Goal: Communication & Community: Answer question/provide support

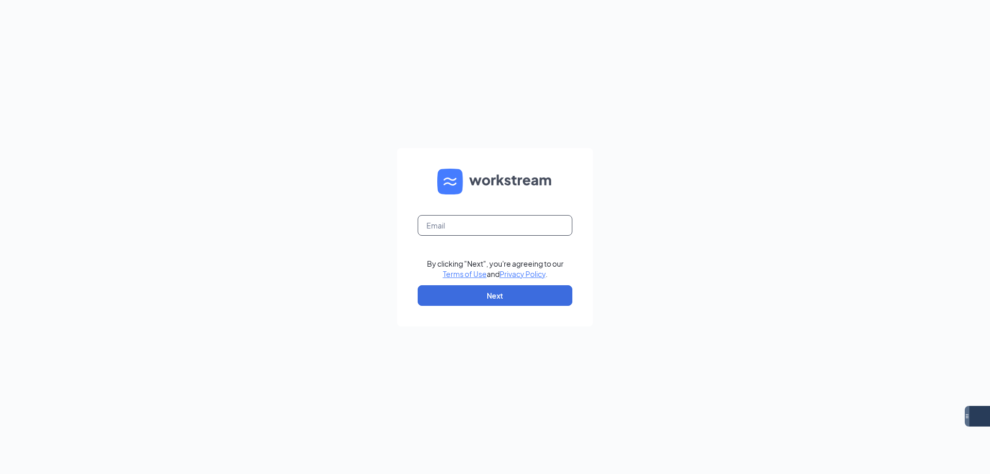
click at [524, 229] on input "text" at bounding box center [495, 225] width 155 height 21
type input "[EMAIL_ADDRESS][DOMAIN_NAME]"
click at [520, 291] on button "Next" at bounding box center [495, 295] width 155 height 21
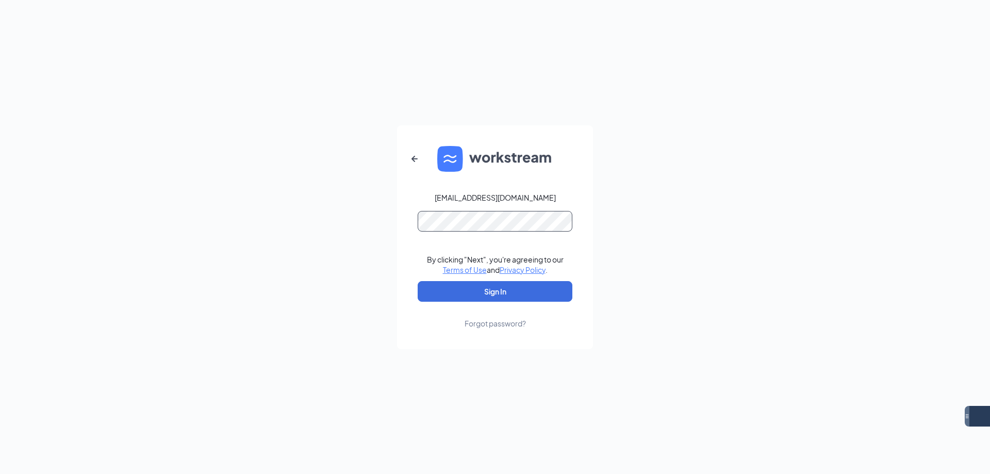
click at [418, 281] on button "Sign In" at bounding box center [495, 291] width 155 height 21
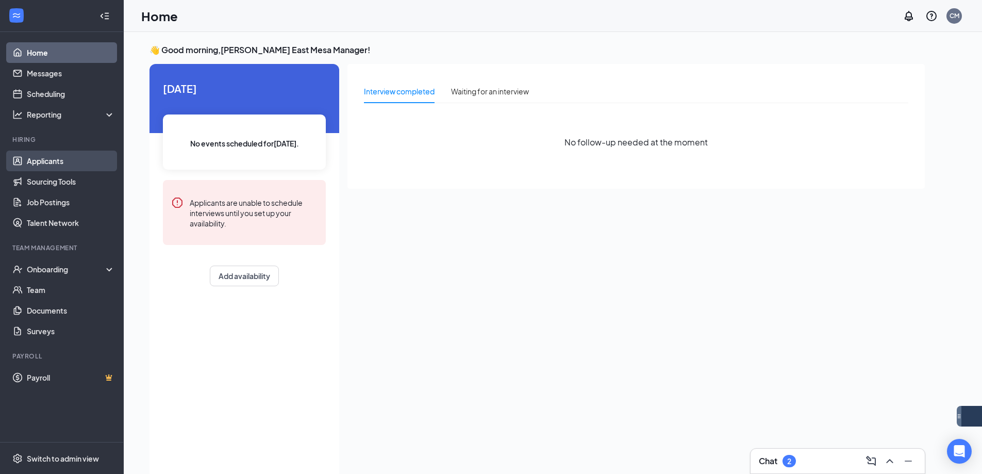
click at [44, 163] on link "Applicants" at bounding box center [71, 161] width 88 height 21
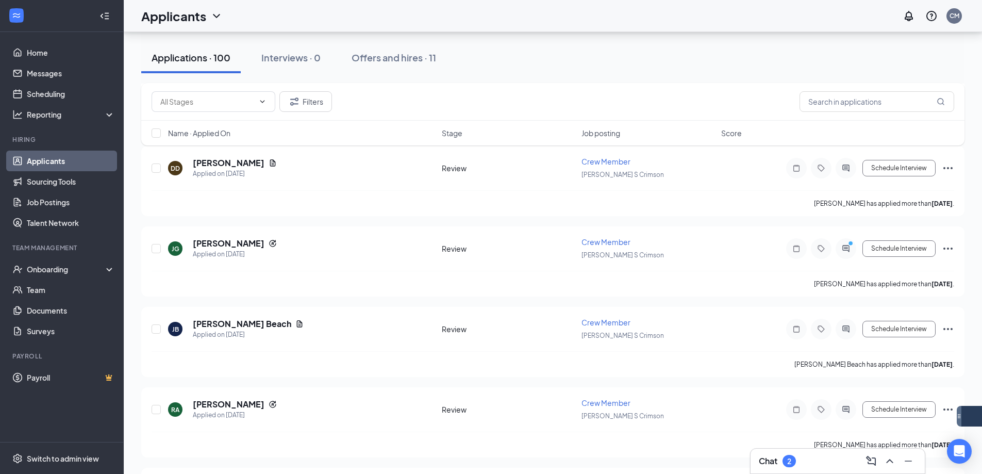
scroll to position [7819, 0]
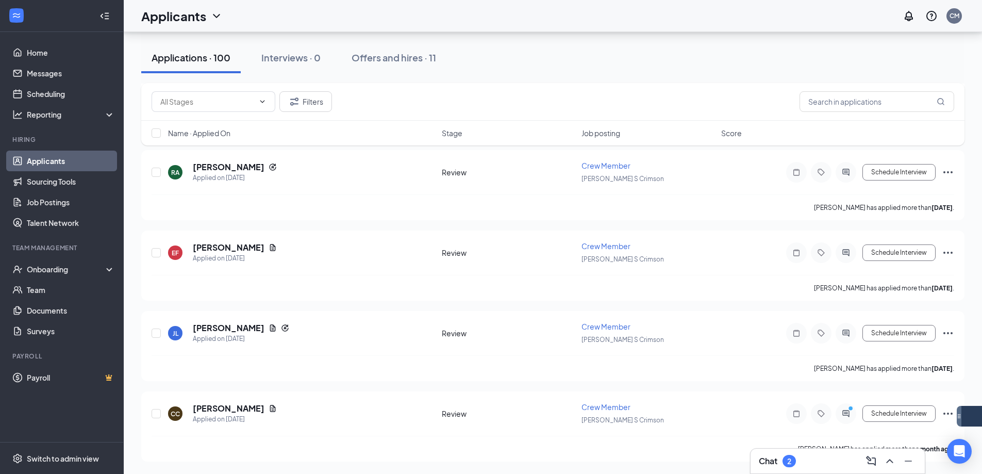
click at [837, 464] on div "Chat 2" at bounding box center [838, 461] width 158 height 16
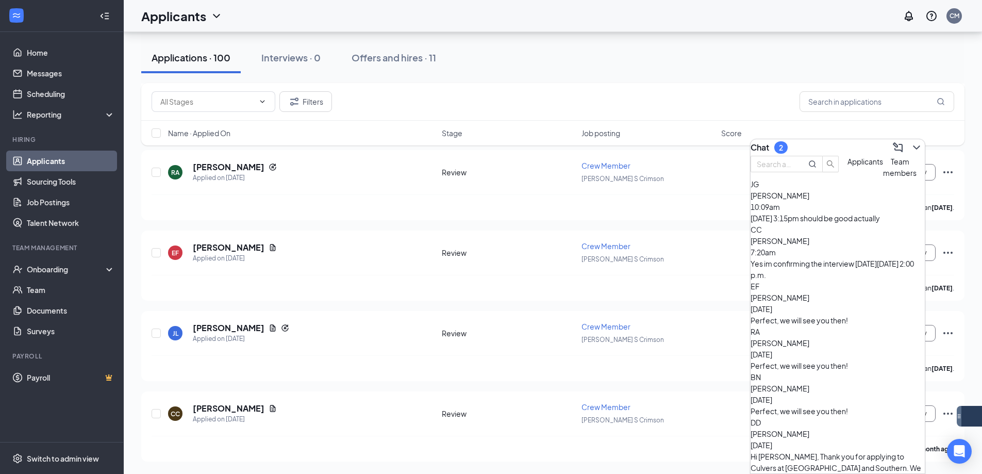
click at [853, 273] on div "Yes im confirming the interview [DATE][DATE] 2:00 p.m." at bounding box center [838, 269] width 174 height 23
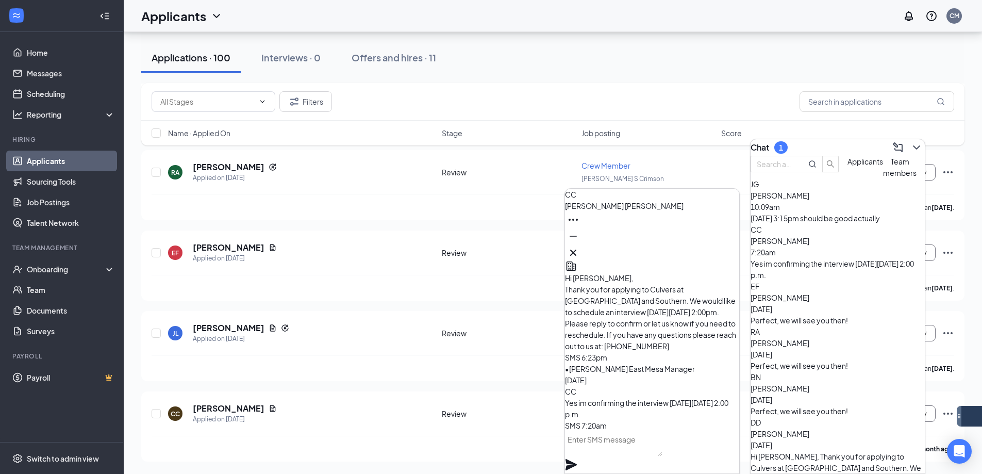
click at [641, 450] on textarea at bounding box center [613, 443] width 97 height 25
type textarea "Perfect, we will see you then!"
click at [577, 458] on icon "Plane" at bounding box center [571, 464] width 12 height 12
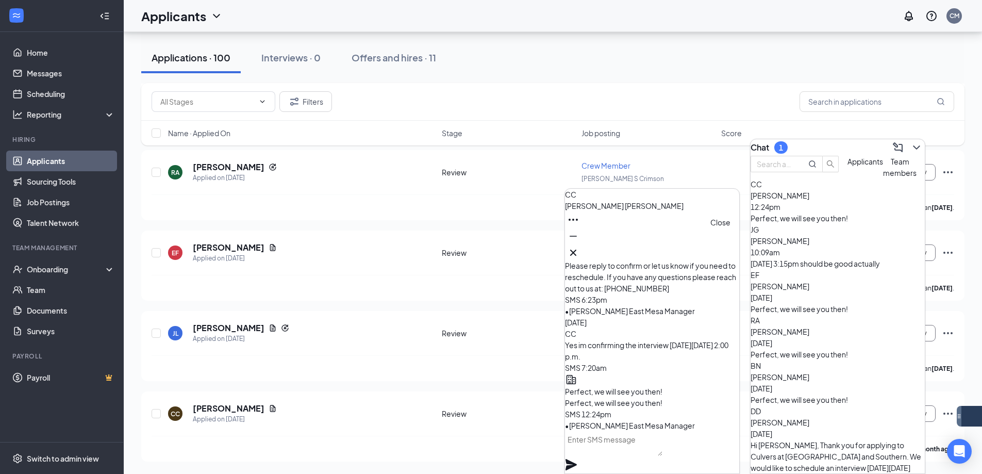
click at [579, 250] on icon "Cross" at bounding box center [573, 252] width 12 height 12
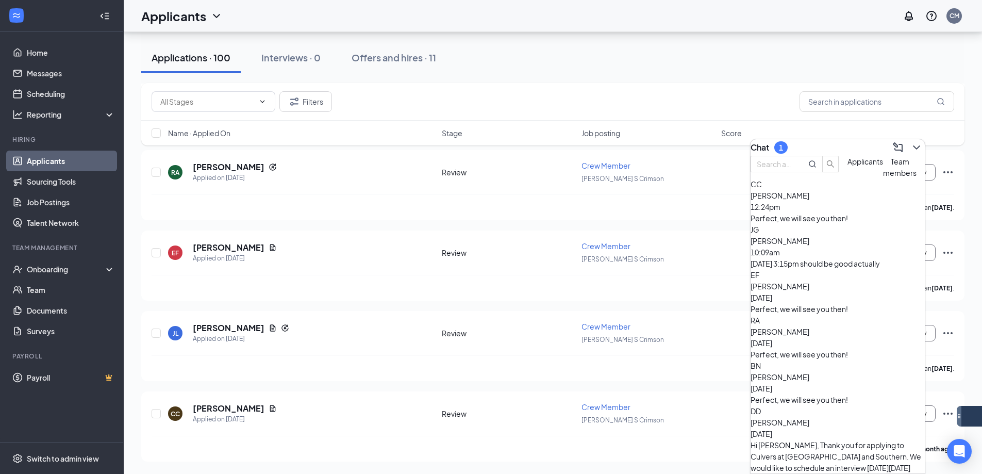
click at [859, 269] on div "[DATE] 3:15pm should be good actually" at bounding box center [838, 263] width 174 height 11
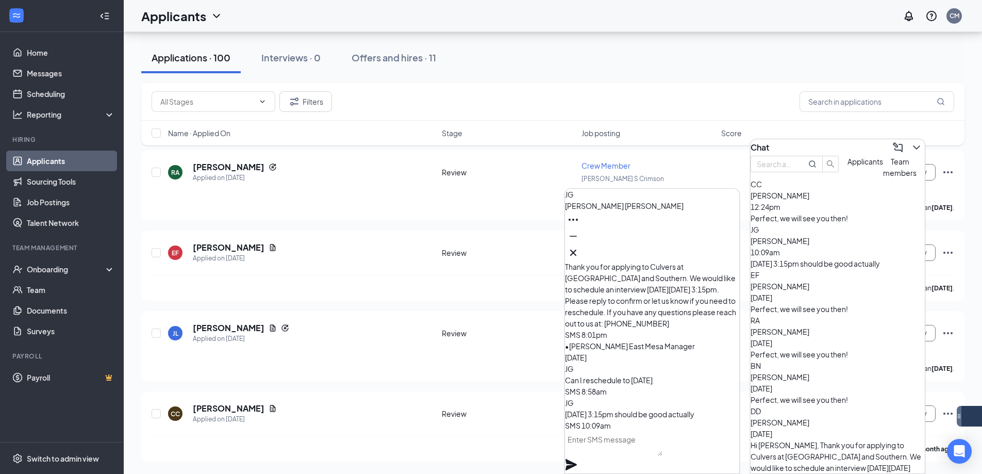
click at [662, 446] on textarea at bounding box center [613, 443] width 97 height 25
type textarea "perfect, we will see you then!"
click at [577, 458] on icon "Plane" at bounding box center [571, 464] width 12 height 12
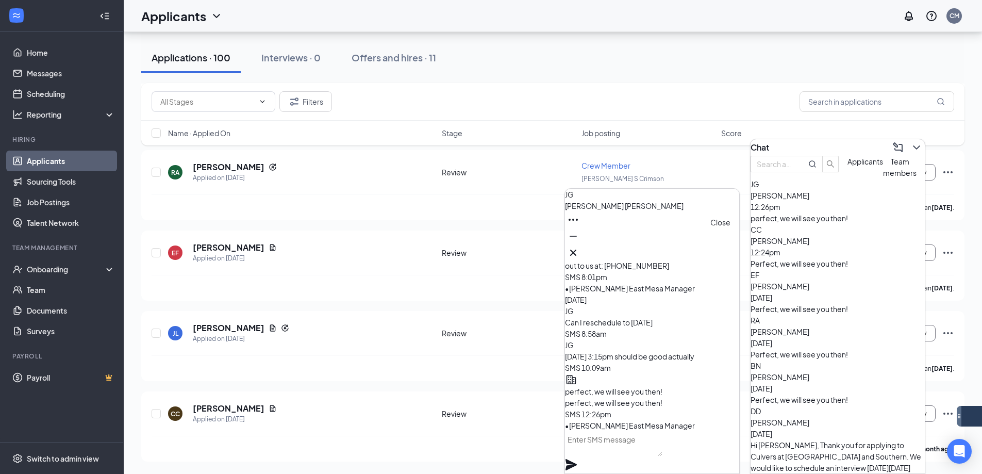
click at [579, 246] on icon "Cross" at bounding box center [573, 252] width 12 height 12
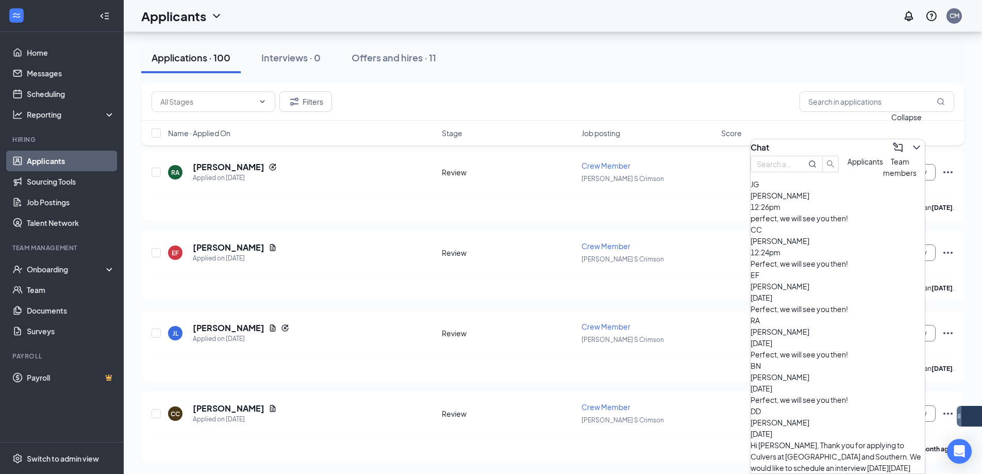
click at [910, 146] on icon "ChevronDown" at bounding box center [916, 147] width 12 height 12
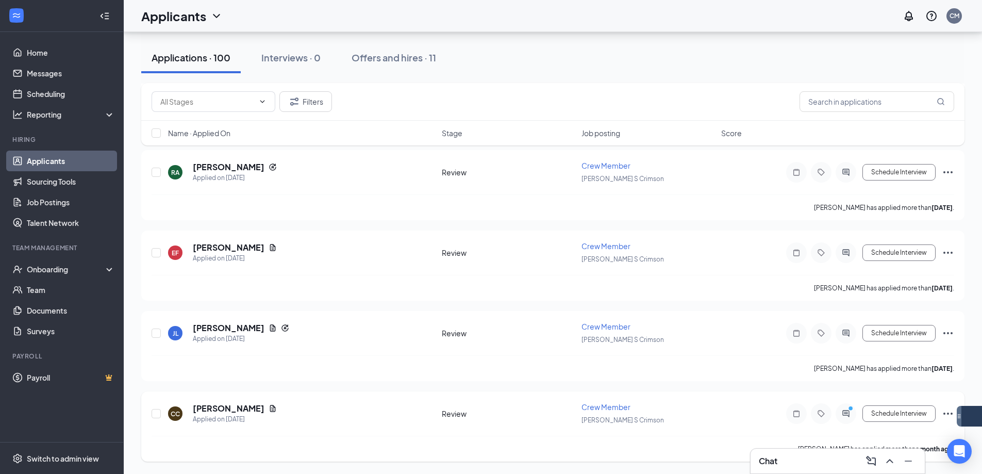
click at [841, 409] on div at bounding box center [846, 413] width 21 height 21
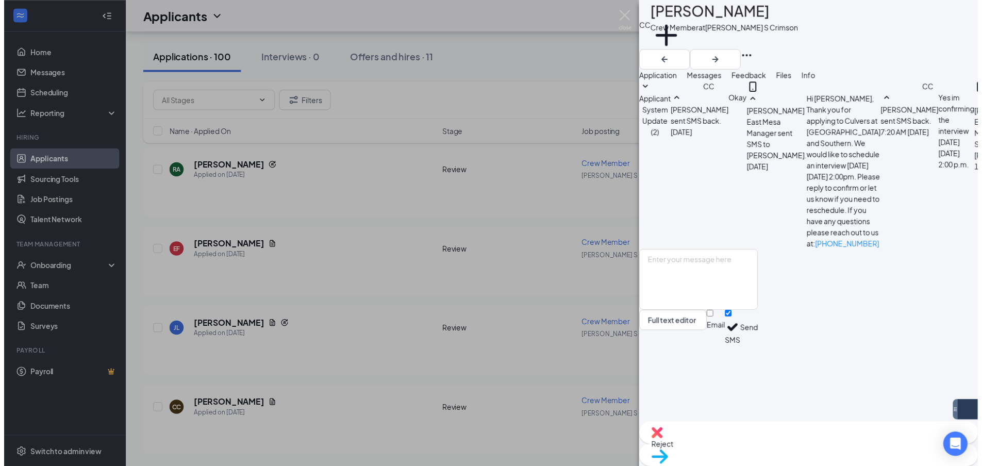
scroll to position [148, 0]
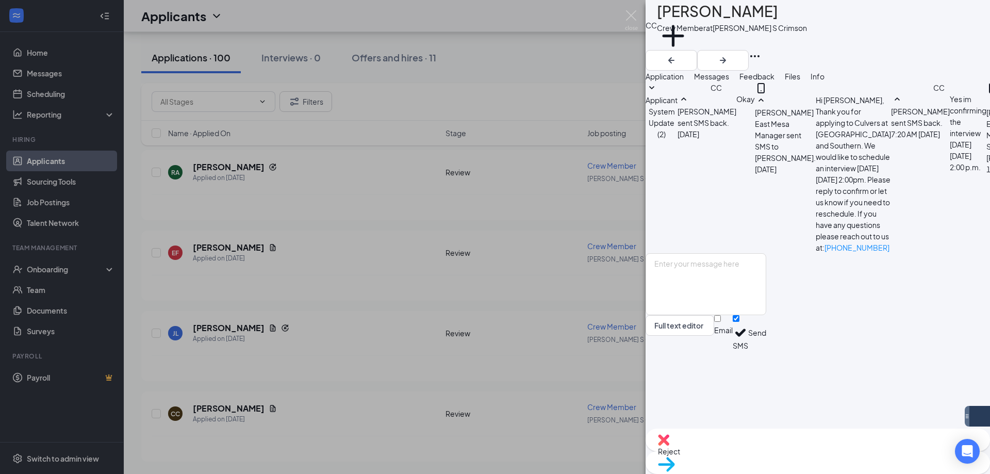
click at [636, 20] on img at bounding box center [631, 20] width 13 height 20
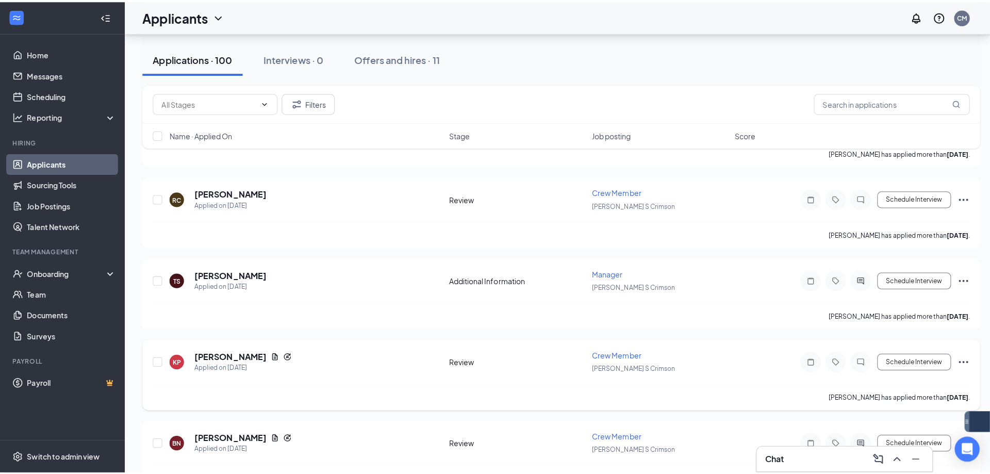
scroll to position [7252, 0]
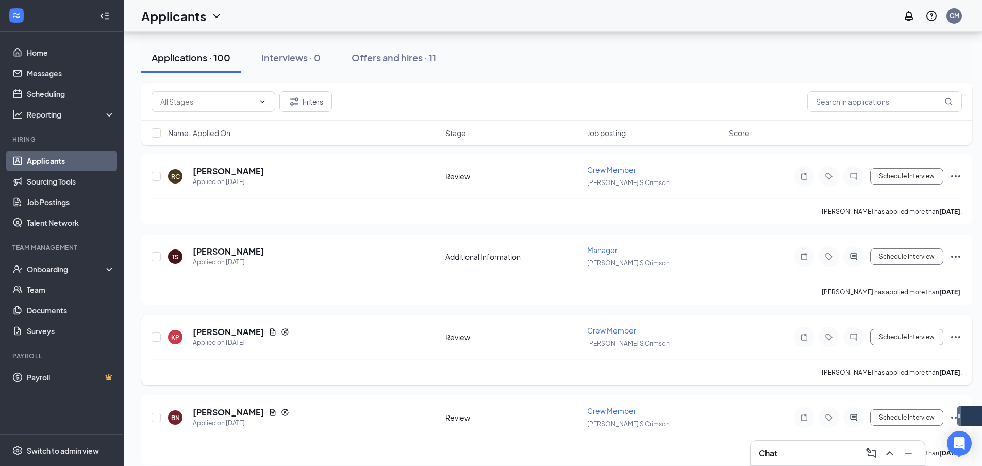
click at [863, 338] on div at bounding box center [853, 337] width 21 height 21
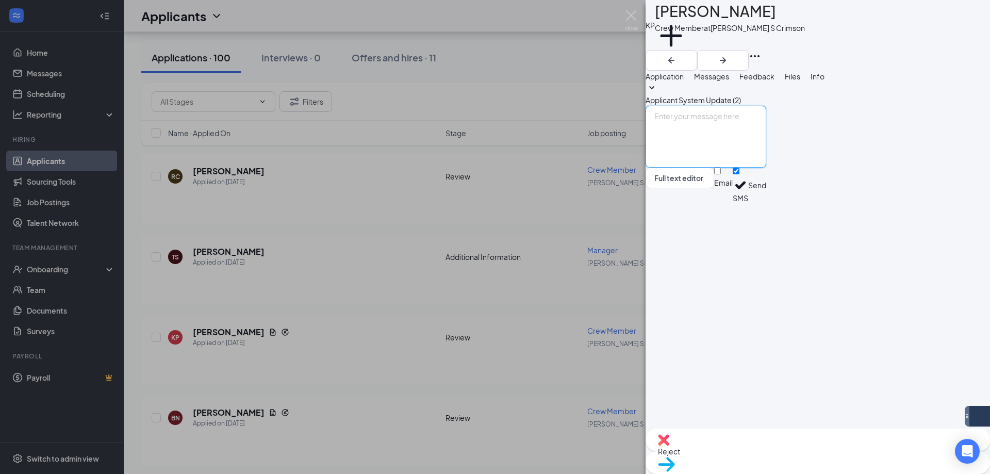
click at [766, 168] on textarea at bounding box center [705, 137] width 121 height 62
click at [635, 23] on img at bounding box center [631, 20] width 13 height 20
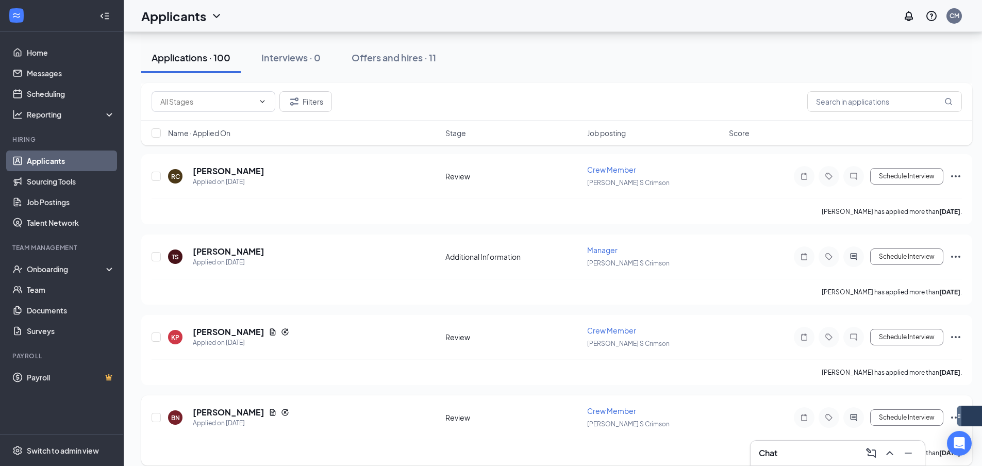
click at [860, 414] on div at bounding box center [853, 417] width 21 height 21
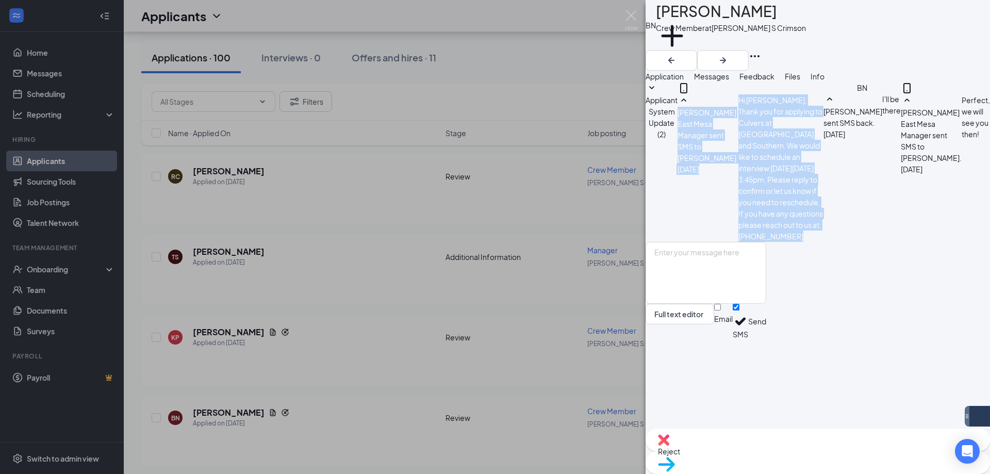
drag, startPoint x: 752, startPoint y: 248, endPoint x: 723, endPoint y: 183, distance: 71.1
click at [738, 182] on div "Hi [PERSON_NAME], Thank you for applying to Culvers at [GEOGRAPHIC_DATA] and So…" at bounding box center [780, 167] width 85 height 147
click at [629, 21] on img at bounding box center [631, 20] width 13 height 20
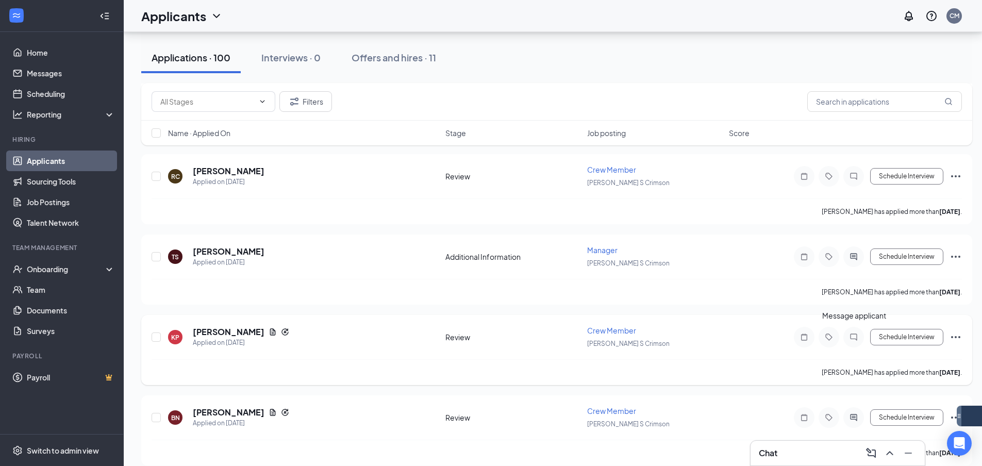
click at [853, 337] on icon "ChatInactive" at bounding box center [853, 337] width 12 height 8
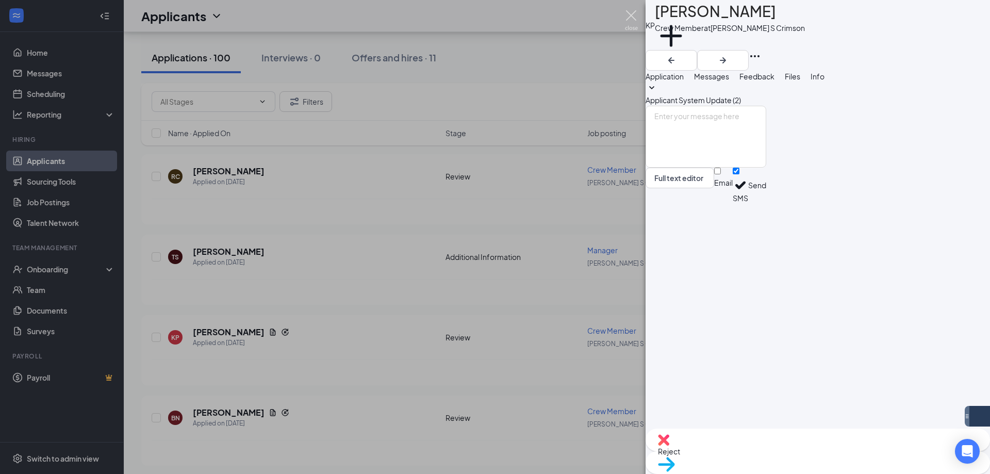
drag, startPoint x: 627, startPoint y: 16, endPoint x: 390, endPoint y: 362, distance: 419.1
click at [627, 17] on img at bounding box center [631, 20] width 13 height 20
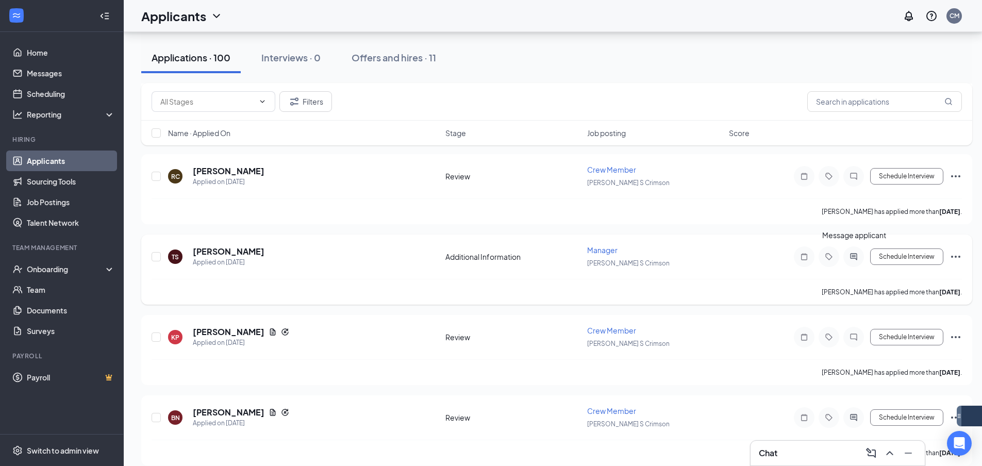
click at [852, 259] on icon "ActiveChat" at bounding box center [853, 257] width 12 height 8
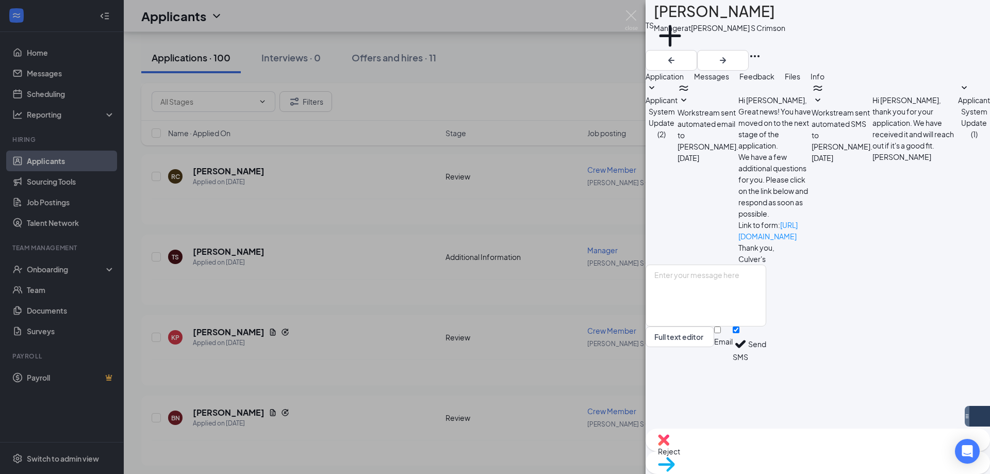
click at [772, 449] on span "Reject" at bounding box center [818, 450] width 320 height 11
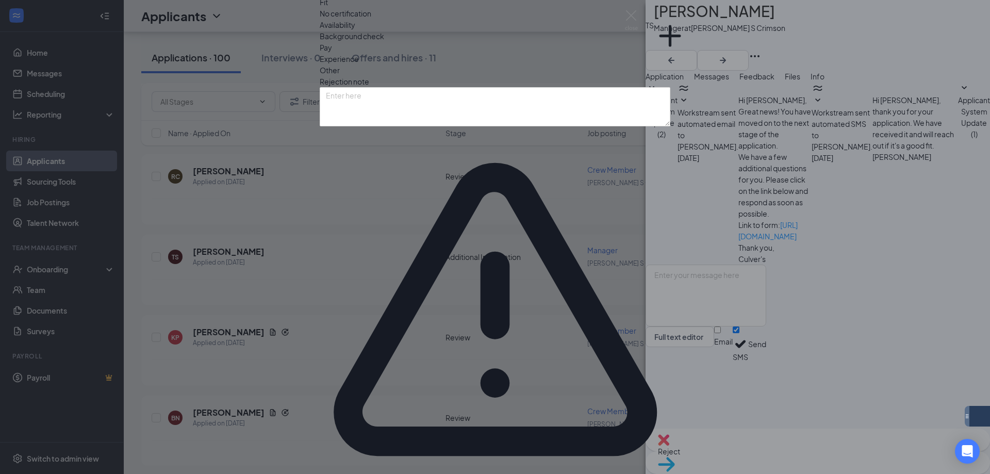
click at [340, 76] on span "Other" at bounding box center [330, 69] width 20 height 11
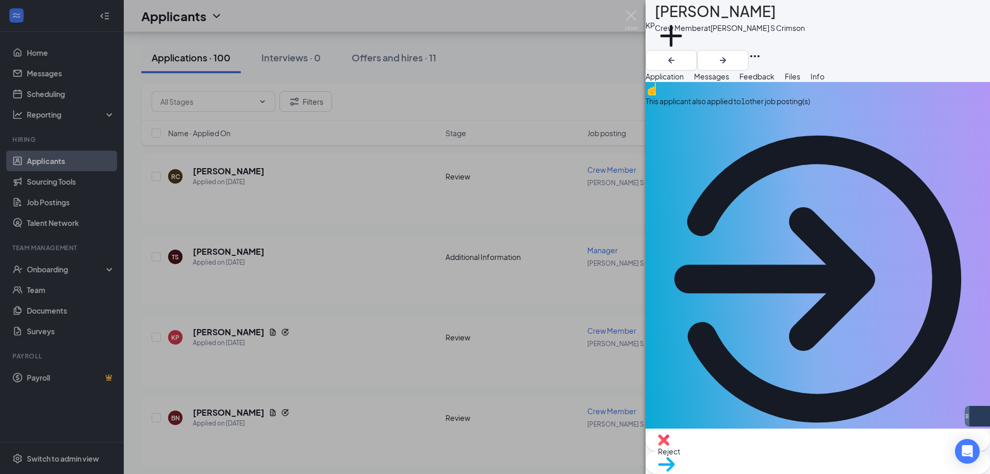
click at [729, 79] on span "Messages" at bounding box center [711, 76] width 35 height 9
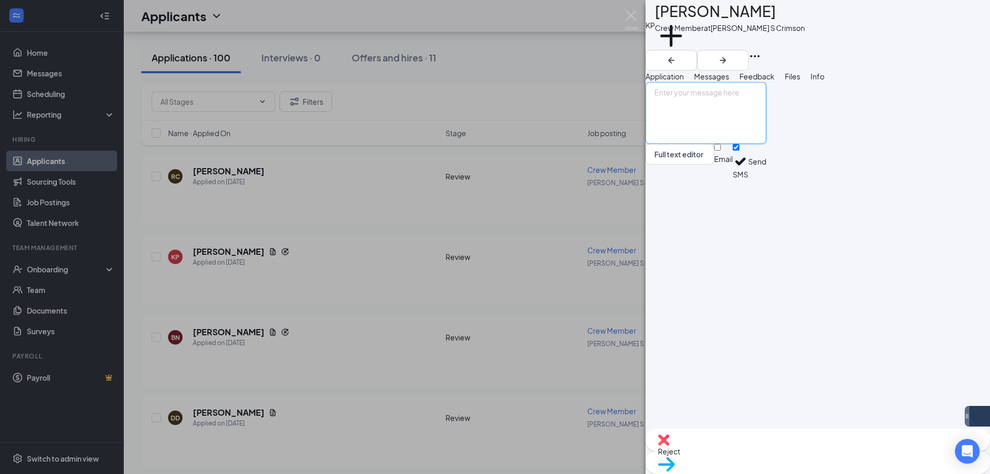
click at [749, 144] on textarea at bounding box center [705, 113] width 121 height 62
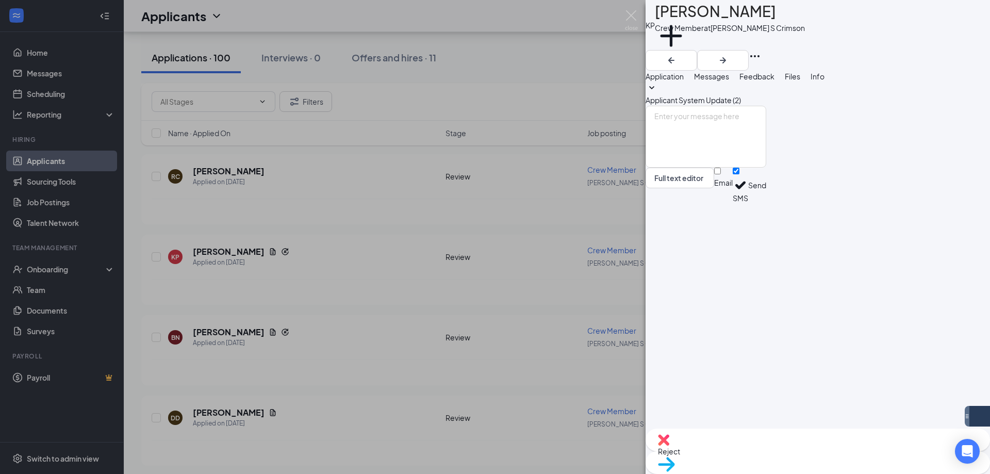
click at [684, 82] on button "Application" at bounding box center [664, 76] width 38 height 11
click at [684, 81] on span "Application" at bounding box center [664, 76] width 38 height 9
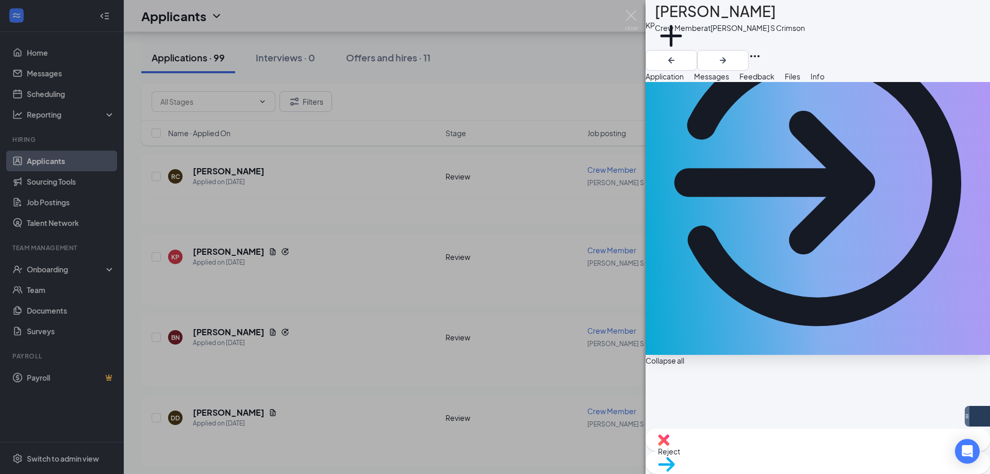
scroll to position [103, 0]
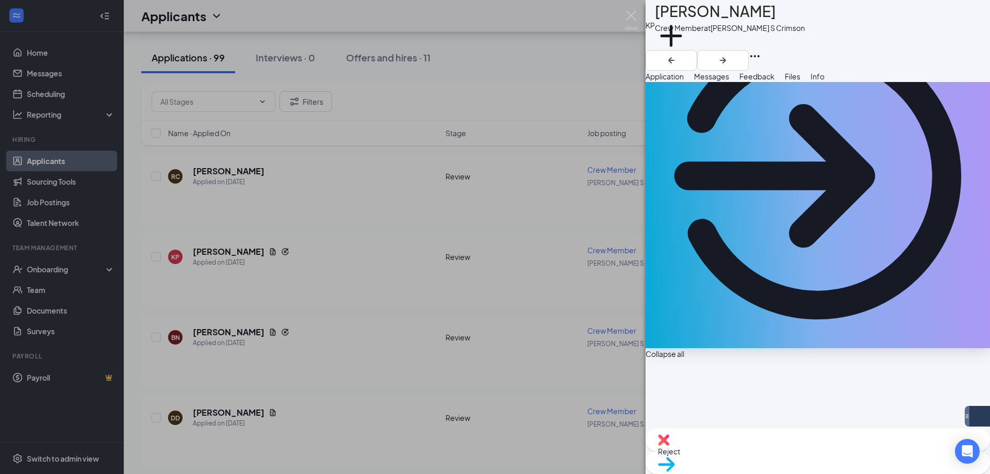
click at [729, 82] on button "Messages" at bounding box center [711, 76] width 35 height 11
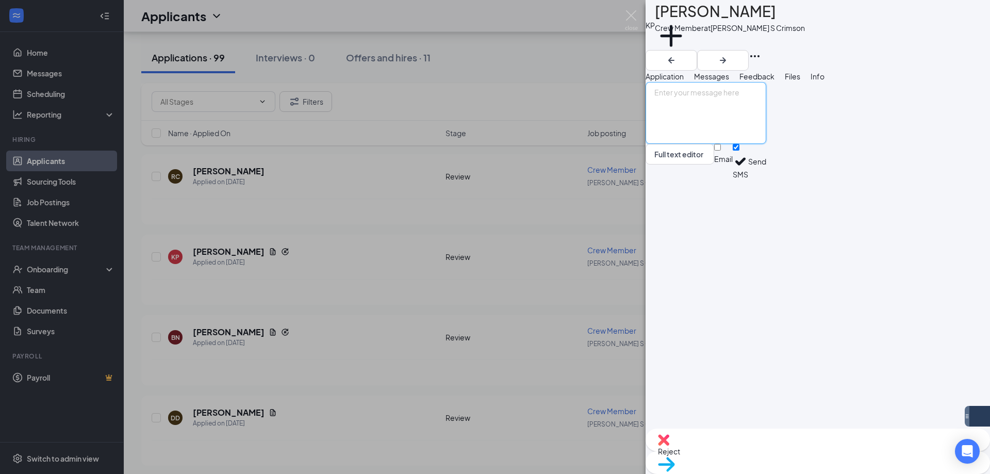
click at [766, 144] on textarea at bounding box center [705, 113] width 121 height 62
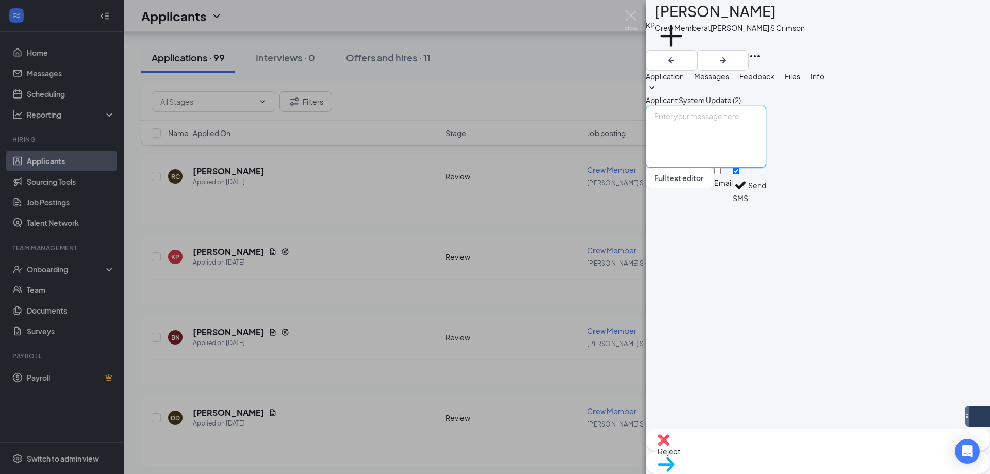
paste textarea "Hi [PERSON_NAME], Thank you for applying to Culvers at [GEOGRAPHIC_DATA] and So…"
click at [713, 168] on textarea "Hi [PERSON_NAME], Thank you for applying to Culvers at [GEOGRAPHIC_DATA] and So…" at bounding box center [705, 137] width 121 height 62
click at [766, 168] on textarea "Hi [PERSON_NAME], Thank you for applying to Culvers at [GEOGRAPHIC_DATA] and So…" at bounding box center [705, 137] width 121 height 62
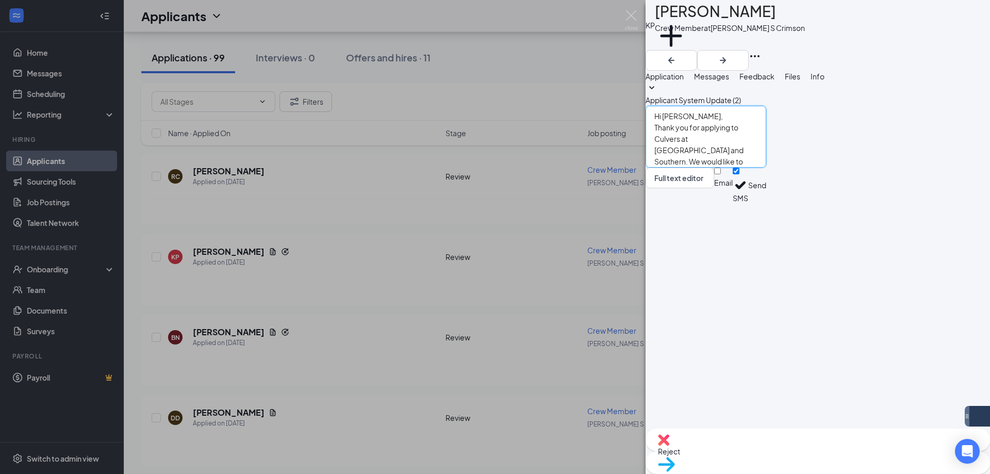
click at [766, 168] on textarea "Hi [PERSON_NAME], Thank you for applying to Culvers at [GEOGRAPHIC_DATA] and So…" at bounding box center [705, 137] width 121 height 62
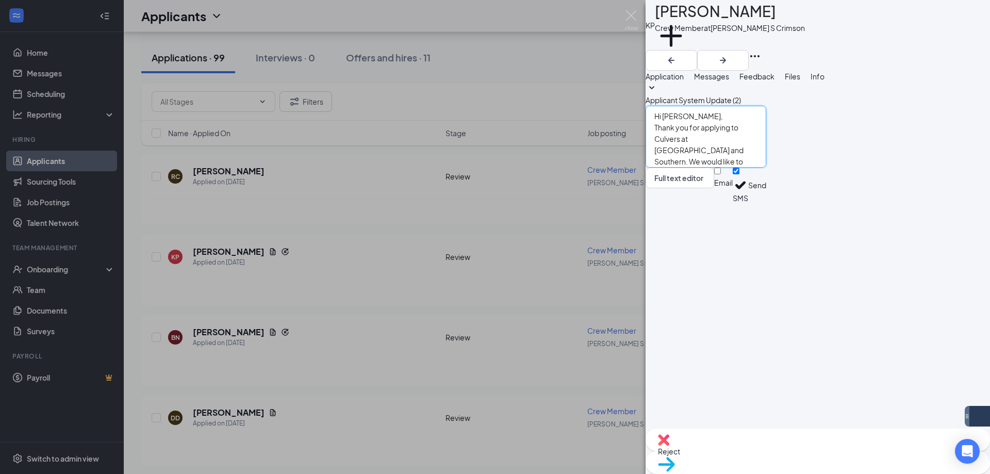
drag, startPoint x: 870, startPoint y: 393, endPoint x: 657, endPoint y: 332, distance: 221.9
click at [657, 203] on div "Hi [PERSON_NAME], Thank you for applying to Culvers at [GEOGRAPHIC_DATA] and So…" at bounding box center [705, 154] width 121 height 97
type textarea "Hi [PERSON_NAME], Thank you for applying to Culvers at [GEOGRAPHIC_DATA] and So…"
click at [766, 203] on button "Send" at bounding box center [757, 186] width 18 height 36
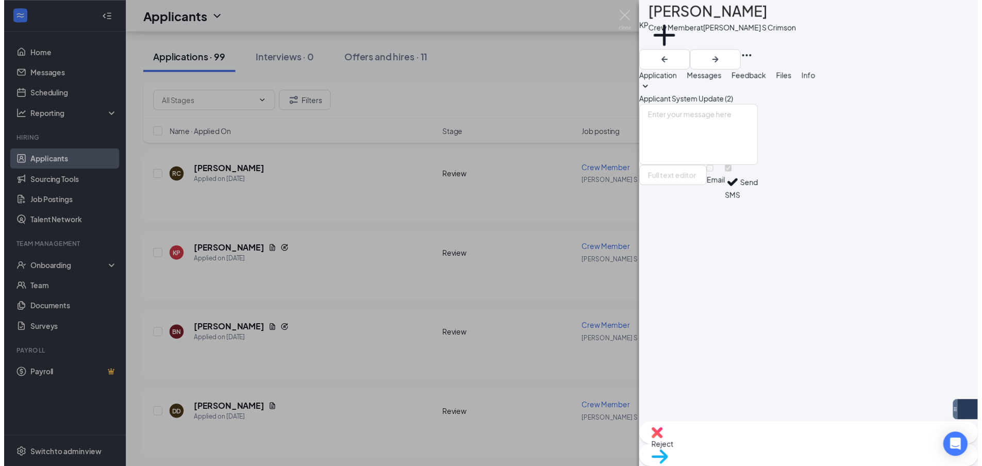
scroll to position [0, 0]
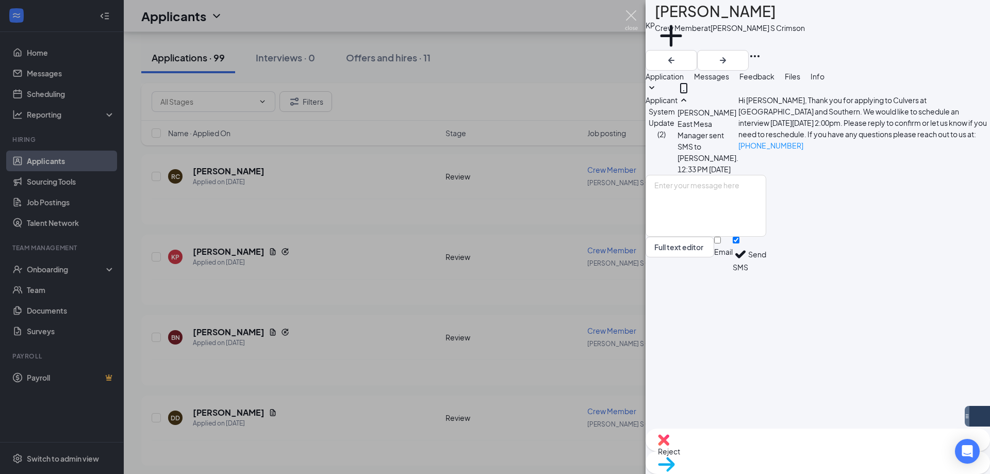
click at [627, 19] on img at bounding box center [631, 20] width 13 height 20
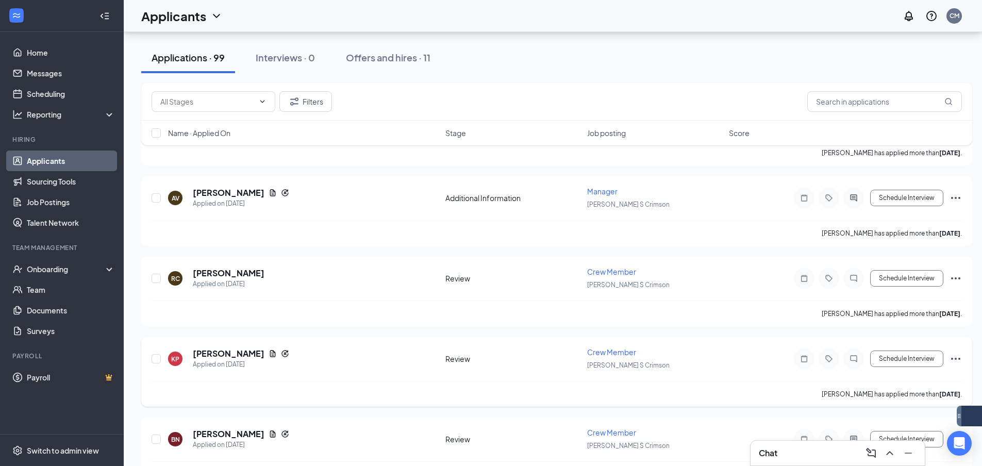
scroll to position [7149, 0]
click at [221, 280] on div "Applied on [DATE]" at bounding box center [229, 285] width 72 height 10
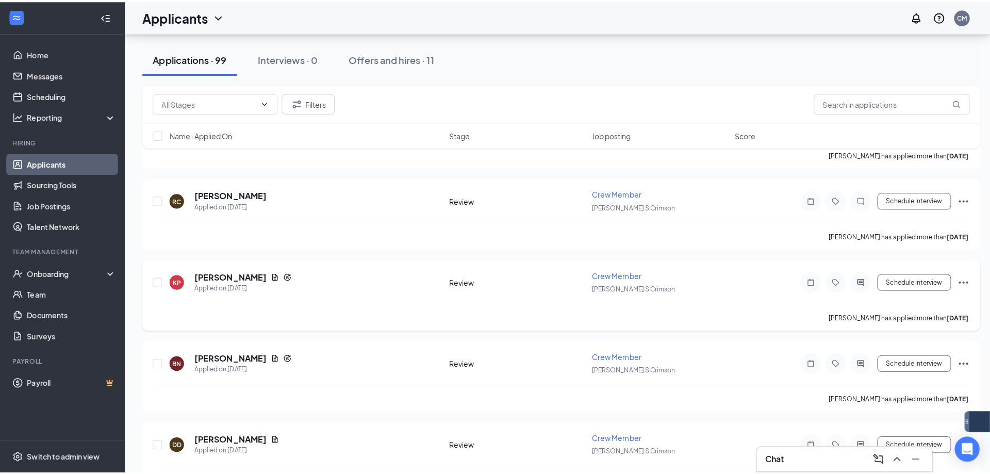
scroll to position [7179, 0]
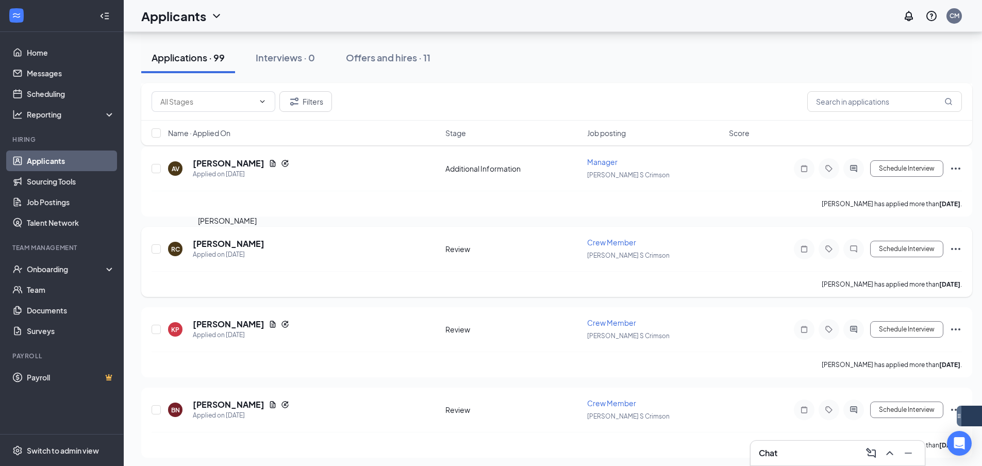
click at [250, 246] on h5 "[PERSON_NAME]" at bounding box center [229, 243] width 72 height 11
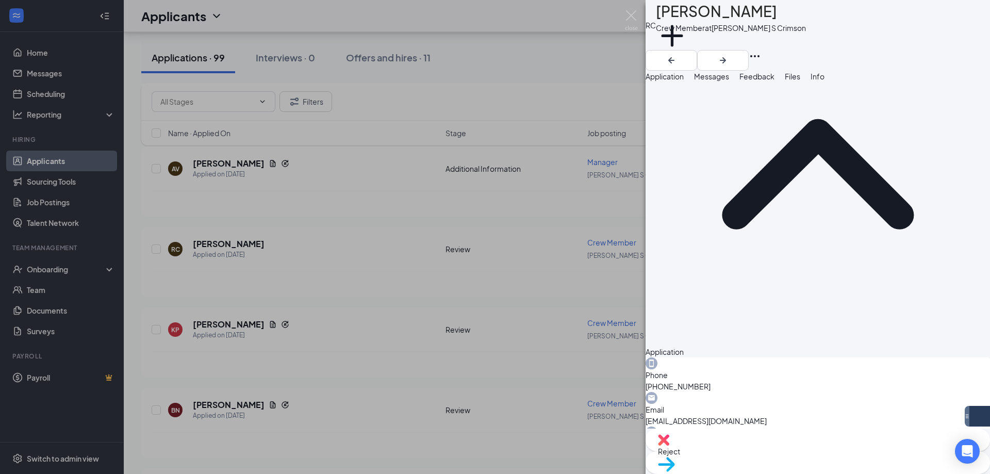
scroll to position [92, 0]
click at [729, 81] on span "Messages" at bounding box center [711, 76] width 35 height 9
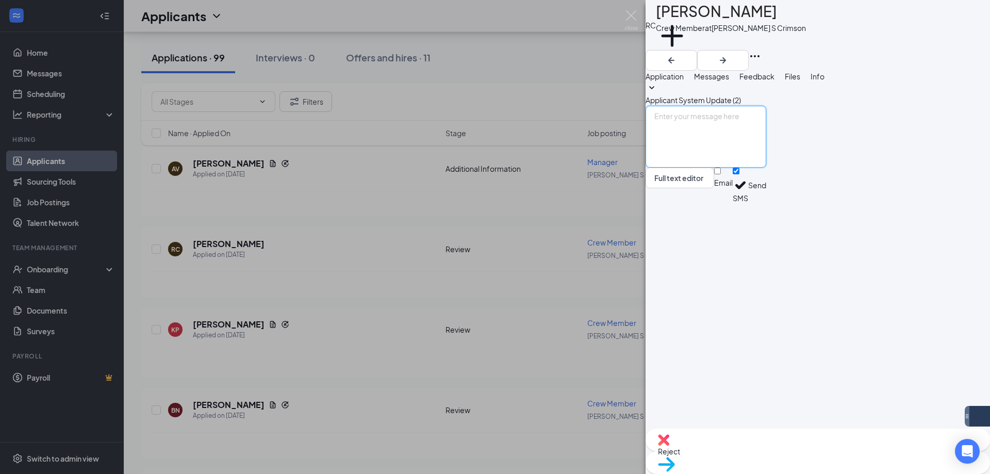
click at [766, 168] on textarea at bounding box center [705, 137] width 121 height 62
paste textarea "Hi [PERSON_NAME], Thank you for applying to Culvers at [GEOGRAPHIC_DATA] and So…"
click at [700, 168] on textarea "Hi [PERSON_NAME], Thank you for applying to Culvers at [GEOGRAPHIC_DATA] and So…" at bounding box center [705, 137] width 121 height 62
click at [766, 168] on textarea "Hi [PERSON_NAME], Thank you for applying to Culvers at [GEOGRAPHIC_DATA] and So…" at bounding box center [705, 137] width 121 height 62
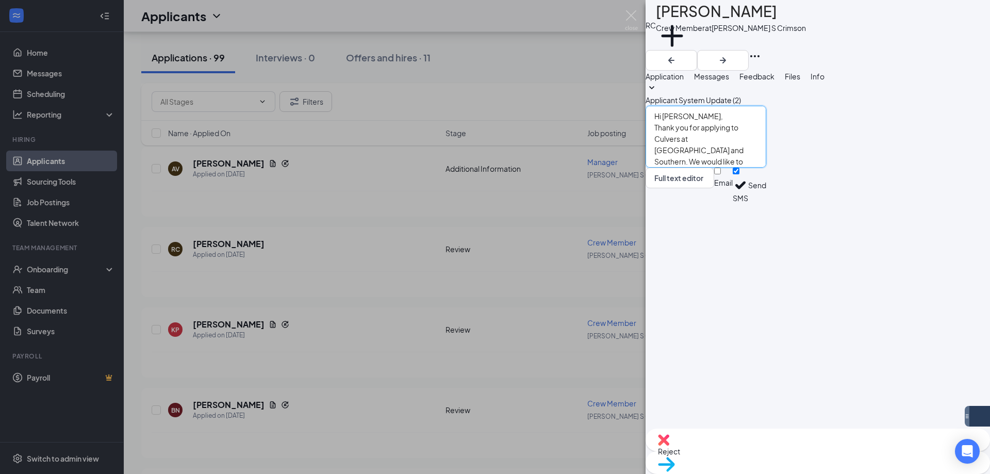
click at [766, 168] on textarea "Hi [PERSON_NAME], Thank you for applying to Culvers at [GEOGRAPHIC_DATA] and So…" at bounding box center [705, 137] width 121 height 62
type textarea "Hi [PERSON_NAME], Thank you for applying to Culvers at [GEOGRAPHIC_DATA] and So…"
click at [766, 203] on button "Send" at bounding box center [757, 186] width 18 height 36
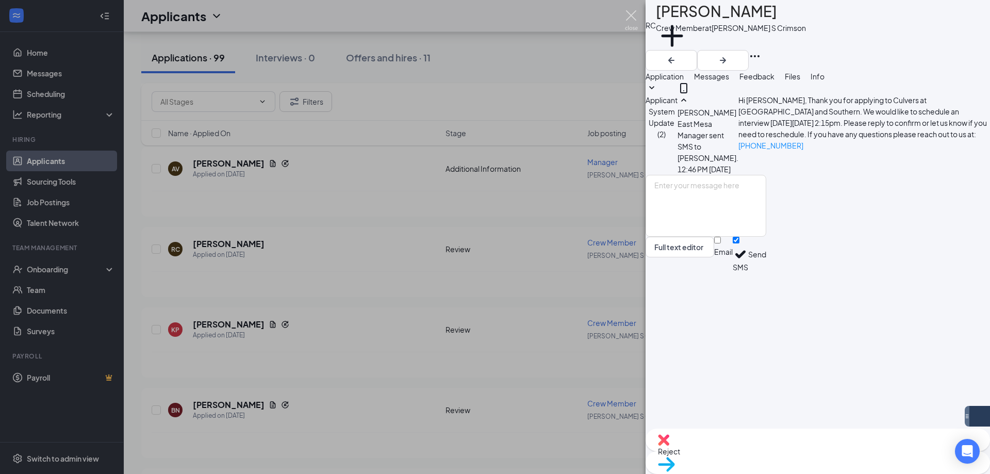
click at [629, 22] on img at bounding box center [631, 20] width 13 height 20
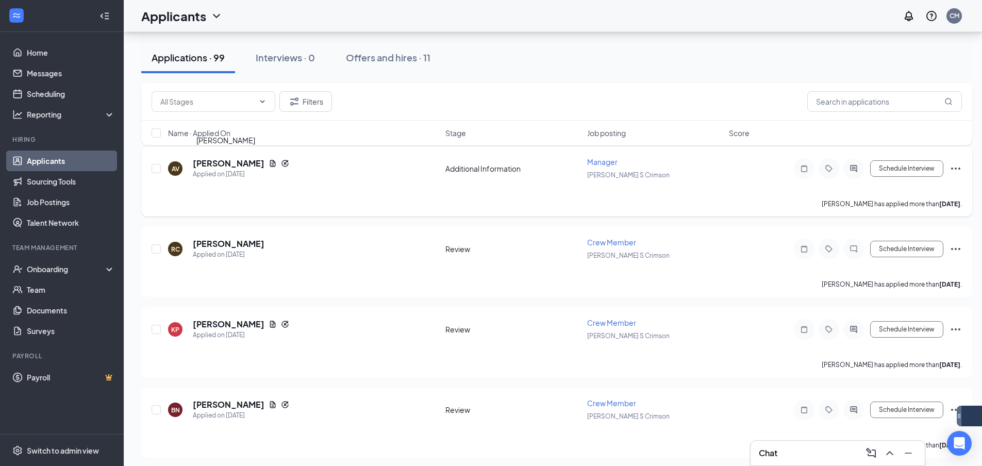
click at [211, 162] on h5 "[PERSON_NAME]" at bounding box center [229, 163] width 72 height 11
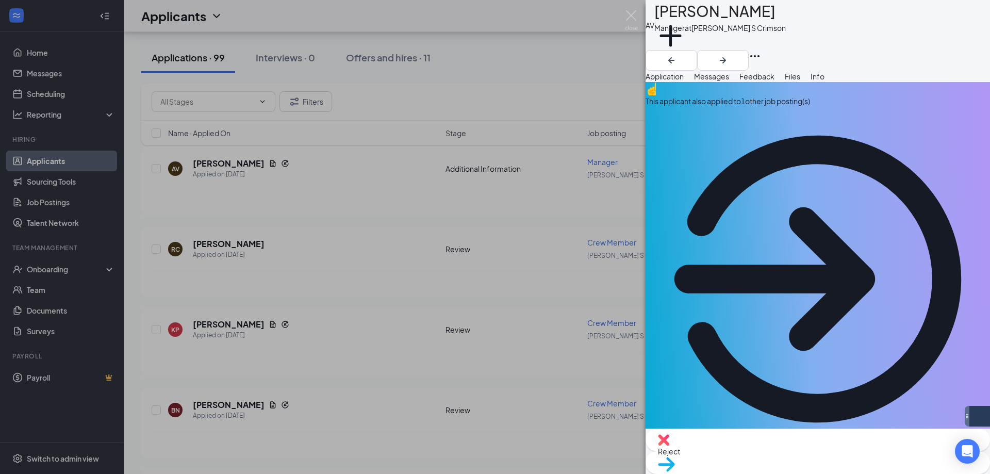
click at [729, 74] on button "Messages" at bounding box center [711, 76] width 35 height 11
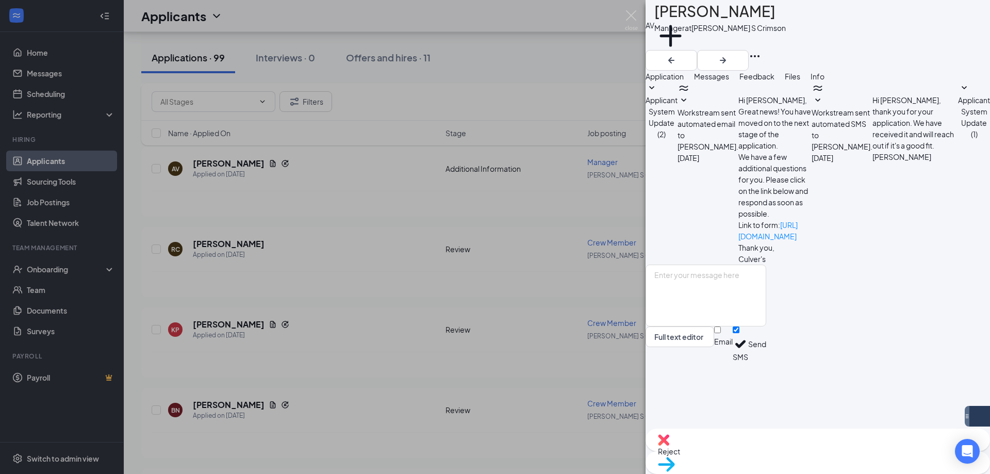
click at [771, 457] on span "Reject" at bounding box center [818, 450] width 320 height 11
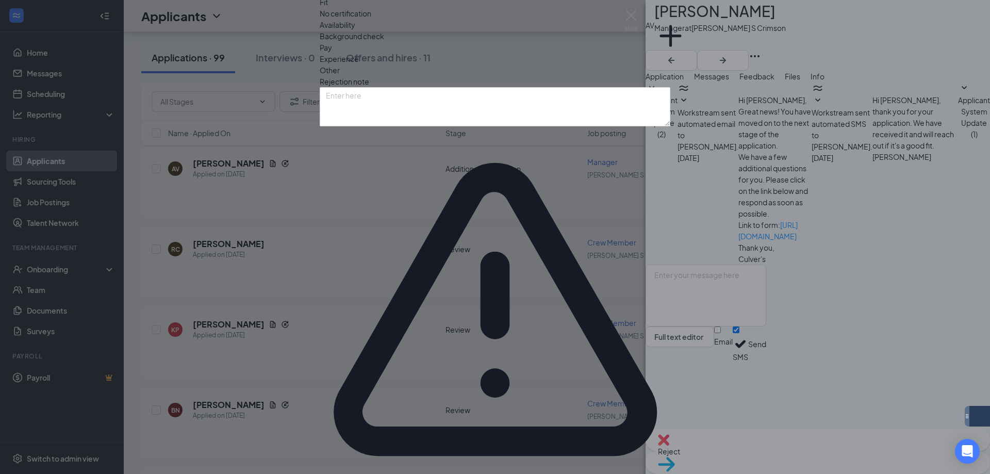
click at [340, 76] on span "Other" at bounding box center [330, 69] width 20 height 11
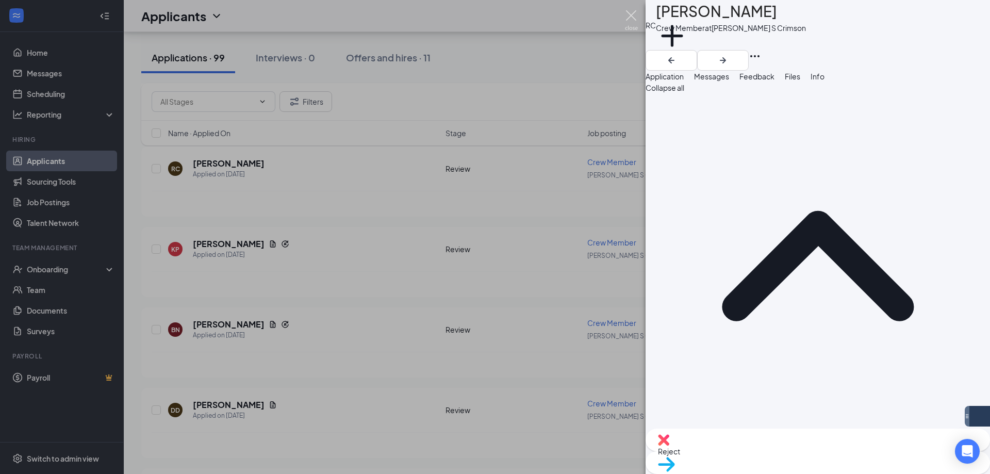
click at [635, 19] on img at bounding box center [631, 20] width 13 height 20
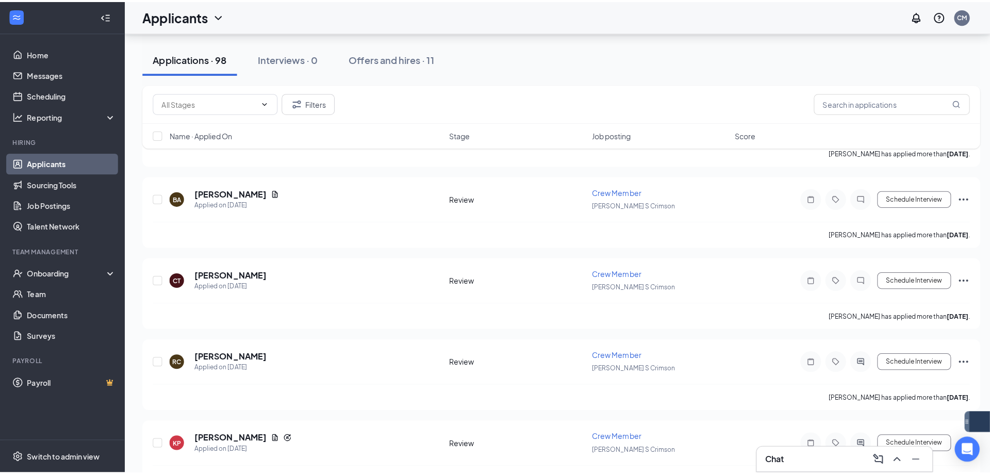
scroll to position [6973, 0]
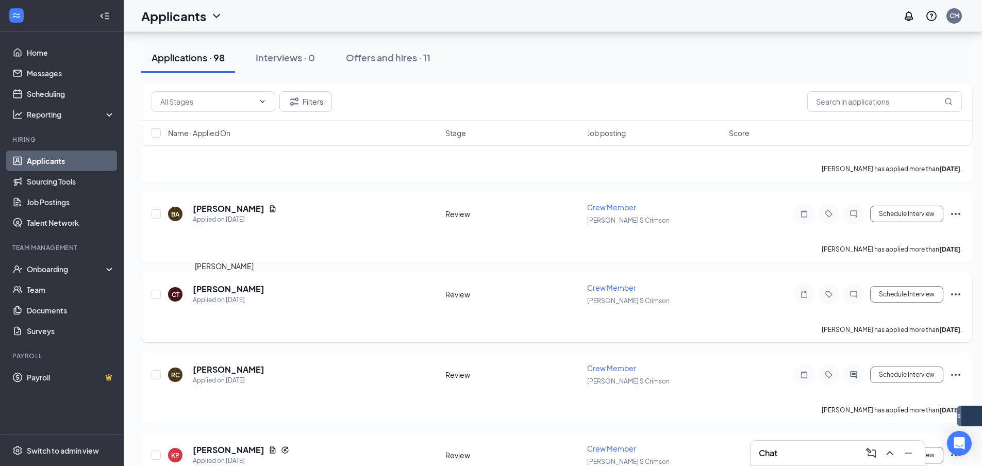
click at [217, 289] on h5 "[PERSON_NAME]" at bounding box center [229, 289] width 72 height 11
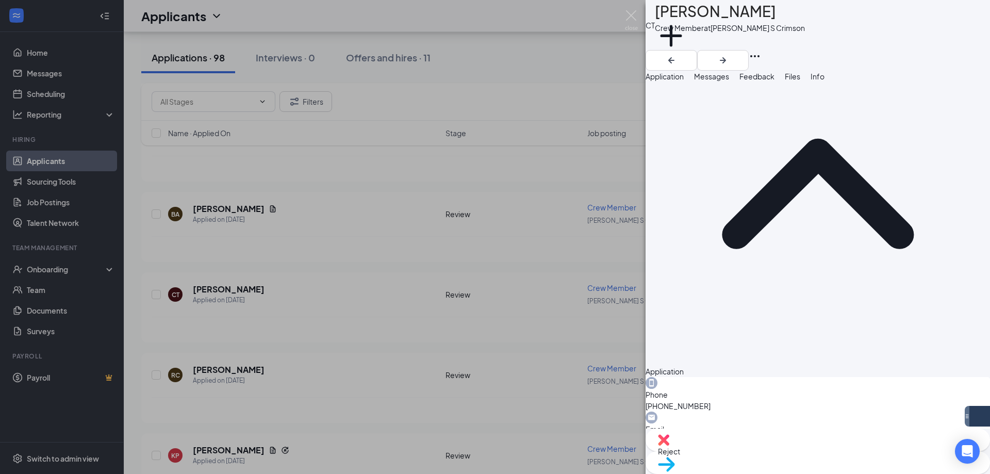
scroll to position [92, 0]
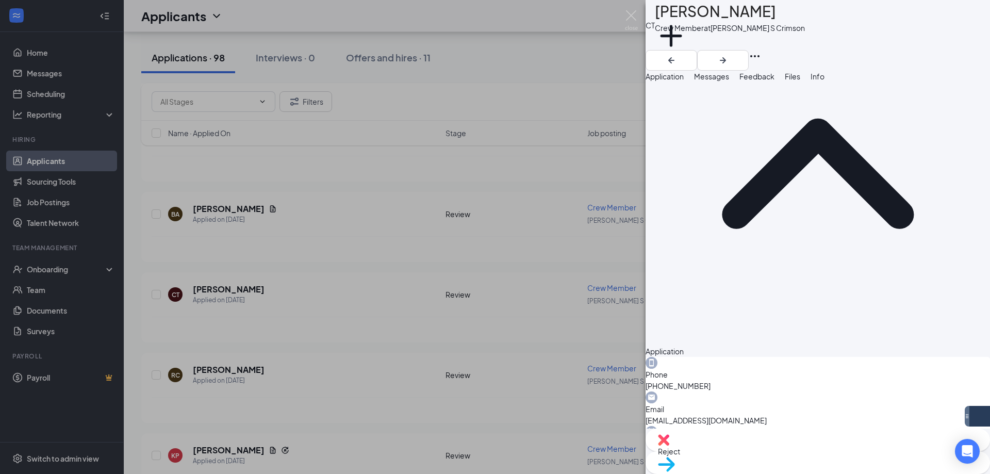
click at [729, 80] on button "Messages" at bounding box center [711, 76] width 35 height 11
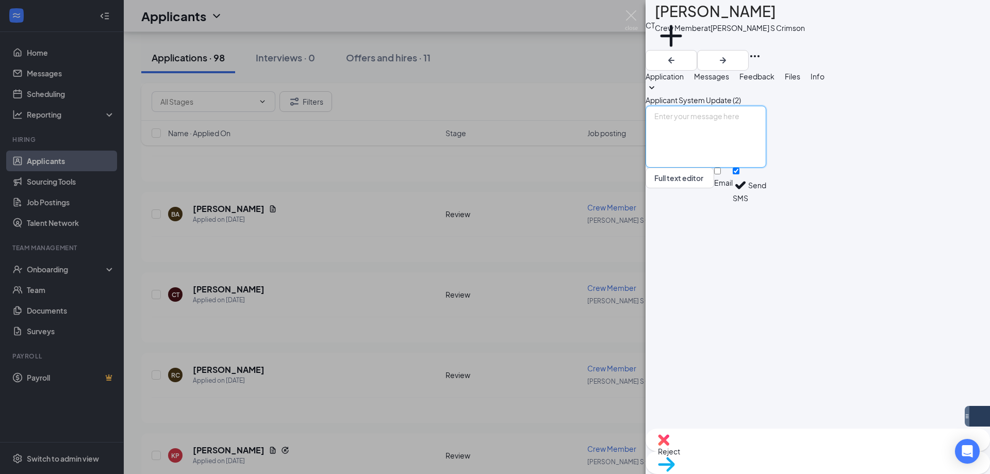
click at [748, 168] on textarea at bounding box center [705, 137] width 121 height 62
paste textarea "Hi [PERSON_NAME], Thank you for applying to Culvers at [GEOGRAPHIC_DATA] and So…"
click at [702, 168] on textarea "Hi [PERSON_NAME], Thank you for applying to Culvers at [GEOGRAPHIC_DATA] and So…" at bounding box center [705, 137] width 121 height 62
click at [766, 168] on textarea "Hi [PERSON_NAME], Thank you for applying to Culvers at [GEOGRAPHIC_DATA] and [P…" at bounding box center [705, 137] width 121 height 62
type textarea "Hi [PERSON_NAME], Thank you for applying to Culvers at [GEOGRAPHIC_DATA] and [P…"
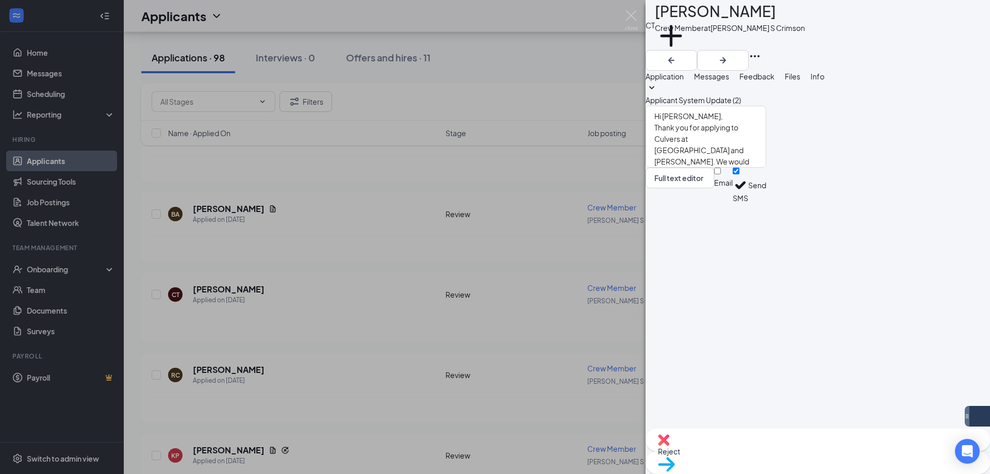
click at [766, 203] on button "Send" at bounding box center [757, 186] width 18 height 36
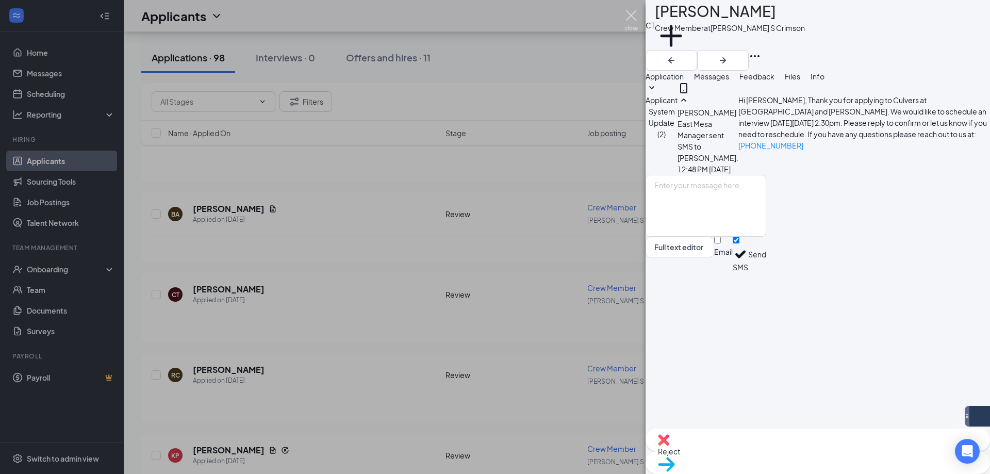
click at [637, 20] on img at bounding box center [631, 20] width 13 height 20
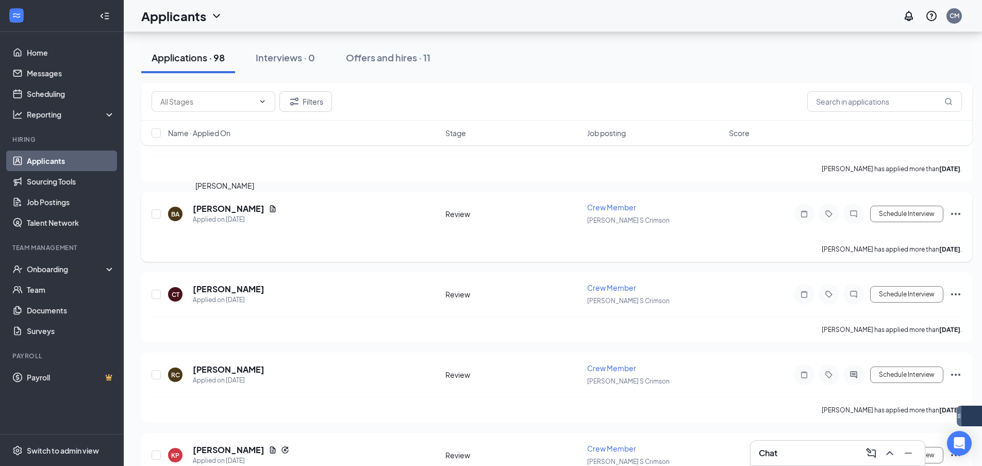
click at [215, 210] on h5 "[PERSON_NAME]" at bounding box center [229, 208] width 72 height 11
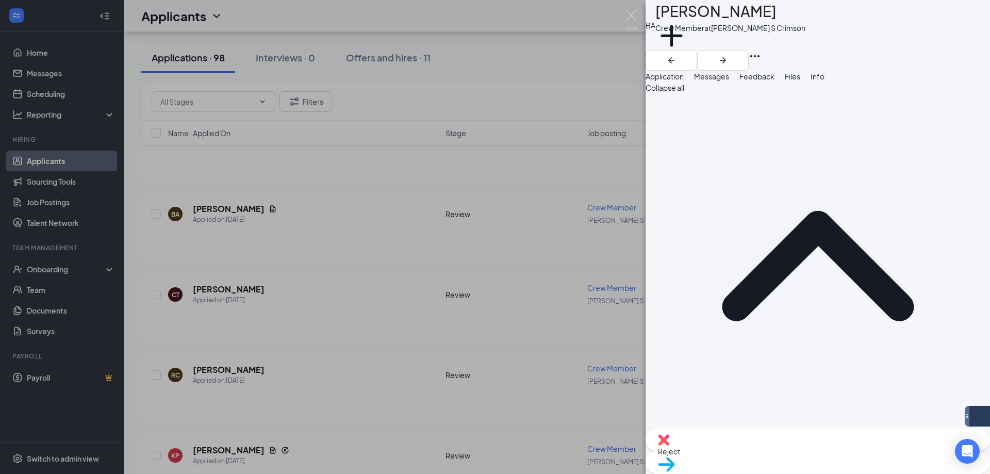
click at [759, 445] on div "Reject" at bounding box center [817, 439] width 344 height 23
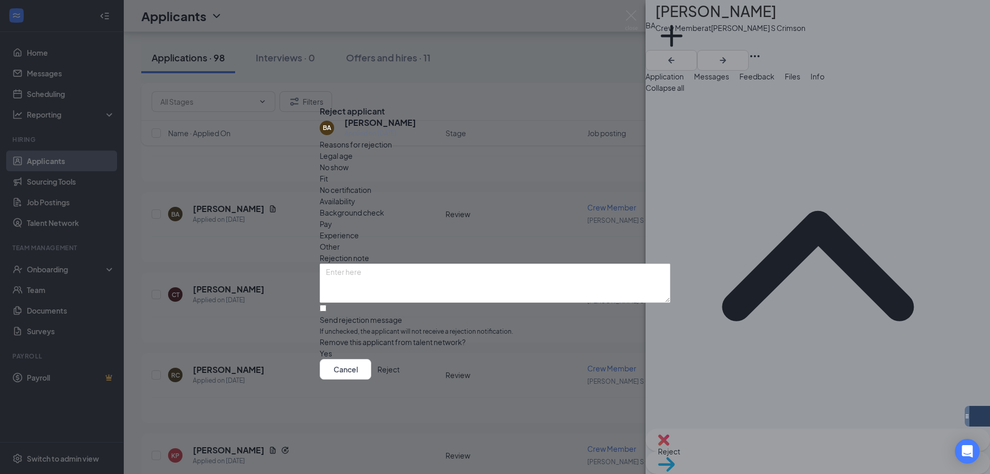
click at [340, 241] on span "Other" at bounding box center [330, 246] width 20 height 11
click at [320, 347] on button "button" at bounding box center [320, 352] width 0 height 11
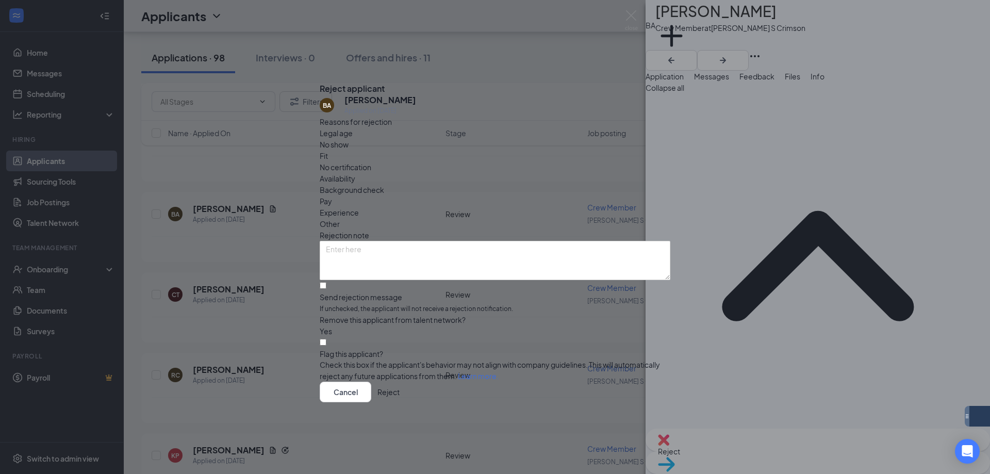
click at [399, 397] on button "Reject" at bounding box center [388, 391] width 22 height 21
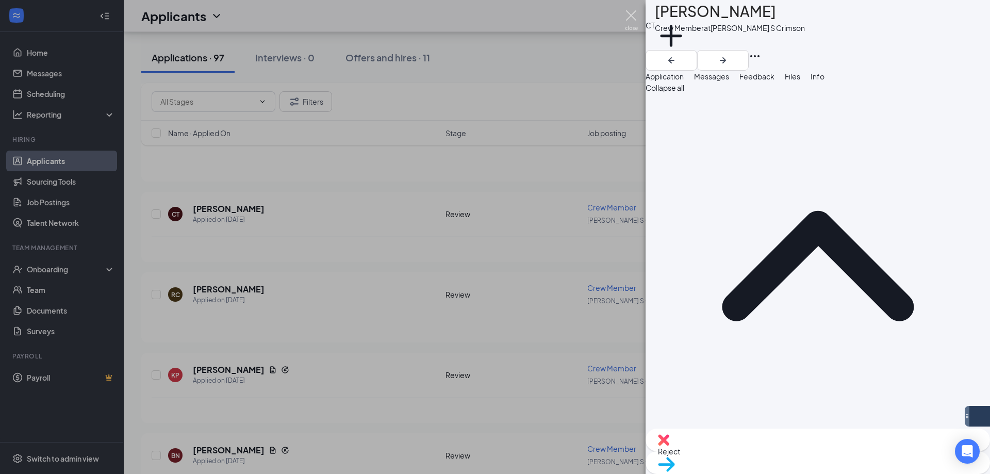
click at [634, 23] on img at bounding box center [631, 20] width 13 height 20
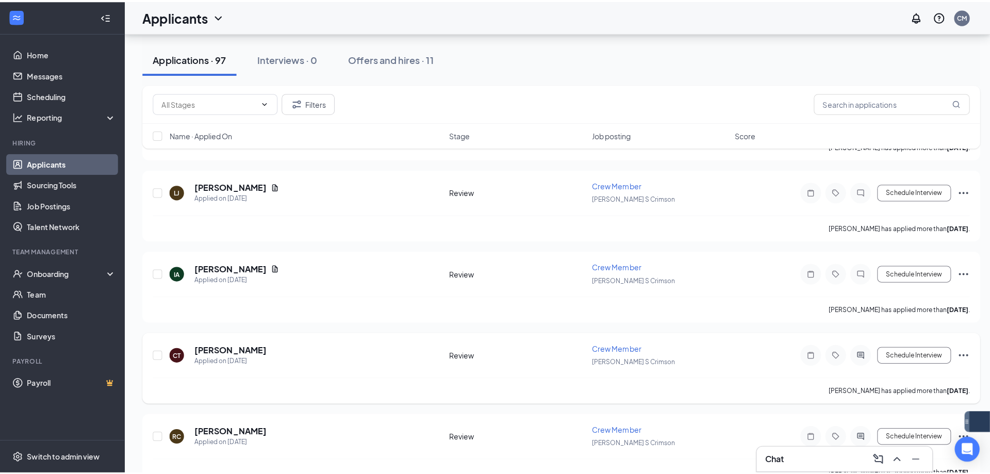
scroll to position [6818, 0]
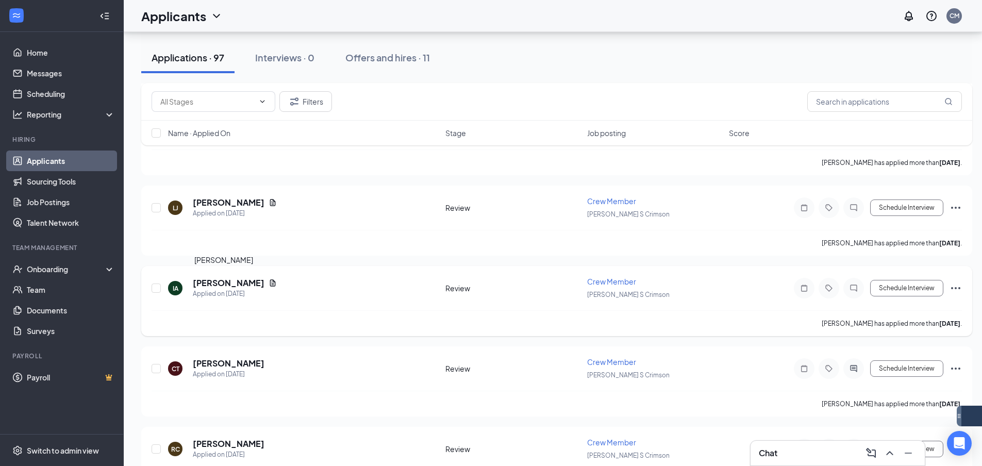
click at [222, 283] on h5 "[PERSON_NAME]" at bounding box center [229, 282] width 72 height 11
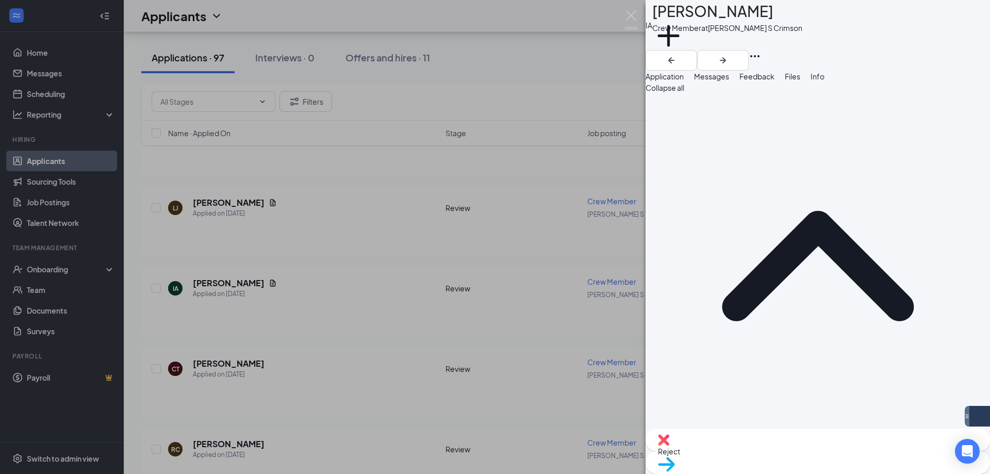
click at [729, 81] on span "Messages" at bounding box center [711, 76] width 35 height 9
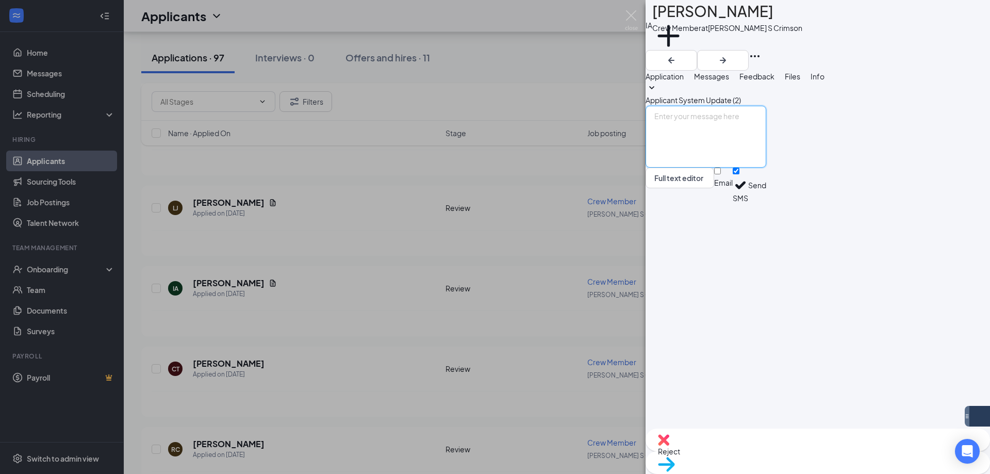
click at [766, 168] on textarea at bounding box center [705, 137] width 121 height 62
paste textarea "Hi [PERSON_NAME], Thank you for applying to Culvers at [GEOGRAPHIC_DATA] and So…"
click at [702, 168] on textarea "Hi [PERSON_NAME], Thank you for applying to Culvers at [GEOGRAPHIC_DATA] and So…" at bounding box center [705, 137] width 121 height 62
click at [766, 168] on textarea "Hi [PERSON_NAME], Thank you for applying to Culvers at [GEOGRAPHIC_DATA] and So…" at bounding box center [705, 137] width 121 height 62
type textarea "Hi [PERSON_NAME], Thank you for applying to Culvers at [GEOGRAPHIC_DATA] and So…"
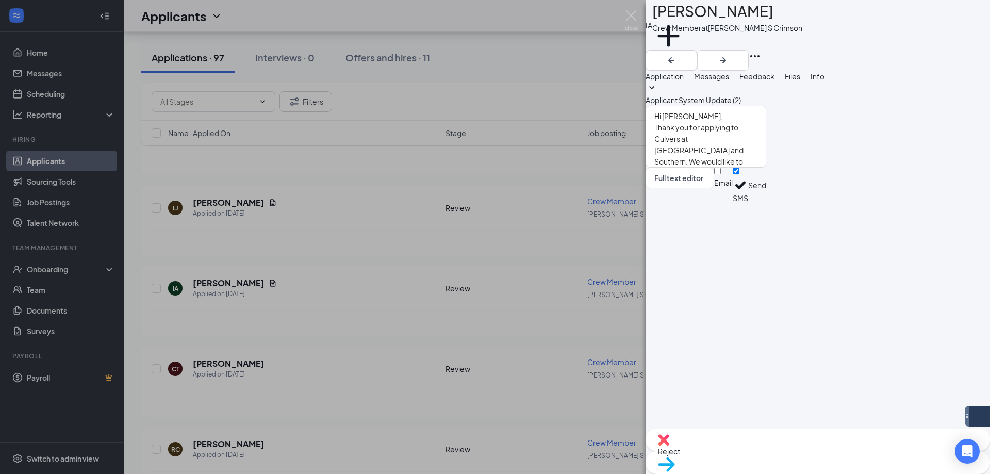
click at [766, 203] on button "Send" at bounding box center [757, 186] width 18 height 36
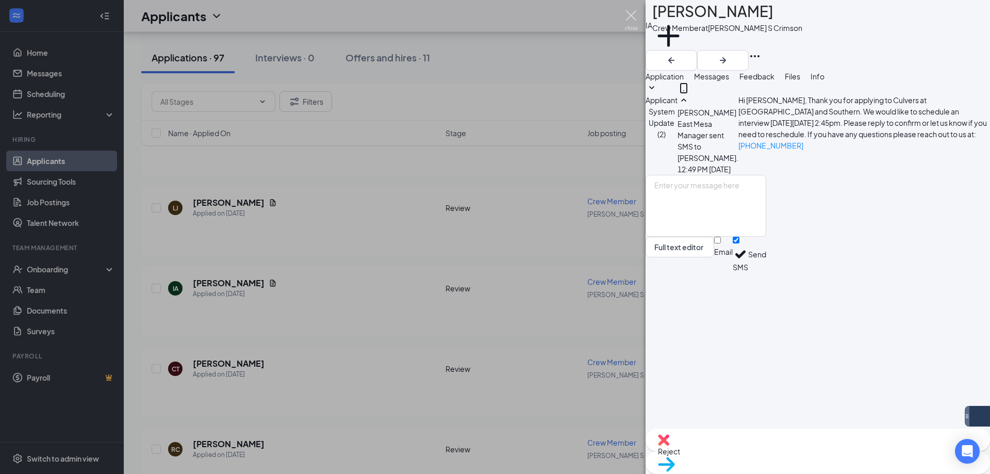
click at [634, 19] on img at bounding box center [631, 20] width 13 height 20
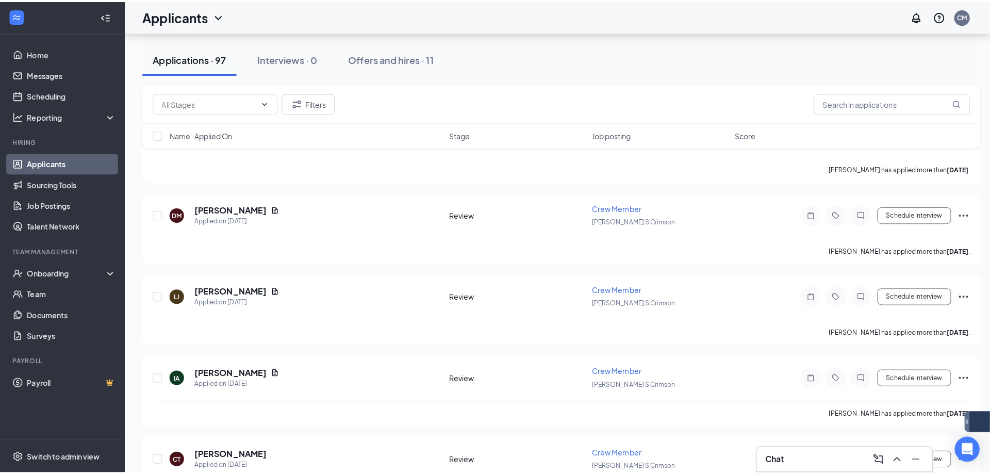
scroll to position [6715, 0]
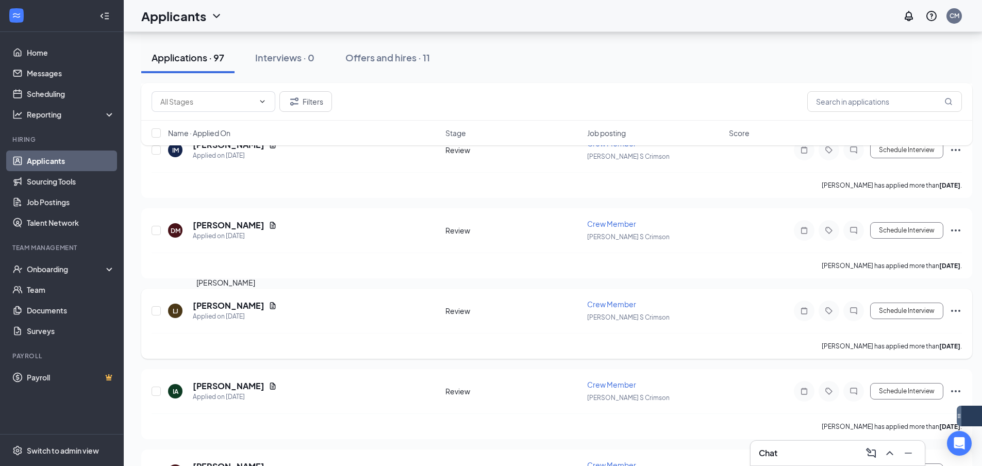
click at [203, 309] on h5 "[PERSON_NAME]" at bounding box center [229, 305] width 72 height 11
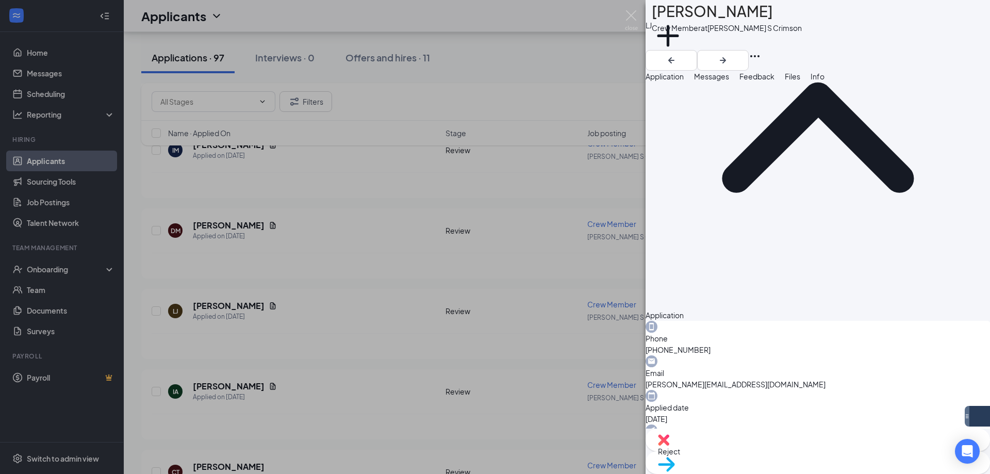
scroll to position [148, 0]
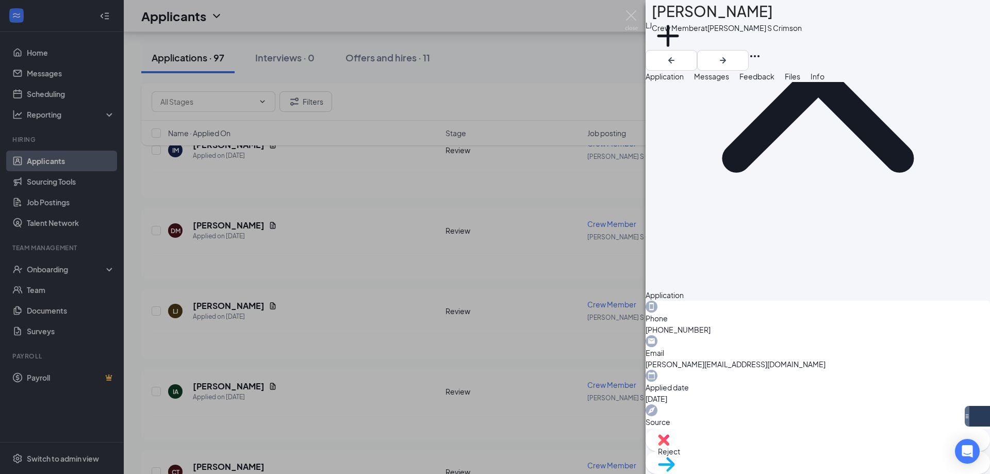
click at [729, 81] on span "Messages" at bounding box center [711, 76] width 35 height 9
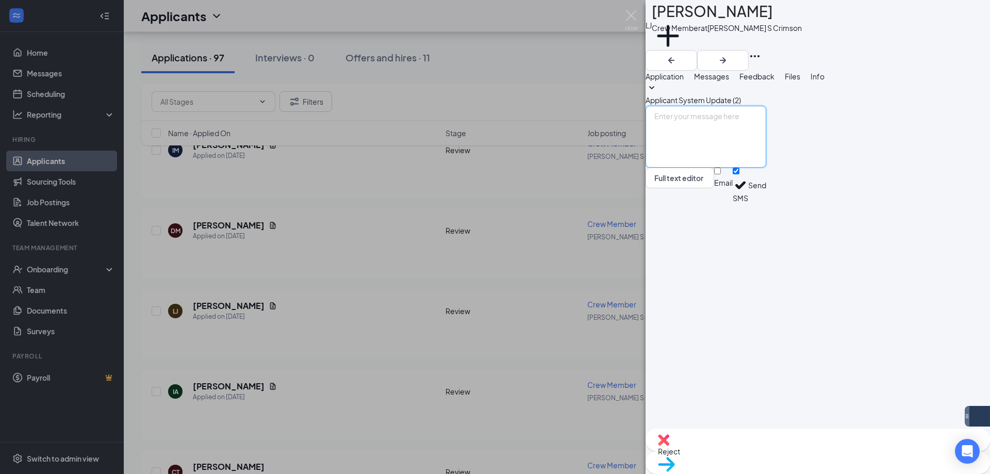
click at [766, 168] on textarea at bounding box center [705, 137] width 121 height 62
paste textarea "Hi [PERSON_NAME], Thank you for applying to Culvers at [GEOGRAPHIC_DATA] and So…"
click at [701, 168] on textarea "Hi [PERSON_NAME], Thank you for applying to Culvers at [GEOGRAPHIC_DATA] and So…" at bounding box center [705, 137] width 121 height 62
click at [766, 168] on textarea "Hi [PERSON_NAME], Thank you for applying to Culvers at [GEOGRAPHIC_DATA] and So…" at bounding box center [705, 137] width 121 height 62
drag, startPoint x: 890, startPoint y: 398, endPoint x: 658, endPoint y: 325, distance: 243.1
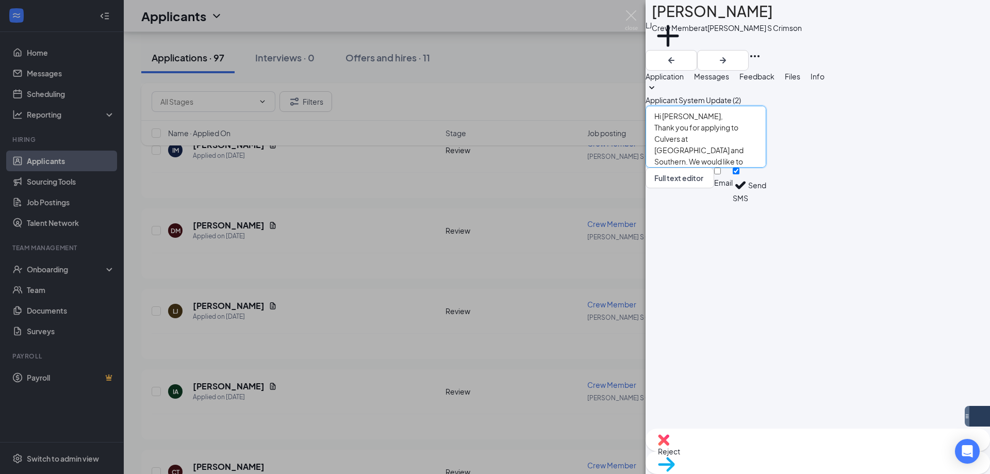
click at [658, 203] on div "Applicant System Update (2) Hi [PERSON_NAME], Thank you for applying to Culvers…" at bounding box center [817, 142] width 344 height 121
click at [766, 168] on textarea "Hi [PERSON_NAME], Thank you for applying to Culvers at [GEOGRAPHIC_DATA] and So…" at bounding box center [705, 137] width 121 height 62
type textarea "Hi [PERSON_NAME], Thank you for applying to Culvers at [GEOGRAPHIC_DATA] and So…"
click at [766, 203] on button "Send" at bounding box center [757, 186] width 18 height 36
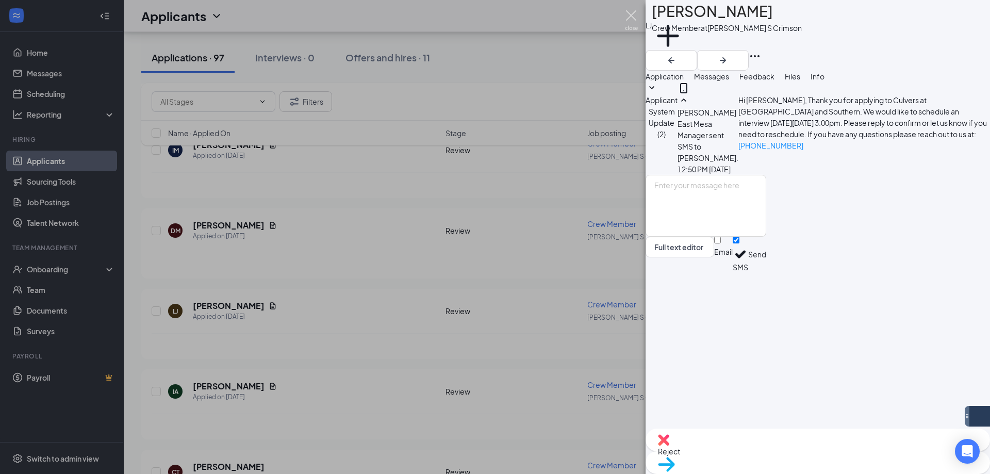
click at [637, 12] on img at bounding box center [631, 20] width 13 height 20
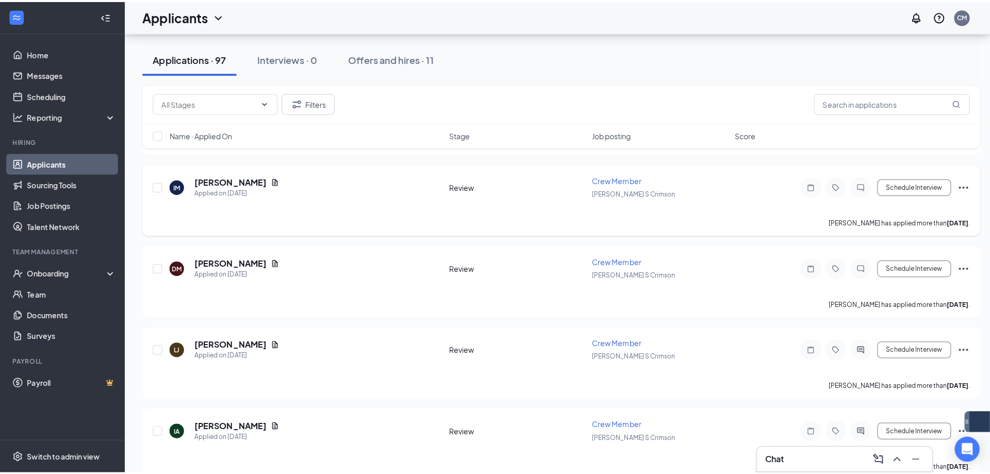
scroll to position [6664, 0]
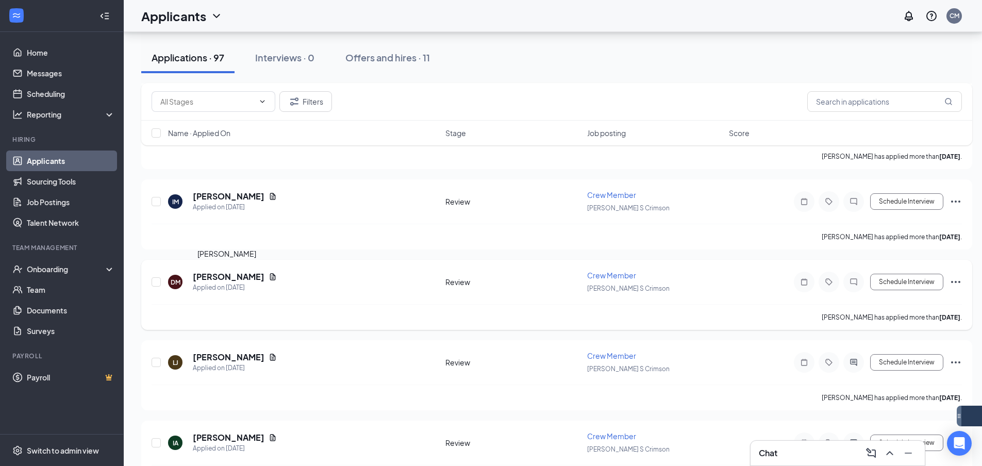
click at [212, 279] on h5 "[PERSON_NAME]" at bounding box center [229, 276] width 72 height 11
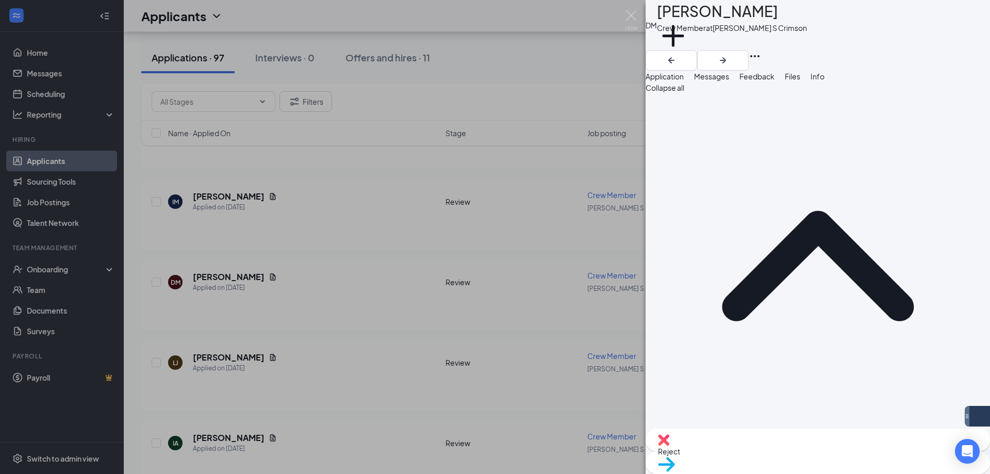
click at [729, 81] on span "Messages" at bounding box center [711, 76] width 35 height 9
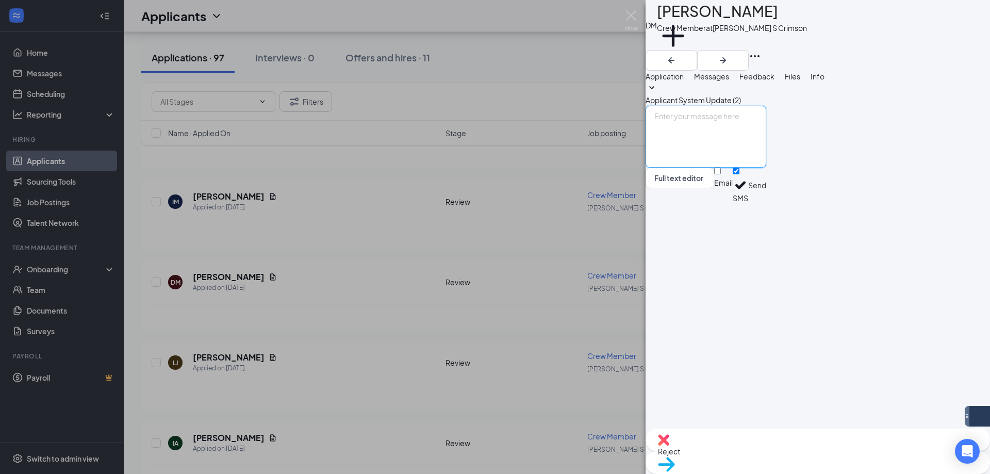
click at [722, 168] on textarea at bounding box center [705, 137] width 121 height 62
paste textarea "Hi [PERSON_NAME], Thank you for applying to Culvers at [GEOGRAPHIC_DATA] and So…"
click at [706, 168] on textarea "Hi [PERSON_NAME], Thank you for applying to Culvers at [GEOGRAPHIC_DATA] and So…" at bounding box center [705, 137] width 121 height 62
click at [766, 168] on textarea "Hi [PERSON_NAME], Thank you for applying to Culvers at [GEOGRAPHIC_DATA] and So…" at bounding box center [705, 137] width 121 height 62
type textarea "Hi [PERSON_NAME], Thank you for applying to Culvers at [GEOGRAPHIC_DATA] and So…"
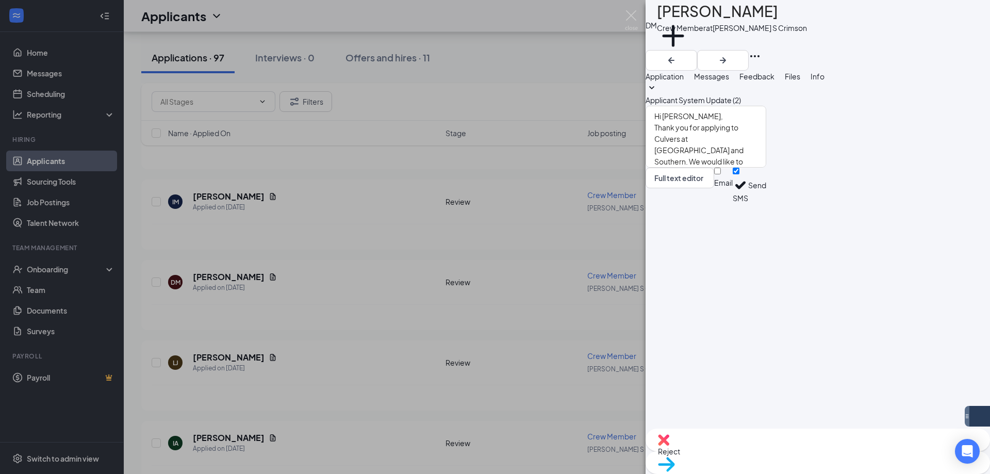
click at [766, 203] on button "Send" at bounding box center [757, 186] width 18 height 36
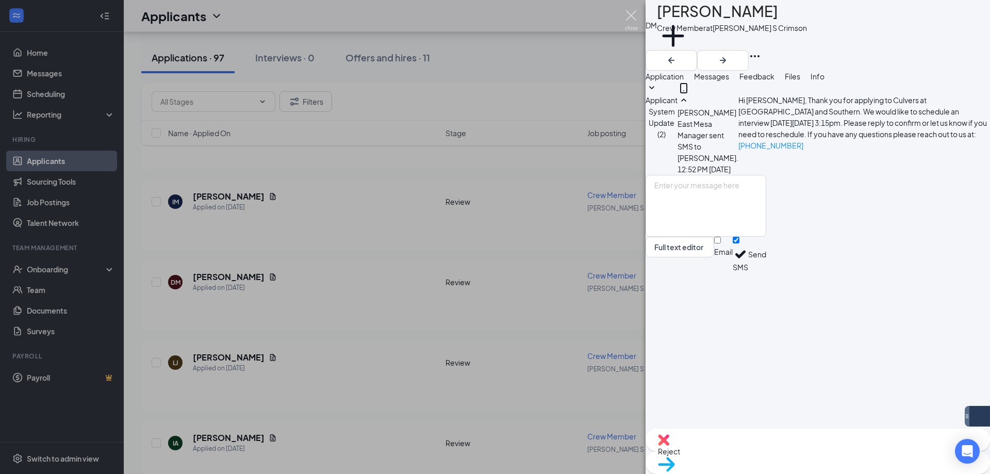
drag, startPoint x: 625, startPoint y: 22, endPoint x: 643, endPoint y: 26, distance: 18.5
click at [626, 22] on img at bounding box center [631, 20] width 13 height 20
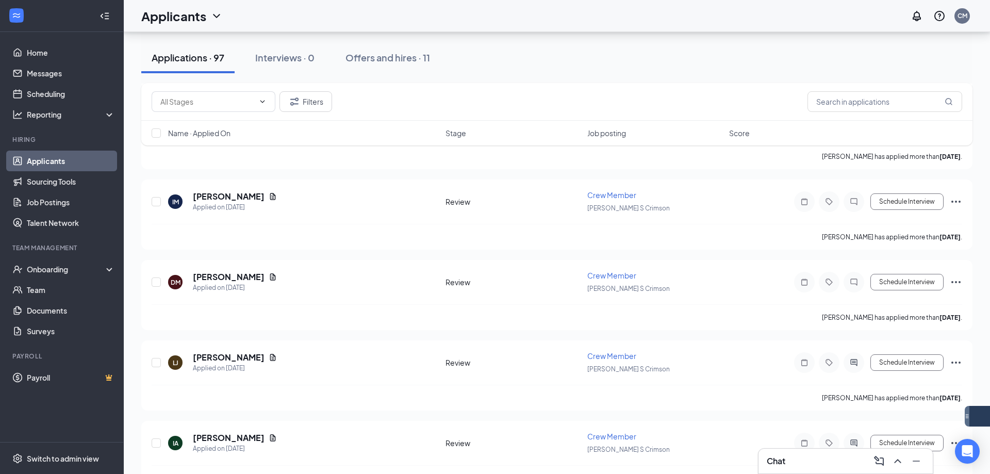
click at [643, 26] on div "Applicants CM" at bounding box center [557, 16] width 866 height 32
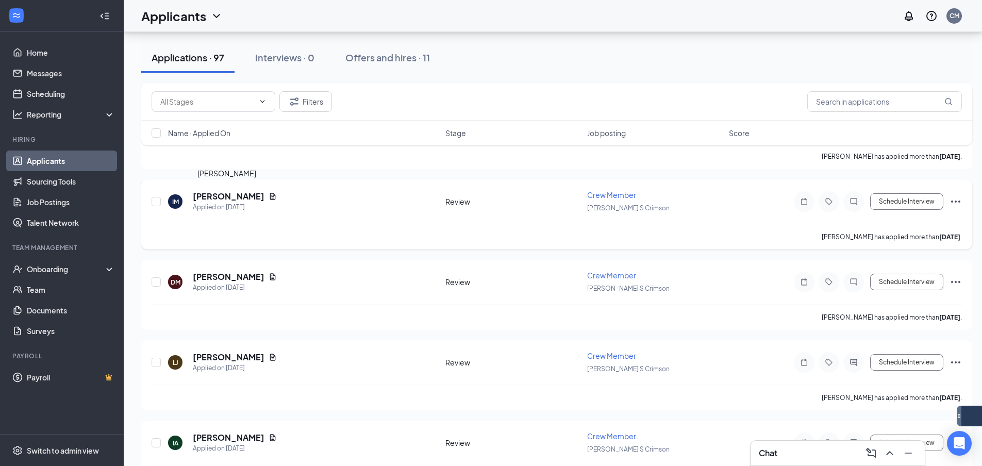
click at [230, 196] on h5 "[PERSON_NAME]" at bounding box center [229, 196] width 72 height 11
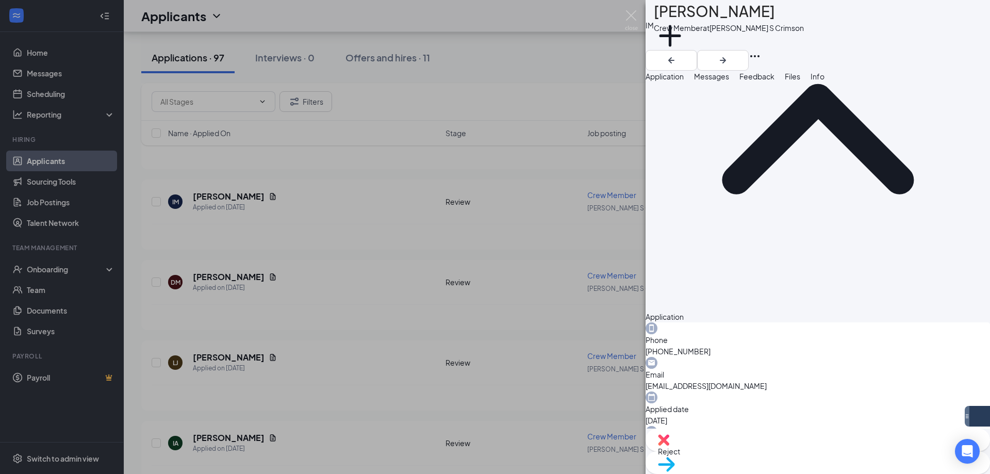
scroll to position [148, 0]
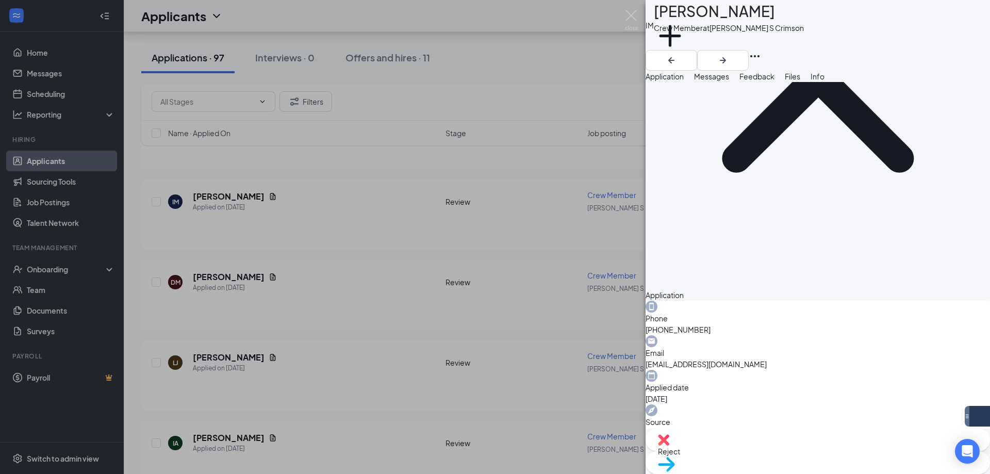
click at [729, 81] on span "Messages" at bounding box center [711, 76] width 35 height 9
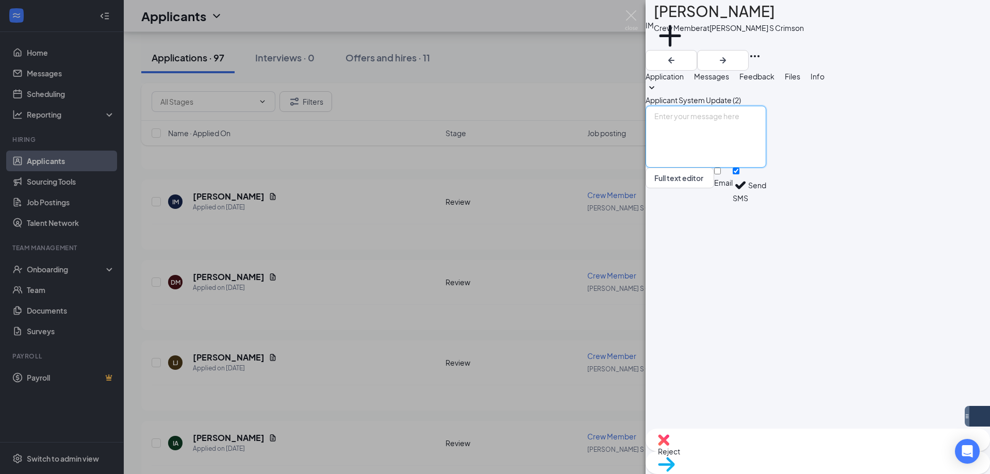
click at [766, 168] on textarea at bounding box center [705, 137] width 121 height 62
paste textarea "Hi [PERSON_NAME], Thank you for applying to Culvers at [GEOGRAPHIC_DATA] and So…"
click at [708, 168] on textarea "Hi [PERSON_NAME], Thank you for applying to Culvers at [GEOGRAPHIC_DATA] and So…" at bounding box center [705, 137] width 121 height 62
click at [766, 168] on textarea "Hi [PERSON_NAME], Thank you for applying to Culvers at [GEOGRAPHIC_DATA] and So…" at bounding box center [705, 137] width 121 height 62
type textarea "Hi [PERSON_NAME], Thank you for applying to Culvers at [GEOGRAPHIC_DATA] and So…"
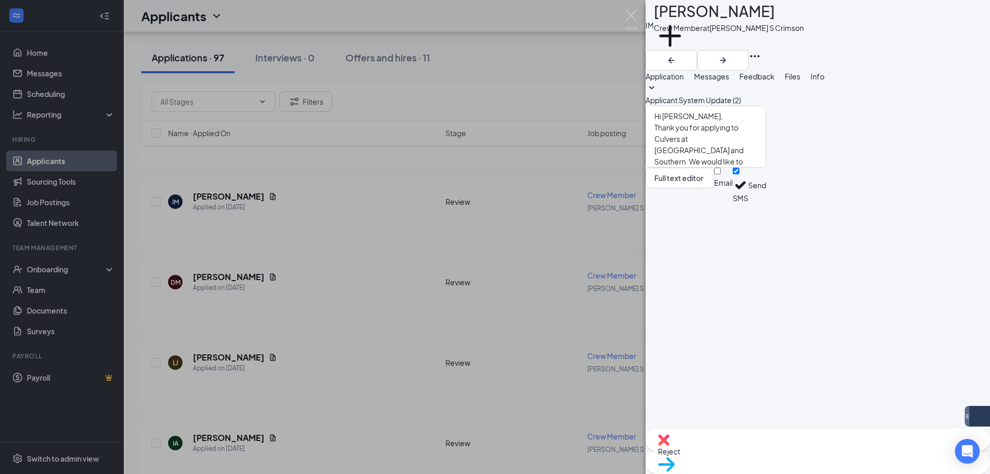
click at [766, 203] on button "Send" at bounding box center [757, 186] width 18 height 36
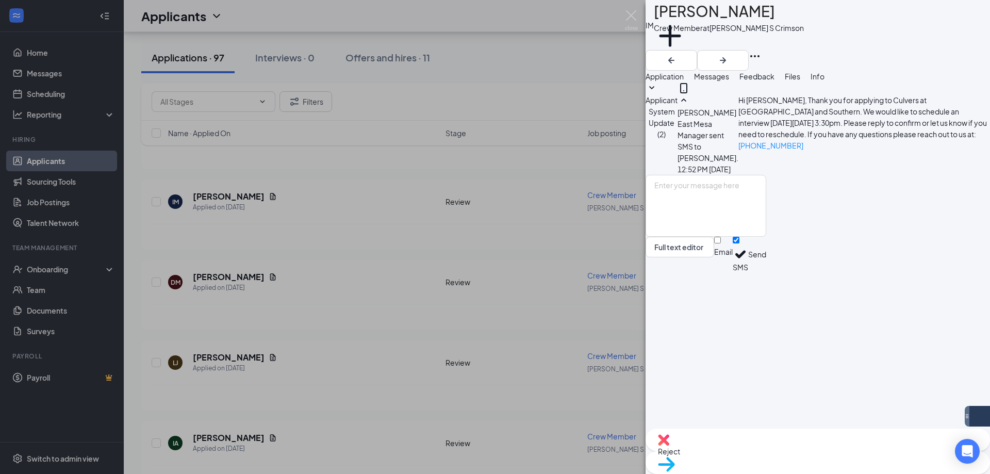
click at [631, 6] on div "IM [PERSON_NAME] Crew Member at [PERSON_NAME] S Crimson Add a tag Application M…" at bounding box center [495, 237] width 990 height 474
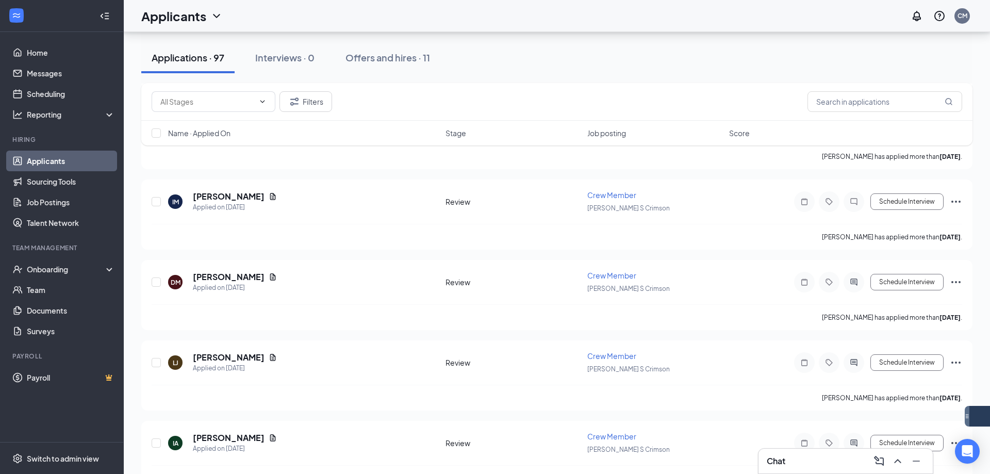
click at [630, 23] on div "Applicants CM" at bounding box center [557, 16] width 866 height 32
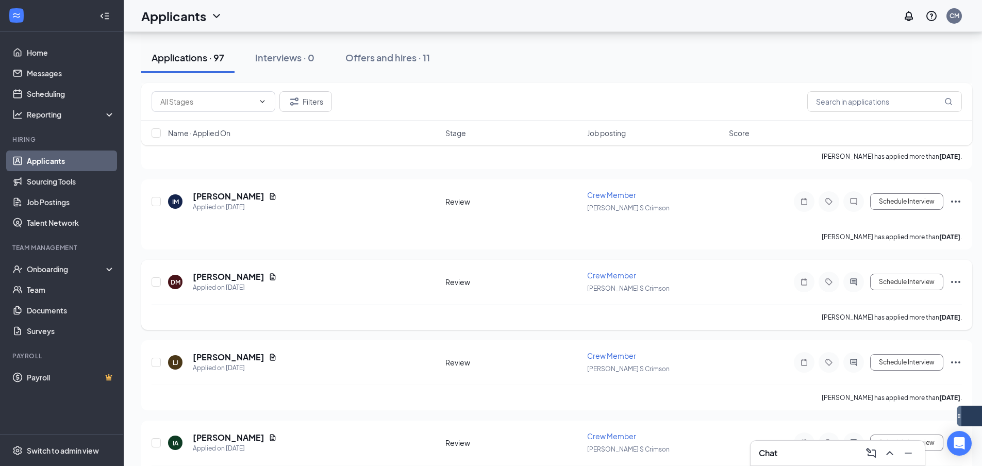
click at [853, 286] on div at bounding box center [853, 282] width 21 height 21
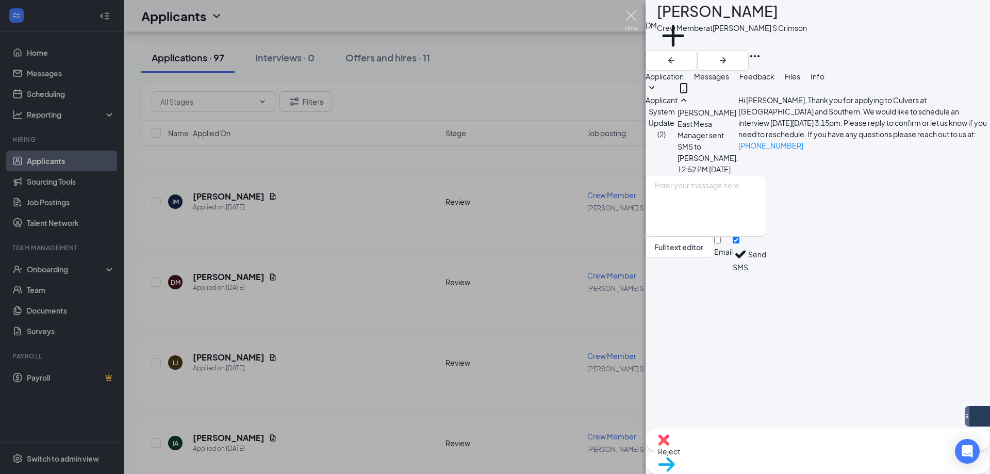
click at [627, 19] on img at bounding box center [631, 20] width 13 height 20
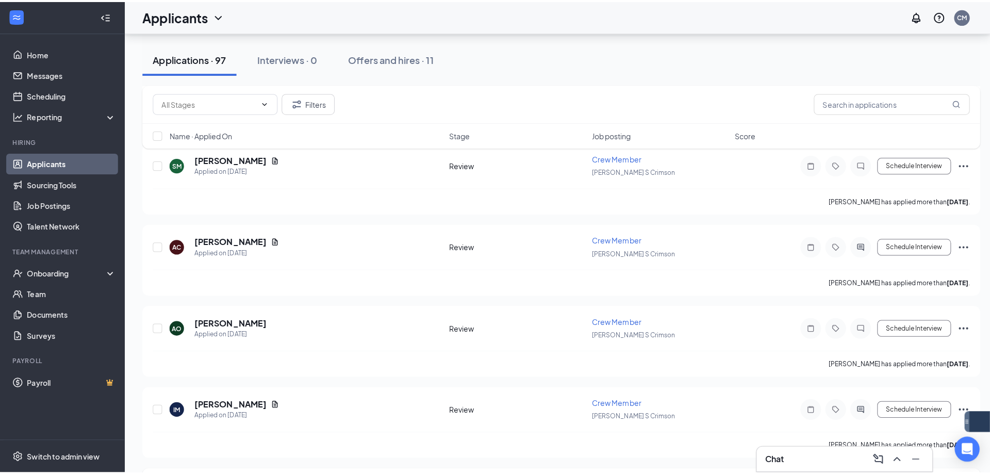
scroll to position [6457, 0]
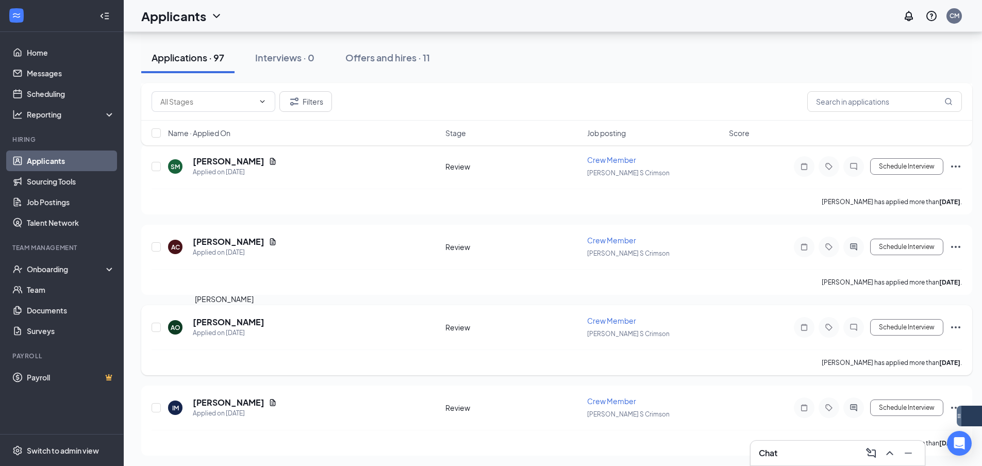
click at [215, 322] on h5 "[PERSON_NAME]" at bounding box center [229, 322] width 72 height 11
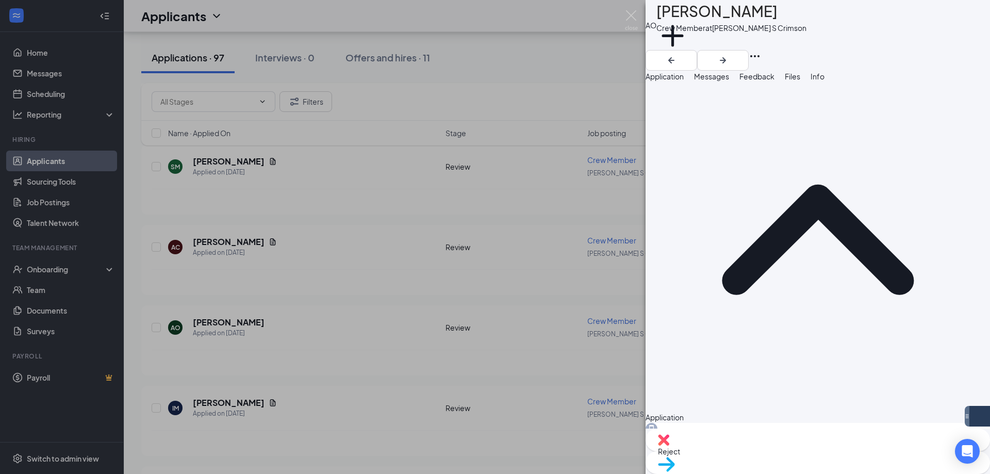
scroll to position [92, 0]
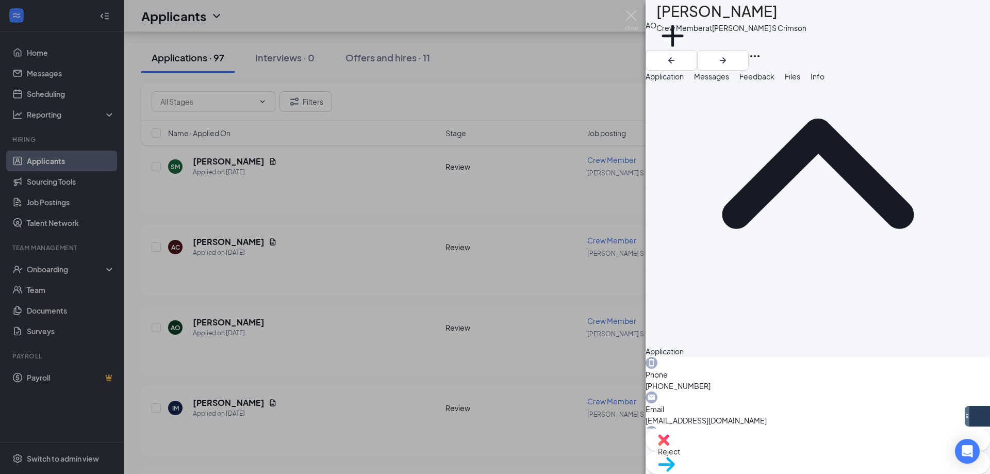
click at [729, 80] on span "Messages" at bounding box center [711, 76] width 35 height 9
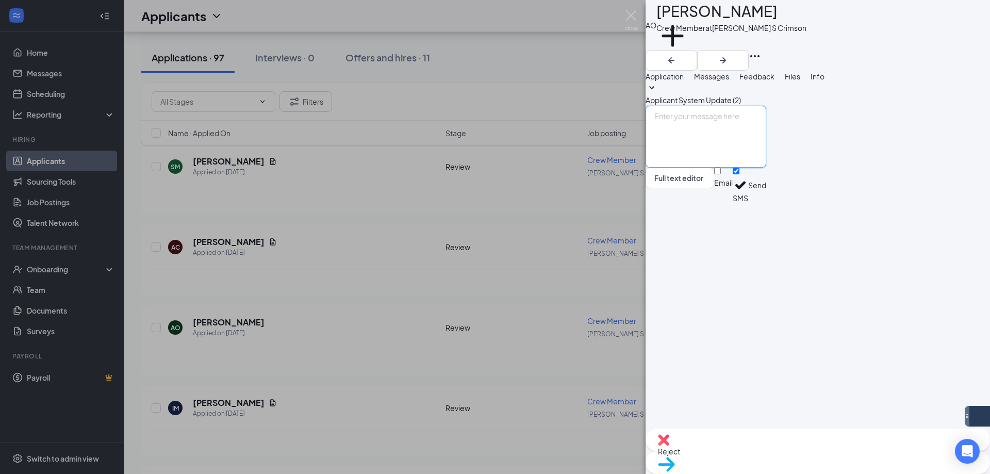
click at [766, 168] on textarea at bounding box center [705, 137] width 121 height 62
paste textarea "Hi [PERSON_NAME], Thank you for applying to Culvers at [GEOGRAPHIC_DATA] and So…"
click at [706, 168] on textarea "Hi [PERSON_NAME], Thank you for applying to Culvers at [GEOGRAPHIC_DATA] and So…" at bounding box center [705, 137] width 121 height 62
click at [766, 168] on textarea "Hi [PERSON_NAME], Thank you for applying to Culvers at [GEOGRAPHIC_DATA] and So…" at bounding box center [705, 137] width 121 height 62
drag, startPoint x: 828, startPoint y: 398, endPoint x: 653, endPoint y: 326, distance: 189.5
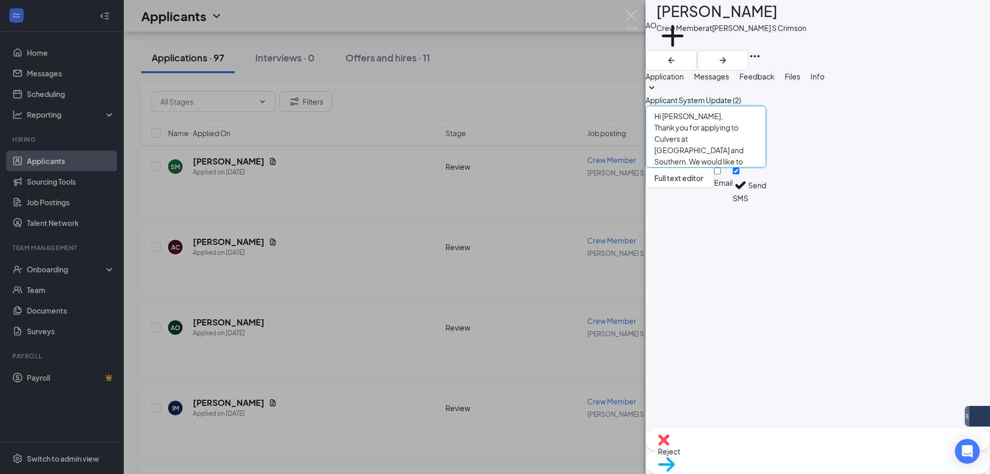
click at [653, 326] on div "Applicant System Update (2) Hi [PERSON_NAME], Thank you for applying to Culvers…" at bounding box center [817, 255] width 344 height 346
type textarea "Hi [PERSON_NAME], Thank you for applying to Culvers at [GEOGRAPHIC_DATA] and So…"
click at [766, 203] on div "Hi [PERSON_NAME], Thank you for applying to Culvers at [GEOGRAPHIC_DATA] and So…" at bounding box center [705, 154] width 121 height 97
click at [766, 203] on button "Send" at bounding box center [757, 186] width 18 height 36
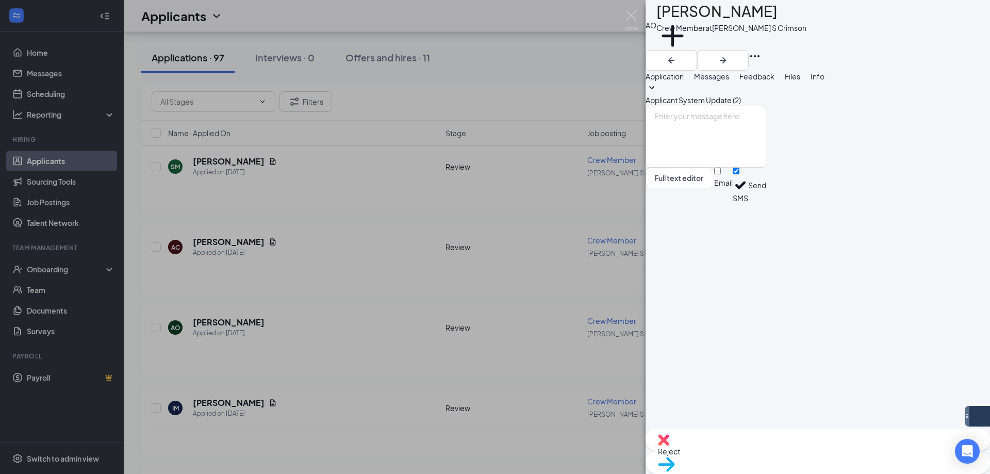
scroll to position [0, 0]
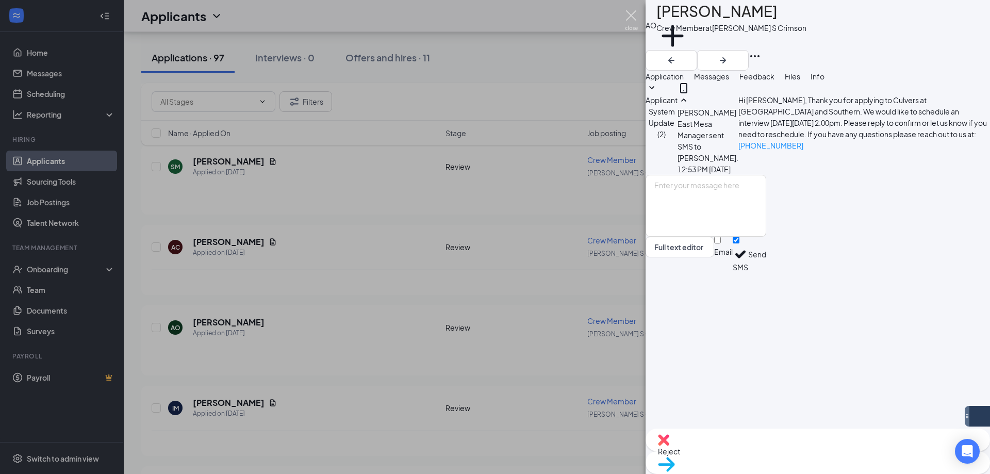
click at [632, 22] on img at bounding box center [631, 20] width 13 height 20
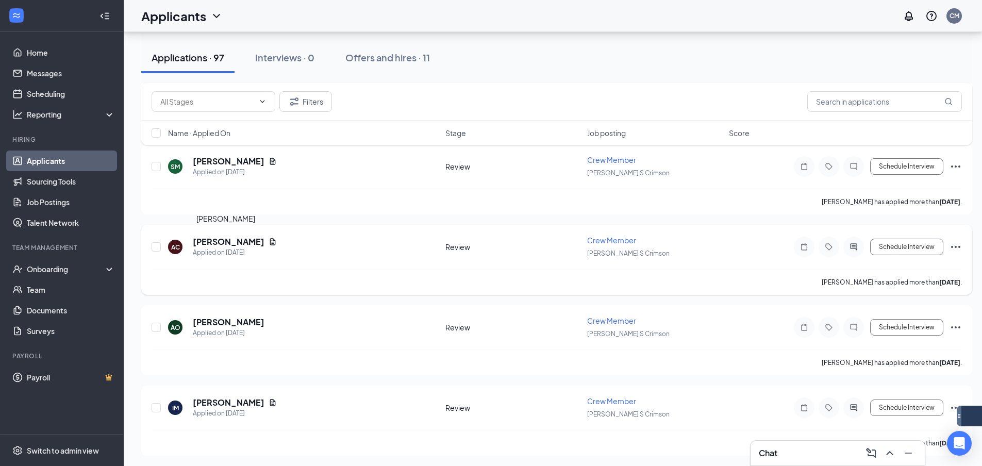
click at [221, 237] on h5 "[PERSON_NAME]" at bounding box center [229, 241] width 72 height 11
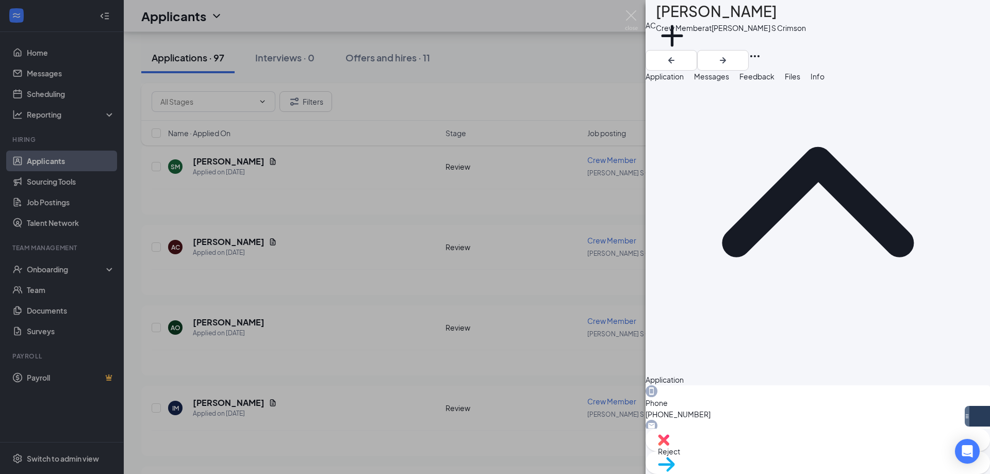
scroll to position [148, 0]
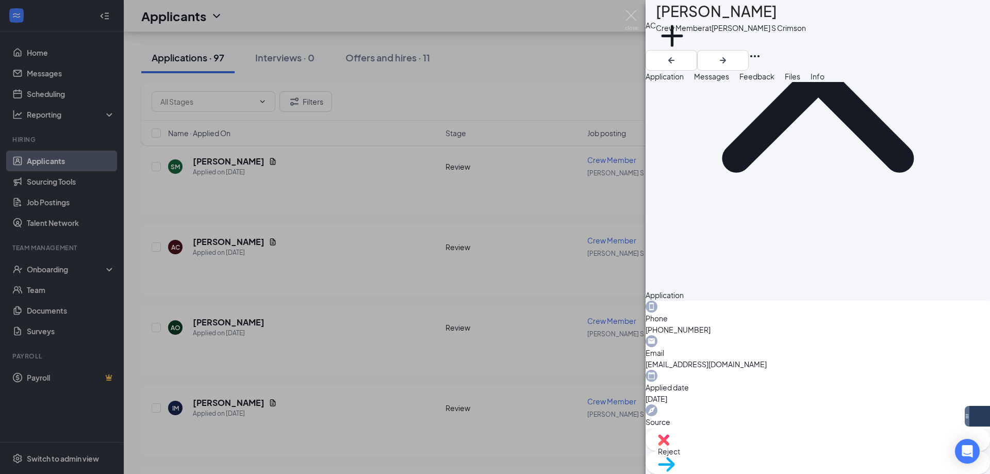
click at [729, 75] on button "Messages" at bounding box center [711, 76] width 35 height 11
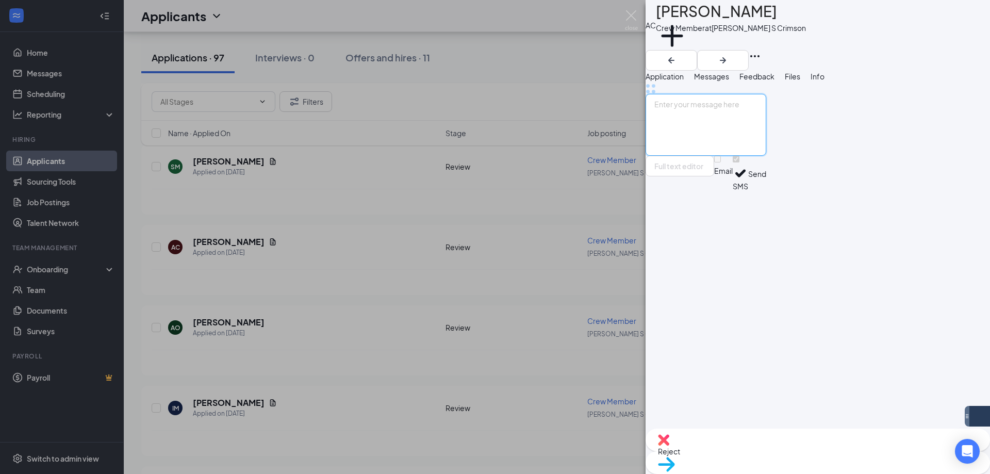
click at [766, 156] on textarea at bounding box center [705, 125] width 121 height 62
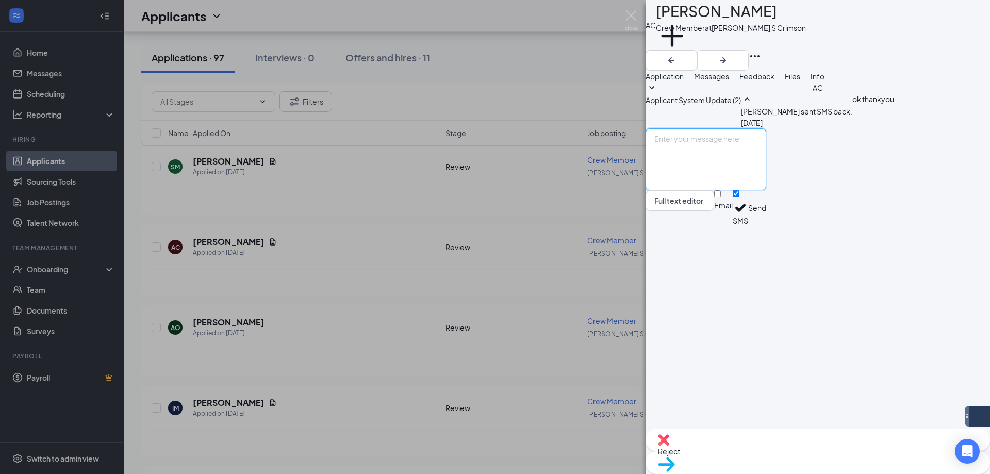
paste textarea "Hi [PERSON_NAME], Thank you for applying to Culvers at [GEOGRAPHIC_DATA] and So…"
click at [706, 190] on textarea "Hi [PERSON_NAME], Thank you for applying to Culvers at [GEOGRAPHIC_DATA] and So…" at bounding box center [705, 159] width 121 height 62
click at [766, 190] on textarea "Hi [PERSON_NAME], Thank you for applying to Culvers at [GEOGRAPHIC_DATA] and So…" at bounding box center [705, 159] width 121 height 62
type textarea "Hi [PERSON_NAME], Thank you for applying to Culvers at [GEOGRAPHIC_DATA] and So…"
click at [766, 226] on button "Send" at bounding box center [757, 208] width 18 height 36
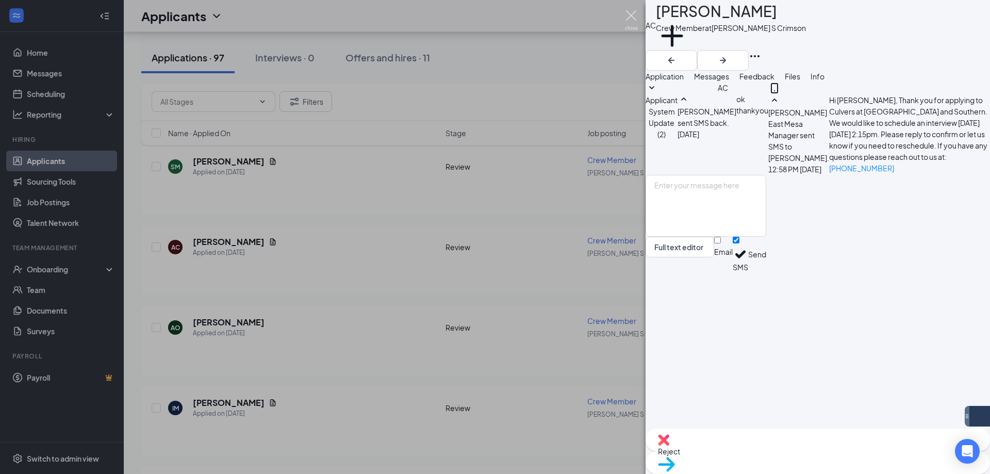
click at [634, 11] on img at bounding box center [631, 20] width 13 height 20
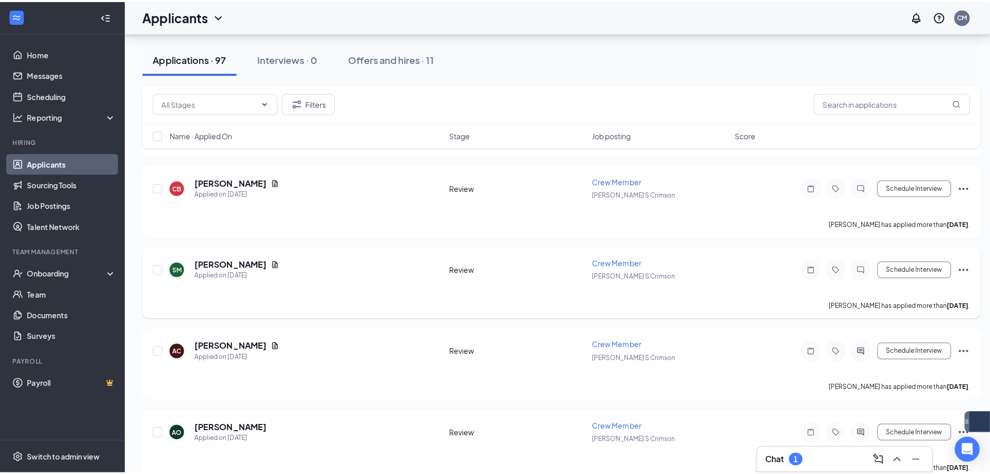
scroll to position [6354, 0]
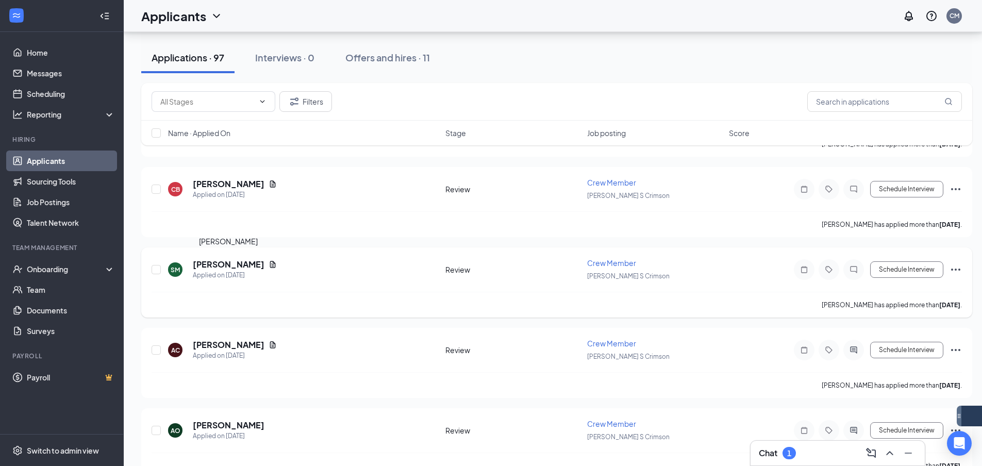
click at [231, 261] on h5 "[PERSON_NAME]" at bounding box center [229, 264] width 72 height 11
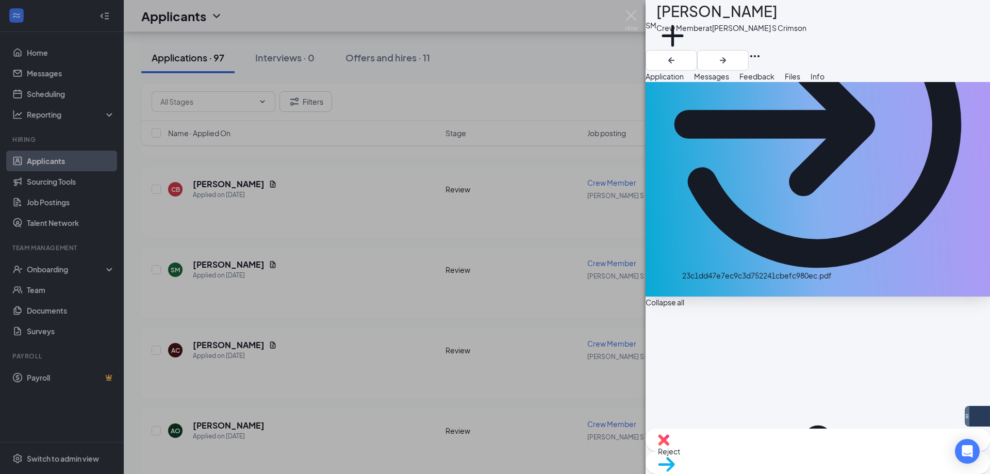
scroll to position [177, 0]
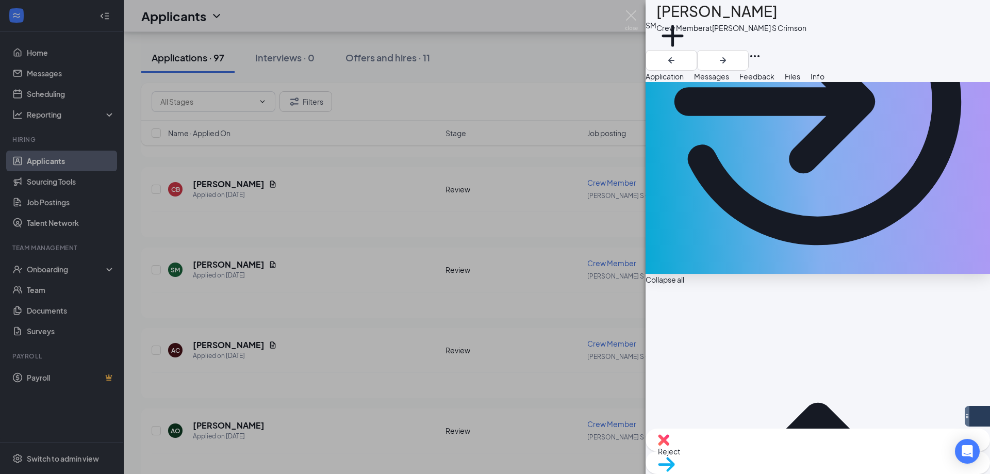
click at [729, 81] on span "Messages" at bounding box center [711, 76] width 35 height 9
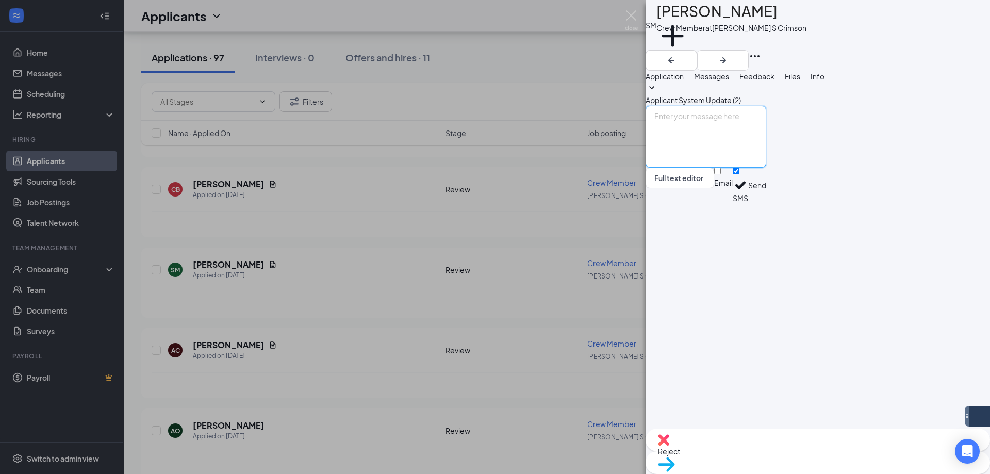
click at [766, 168] on textarea at bounding box center [705, 137] width 121 height 62
paste textarea "Hi [PERSON_NAME], Thank you for applying to Culvers at [GEOGRAPHIC_DATA] and So…"
click at [703, 168] on textarea "Hi [PERSON_NAME], Thank you for applying to Culvers at [GEOGRAPHIC_DATA] and So…" at bounding box center [705, 137] width 121 height 62
click at [766, 168] on textarea "Hi [PERSON_NAME], Thank you for applying to Culvers at [GEOGRAPHIC_DATA] and So…" at bounding box center [705, 137] width 121 height 62
type textarea "Hi [PERSON_NAME], Thank you for applying to Culvers at [GEOGRAPHIC_DATA] and So…"
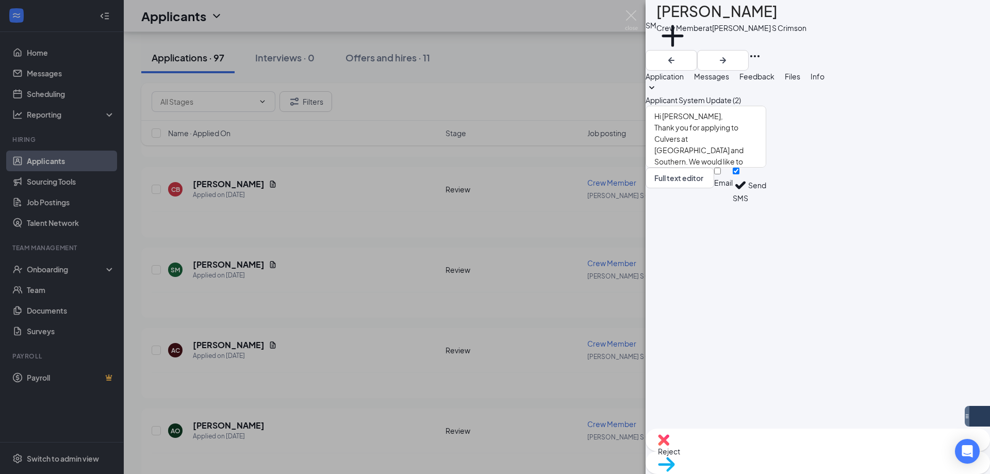
click at [766, 203] on button "Send" at bounding box center [757, 186] width 18 height 36
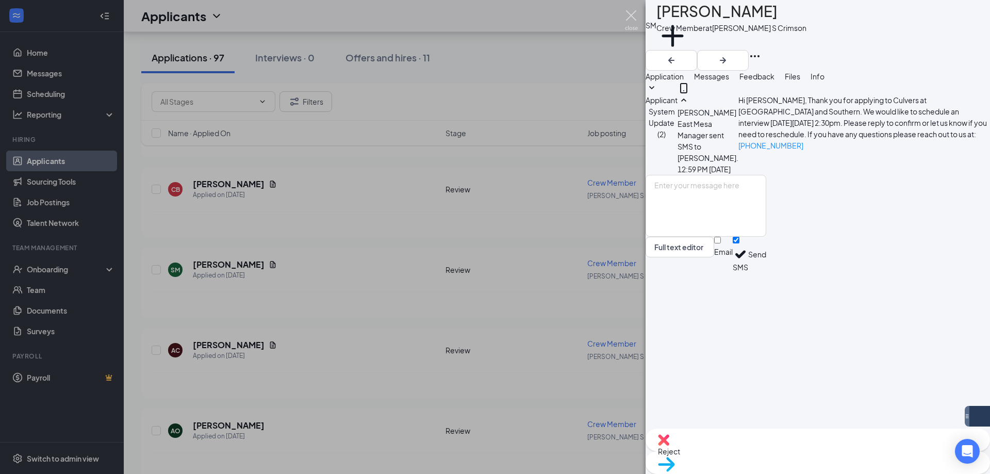
click at [628, 20] on img at bounding box center [631, 20] width 13 height 20
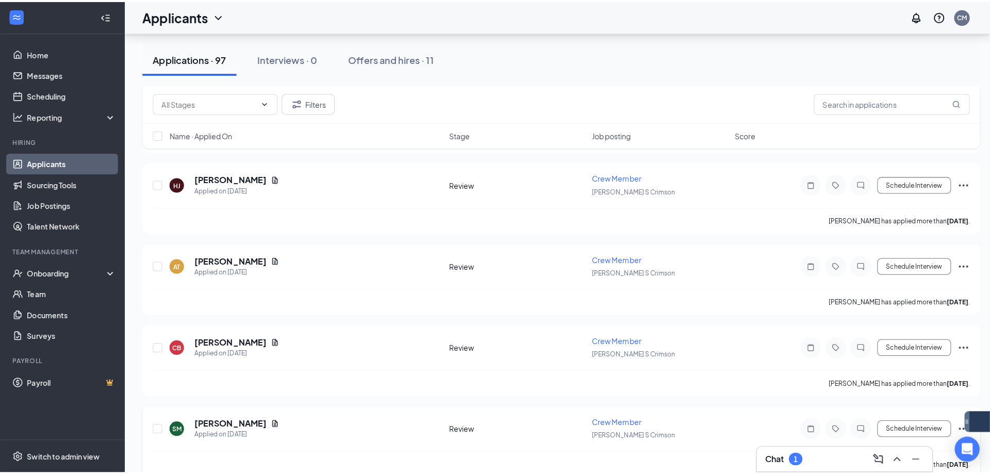
scroll to position [6200, 0]
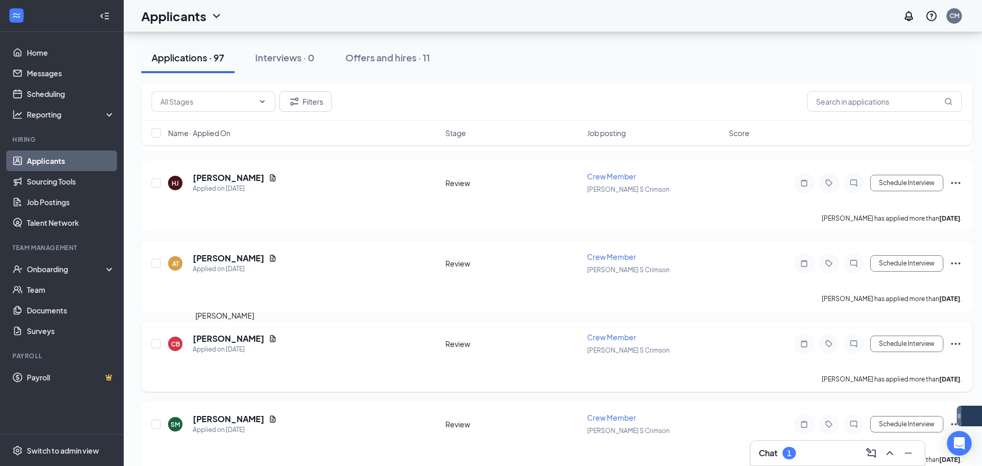
click at [215, 341] on h5 "[PERSON_NAME]" at bounding box center [229, 338] width 72 height 11
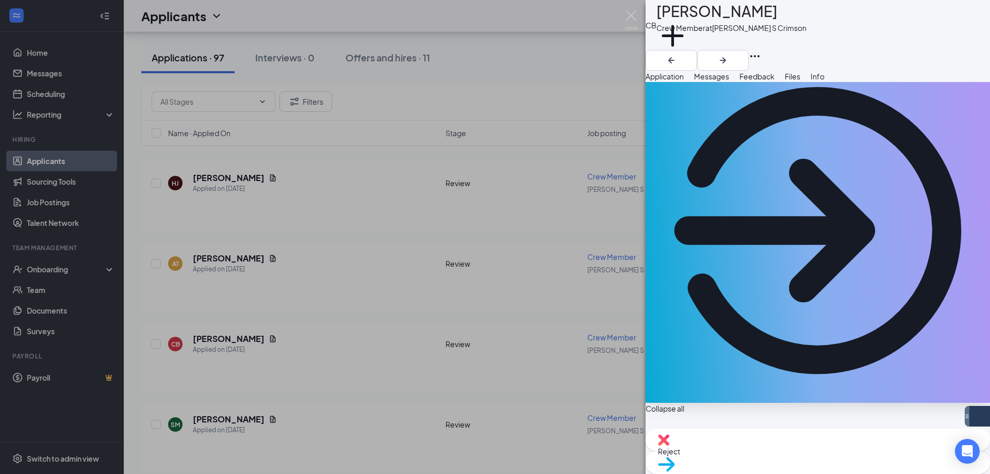
scroll to position [23, 0]
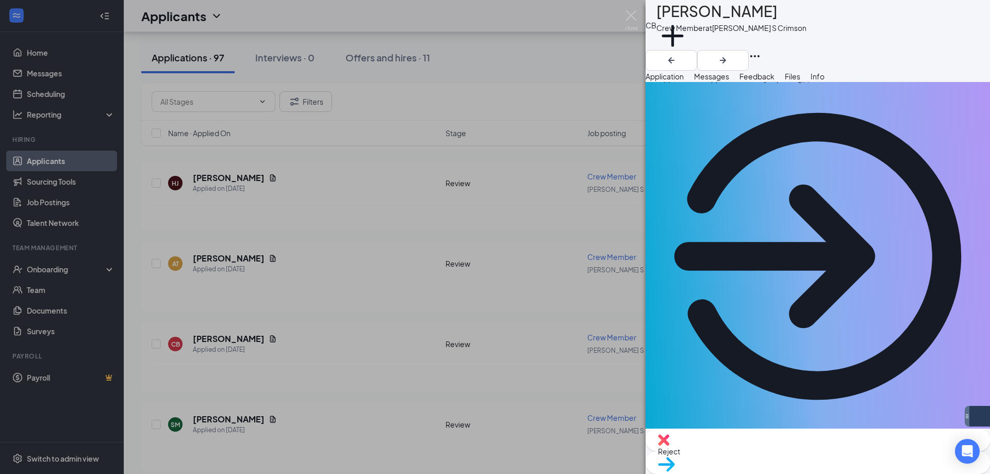
click at [729, 81] on span "Messages" at bounding box center [711, 76] width 35 height 9
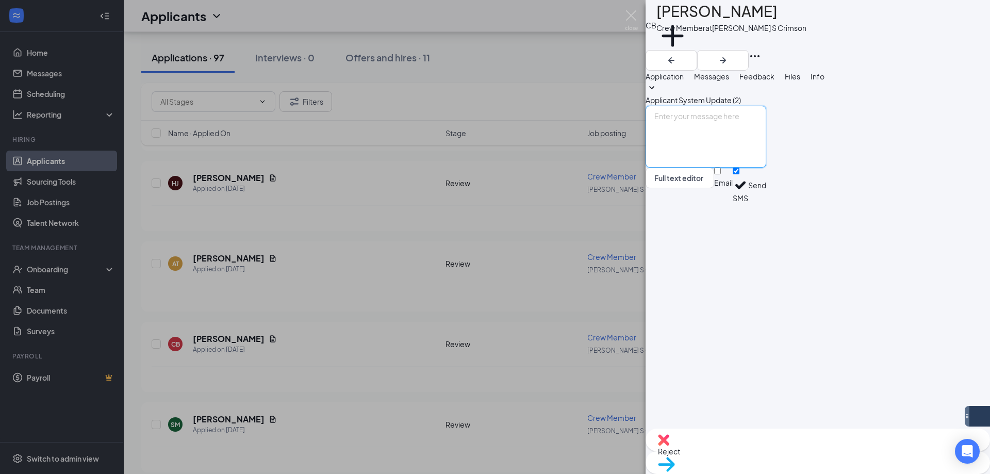
click at [766, 168] on textarea at bounding box center [705, 137] width 121 height 62
paste textarea "Hi [PERSON_NAME], Thank you for applying to Culvers at [GEOGRAPHIC_DATA] and So…"
click at [706, 168] on textarea "Hi [PERSON_NAME], Thank you for applying to Culvers at [GEOGRAPHIC_DATA] and So…" at bounding box center [705, 137] width 121 height 62
click at [766, 168] on textarea "Hi [PERSON_NAME], Thank you for applying to Culvers at [GEOGRAPHIC_DATA] and [P…" at bounding box center [705, 137] width 121 height 62
type textarea "Hi [PERSON_NAME], Thank you for applying to Culvers at [GEOGRAPHIC_DATA] and [P…"
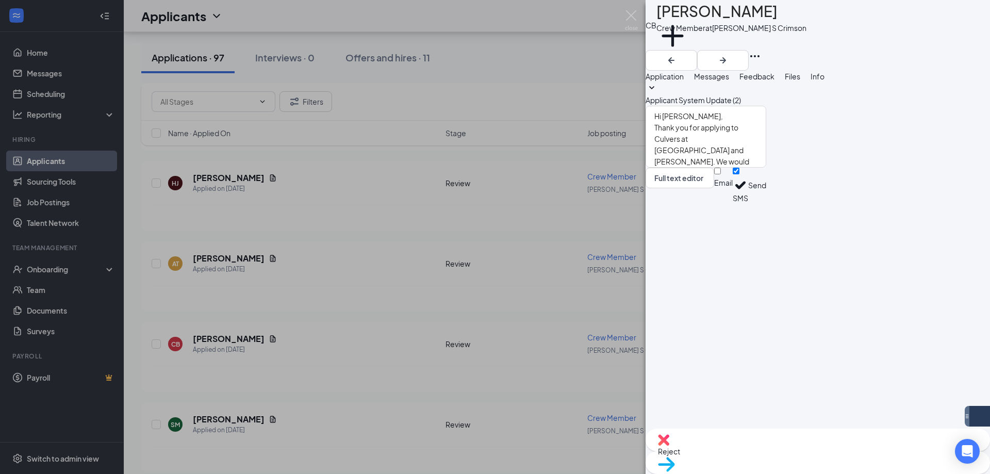
click at [766, 203] on button "Send" at bounding box center [757, 186] width 18 height 36
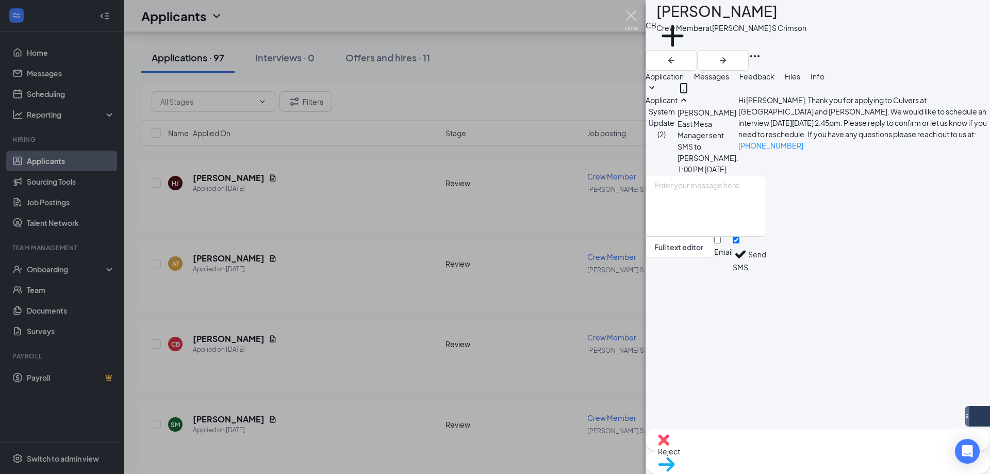
click at [631, 15] on img at bounding box center [631, 20] width 13 height 20
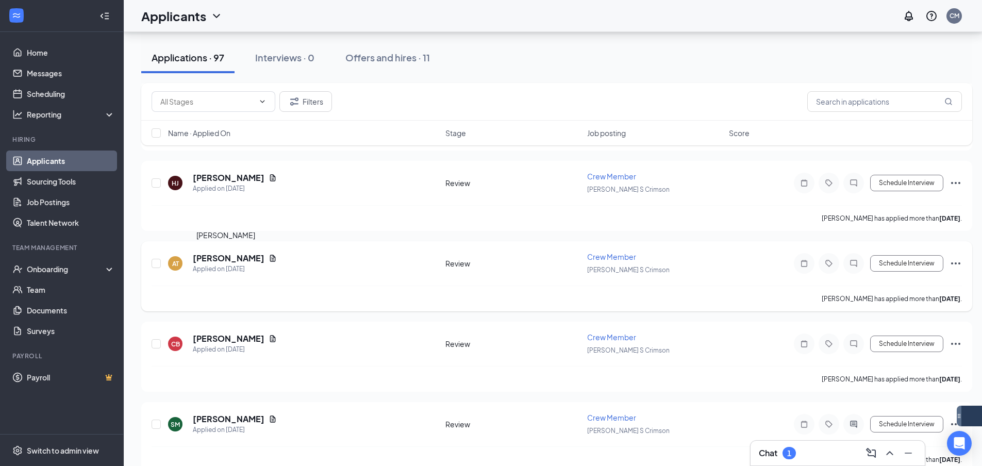
click at [219, 256] on h5 "[PERSON_NAME]" at bounding box center [229, 258] width 72 height 11
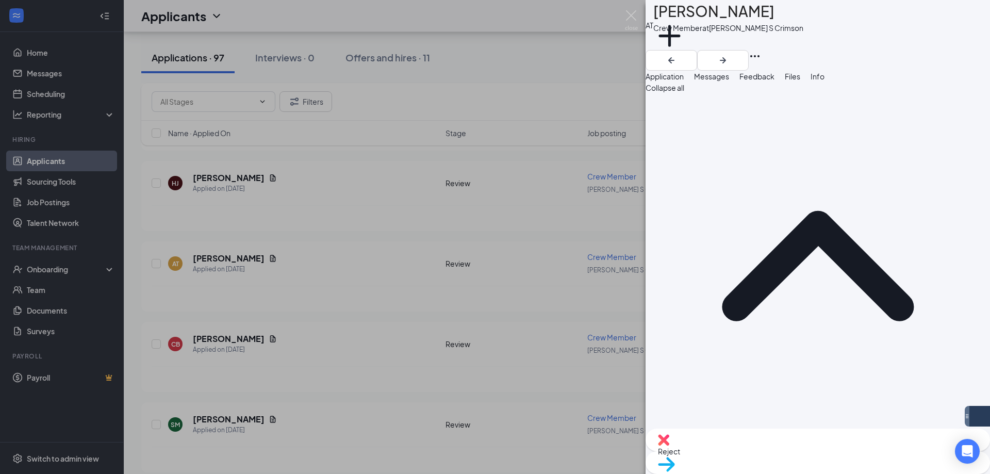
click at [729, 81] on span "Messages" at bounding box center [711, 76] width 35 height 9
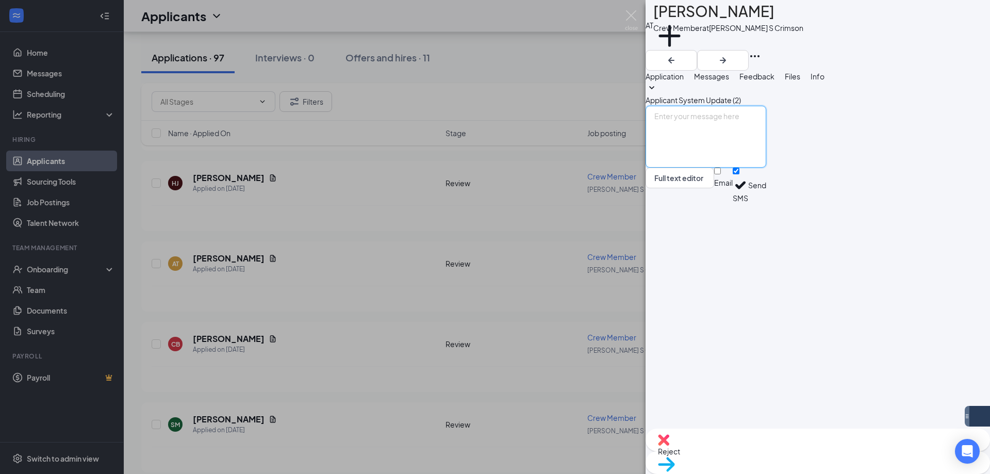
click at [766, 168] on textarea at bounding box center [705, 137] width 121 height 62
paste textarea "Hi [PERSON_NAME], Thank you for applying to Culvers at [GEOGRAPHIC_DATA] and So…"
click at [706, 168] on textarea "Hi [PERSON_NAME], Thank you for applying to Culvers at [GEOGRAPHIC_DATA] and So…" at bounding box center [705, 137] width 121 height 62
click at [766, 168] on textarea "Hi [PERSON_NAME], Thank you for applying to Culvers at [GEOGRAPHIC_DATA] and So…" at bounding box center [705, 137] width 121 height 62
type textarea "Hi [PERSON_NAME], Thank you for applying to Culvers at [GEOGRAPHIC_DATA] and So…"
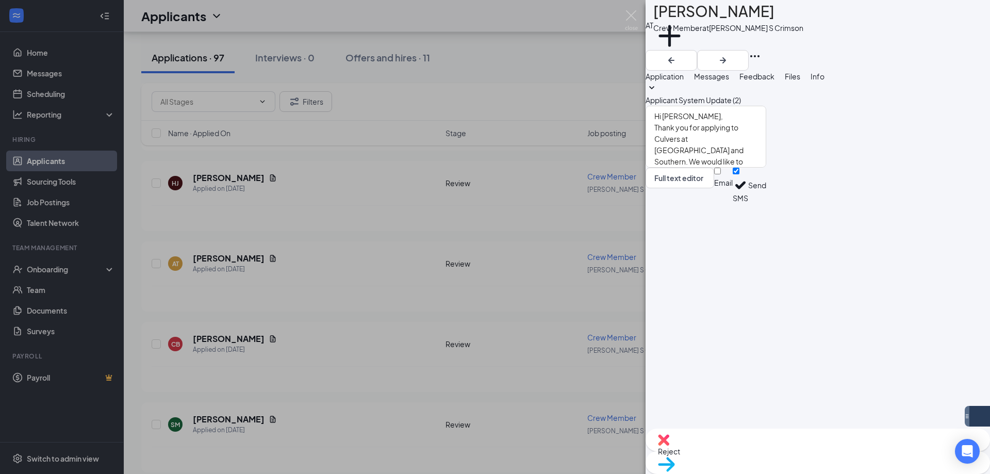
click at [766, 203] on button "Send" at bounding box center [757, 186] width 18 height 36
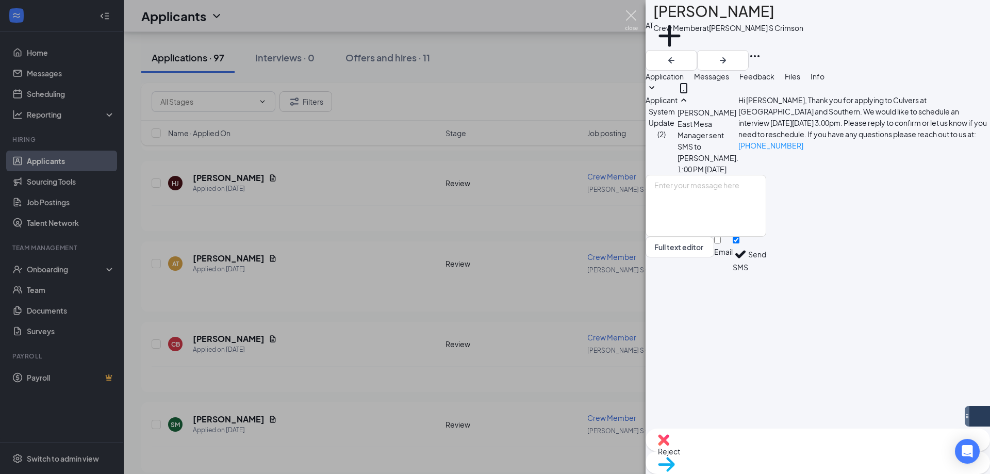
click at [633, 28] on img at bounding box center [631, 20] width 13 height 20
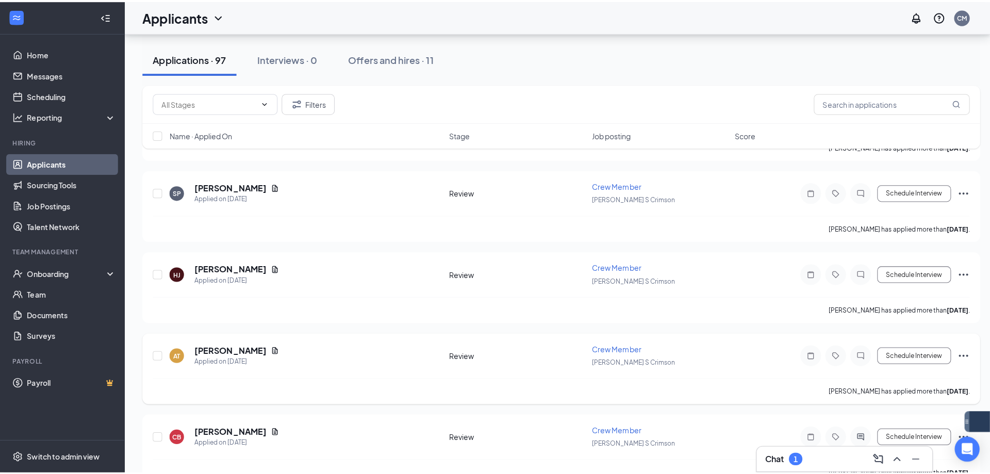
scroll to position [6097, 0]
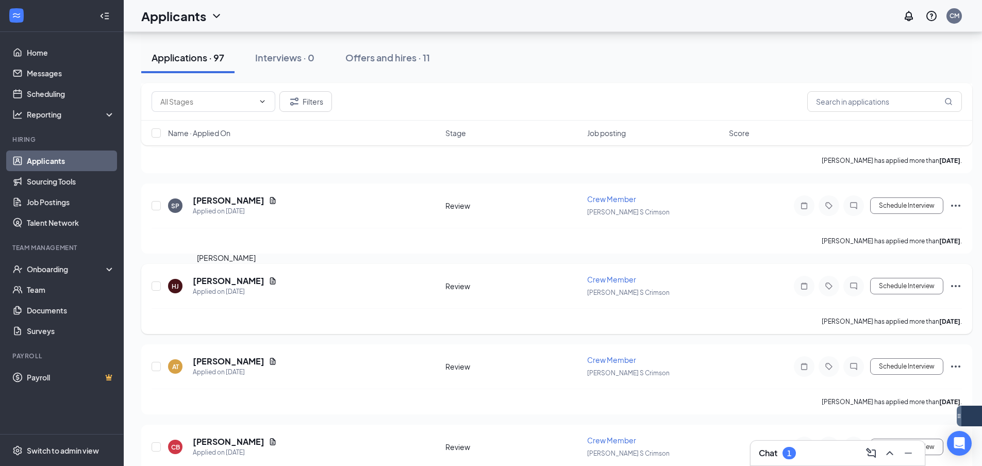
click at [207, 283] on h5 "[PERSON_NAME]" at bounding box center [229, 280] width 72 height 11
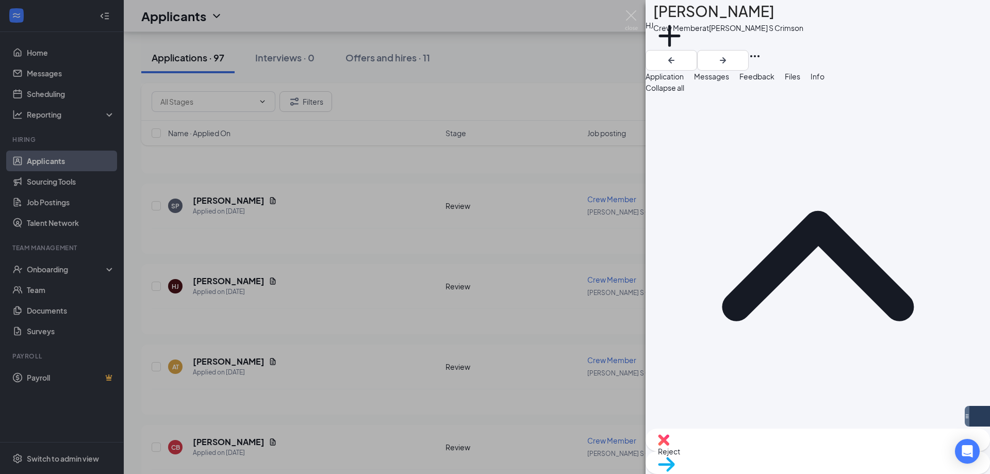
drag, startPoint x: 738, startPoint y: 89, endPoint x: 823, endPoint y: 324, distance: 249.3
click at [729, 82] on button "Messages" at bounding box center [711, 76] width 35 height 11
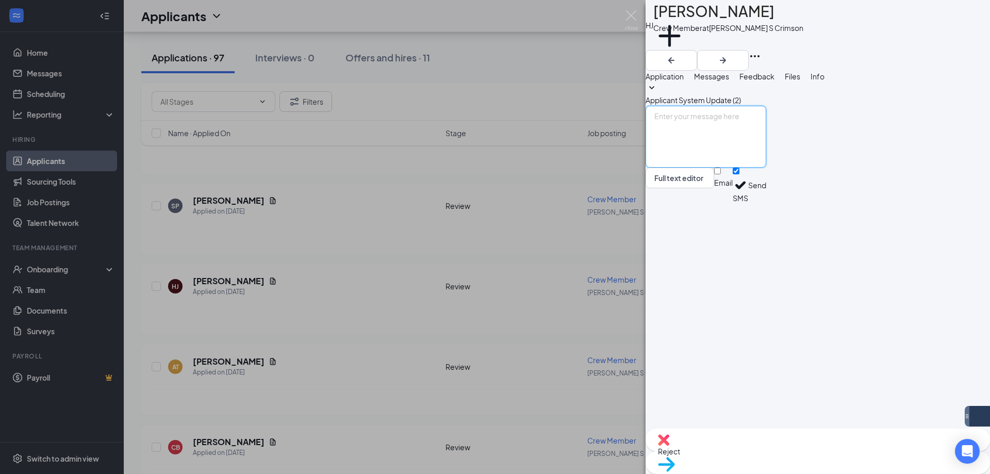
click at [766, 168] on textarea at bounding box center [705, 137] width 121 height 62
paste textarea "Hi [PERSON_NAME], Thank you for applying to Culvers at [GEOGRAPHIC_DATA] and So…"
click at [705, 168] on textarea "Hi [PERSON_NAME], Thank you for applying to Culvers at [GEOGRAPHIC_DATA] and So…" at bounding box center [705, 137] width 121 height 62
click at [766, 168] on textarea "Hi [PERSON_NAME], Thank you for applying to Culvers at [GEOGRAPHIC_DATA] and So…" at bounding box center [705, 137] width 121 height 62
type textarea "Hi [PERSON_NAME], Thank you for applying to Culvers at [GEOGRAPHIC_DATA] and So…"
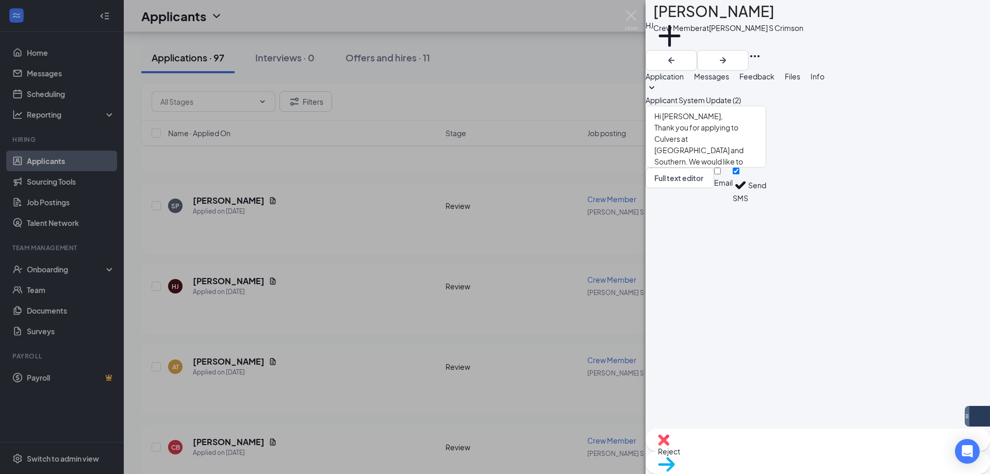
click at [766, 203] on button "Send" at bounding box center [757, 186] width 18 height 36
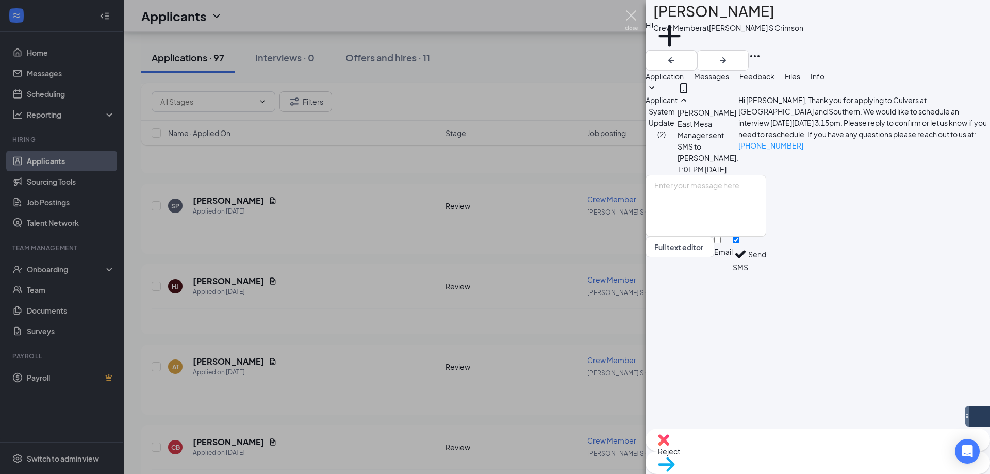
click at [632, 15] on img at bounding box center [631, 20] width 13 height 20
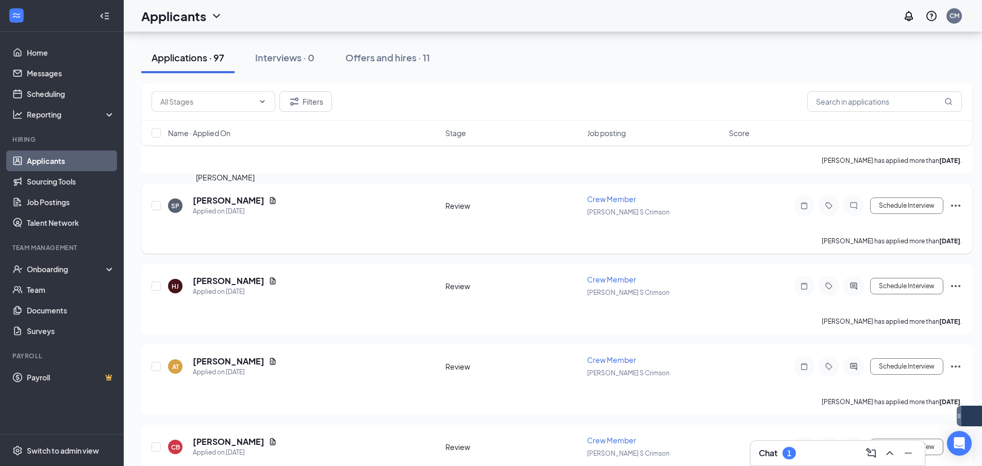
click at [204, 204] on h5 "[PERSON_NAME]" at bounding box center [229, 200] width 72 height 11
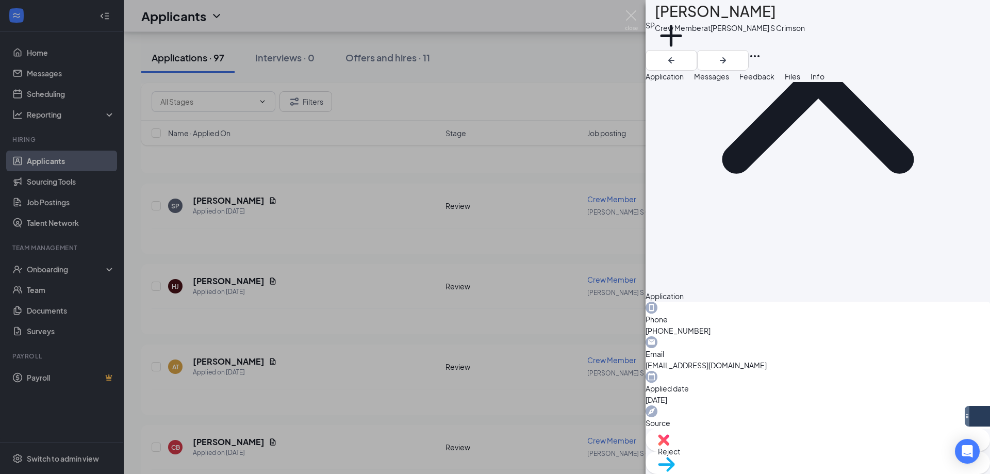
scroll to position [148, 0]
click at [729, 80] on span "Messages" at bounding box center [711, 76] width 35 height 9
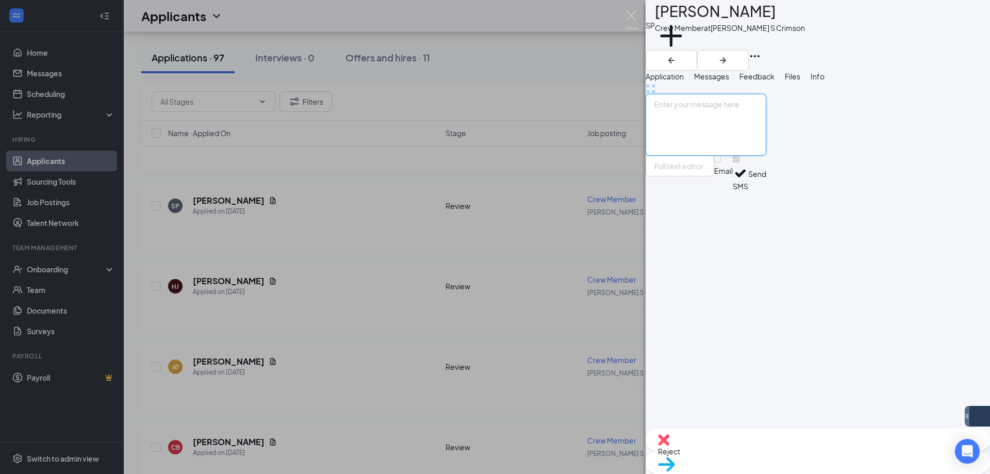
click at [737, 156] on textarea at bounding box center [705, 125] width 121 height 62
paste textarea "Hi [PERSON_NAME], Thank you for applying to Culvers at [GEOGRAPHIC_DATA] and So…"
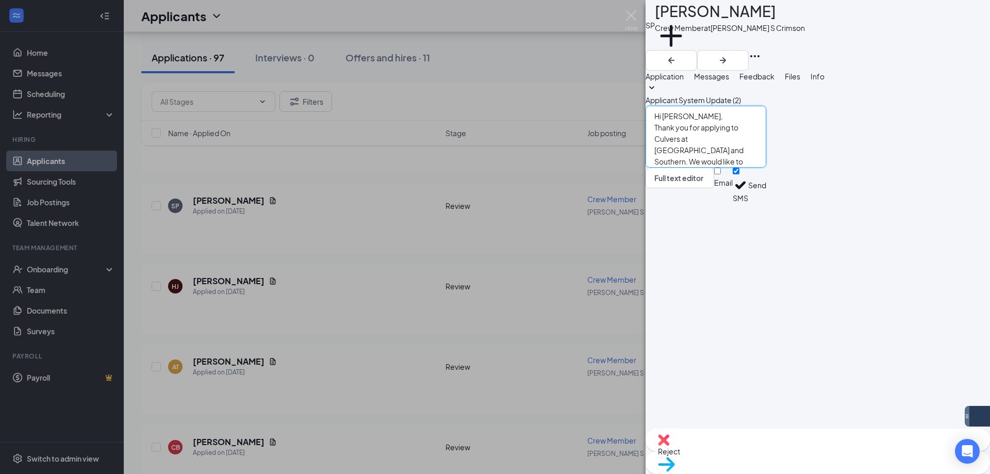
click at [706, 168] on textarea "Hi [PERSON_NAME], Thank you for applying to Culvers at [GEOGRAPHIC_DATA] and So…" at bounding box center [705, 137] width 121 height 62
click at [766, 168] on textarea "Hi [PERSON_NAME], Thank you for applying to Culvers at [GEOGRAPHIC_DATA] and So…" at bounding box center [705, 137] width 121 height 62
type textarea "Hi [PERSON_NAME], Thank you for applying to Culvers at [GEOGRAPHIC_DATA] and So…"
click at [766, 203] on button "Send" at bounding box center [757, 186] width 18 height 36
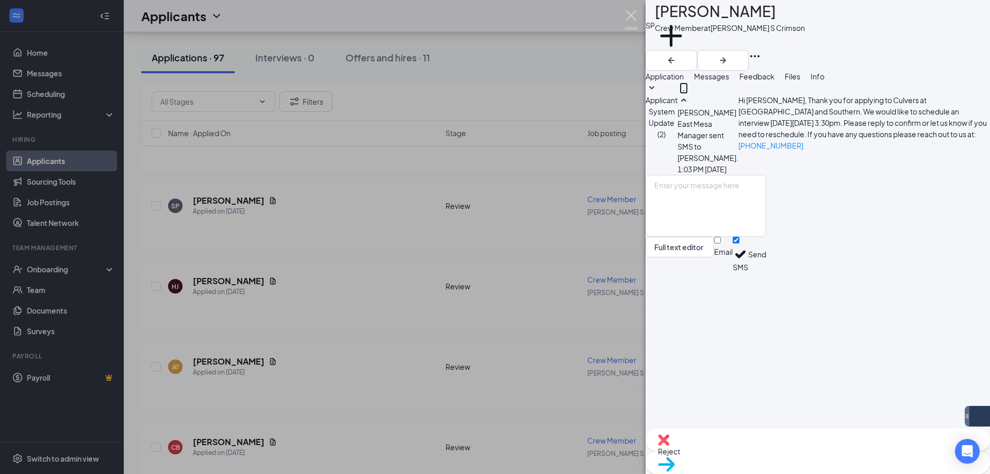
click at [636, 14] on img at bounding box center [631, 20] width 13 height 20
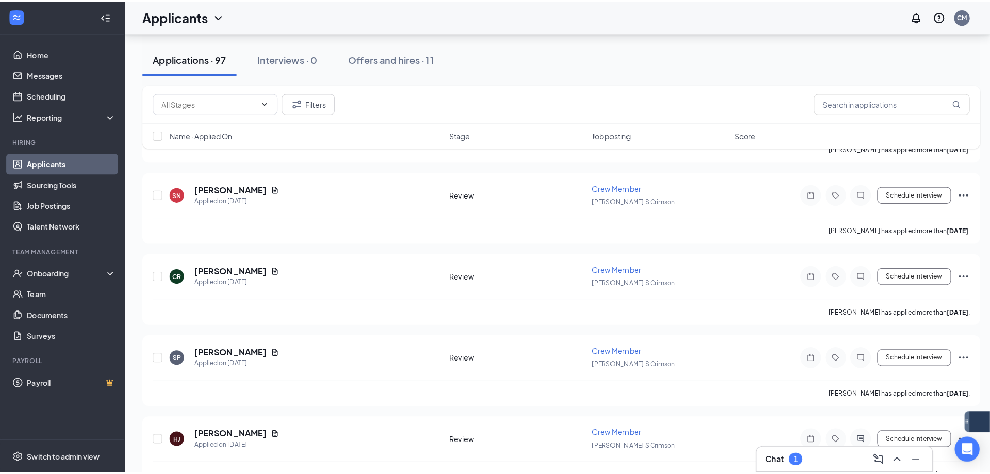
scroll to position [5942, 0]
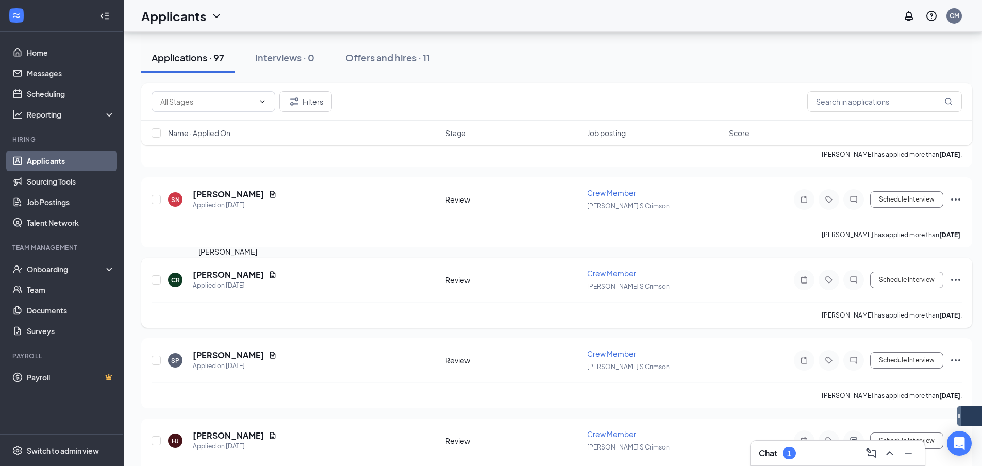
click at [247, 276] on h5 "[PERSON_NAME]" at bounding box center [229, 274] width 72 height 11
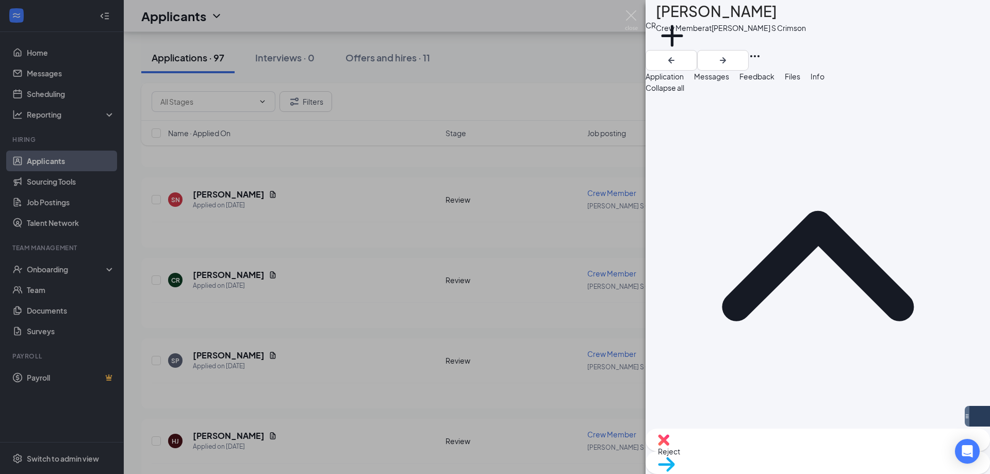
click at [729, 79] on span "Messages" at bounding box center [711, 76] width 35 height 9
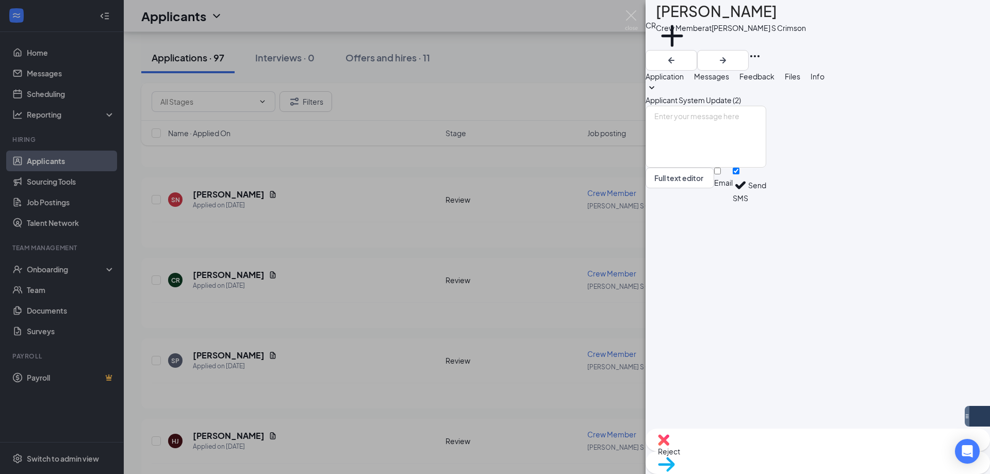
click at [684, 82] on button "Application" at bounding box center [664, 76] width 38 height 11
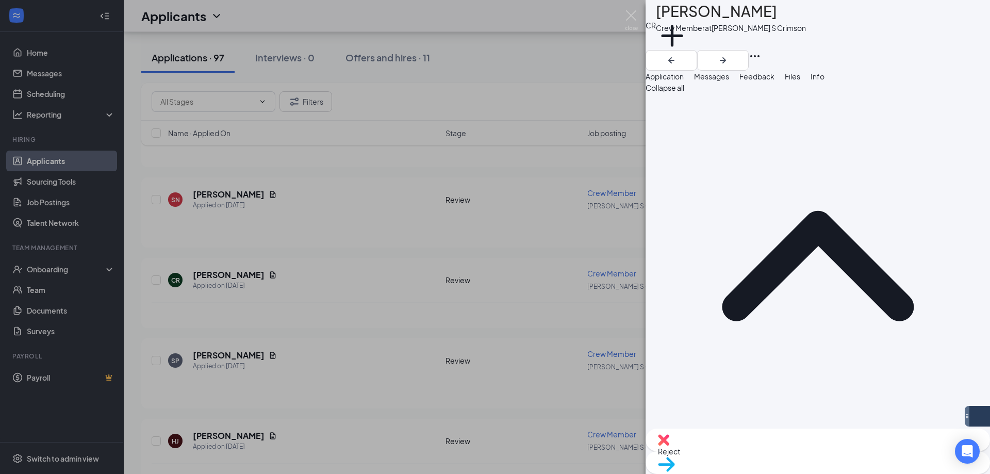
click at [729, 80] on span "Messages" at bounding box center [711, 76] width 35 height 9
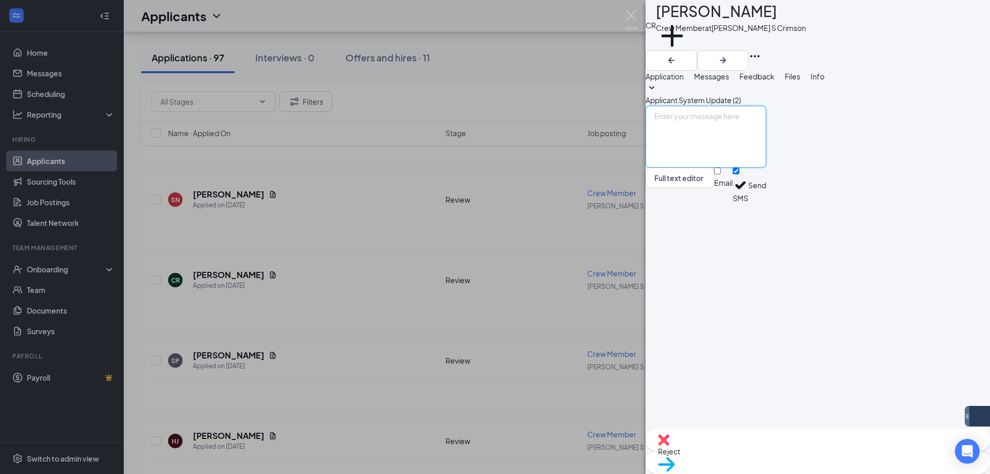
click at [766, 168] on textarea at bounding box center [705, 137] width 121 height 62
paste textarea "Hi [PERSON_NAME], Thank you for applying to Culvers at [GEOGRAPHIC_DATA] and So…"
click at [707, 168] on textarea "Hi [PERSON_NAME], Thank you for applying to Culvers at [GEOGRAPHIC_DATA] and So…" at bounding box center [705, 137] width 121 height 62
click at [766, 168] on textarea "Hi Chelsy, Thank you for applying to Culvers at [GEOGRAPHIC_DATA] and Southern.…" at bounding box center [705, 137] width 121 height 62
type textarea "Hi Chelsy, Thank you for applying to Culvers at [GEOGRAPHIC_DATA] and Southern.…"
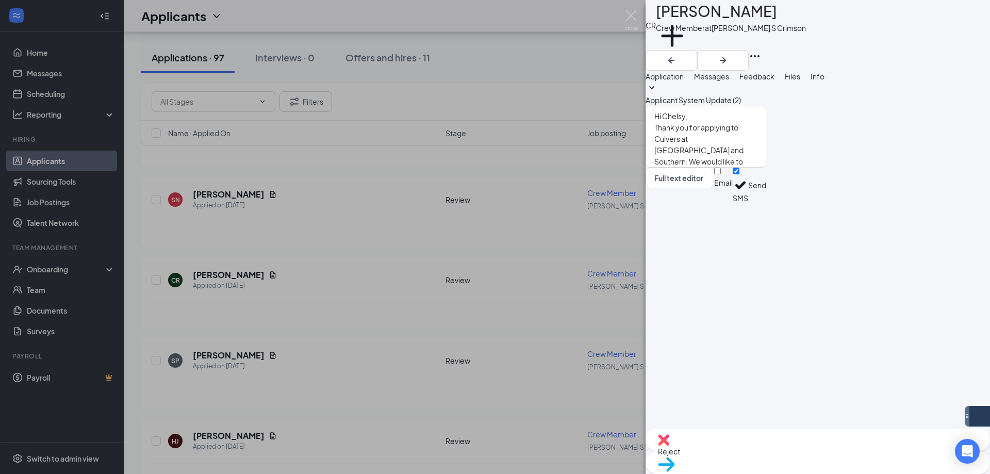
click at [766, 203] on button "Send" at bounding box center [757, 186] width 18 height 36
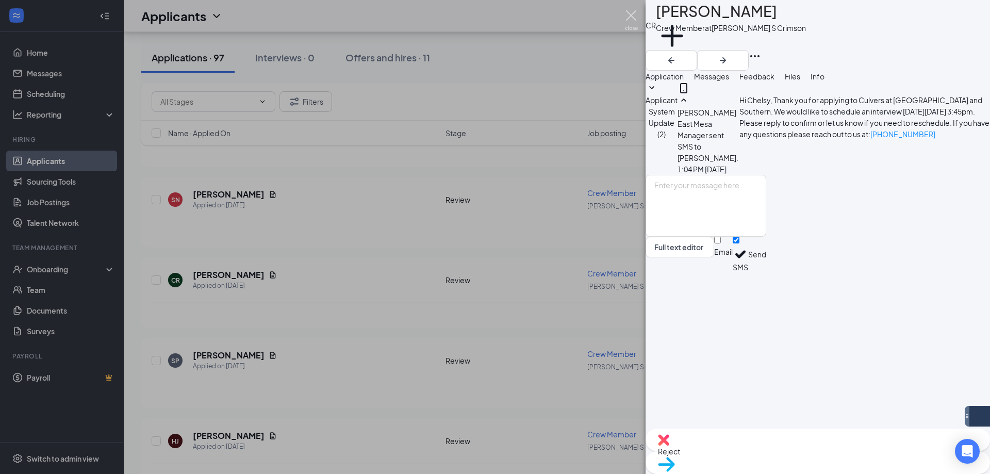
click at [635, 20] on img at bounding box center [631, 20] width 13 height 20
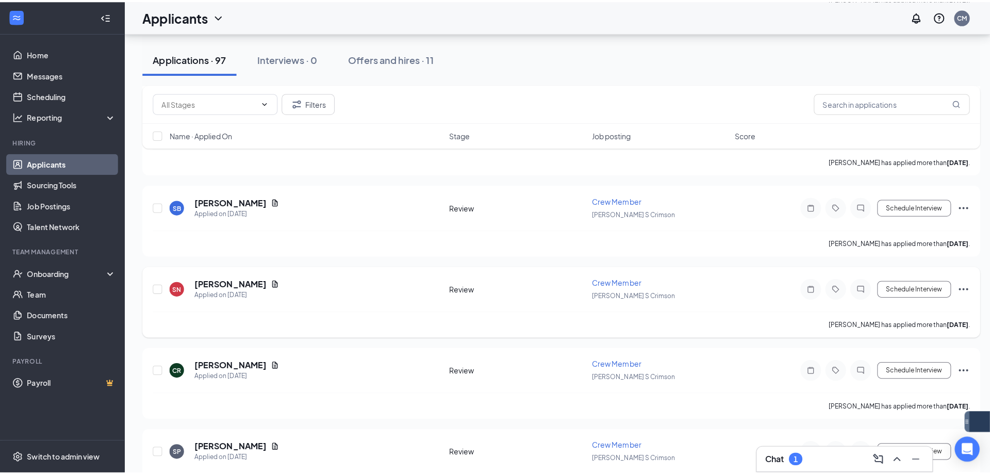
scroll to position [5839, 0]
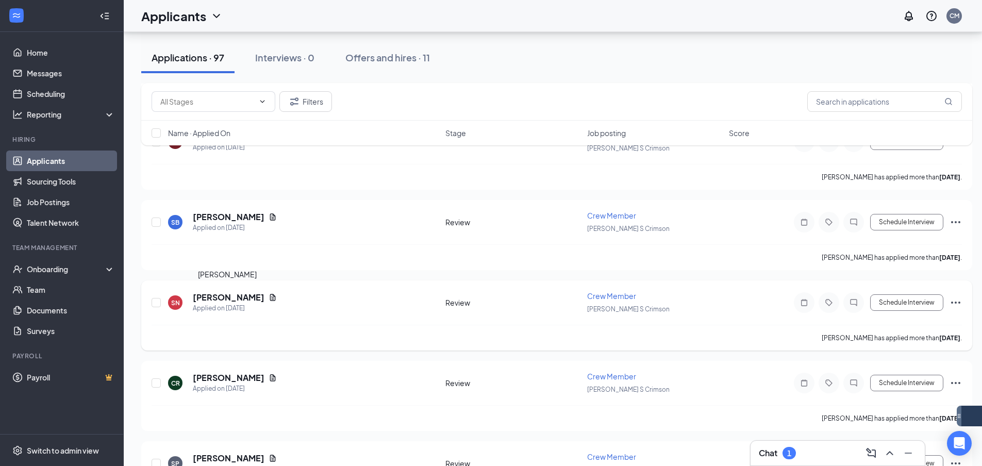
click at [253, 301] on h5 "[PERSON_NAME]" at bounding box center [229, 297] width 72 height 11
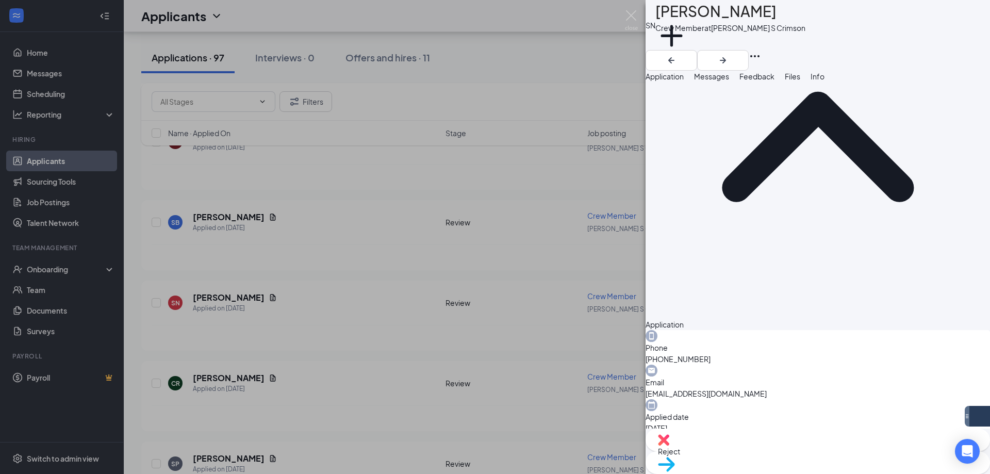
scroll to position [148, 0]
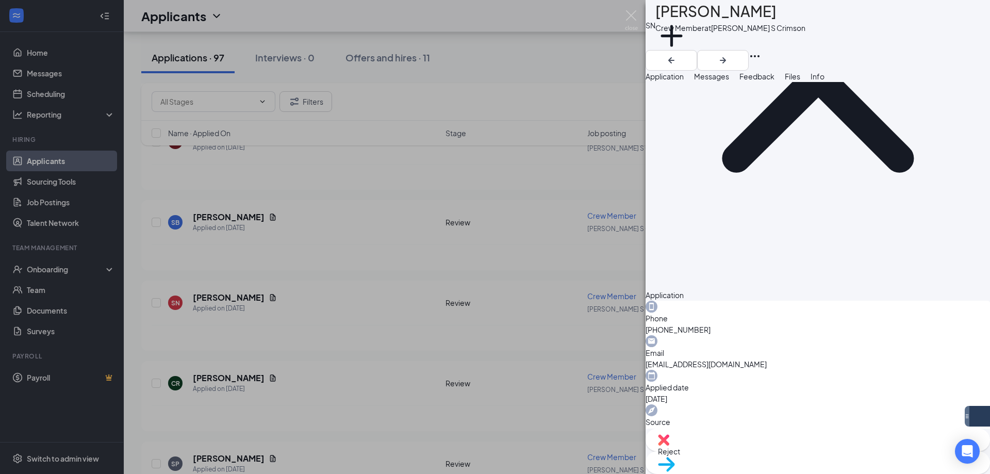
click at [729, 81] on span "Messages" at bounding box center [711, 76] width 35 height 9
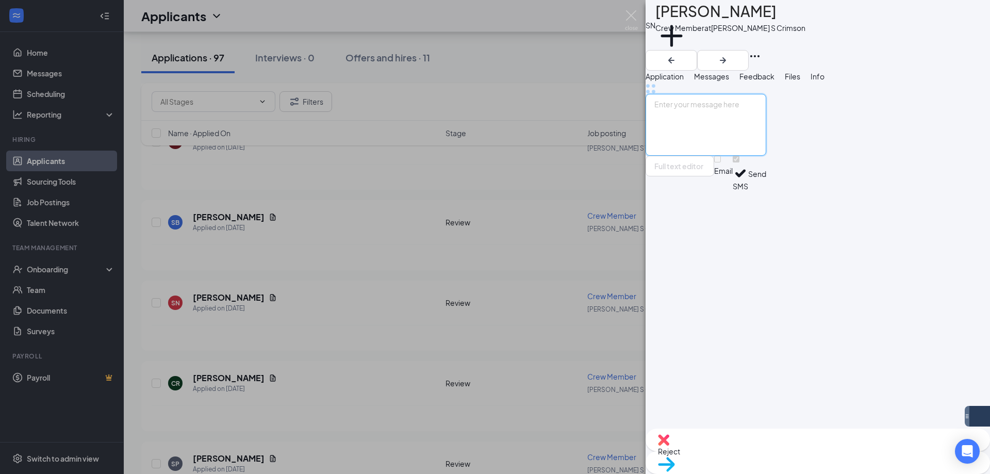
click at [766, 156] on textarea at bounding box center [705, 125] width 121 height 62
paste textarea "Hi [PERSON_NAME], Thank you for applying to Culvers at [GEOGRAPHIC_DATA] and So…"
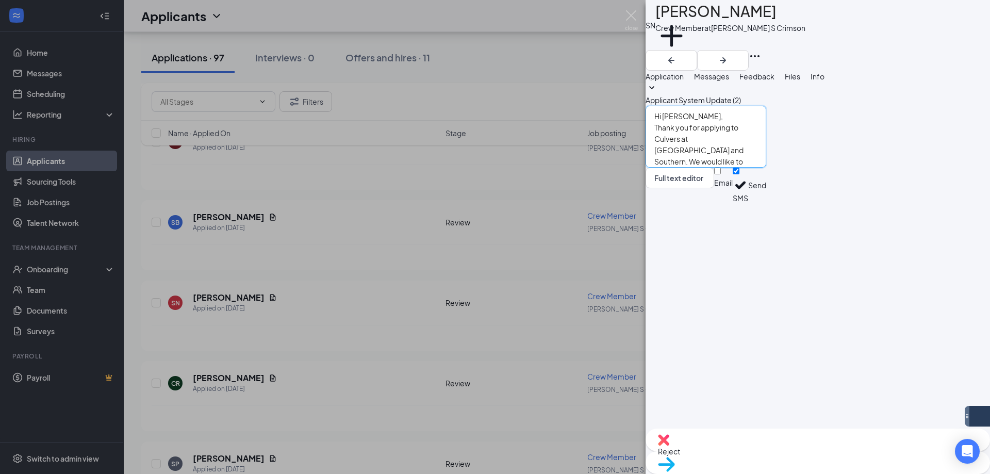
click at [705, 168] on textarea "Hi [PERSON_NAME], Thank you for applying to Culvers at [GEOGRAPHIC_DATA] and So…" at bounding box center [705, 137] width 121 height 62
click at [766, 168] on textarea "Hi [PERSON_NAME], Thank you for applying to Culvers at [GEOGRAPHIC_DATA] and So…" at bounding box center [705, 137] width 121 height 62
drag, startPoint x: 857, startPoint y: 394, endPoint x: 560, endPoint y: 328, distance: 304.2
click at [560, 328] on div "SN [PERSON_NAME] Crew Member at [PERSON_NAME] S Crimson Add a tag Application M…" at bounding box center [495, 237] width 990 height 474
click at [766, 168] on textarea "Hi [PERSON_NAME], Thank you for applying to Culvers at [GEOGRAPHIC_DATA] and So…" at bounding box center [705, 137] width 121 height 62
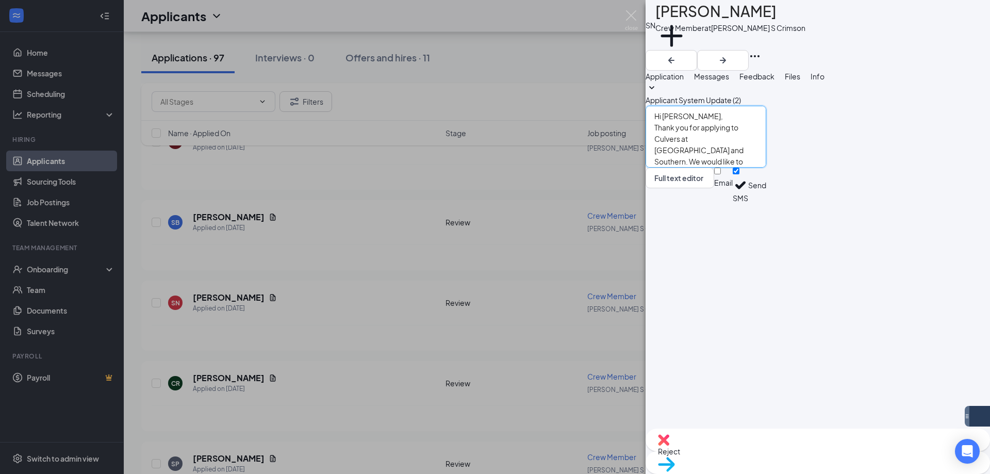
type textarea "Hi [PERSON_NAME], Thank you for applying to Culvers at [GEOGRAPHIC_DATA] and So…"
click at [766, 203] on button "Send" at bounding box center [757, 186] width 18 height 36
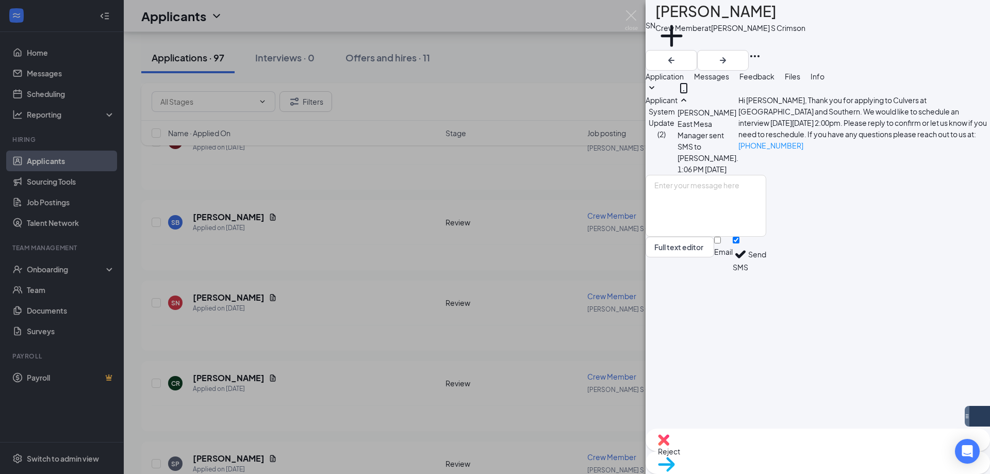
click at [621, 16] on div "SN [PERSON_NAME] Crew Member at [PERSON_NAME] S Crimson Add a tag Application M…" at bounding box center [495, 237] width 990 height 474
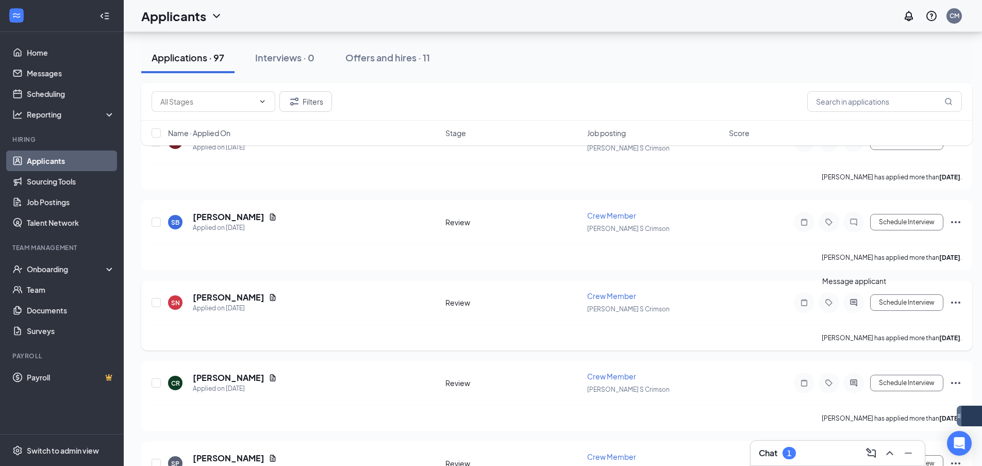
click at [859, 300] on icon "ActiveChat" at bounding box center [853, 302] width 12 height 8
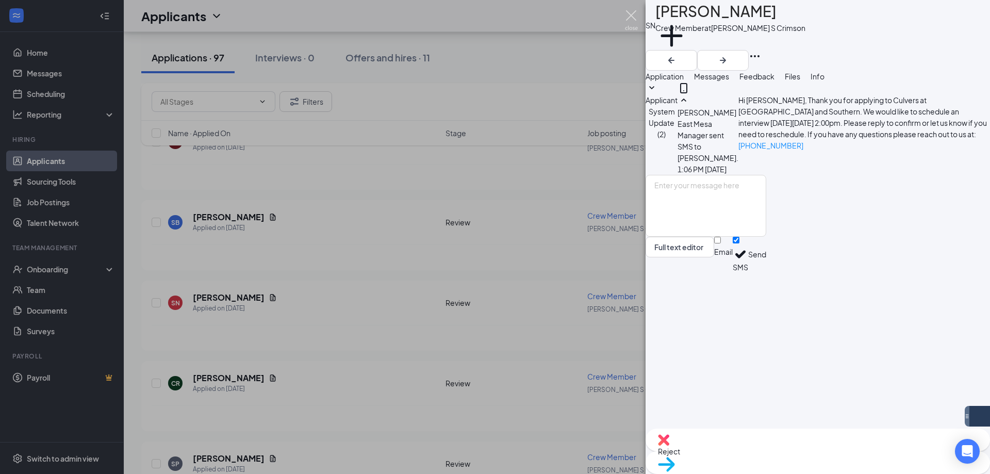
click at [633, 18] on img at bounding box center [631, 20] width 13 height 20
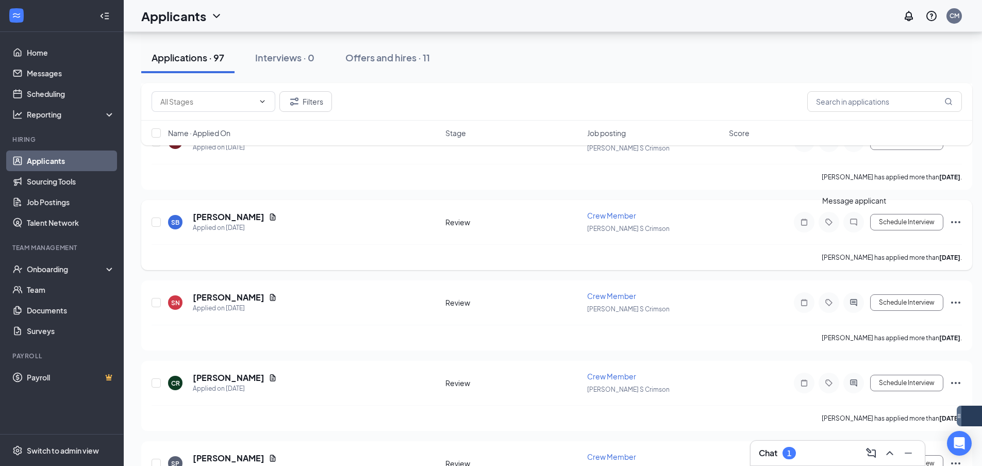
click at [856, 220] on icon "ChatInactive" at bounding box center [853, 222] width 12 height 8
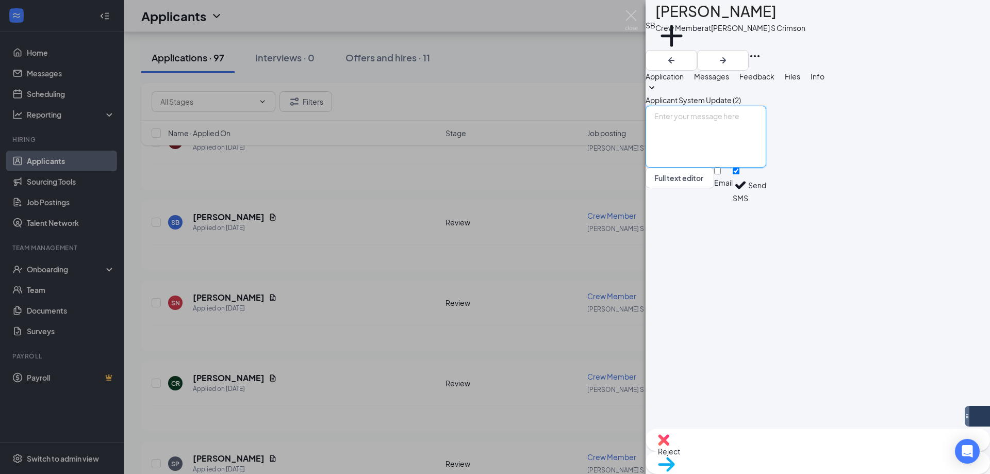
click at [766, 168] on textarea at bounding box center [705, 137] width 121 height 62
paste textarea "Hi [PERSON_NAME], Thank you for applying to Culvers at [GEOGRAPHIC_DATA] and So…"
click at [766, 168] on textarea "Hi [PERSON_NAME], Thank you for applying to Culvers at [GEOGRAPHIC_DATA] and So…" at bounding box center [705, 137] width 121 height 62
click at [722, 168] on textarea "Hi [PERSON_NAME], Thank you for applying to Culvers at [GEOGRAPHIC_DATA] and So…" at bounding box center [705, 137] width 121 height 62
type textarea "Hi [PERSON_NAME], Thank you for applying to Culvers at [GEOGRAPHIC_DATA] and So…"
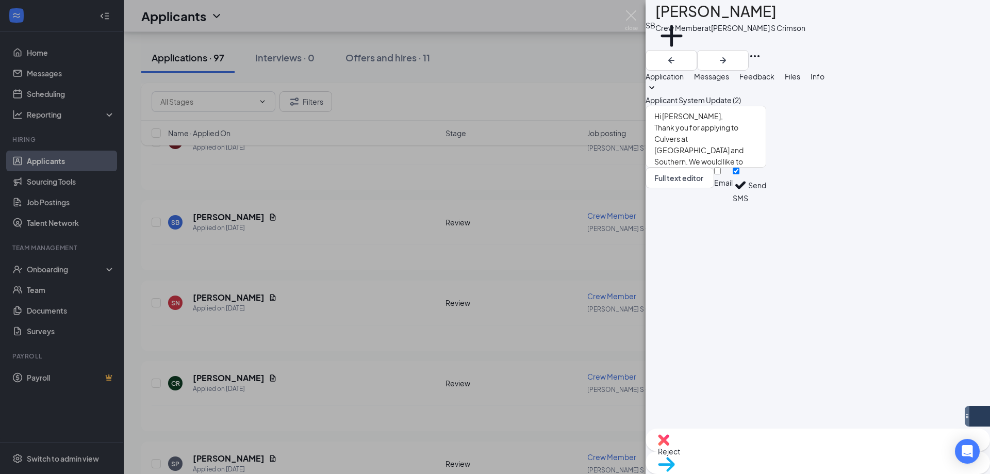
click at [766, 203] on button "Send" at bounding box center [757, 186] width 18 height 36
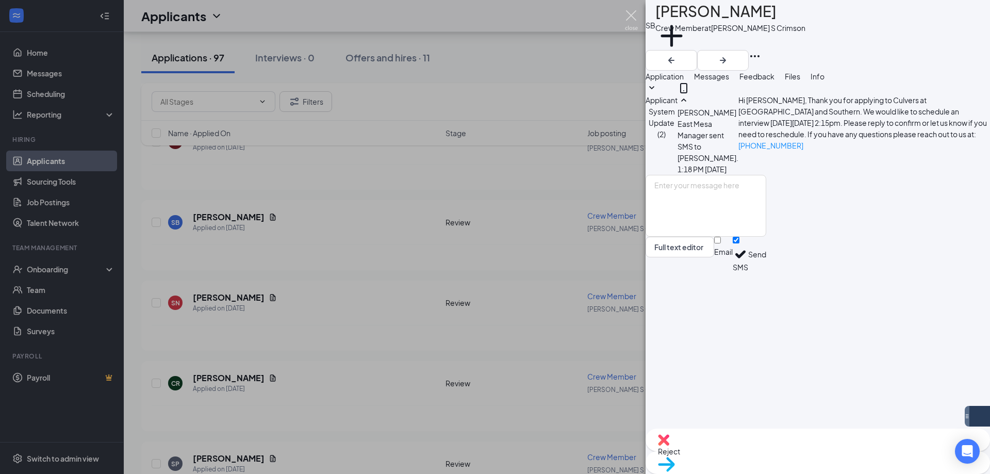
click at [630, 13] on img at bounding box center [631, 20] width 13 height 20
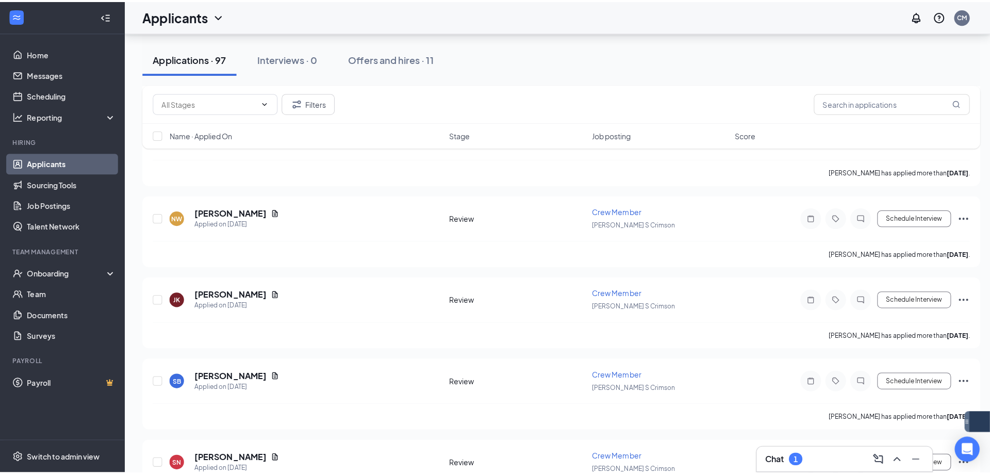
scroll to position [5633, 0]
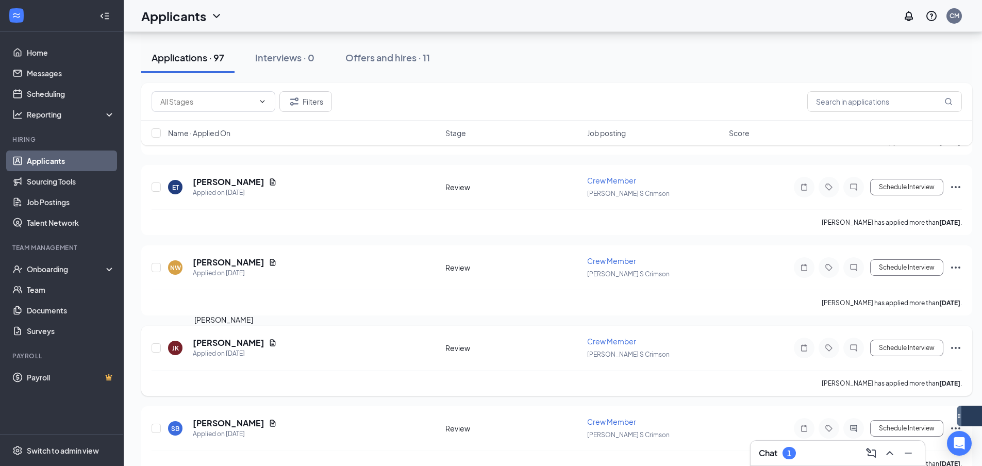
click at [207, 346] on h5 "[PERSON_NAME]" at bounding box center [229, 342] width 72 height 11
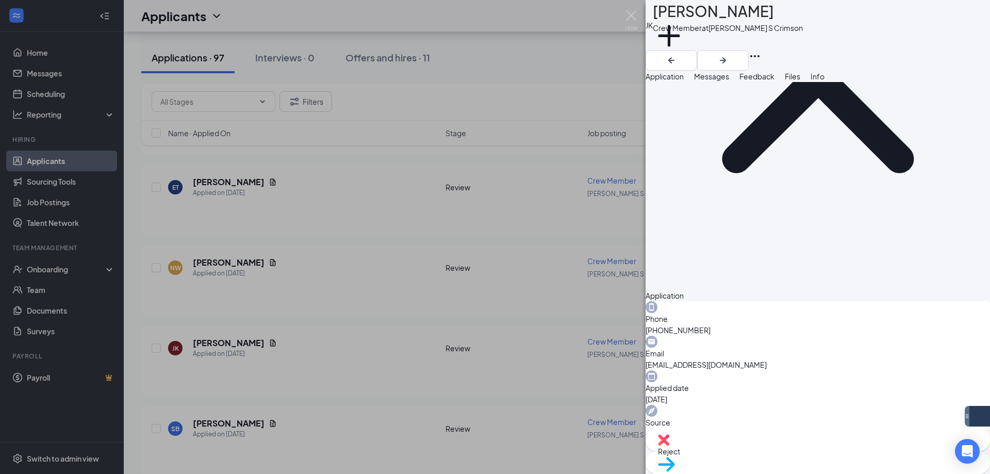
scroll to position [148, 0]
click at [729, 82] on button "Messages" at bounding box center [711, 76] width 35 height 11
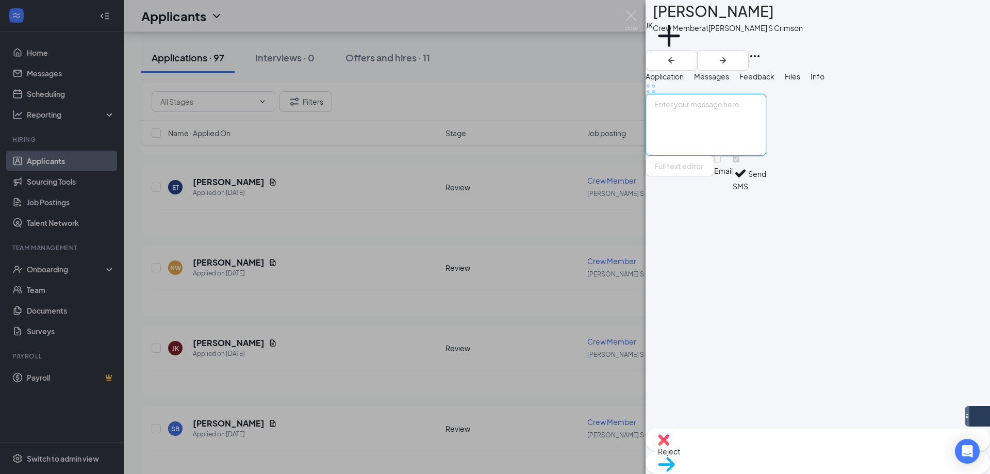
click at [766, 156] on textarea at bounding box center [705, 125] width 121 height 62
paste textarea "Hi [PERSON_NAME], Thank you for applying to Culvers at [GEOGRAPHIC_DATA] and So…"
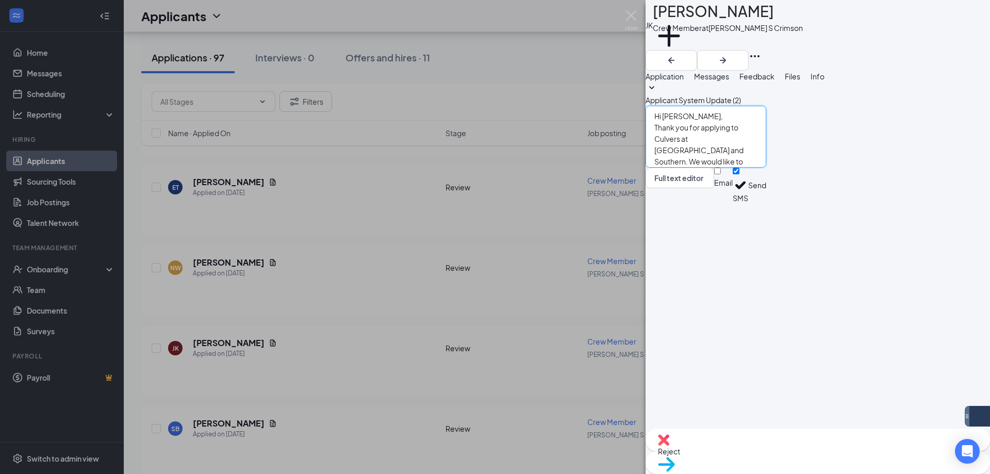
click at [719, 168] on textarea "Hi [PERSON_NAME], Thank you for applying to Culvers at [GEOGRAPHIC_DATA] and So…" at bounding box center [705, 137] width 121 height 62
click at [766, 168] on textarea "Hi [PERSON_NAME], Thank you for applying to Culvers at [GEOGRAPHIC_DATA] and So…" at bounding box center [705, 137] width 121 height 62
type textarea "Hi [PERSON_NAME], Thank you for applying to Culvers at [GEOGRAPHIC_DATA] and So…"
click at [766, 203] on button "Send" at bounding box center [757, 186] width 18 height 36
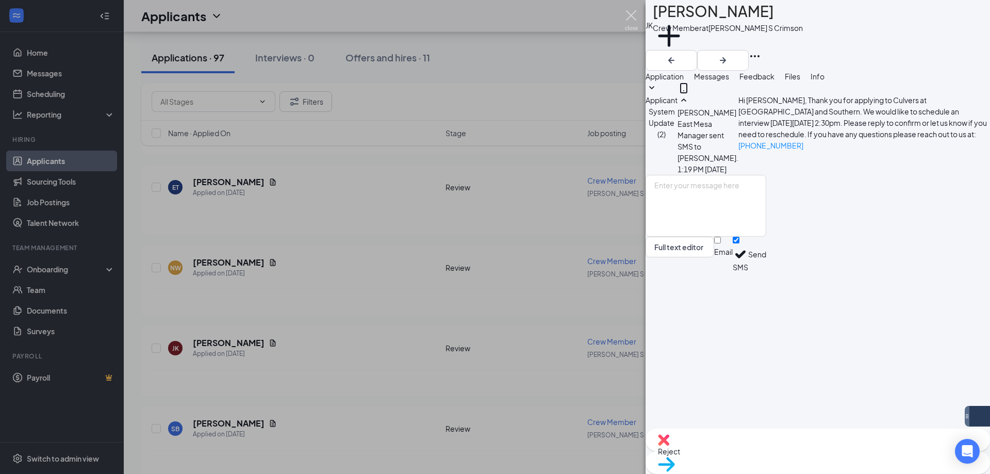
click at [631, 19] on img at bounding box center [631, 20] width 13 height 20
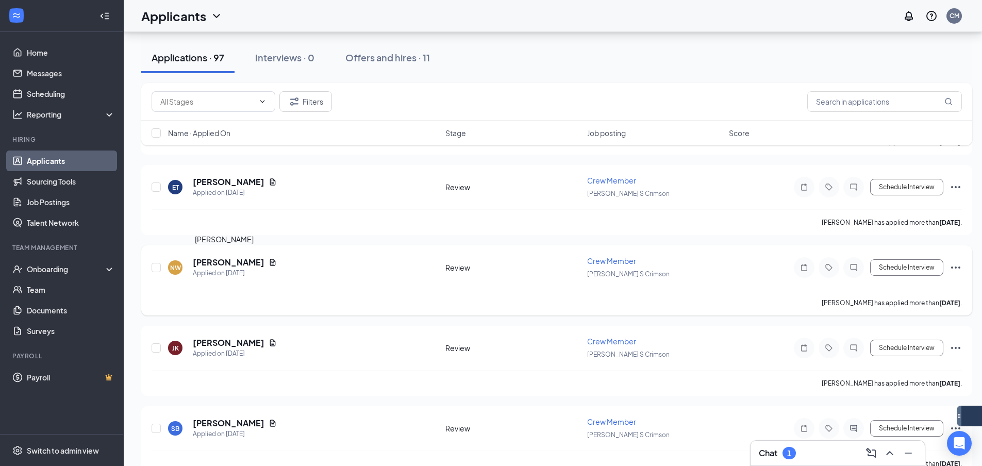
click at [199, 261] on h5 "[PERSON_NAME]" at bounding box center [229, 262] width 72 height 11
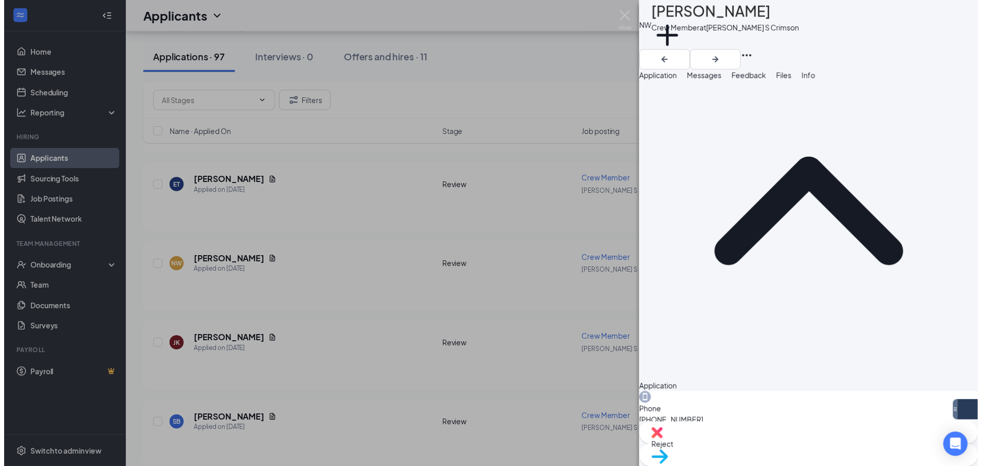
scroll to position [103, 0]
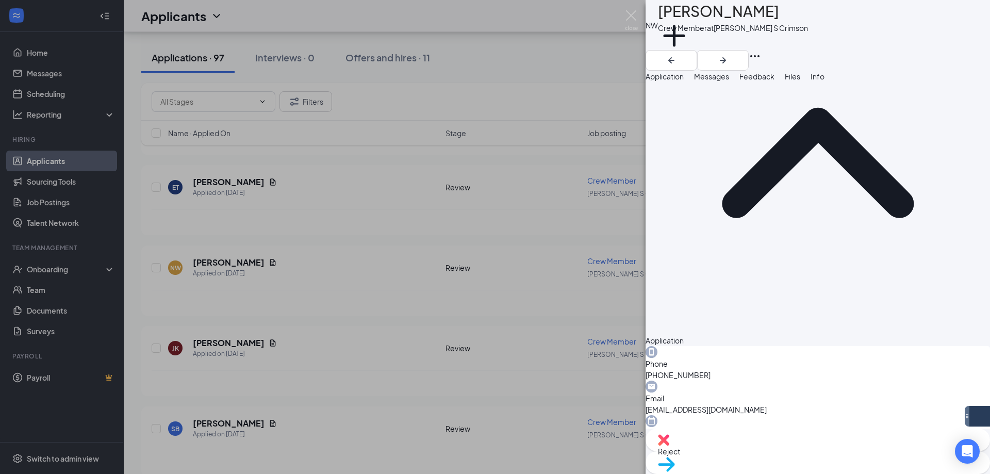
click at [767, 456] on span "Reject" at bounding box center [818, 450] width 320 height 11
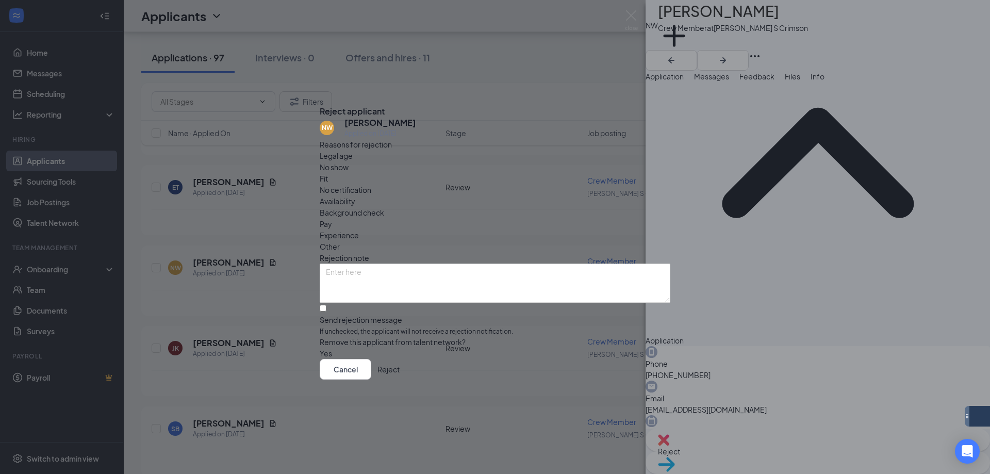
click at [340, 241] on span "Other" at bounding box center [330, 246] width 20 height 11
click at [399, 378] on button "Reject" at bounding box center [388, 369] width 22 height 21
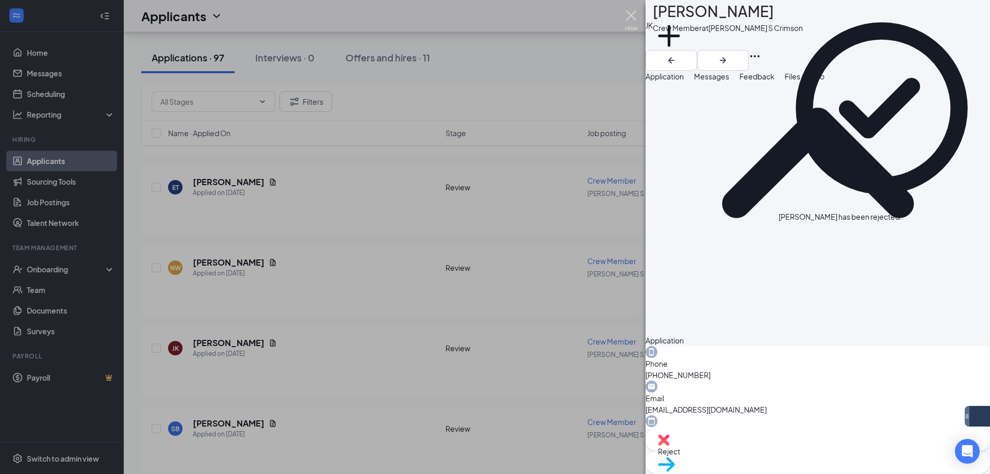
click at [627, 15] on img at bounding box center [631, 20] width 13 height 20
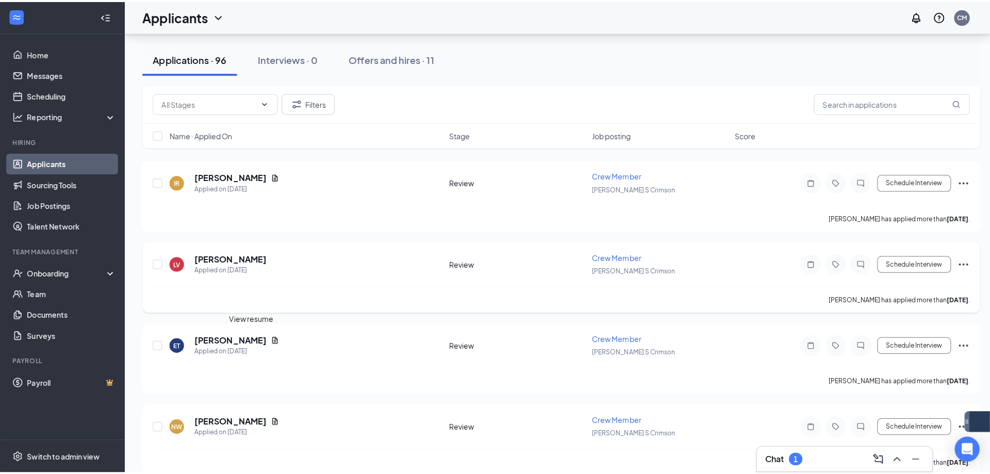
scroll to position [5478, 0]
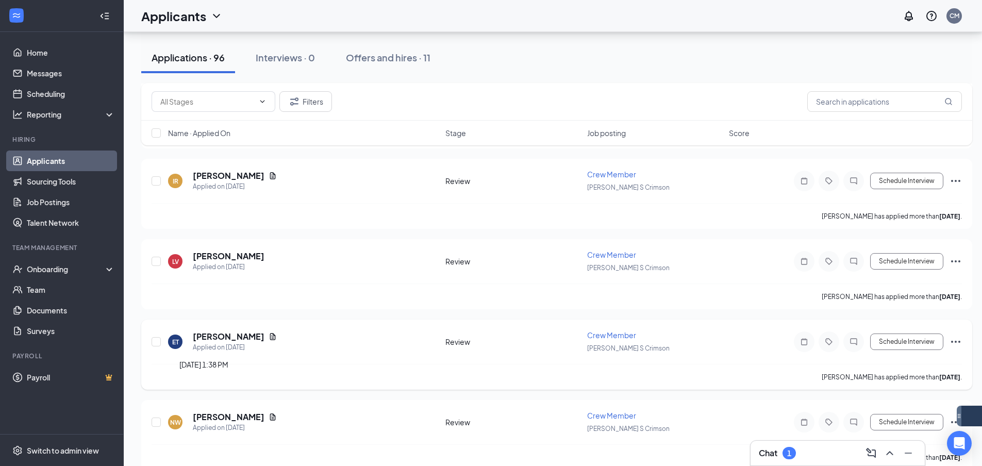
click at [225, 339] on h5 "[PERSON_NAME]" at bounding box center [229, 336] width 72 height 11
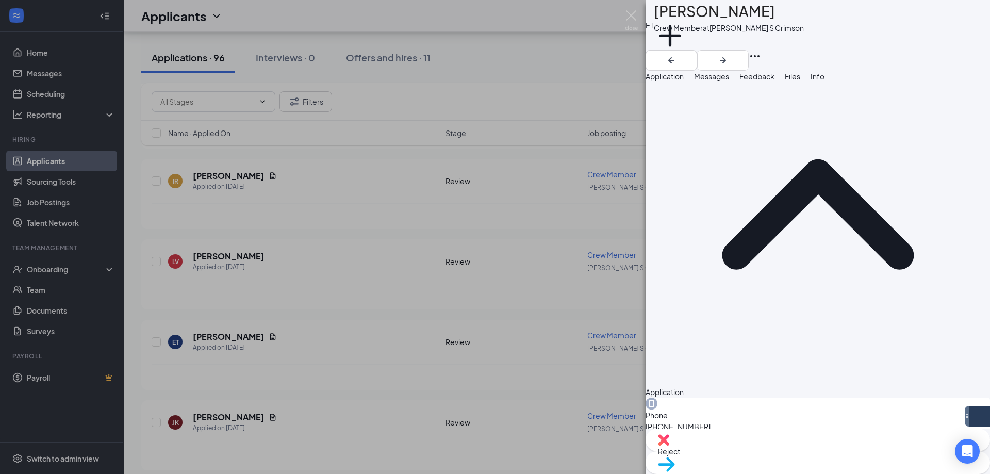
scroll to position [148, 0]
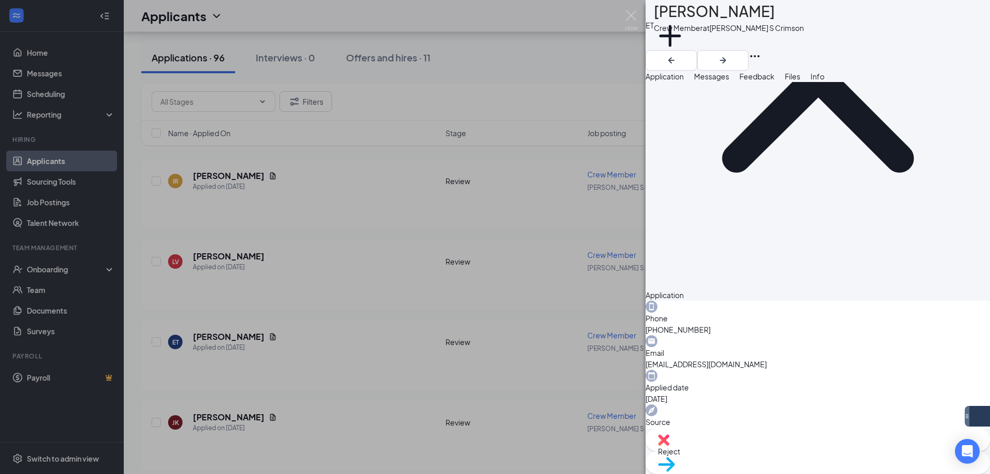
click at [729, 81] on span "Messages" at bounding box center [711, 76] width 35 height 9
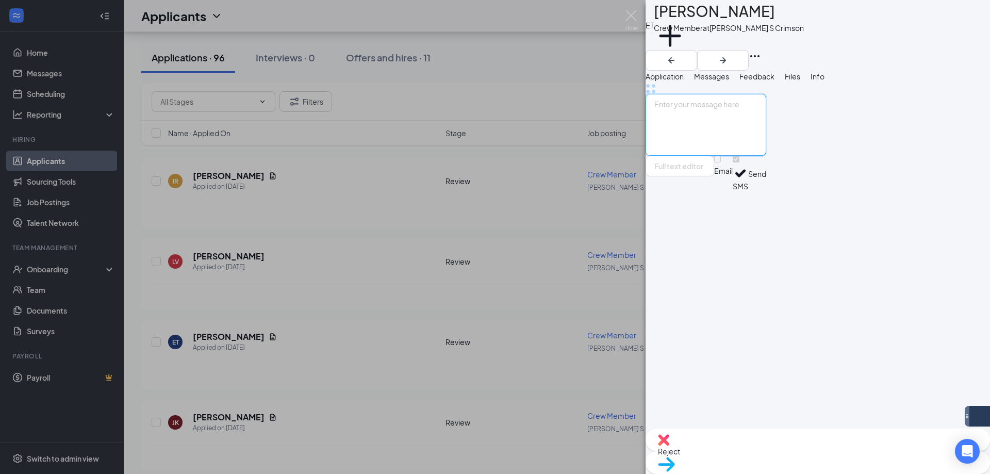
click at [761, 156] on textarea at bounding box center [705, 125] width 121 height 62
click at [763, 156] on textarea at bounding box center [705, 125] width 121 height 62
paste textarea "Hi [PERSON_NAME], Thank you for applying to Culvers at [GEOGRAPHIC_DATA] and So…"
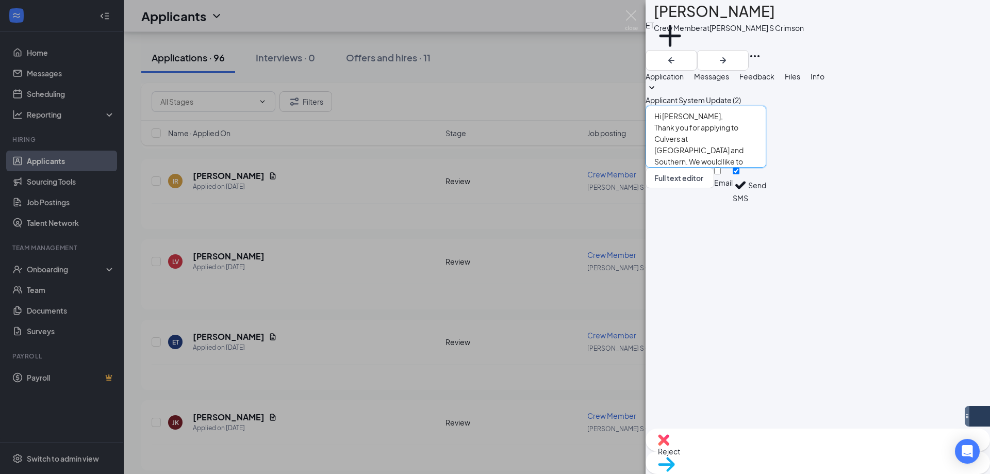
click at [719, 168] on textarea "Hi [PERSON_NAME], Thank you for applying to Culvers at [GEOGRAPHIC_DATA] and So…" at bounding box center [705, 137] width 121 height 62
click at [766, 168] on textarea "Hi [PERSON_NAME], Thank you for applying to Culvers at [GEOGRAPHIC_DATA] and So…" at bounding box center [705, 137] width 121 height 62
type textarea "Hi [PERSON_NAME], Thank you for applying to Culvers at [GEOGRAPHIC_DATA] and So…"
click at [766, 203] on button "Send" at bounding box center [757, 186] width 18 height 36
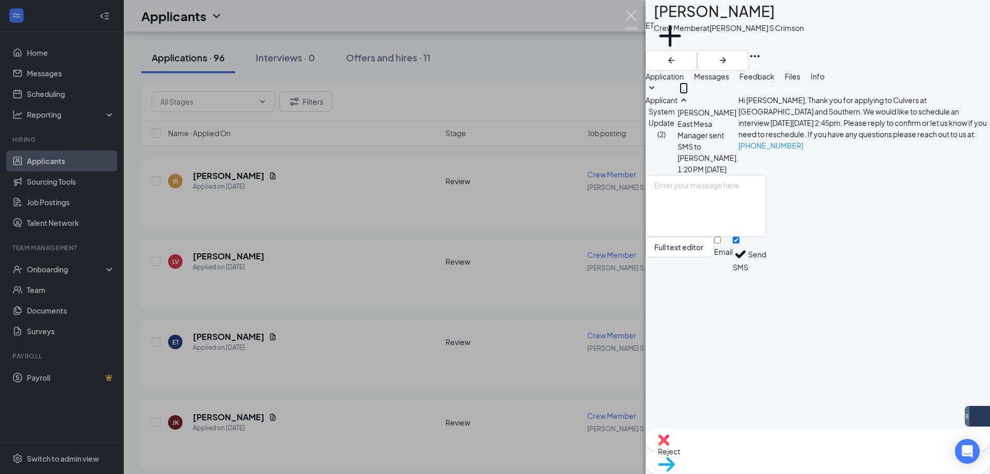
click at [632, 21] on img at bounding box center [631, 20] width 13 height 20
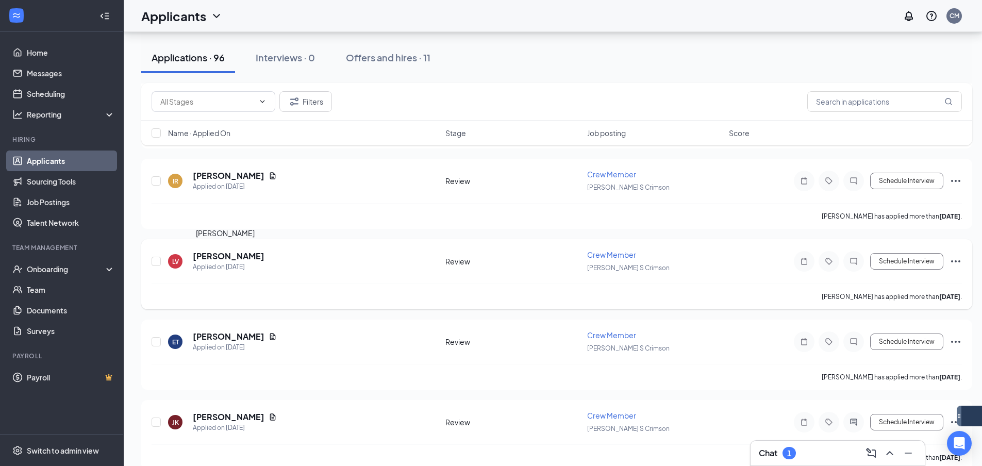
click at [217, 259] on h5 "[PERSON_NAME]" at bounding box center [229, 256] width 72 height 11
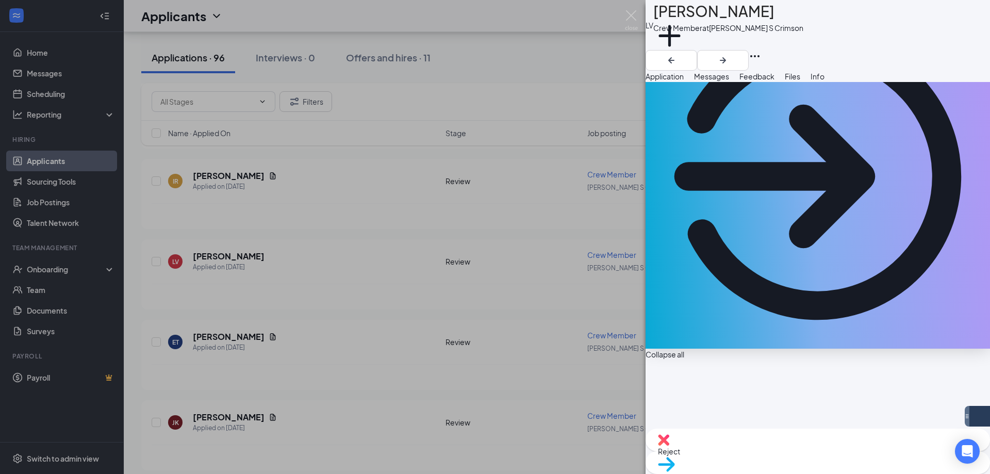
scroll to position [103, 0]
click at [729, 82] on button "Messages" at bounding box center [711, 76] width 35 height 11
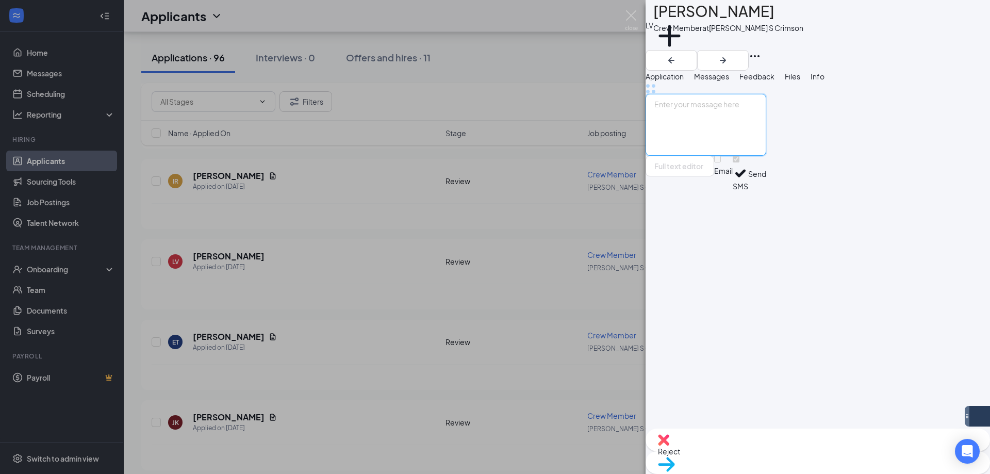
click at [766, 156] on textarea at bounding box center [705, 125] width 121 height 62
paste textarea "Hi [PERSON_NAME], Thank you for applying to Culvers at [GEOGRAPHIC_DATA] and So…"
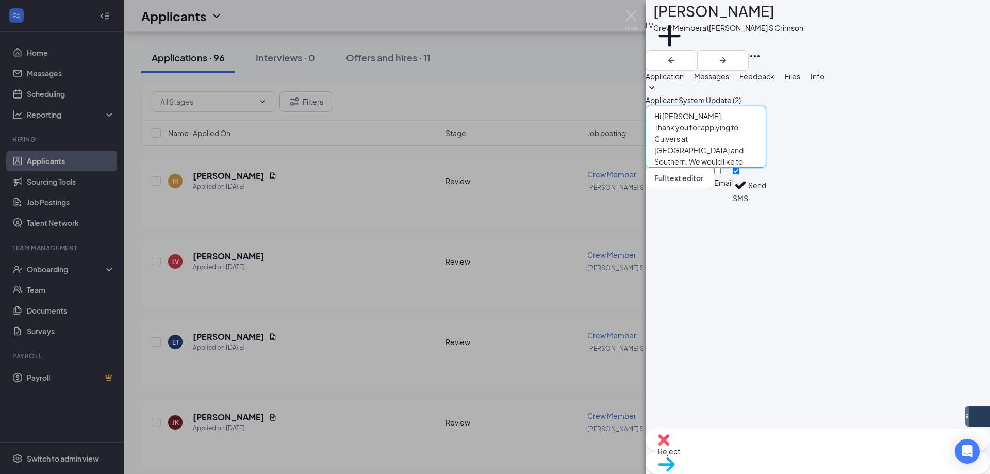
click at [717, 168] on textarea "Hi [PERSON_NAME], Thank you for applying to Culvers at [GEOGRAPHIC_DATA] and So…" at bounding box center [705, 137] width 121 height 62
click at [766, 168] on textarea "Hi [PERSON_NAME], Thank you for applying to Culvers at [GEOGRAPHIC_DATA] and So…" at bounding box center [705, 137] width 121 height 62
type textarea "Hi [PERSON_NAME], Thank you for applying to Culvers at [GEOGRAPHIC_DATA] and So…"
click at [766, 203] on button "Send" at bounding box center [757, 186] width 18 height 36
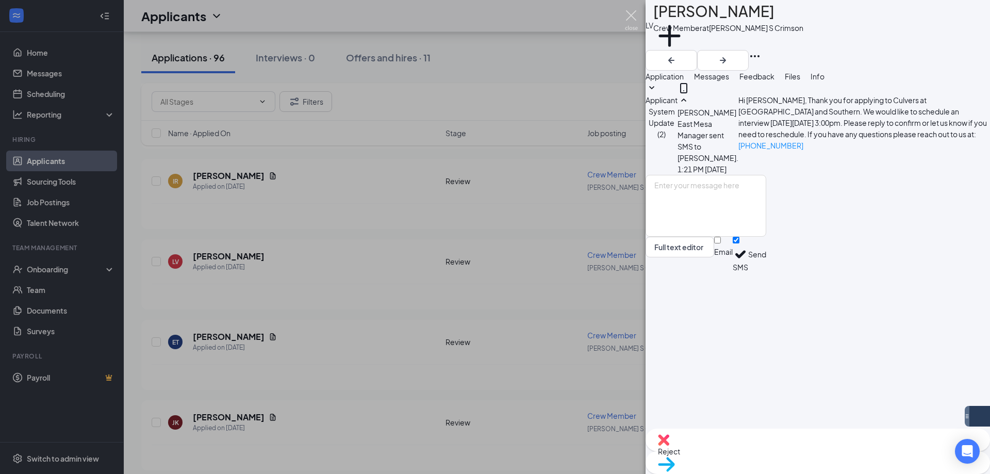
click at [629, 23] on img at bounding box center [631, 20] width 13 height 20
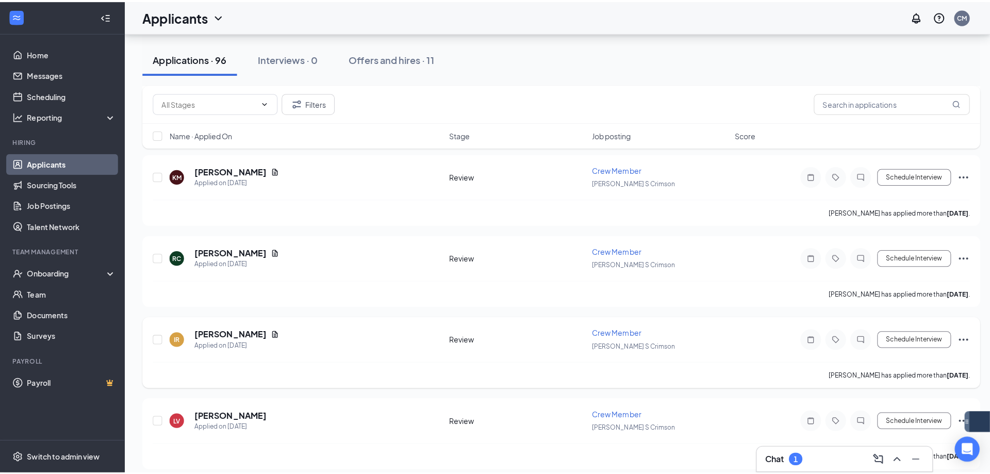
scroll to position [5323, 0]
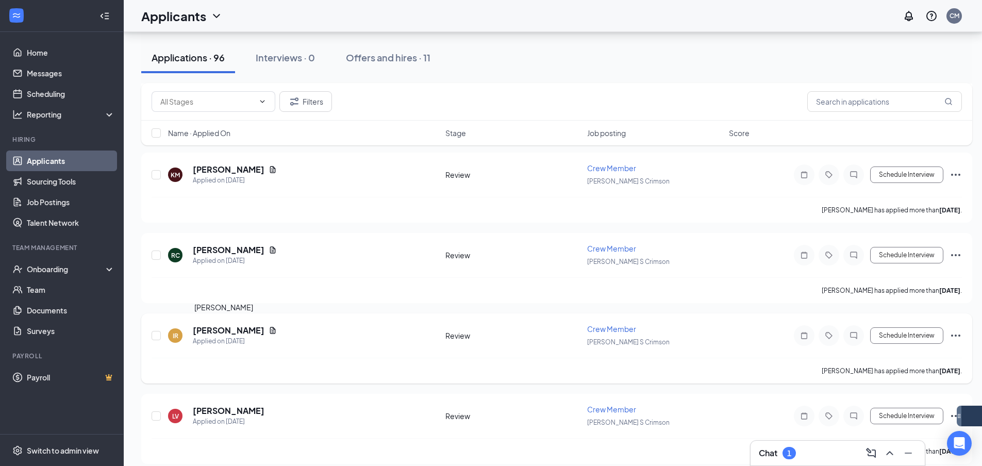
click at [220, 327] on h5 "[PERSON_NAME]" at bounding box center [229, 330] width 72 height 11
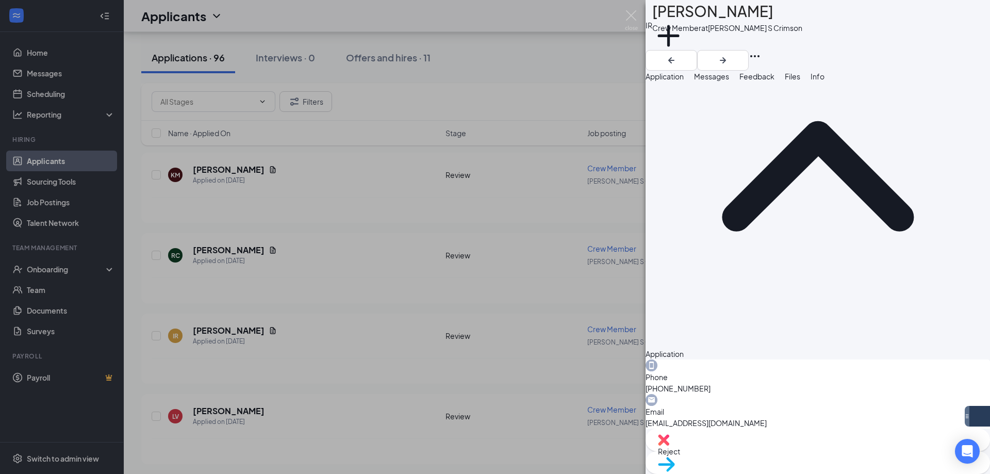
scroll to position [148, 0]
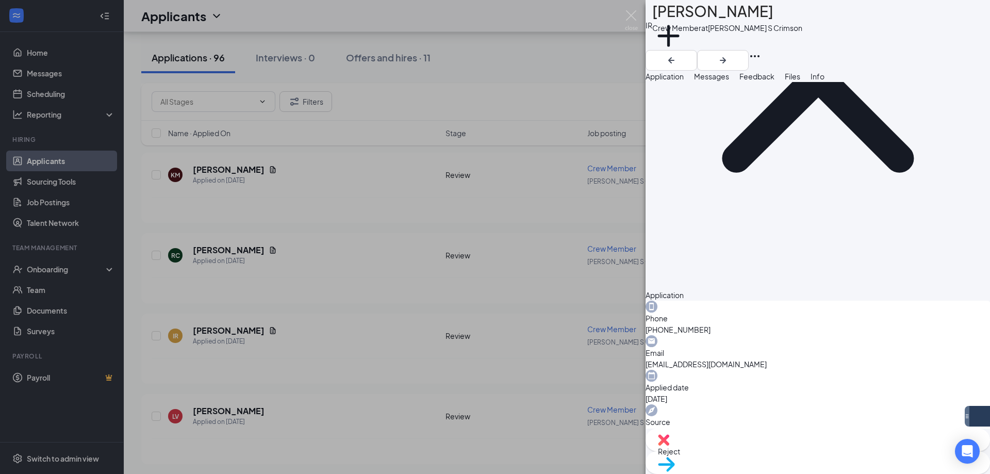
click at [729, 81] on span "Messages" at bounding box center [711, 76] width 35 height 9
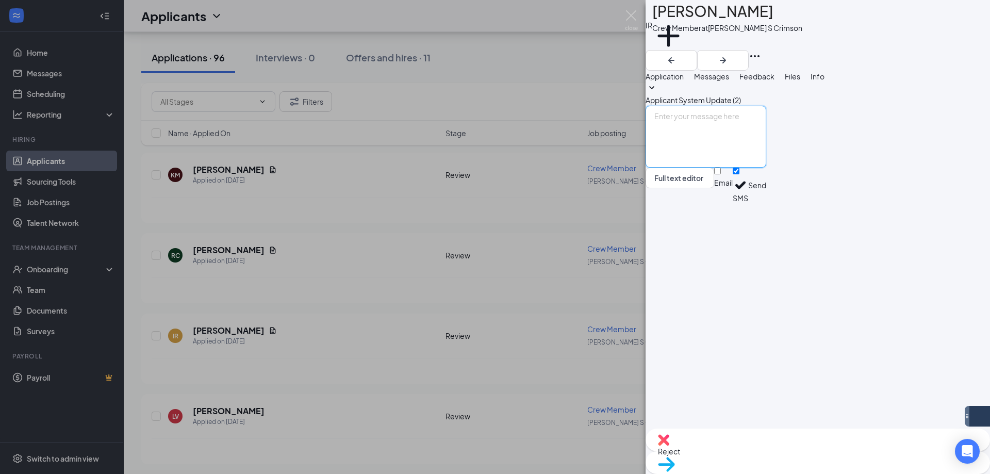
click at [766, 168] on textarea at bounding box center [705, 137] width 121 height 62
paste textarea "Hi [PERSON_NAME], Thank you for applying to Culvers at [GEOGRAPHIC_DATA] and So…"
drag, startPoint x: 716, startPoint y: 348, endPoint x: 751, endPoint y: 411, distance: 71.7
click at [715, 168] on textarea "Hi [PERSON_NAME], Thank you for applying to Culvers at [GEOGRAPHIC_DATA] and So…" at bounding box center [705, 137] width 121 height 62
click at [766, 168] on textarea "Hi [PERSON_NAME], Thank you for applying to Culvers at [GEOGRAPHIC_DATA] and So…" at bounding box center [705, 137] width 121 height 62
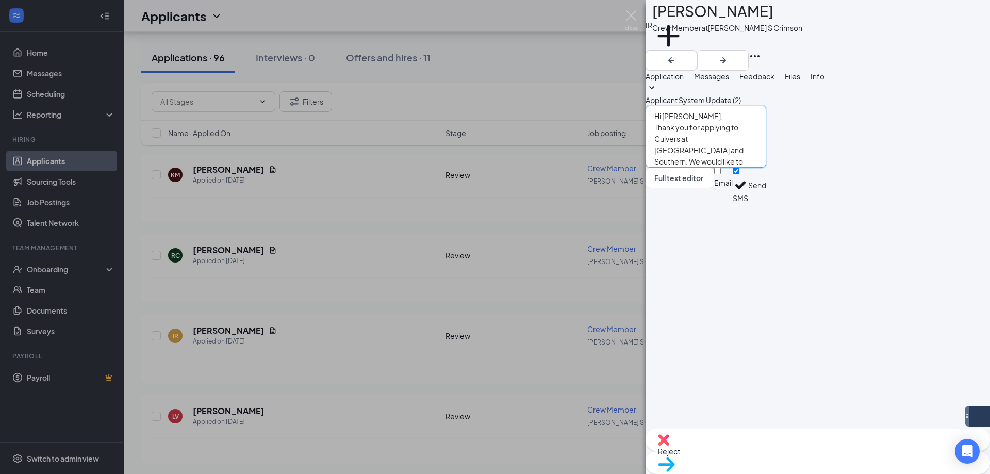
drag, startPoint x: 847, startPoint y: 392, endPoint x: 452, endPoint y: 272, distance: 413.2
click at [452, 272] on div "IR [PERSON_NAME] Crew Member at [PERSON_NAME] S Crimson Add a tag Application M…" at bounding box center [495, 237] width 990 height 474
type textarea "Hi [PERSON_NAME], Thank you for applying to Culvers at [GEOGRAPHIC_DATA] and So…"
click at [766, 203] on button "Send" at bounding box center [757, 186] width 18 height 36
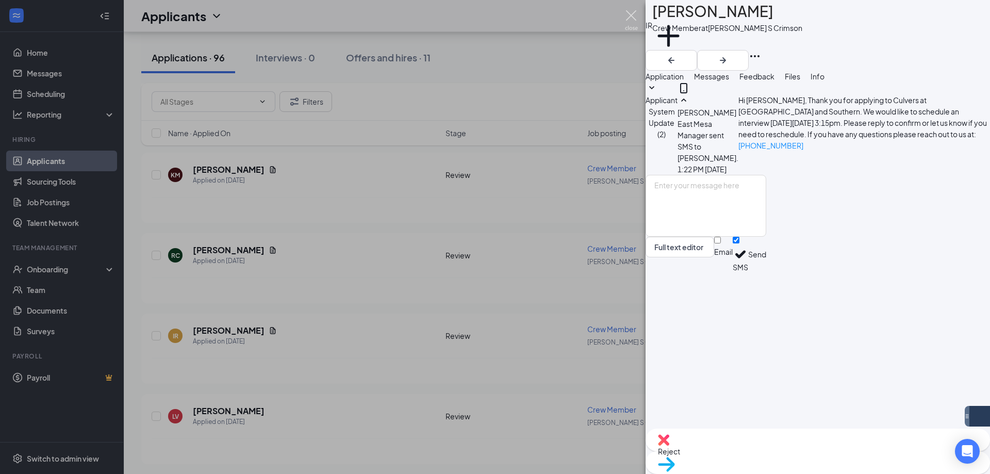
click at [632, 22] on img at bounding box center [631, 20] width 13 height 20
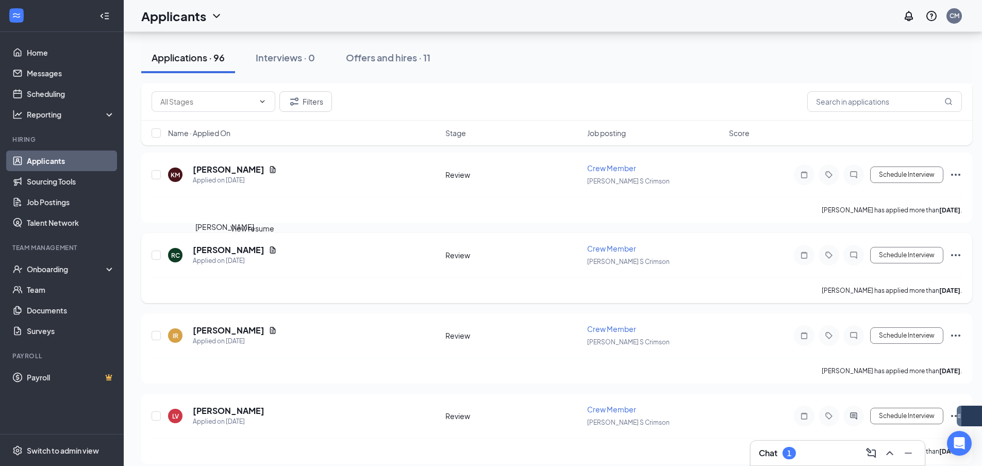
click at [231, 250] on h5 "[PERSON_NAME]" at bounding box center [229, 249] width 72 height 11
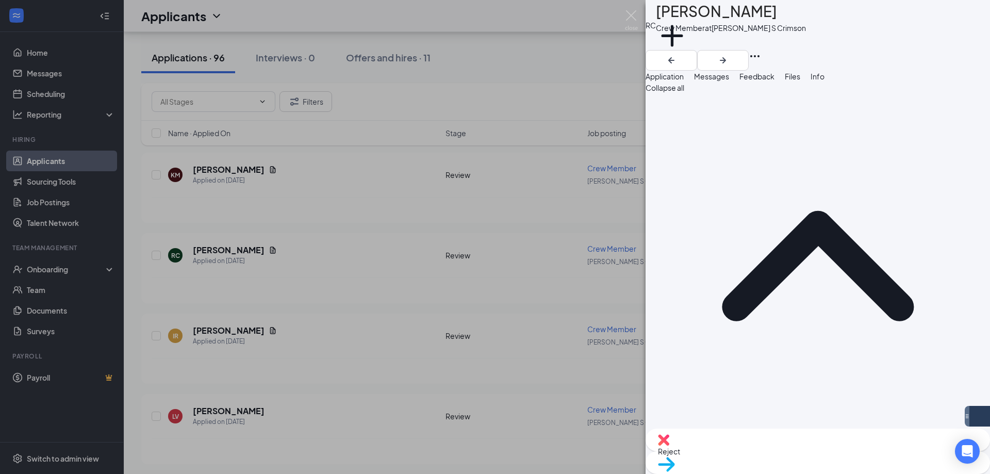
click at [729, 81] on span "Messages" at bounding box center [711, 76] width 35 height 9
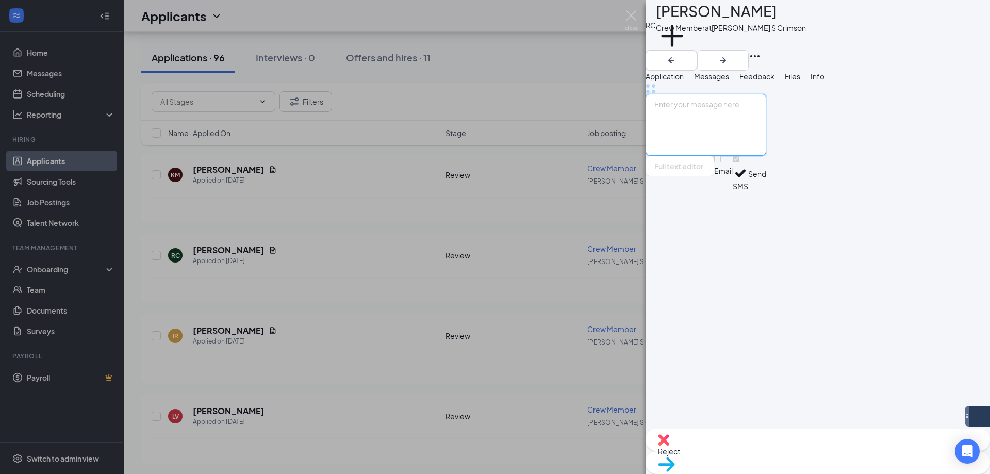
click at [760, 156] on textarea at bounding box center [705, 125] width 121 height 62
paste textarea "Hi [PERSON_NAME], Thank you for applying to Culvers at [GEOGRAPHIC_DATA] and So…"
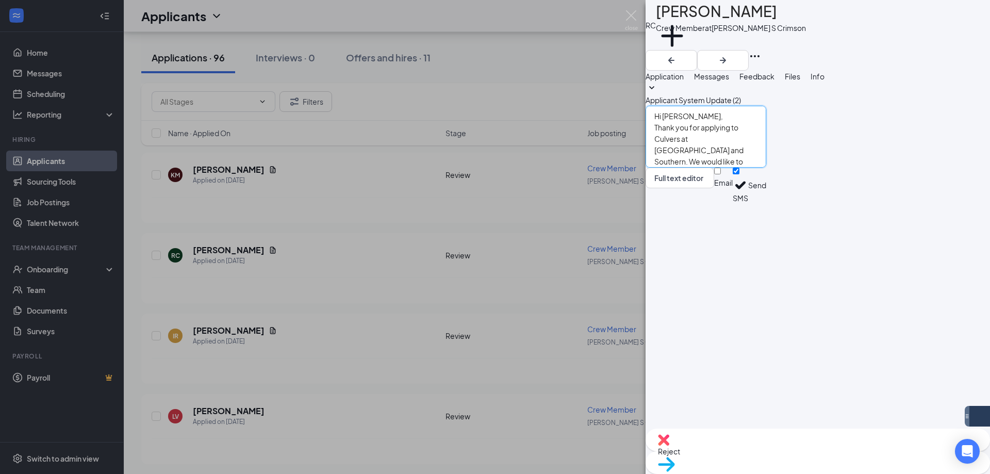
click at [697, 168] on textarea "Hi [PERSON_NAME], Thank you for applying to Culvers at [GEOGRAPHIC_DATA] and So…" at bounding box center [705, 137] width 121 height 62
click at [766, 168] on textarea "Hi [PERSON_NAME], Thank you for applying to Culvers at [GEOGRAPHIC_DATA] and So…" at bounding box center [705, 137] width 121 height 62
type textarea "Hi [PERSON_NAME], Thank you for applying to Culvers at [GEOGRAPHIC_DATA] and So…"
click at [766, 203] on button "Send" at bounding box center [757, 186] width 18 height 36
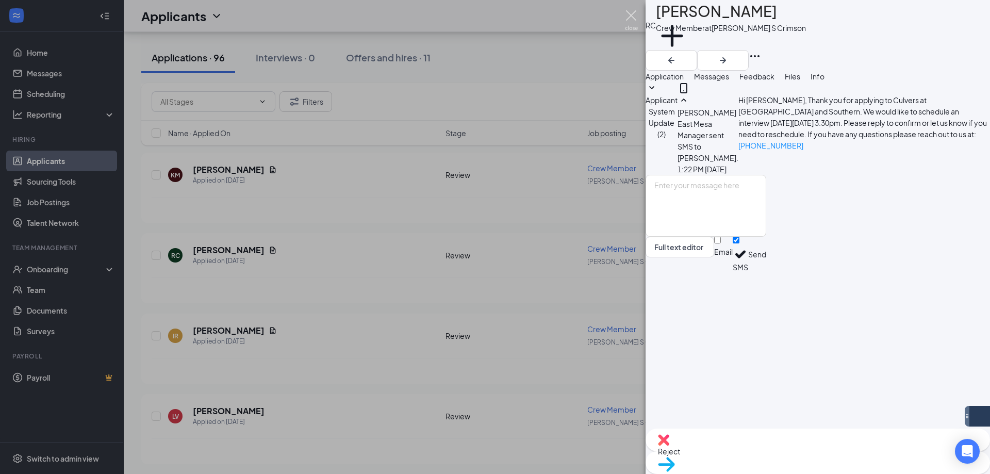
click at [628, 14] on img at bounding box center [631, 20] width 13 height 20
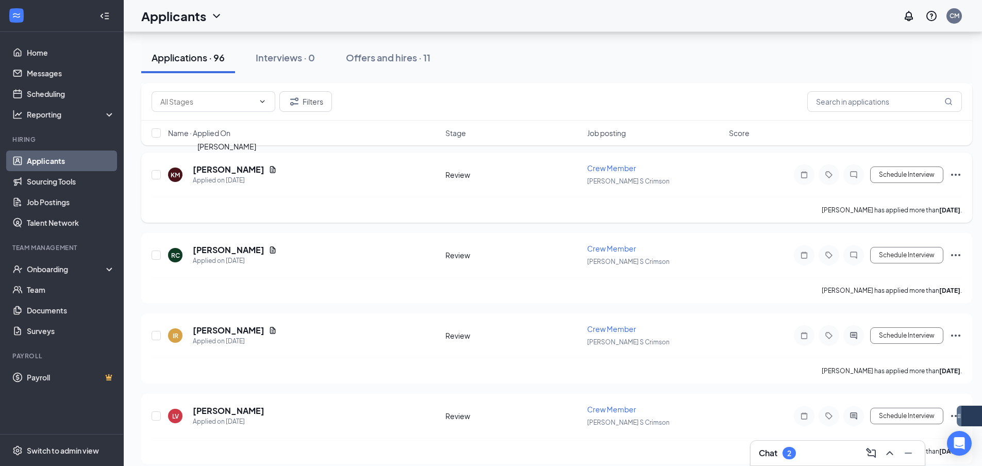
click at [208, 172] on h5 "[PERSON_NAME]" at bounding box center [229, 169] width 72 height 11
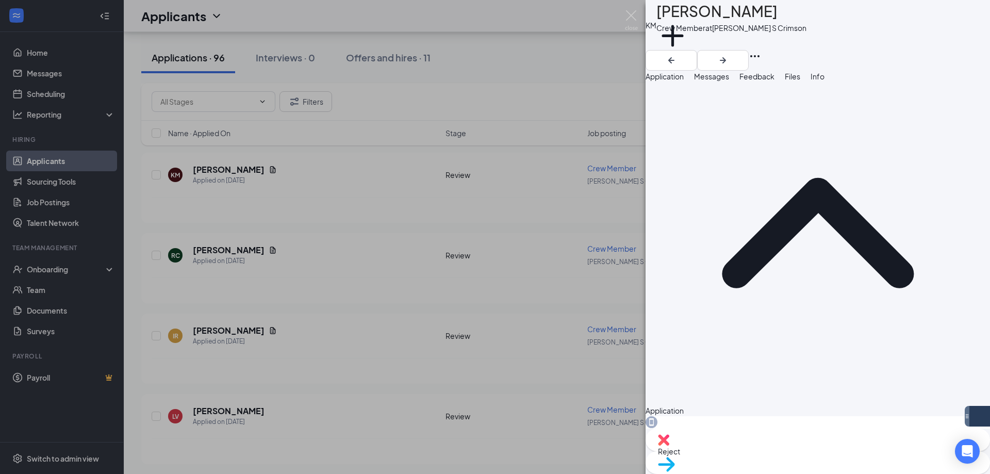
scroll to position [103, 0]
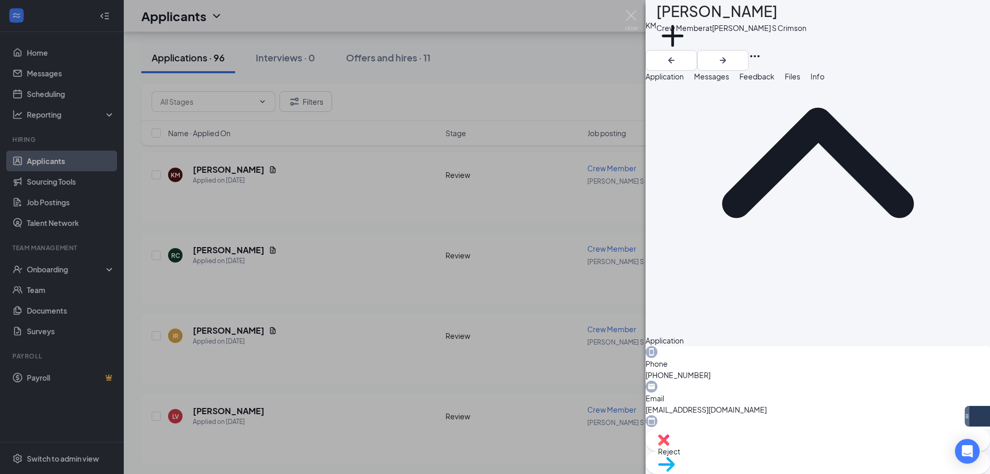
click at [729, 81] on span "Messages" at bounding box center [711, 76] width 35 height 9
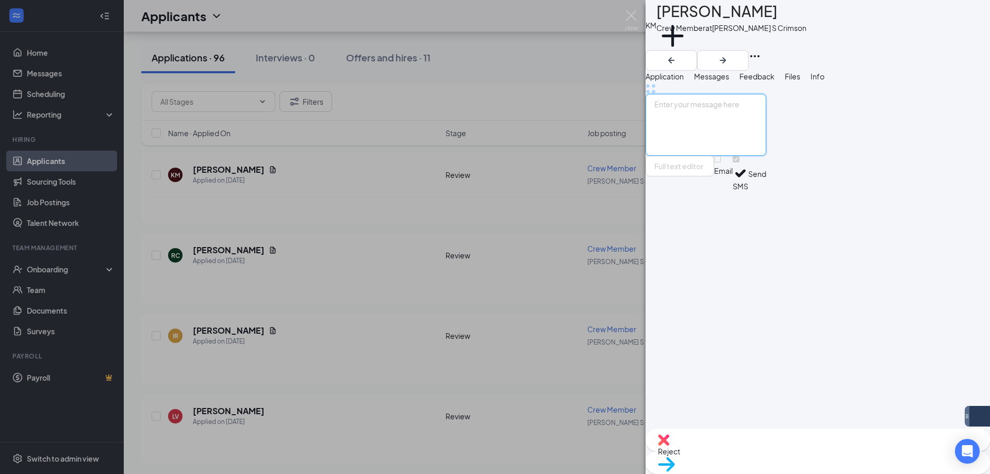
click at [766, 156] on textarea at bounding box center [705, 125] width 121 height 62
paste textarea "Hi [PERSON_NAME], Thank you for applying to Culvers at [GEOGRAPHIC_DATA] and So…"
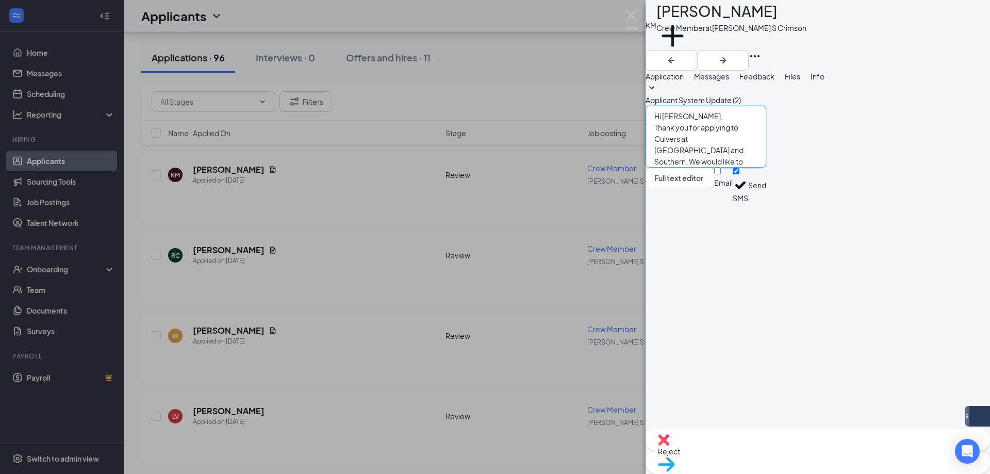
click at [697, 168] on textarea "Hi [PERSON_NAME], Thank you for applying to Culvers at [GEOGRAPHIC_DATA] and So…" at bounding box center [705, 137] width 121 height 62
click at [766, 168] on textarea "Hi [PERSON_NAME], Thank you for applying to Culvers at [GEOGRAPHIC_DATA] and So…" at bounding box center [705, 137] width 121 height 62
type textarea "Hi [PERSON_NAME], Thank you for applying to Culvers at [GEOGRAPHIC_DATA] and So…"
click at [766, 203] on button "Send" at bounding box center [757, 186] width 18 height 36
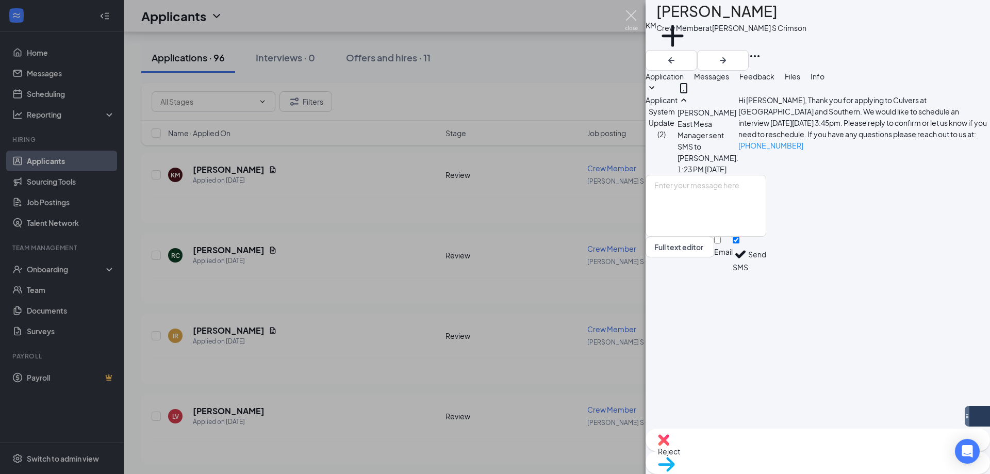
click at [625, 18] on img at bounding box center [631, 20] width 13 height 20
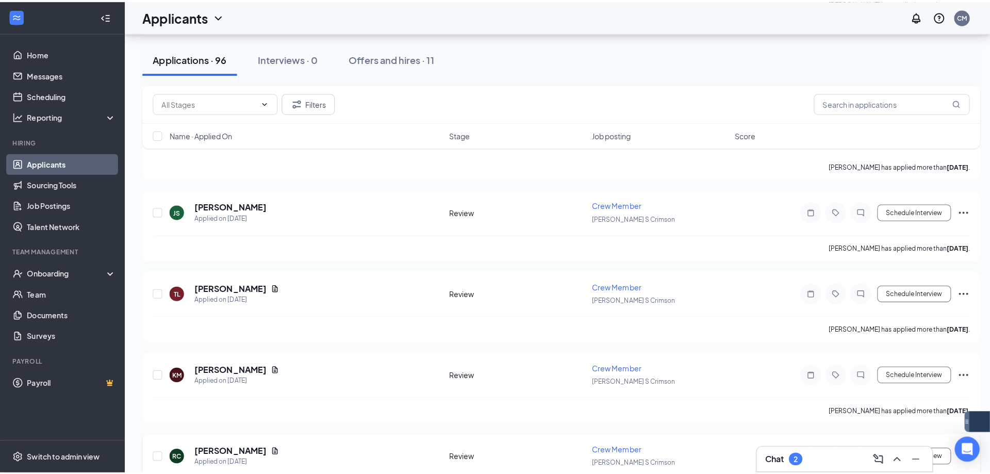
scroll to position [5117, 0]
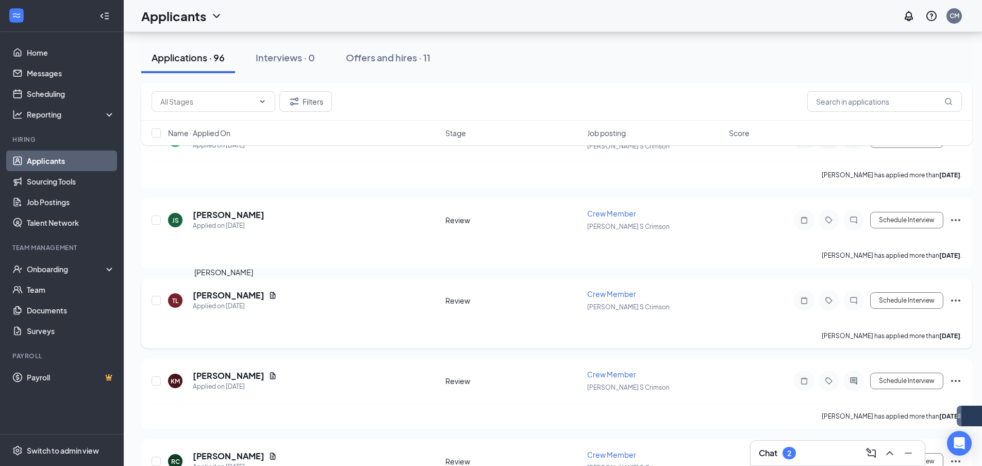
click at [232, 292] on h5 "[PERSON_NAME]" at bounding box center [229, 295] width 72 height 11
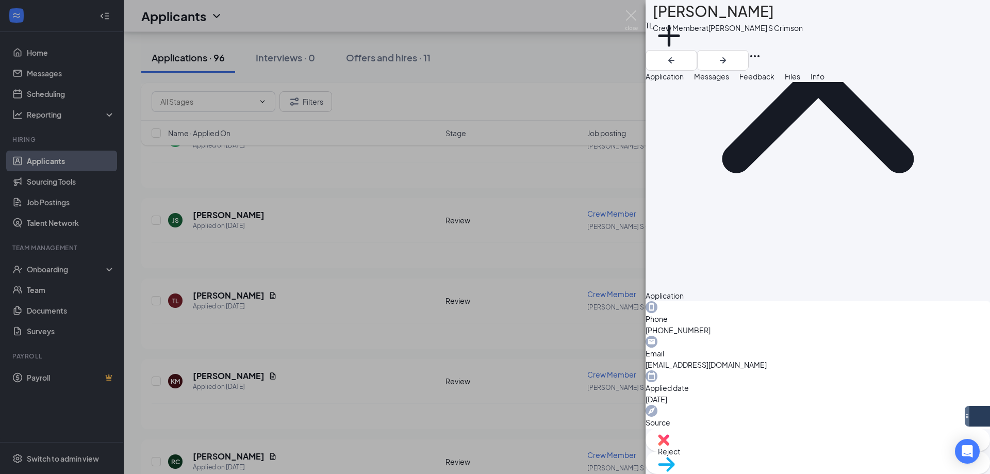
scroll to position [148, 0]
click at [729, 81] on span "Messages" at bounding box center [711, 76] width 35 height 9
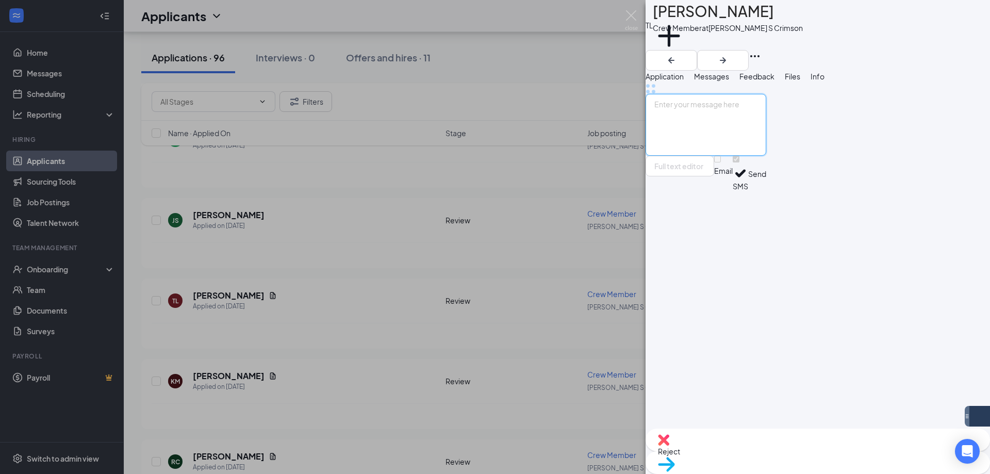
click at [754, 156] on textarea at bounding box center [705, 125] width 121 height 62
paste textarea "Hi [PERSON_NAME], Thank you for applying to Culvers at [GEOGRAPHIC_DATA] and So…"
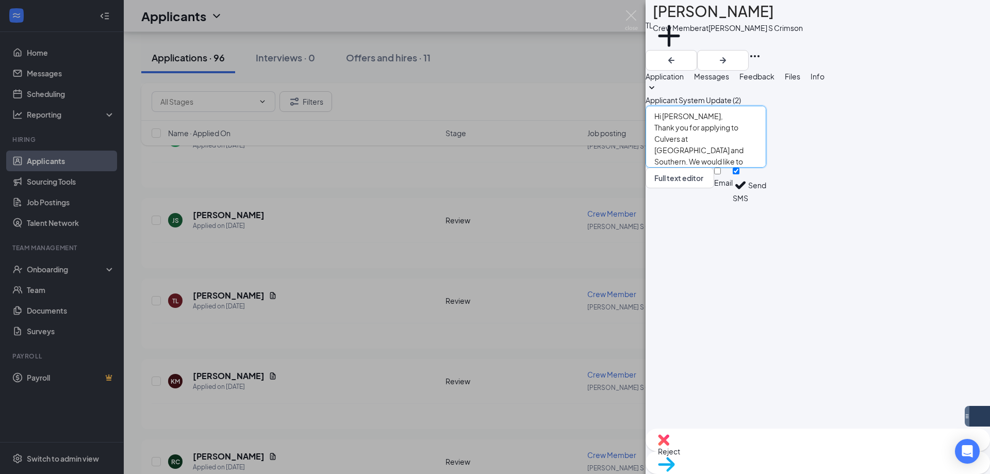
click at [698, 168] on textarea "Hi [PERSON_NAME], Thank you for applying to Culvers at [GEOGRAPHIC_DATA] and So…" at bounding box center [705, 137] width 121 height 62
click at [766, 168] on textarea "Hi [PERSON_NAME], Thank you for applying to Culvers at [GEOGRAPHIC_DATA] and So…" at bounding box center [705, 137] width 121 height 62
drag, startPoint x: 837, startPoint y: 390, endPoint x: 653, endPoint y: 288, distance: 210.4
click at [653, 288] on div "Applicant System Update (2) Hi [PERSON_NAME], Thank you for applying to Culvers…" at bounding box center [817, 255] width 344 height 346
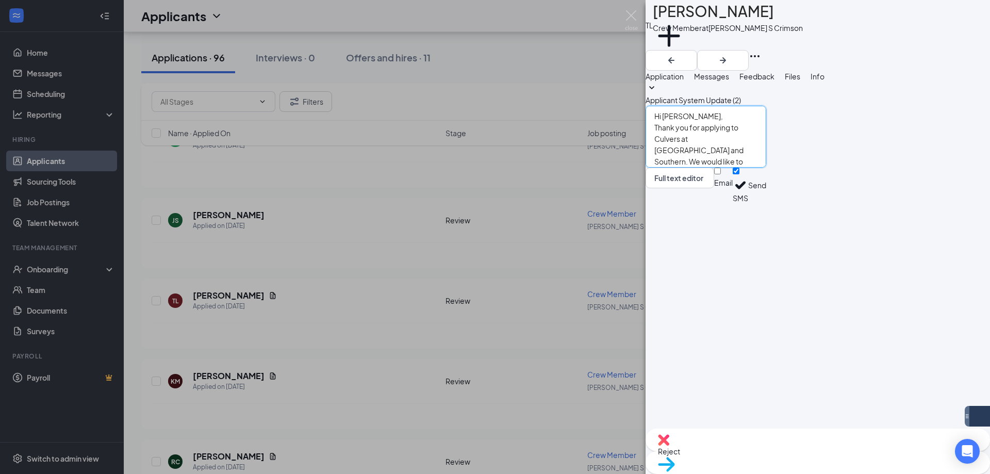
click at [766, 168] on textarea "Hi [PERSON_NAME], Thank you for applying to Culvers at [GEOGRAPHIC_DATA] and So…" at bounding box center [705, 137] width 121 height 62
type textarea "Hi [PERSON_NAME], Thank you for applying to Culvers at [GEOGRAPHIC_DATA] and So…"
click at [766, 203] on button "Send" at bounding box center [757, 186] width 18 height 36
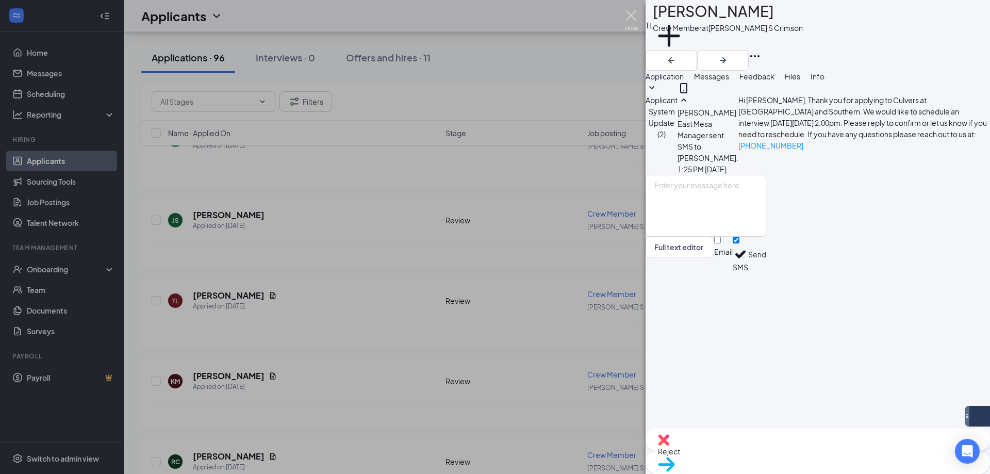
click at [636, 19] on img at bounding box center [631, 20] width 13 height 20
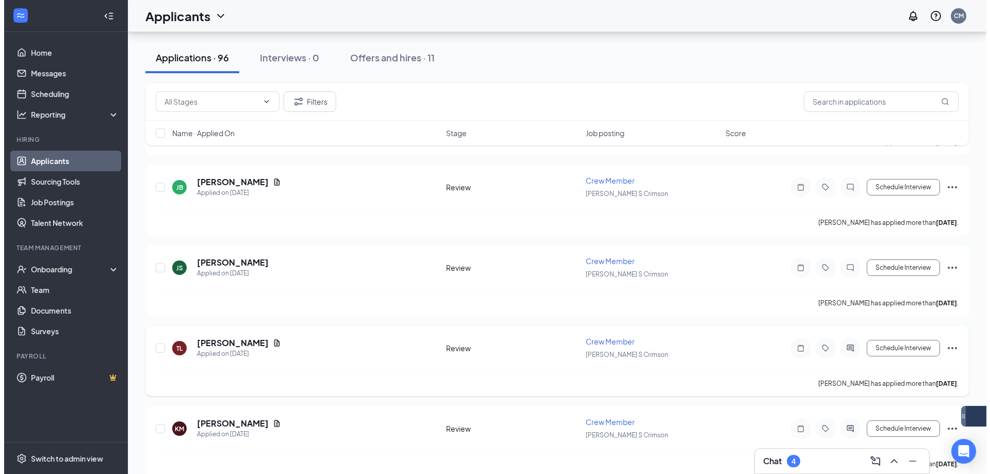
scroll to position [5052, 0]
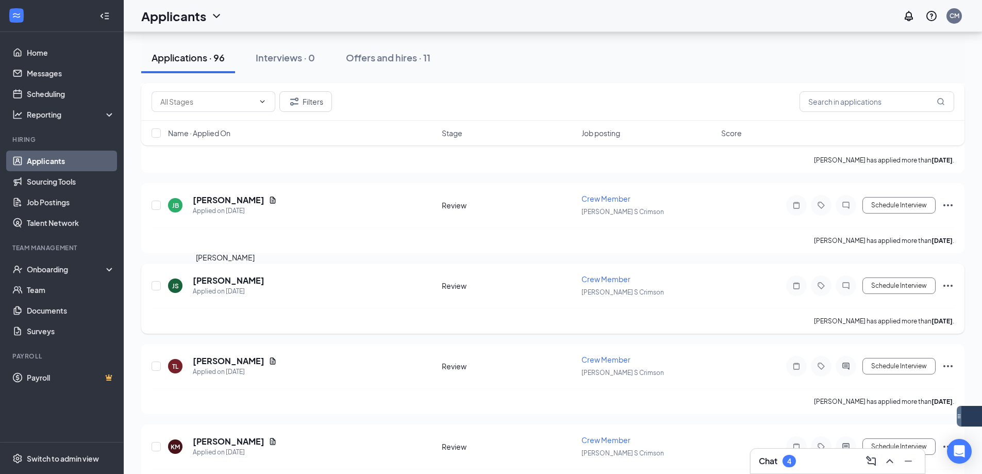
click at [222, 280] on h5 "[PERSON_NAME]" at bounding box center [229, 280] width 72 height 11
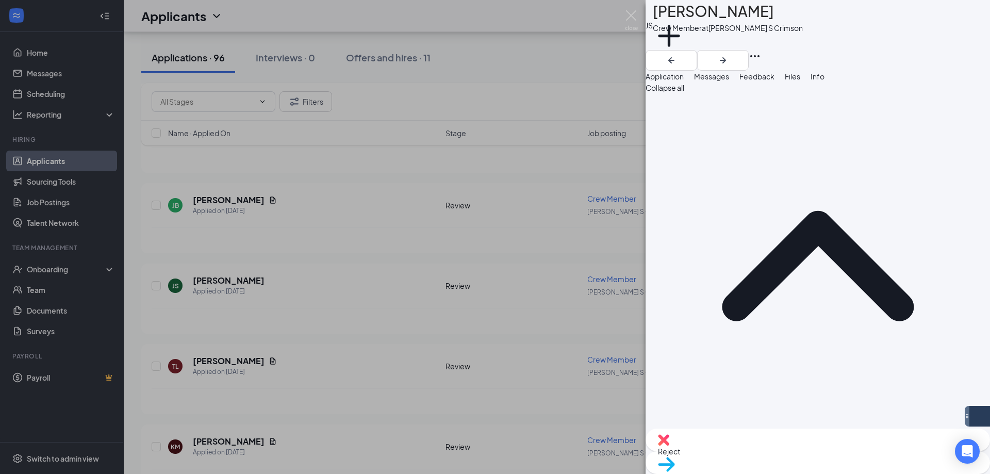
click at [762, 456] on span "Reject" at bounding box center [818, 450] width 320 height 11
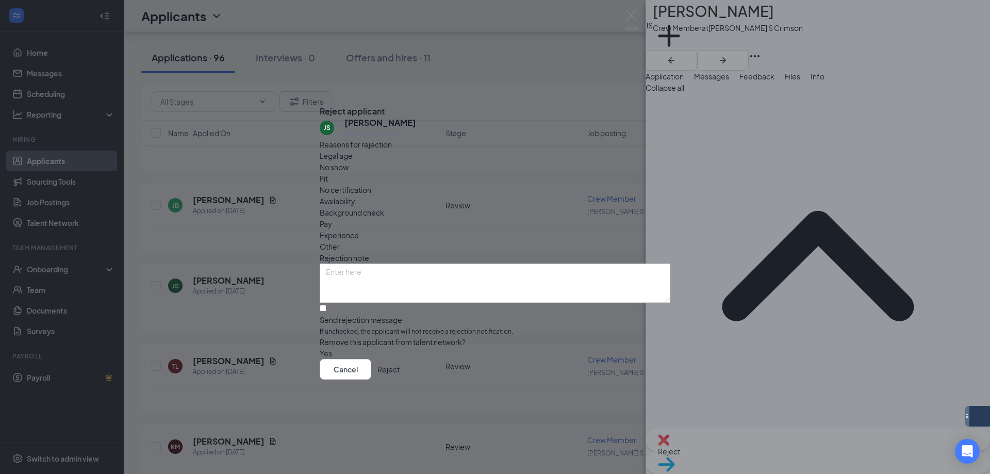
click at [340, 241] on span "Other" at bounding box center [330, 246] width 20 height 11
click at [320, 347] on button "button" at bounding box center [320, 352] width 0 height 11
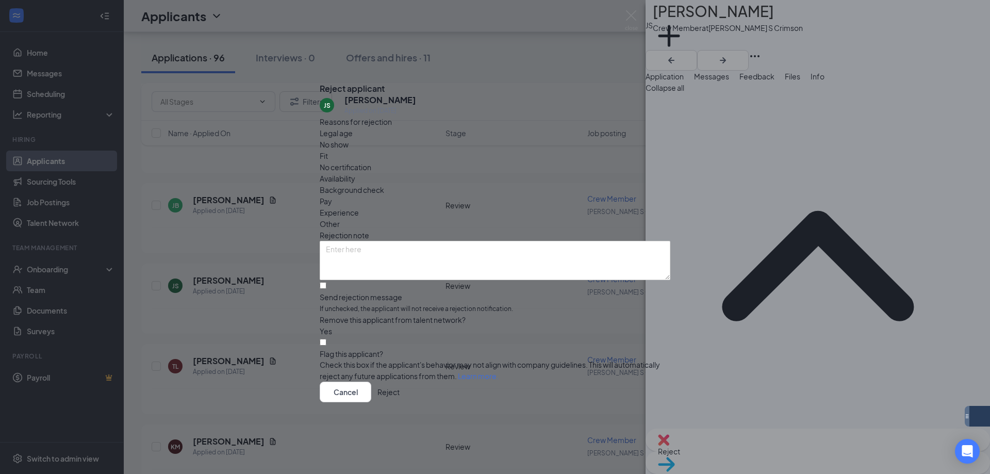
click at [399, 399] on button "Reject" at bounding box center [388, 391] width 22 height 21
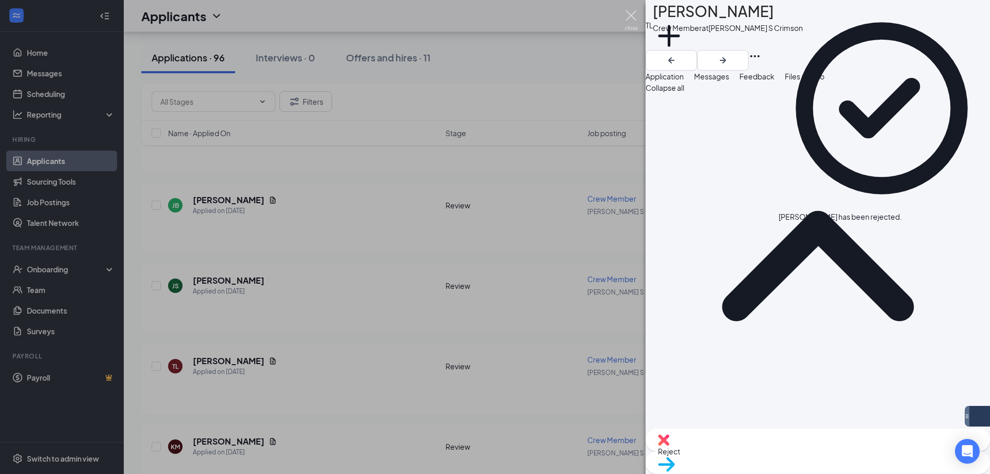
click at [629, 21] on img at bounding box center [631, 20] width 13 height 20
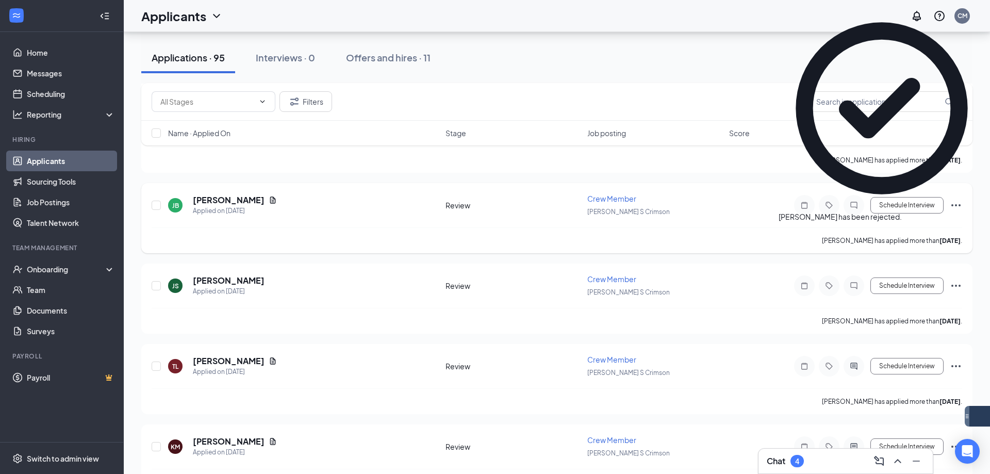
click at [264, 198] on h5 "[PERSON_NAME]" at bounding box center [229, 199] width 72 height 11
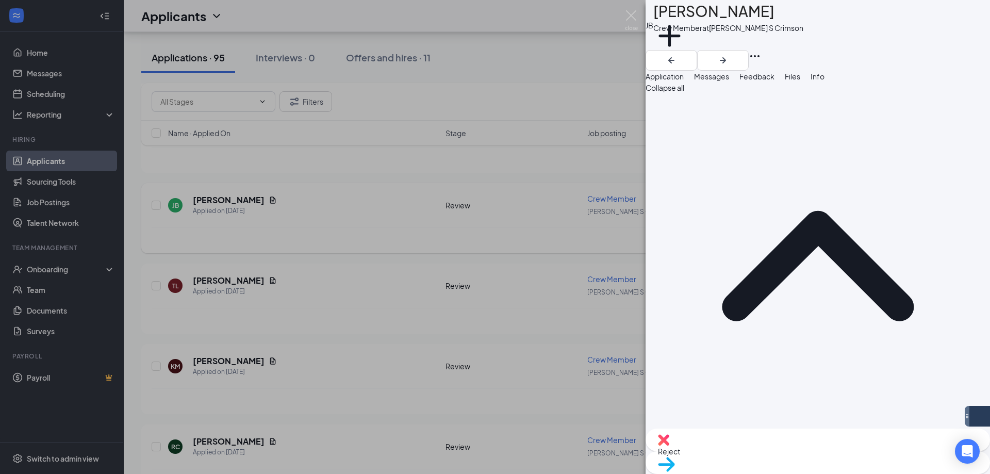
scroll to position [148, 0]
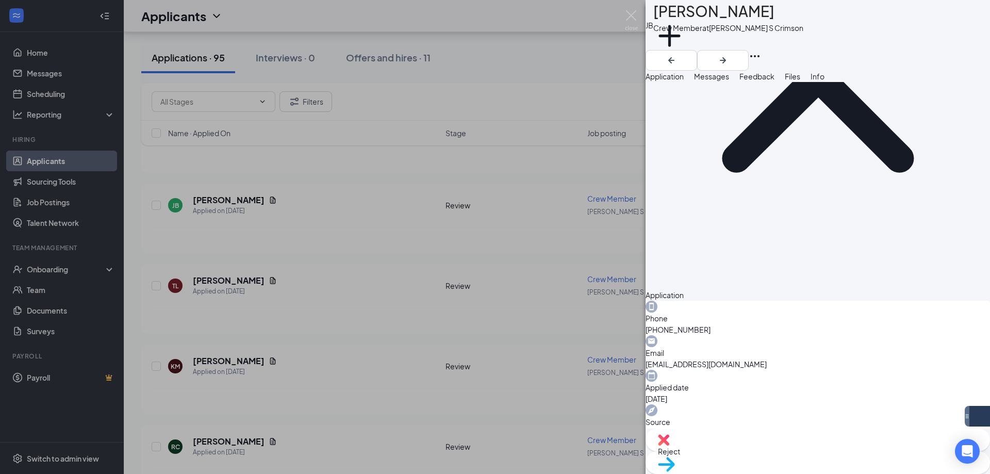
click at [729, 81] on span "Messages" at bounding box center [711, 76] width 35 height 9
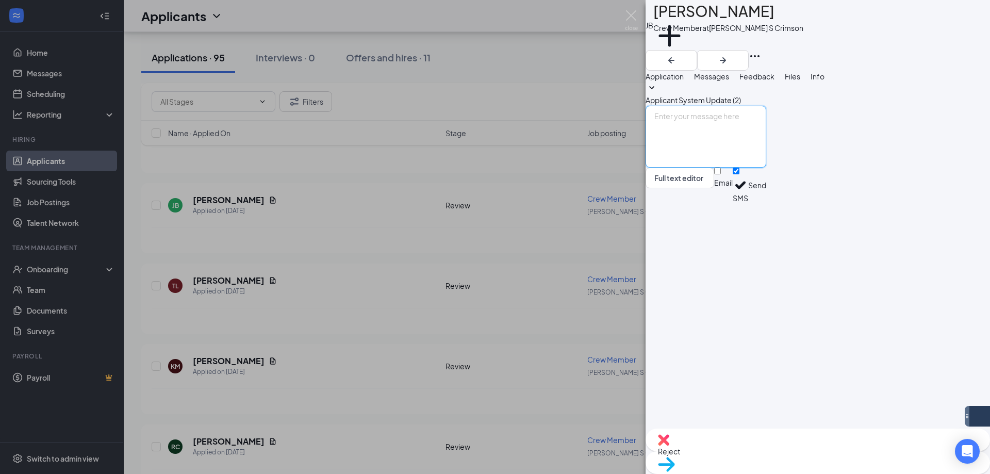
click at [766, 168] on textarea at bounding box center [705, 137] width 121 height 62
paste textarea "Hi [PERSON_NAME], Thank you for applying to Culvers at [GEOGRAPHIC_DATA] and So…"
click at [695, 168] on textarea "Hi [PERSON_NAME], Thank you for applying to Culvers at [GEOGRAPHIC_DATA] and So…" at bounding box center [705, 137] width 121 height 62
click at [766, 168] on textarea "Hi [PERSON_NAME], Thank you for applying to Culvers at [GEOGRAPHIC_DATA] and So…" at bounding box center [705, 137] width 121 height 62
type textarea "Hi [PERSON_NAME], Thank you for applying to Culvers at [GEOGRAPHIC_DATA] and So…"
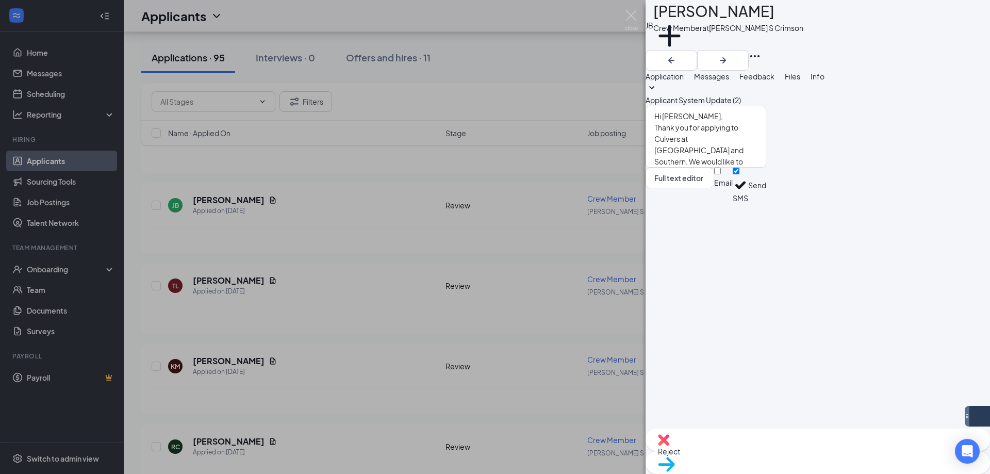
click at [766, 203] on button "Send" at bounding box center [757, 186] width 18 height 36
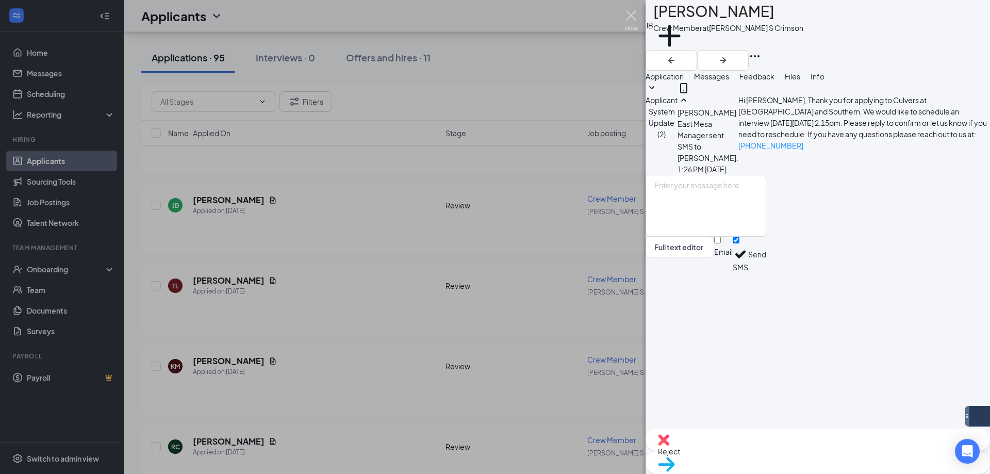
click at [628, 18] on img at bounding box center [631, 20] width 13 height 20
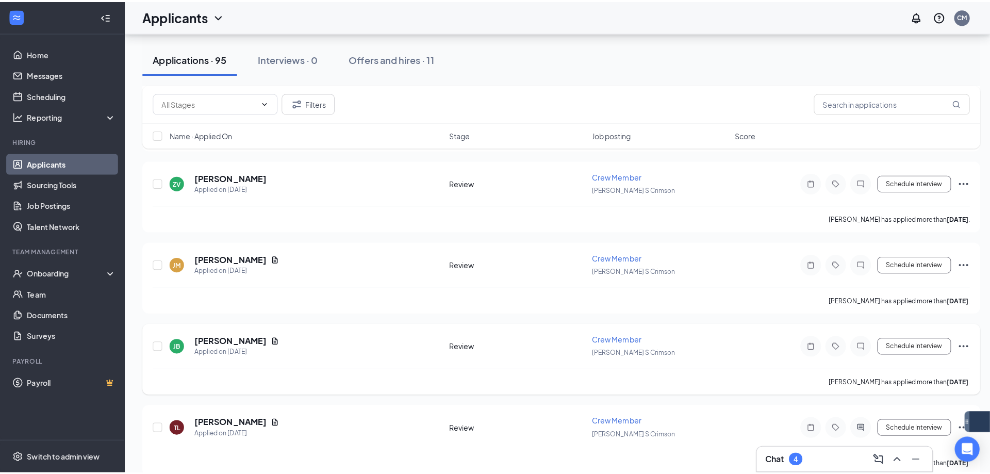
scroll to position [4897, 0]
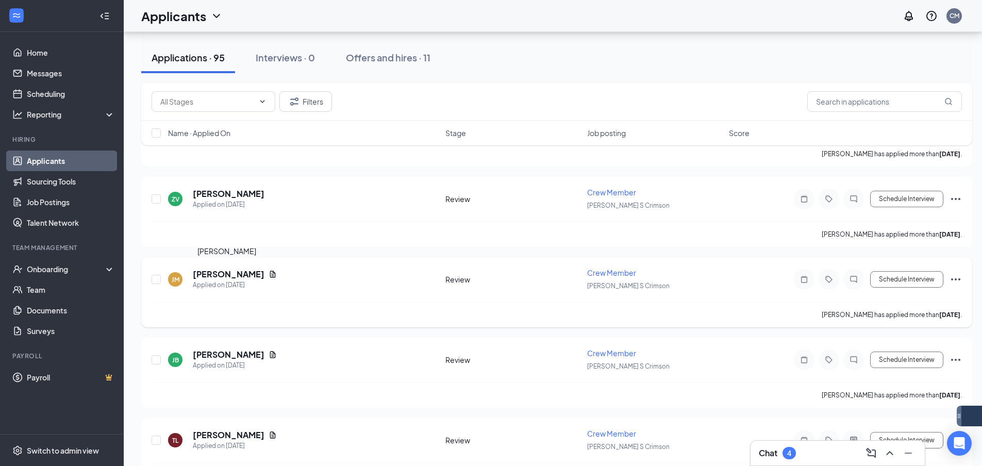
click at [229, 271] on h5 "[PERSON_NAME]" at bounding box center [229, 274] width 72 height 11
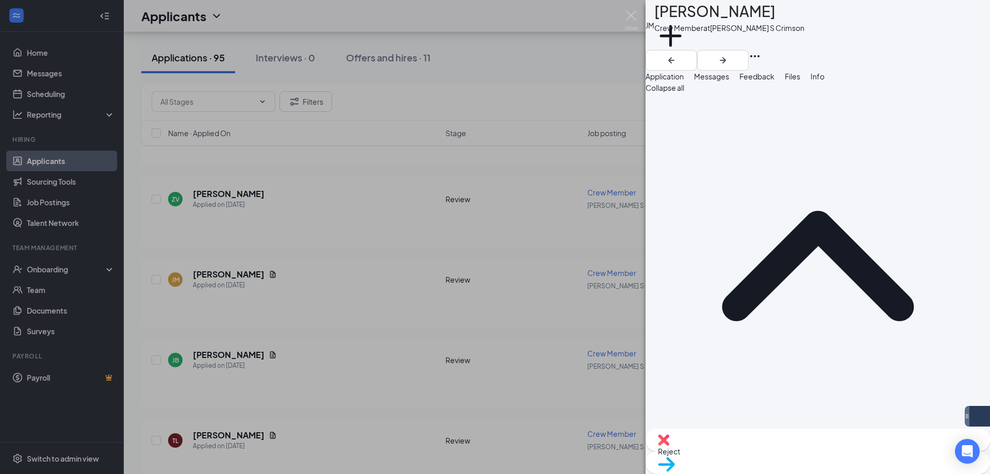
click at [729, 76] on button "Messages" at bounding box center [711, 76] width 35 height 11
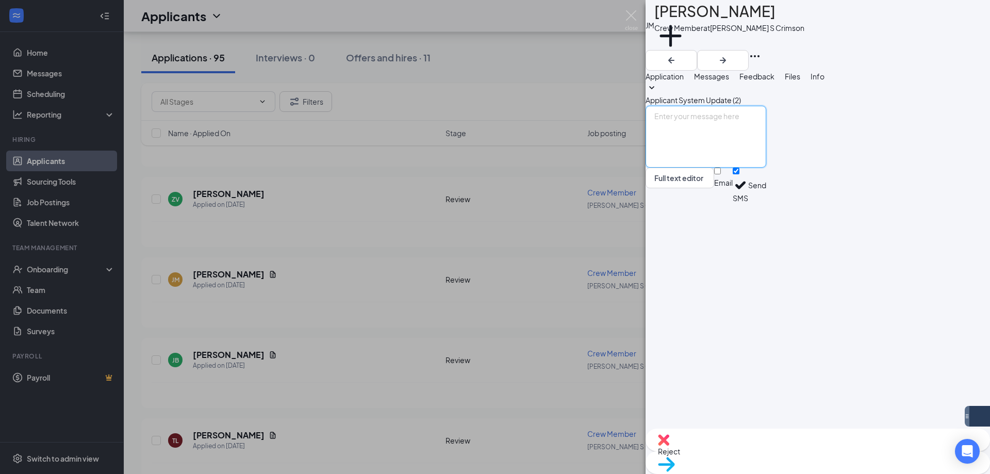
click at [753, 168] on textarea at bounding box center [705, 137] width 121 height 62
paste textarea "Hi [PERSON_NAME], Thank you for applying to Culvers at [GEOGRAPHIC_DATA] and So…"
click at [700, 168] on textarea "Hi [PERSON_NAME], Thank you for applying to Culvers at [GEOGRAPHIC_DATA] and So…" at bounding box center [705, 137] width 121 height 62
click at [766, 168] on textarea "Hi [PERSON_NAME], Thank you for applying to Culvers at [PERSON_NAME] and Southe…" at bounding box center [705, 137] width 121 height 62
type textarea "Hi [PERSON_NAME], Thank you for applying to Culvers at [PERSON_NAME] and Southe…"
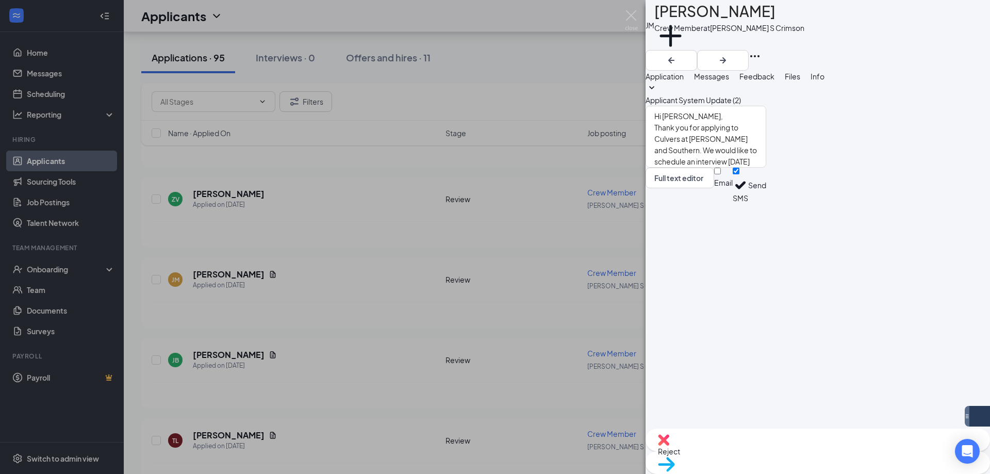
click at [766, 203] on button "Send" at bounding box center [757, 186] width 18 height 36
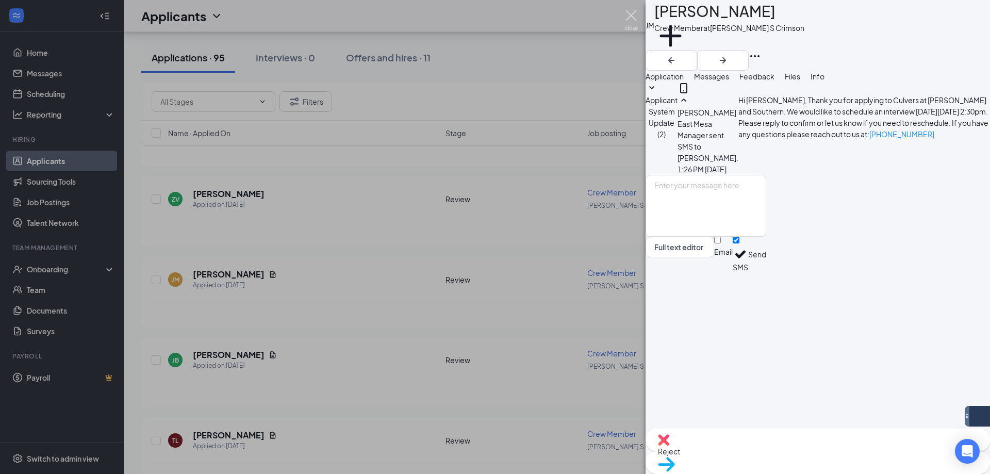
click at [636, 13] on img at bounding box center [631, 20] width 13 height 20
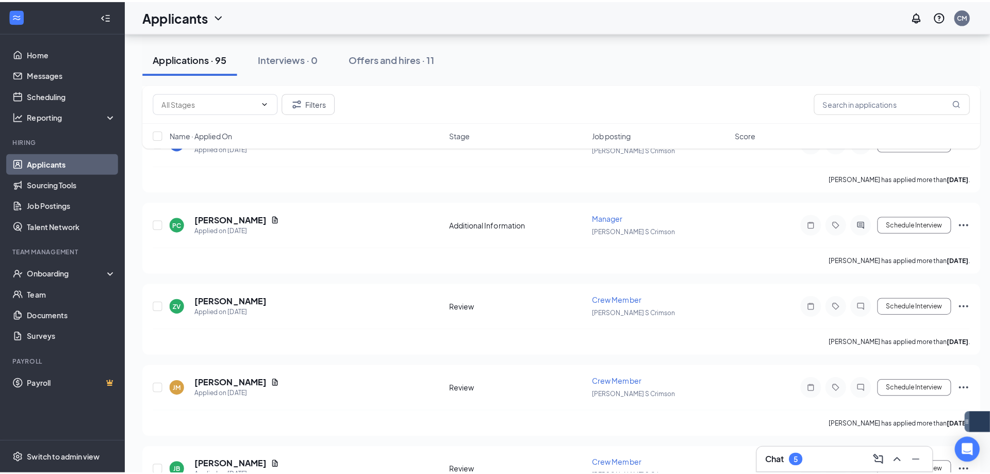
scroll to position [4794, 0]
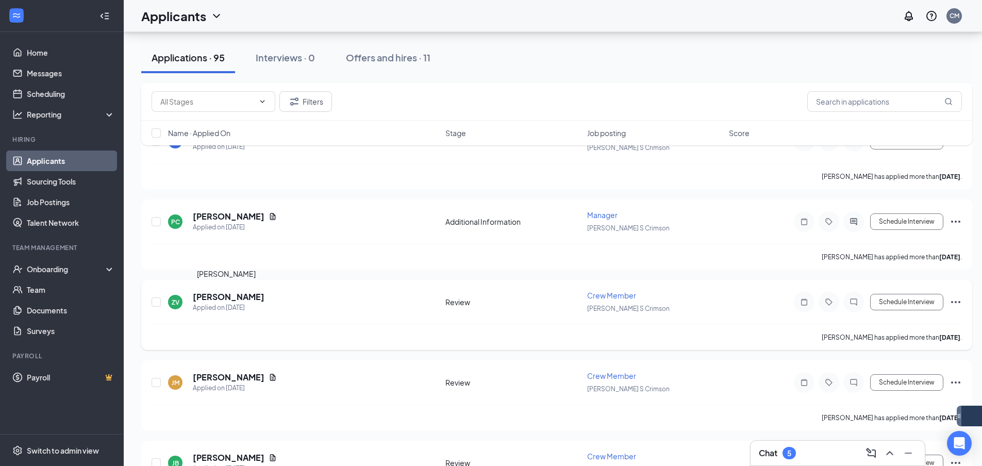
click at [209, 295] on h5 "[PERSON_NAME]" at bounding box center [229, 296] width 72 height 11
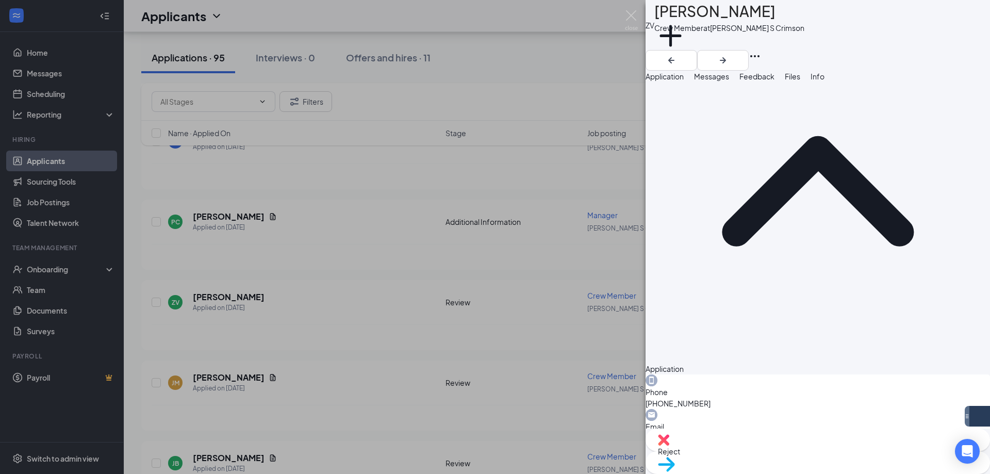
scroll to position [92, 0]
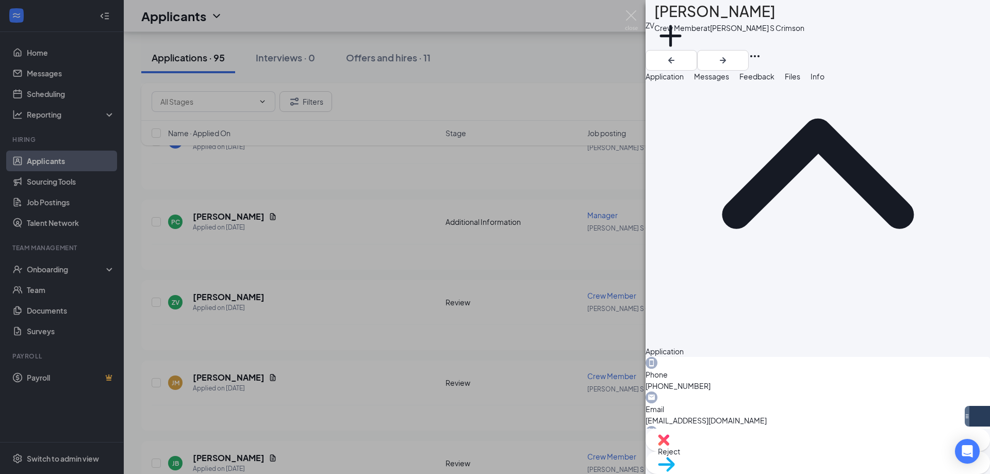
click at [729, 82] on button "Messages" at bounding box center [711, 76] width 35 height 11
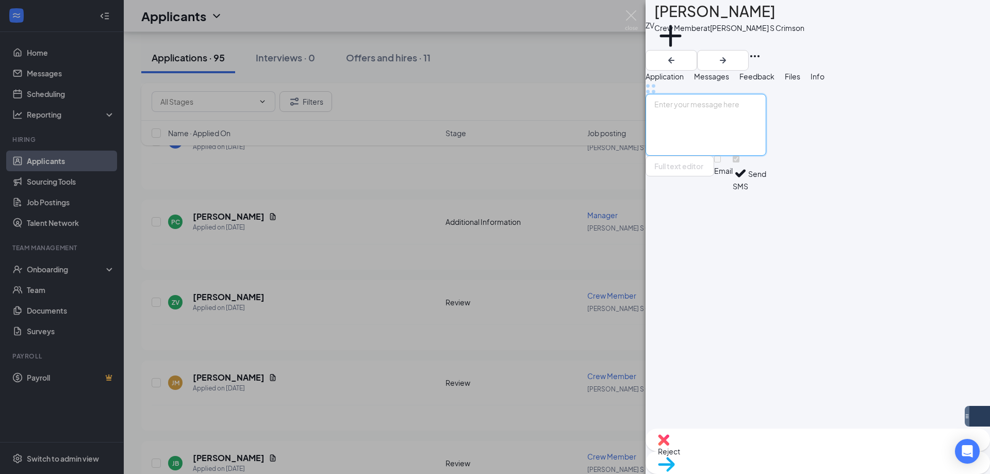
click at [766, 156] on textarea at bounding box center [705, 125] width 121 height 62
paste textarea "Hi [PERSON_NAME], Thank you for applying to Culvers at [GEOGRAPHIC_DATA] and So…"
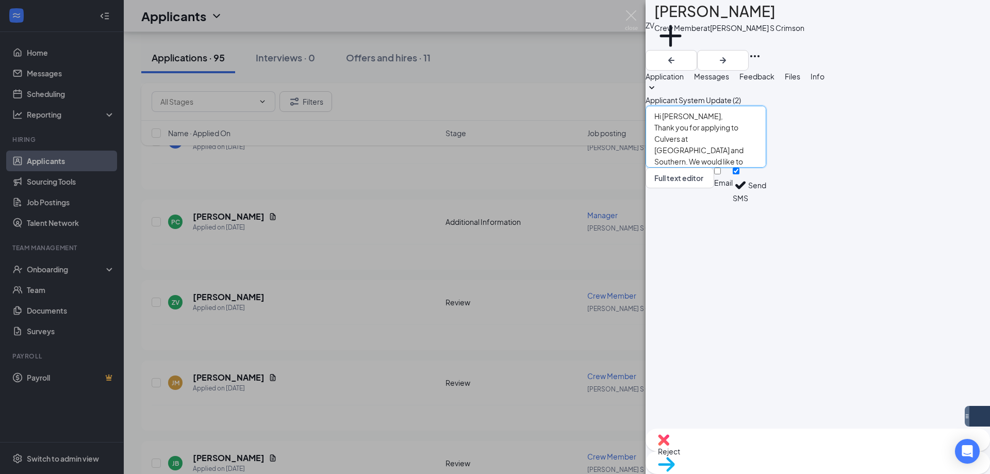
click at [701, 168] on textarea "Hi [PERSON_NAME], Thank you for applying to Culvers at [GEOGRAPHIC_DATA] and So…" at bounding box center [705, 137] width 121 height 62
click at [766, 168] on textarea "Hi [PERSON_NAME], Thank you for applying to Culvers at [PERSON_NAME] and Southe…" at bounding box center [705, 137] width 121 height 62
type textarea "Hi [PERSON_NAME], Thank you for applying to Culvers at [PERSON_NAME] and Southe…"
click at [766, 203] on button "Send" at bounding box center [757, 186] width 18 height 36
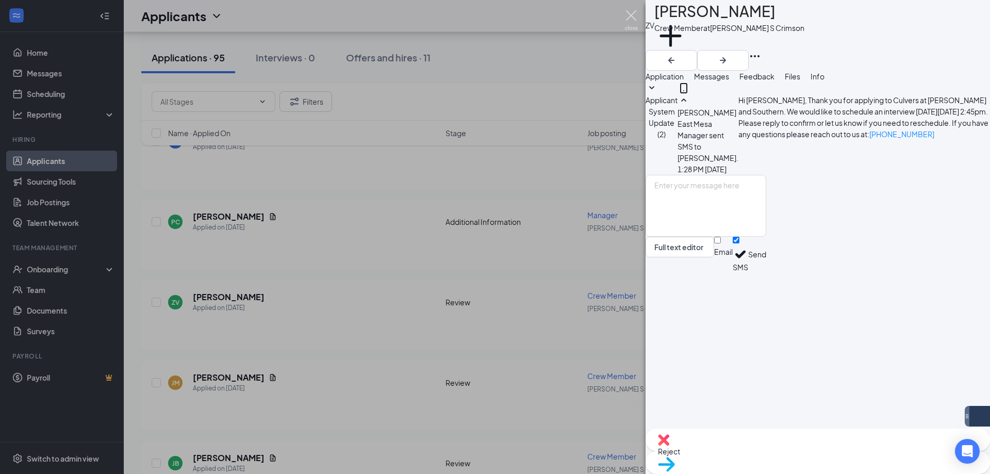
click at [629, 19] on img at bounding box center [631, 20] width 13 height 20
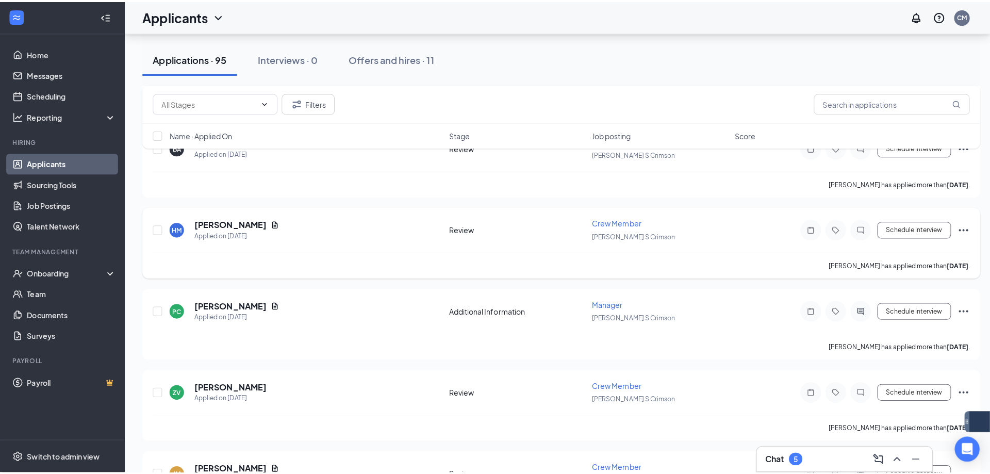
scroll to position [4691, 0]
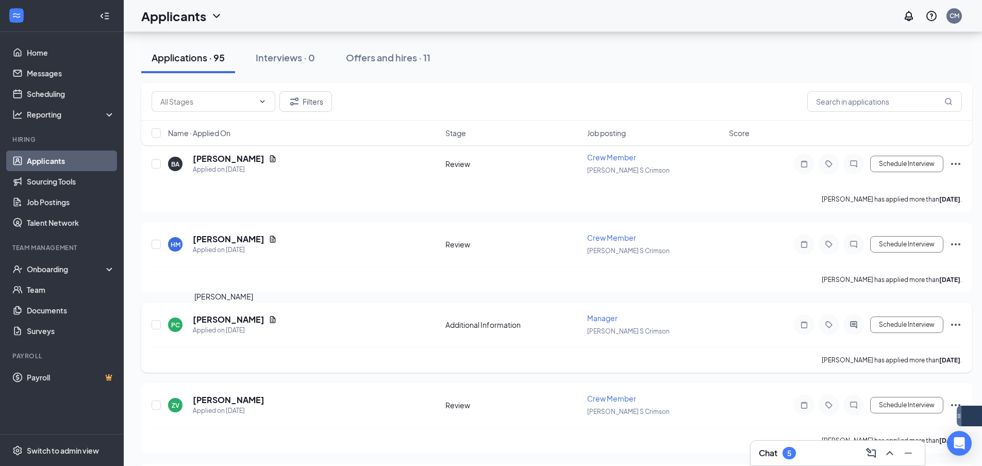
click at [217, 317] on h5 "[PERSON_NAME]" at bounding box center [229, 319] width 72 height 11
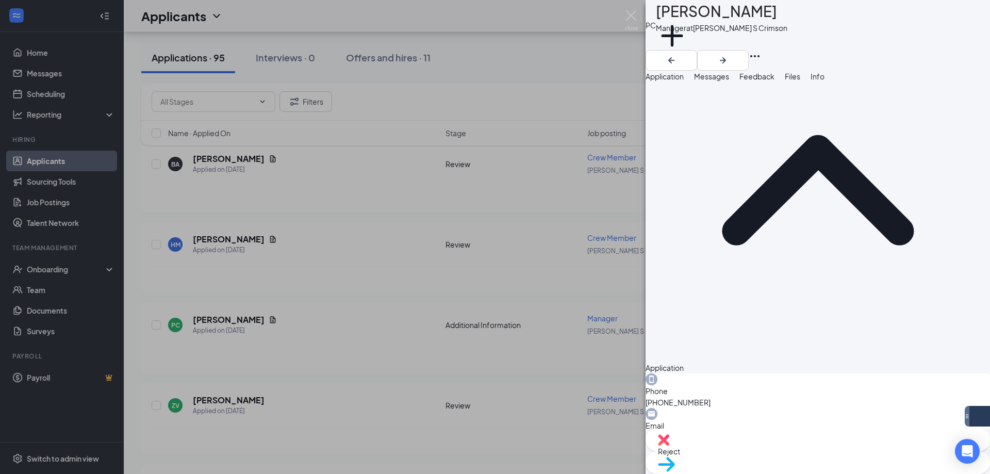
scroll to position [103, 0]
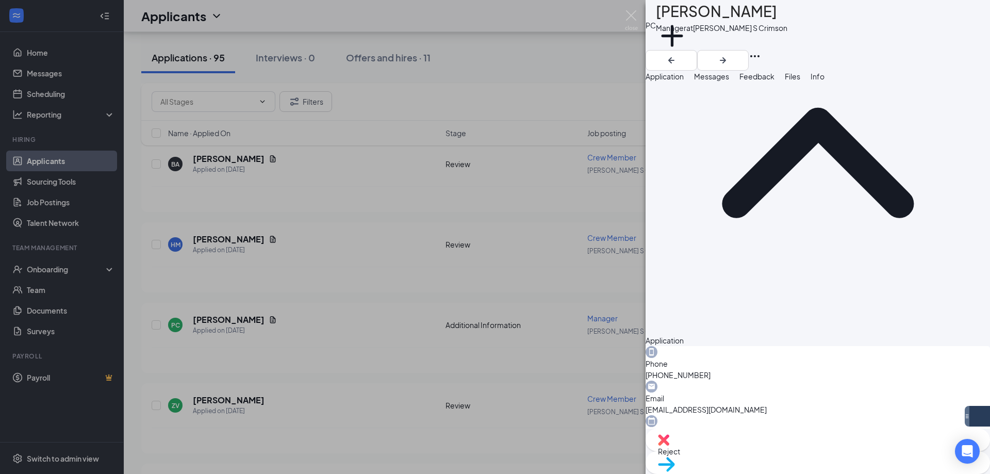
click at [752, 451] on div "Reject" at bounding box center [817, 439] width 344 height 23
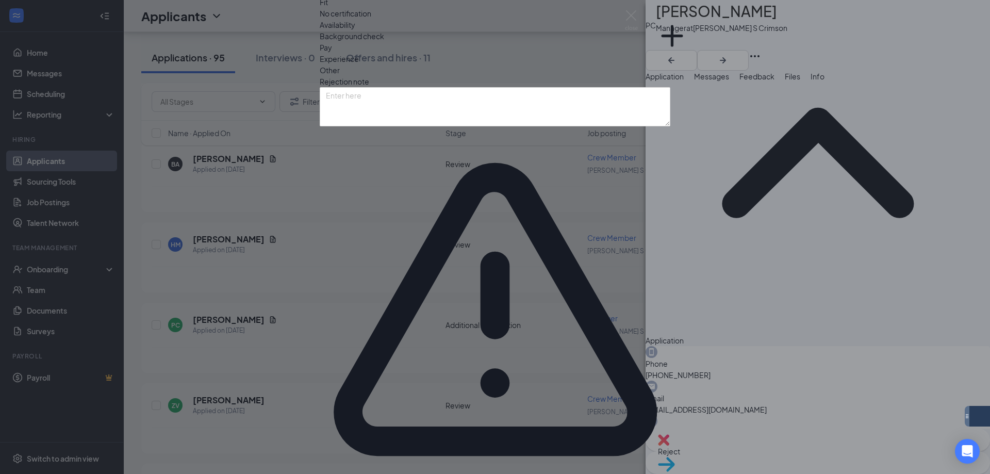
click at [340, 76] on span "Other" at bounding box center [330, 69] width 20 height 11
click at [341, 352] on div "Reasons for rejection Legal age No show Fit No certification Availability Backg…" at bounding box center [495, 248] width 351 height 573
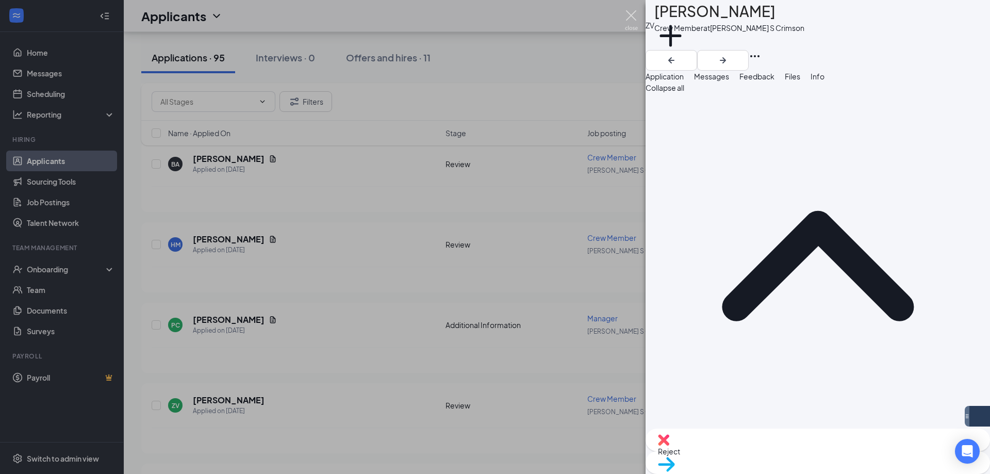
click at [634, 18] on img at bounding box center [631, 20] width 13 height 20
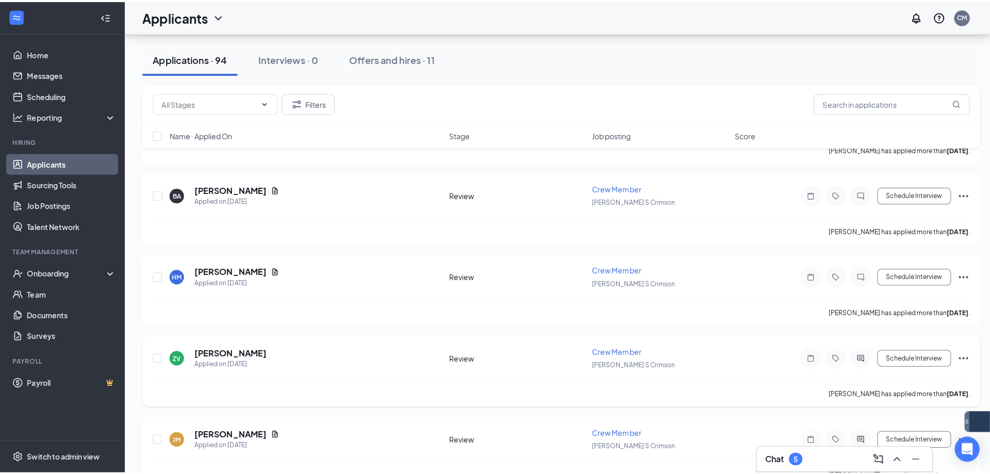
scroll to position [4639, 0]
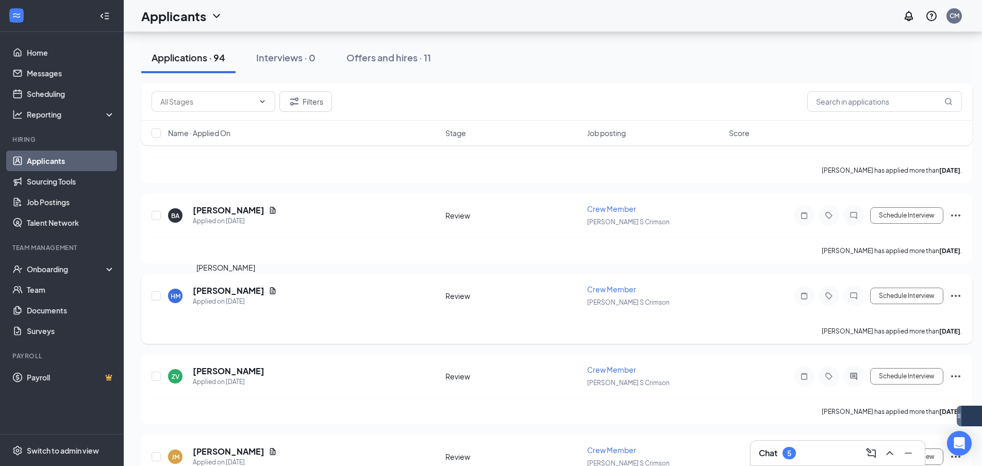
click at [236, 287] on h5 "[PERSON_NAME]" at bounding box center [229, 290] width 72 height 11
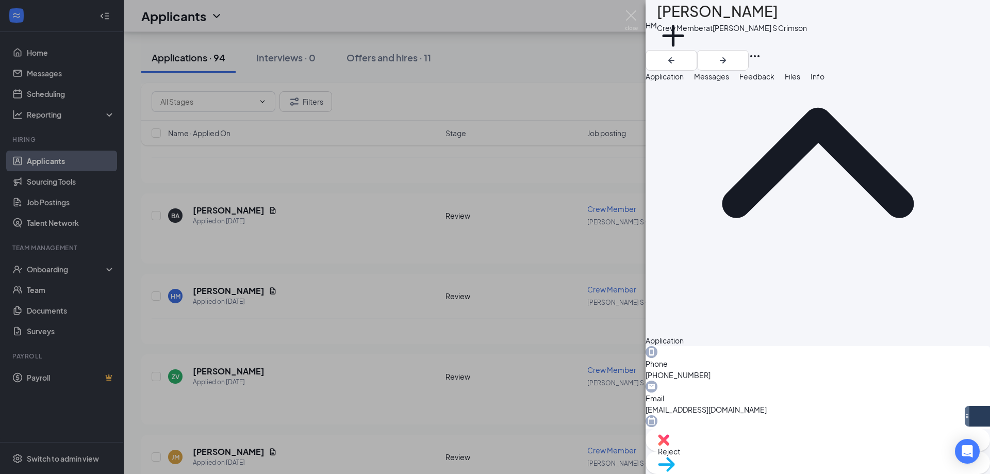
scroll to position [148, 0]
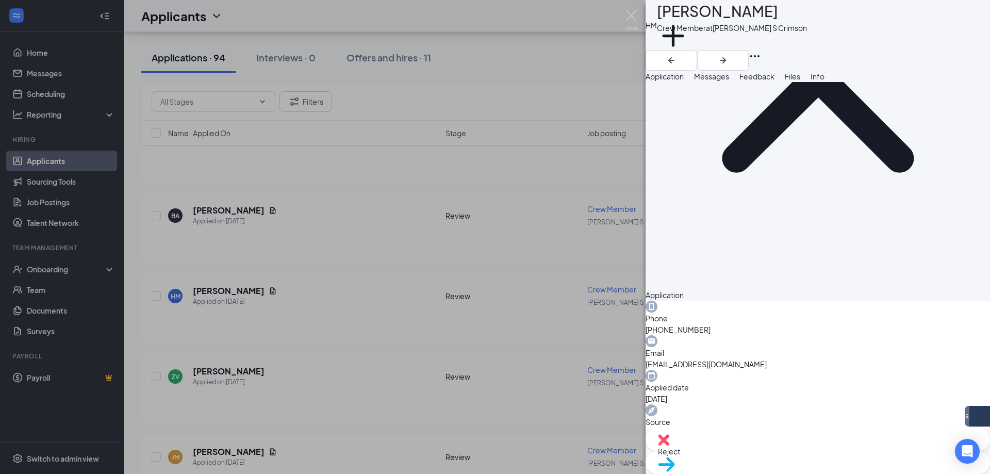
click at [729, 81] on span "Messages" at bounding box center [711, 76] width 35 height 9
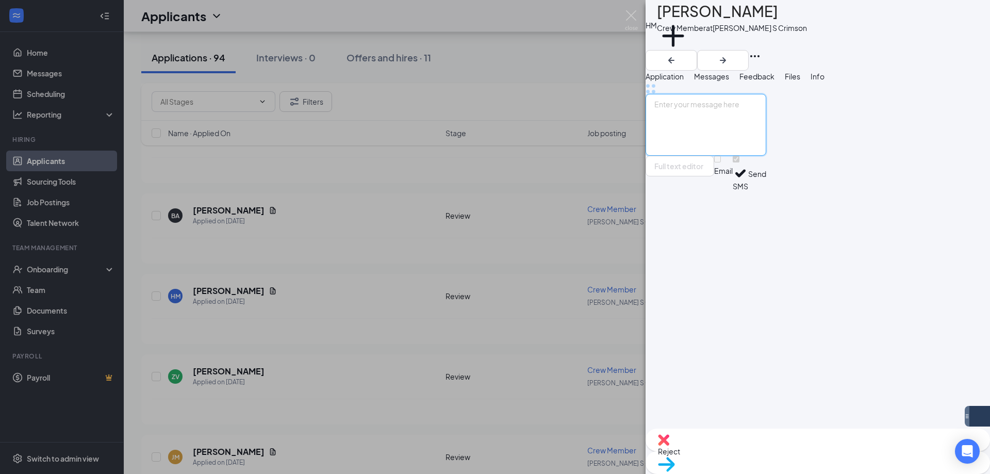
click at [766, 156] on textarea at bounding box center [705, 125] width 121 height 62
paste textarea "Hi [PERSON_NAME], Thank you for applying to Culvers at [GEOGRAPHIC_DATA] and So…"
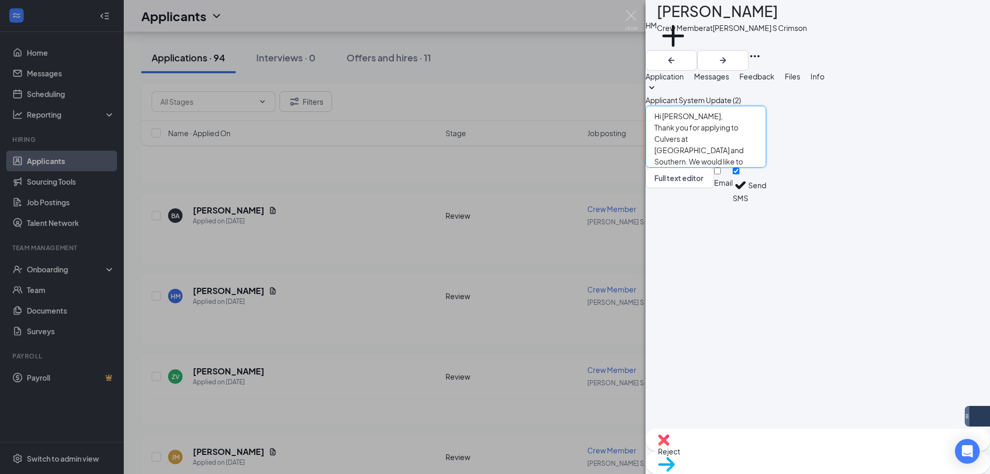
click at [696, 168] on textarea "Hi [PERSON_NAME], Thank you for applying to Culvers at [GEOGRAPHIC_DATA] and So…" at bounding box center [705, 137] width 121 height 62
click at [766, 168] on textarea "Hi [PERSON_NAME], Thank you for applying to Culvers at [GEOGRAPHIC_DATA] and So…" at bounding box center [705, 137] width 121 height 62
type textarea "Hi [PERSON_NAME], Thank you for applying to Culvers at [GEOGRAPHIC_DATA] and So…"
drag, startPoint x: 872, startPoint y: 401, endPoint x: 589, endPoint y: 359, distance: 286.0
click at [589, 359] on div "[PERSON_NAME] Crew Member at [PERSON_NAME] S Crimson Add a tag Application Mess…" at bounding box center [495, 237] width 990 height 474
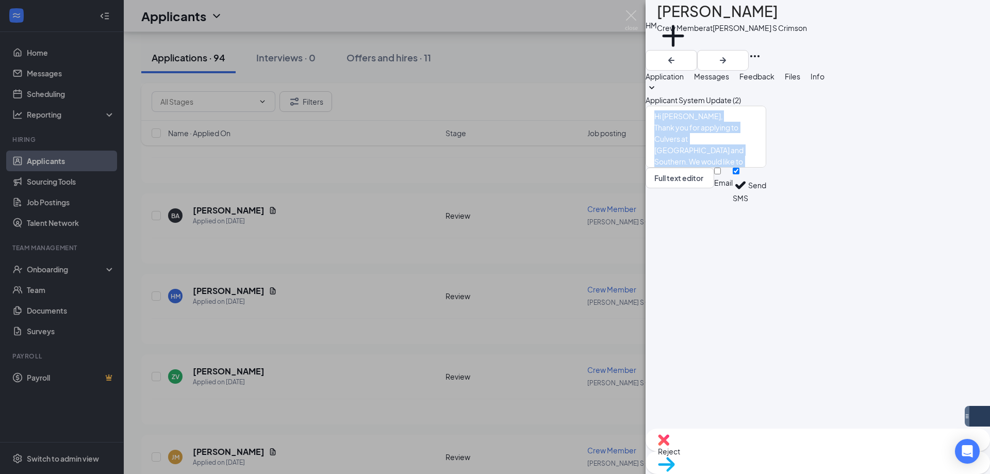
copy textarea "Hi [PERSON_NAME], Thank you for applying to Culvers at [GEOGRAPHIC_DATA] and So…"
click at [766, 203] on button "Send" at bounding box center [757, 186] width 18 height 36
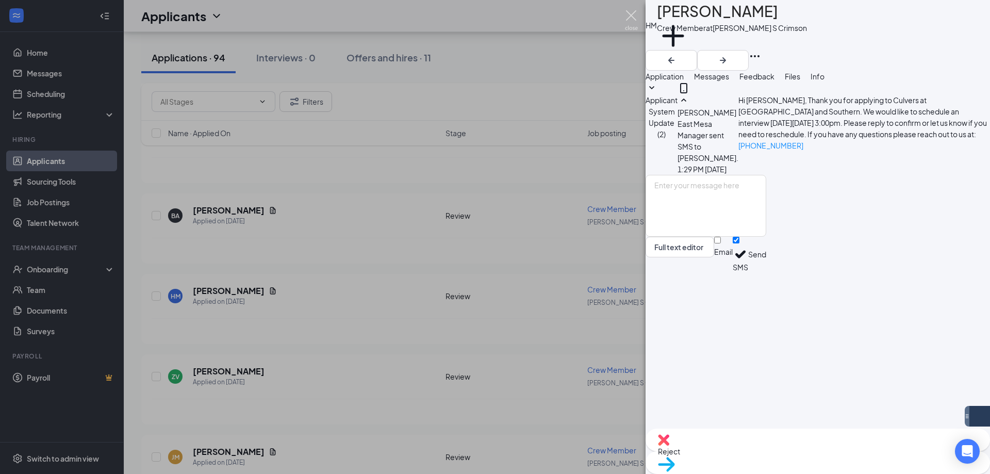
click at [632, 12] on img at bounding box center [631, 20] width 13 height 20
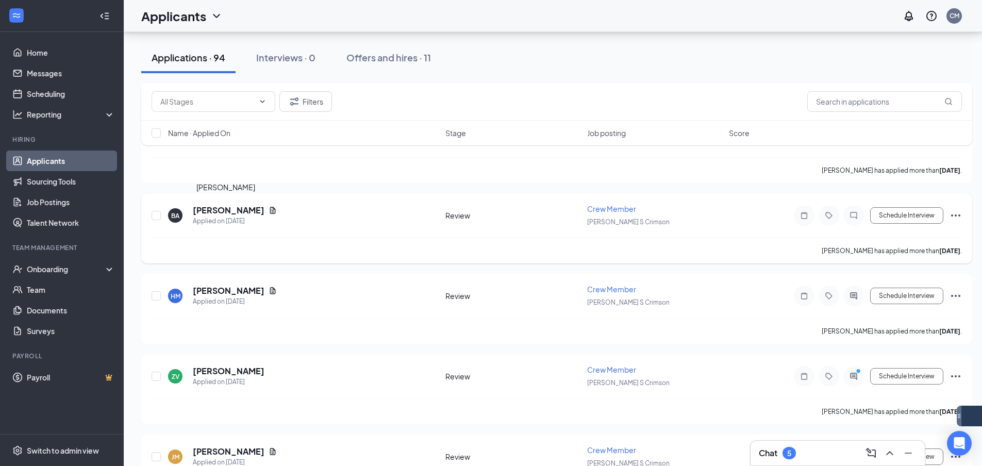
click at [208, 210] on h5 "[PERSON_NAME]" at bounding box center [229, 210] width 72 height 11
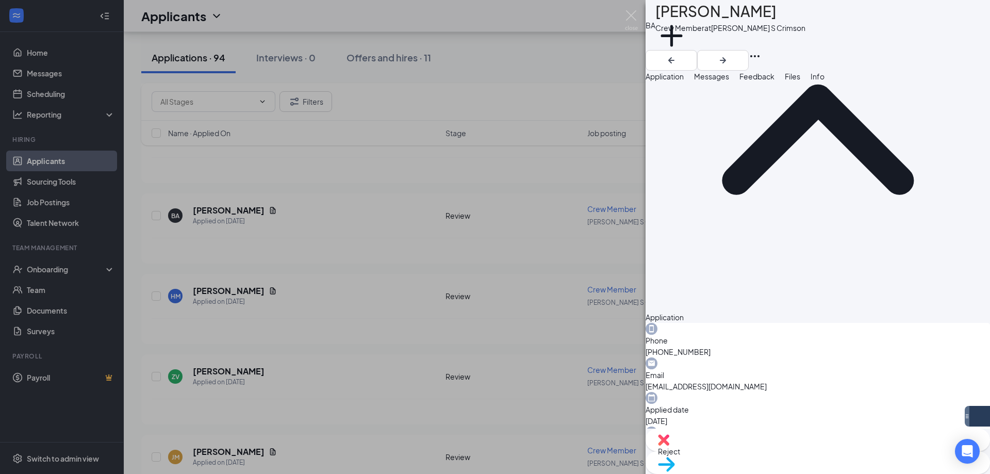
scroll to position [148, 0]
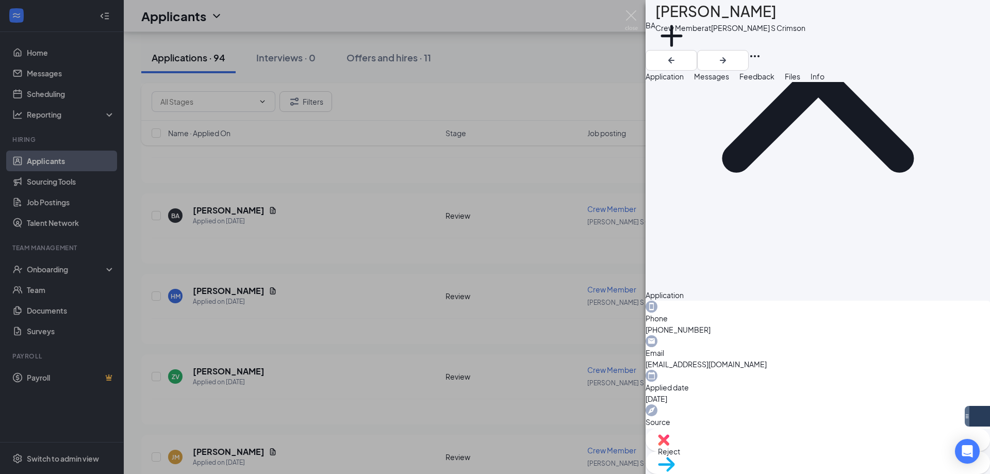
click at [729, 81] on span "Messages" at bounding box center [711, 76] width 35 height 9
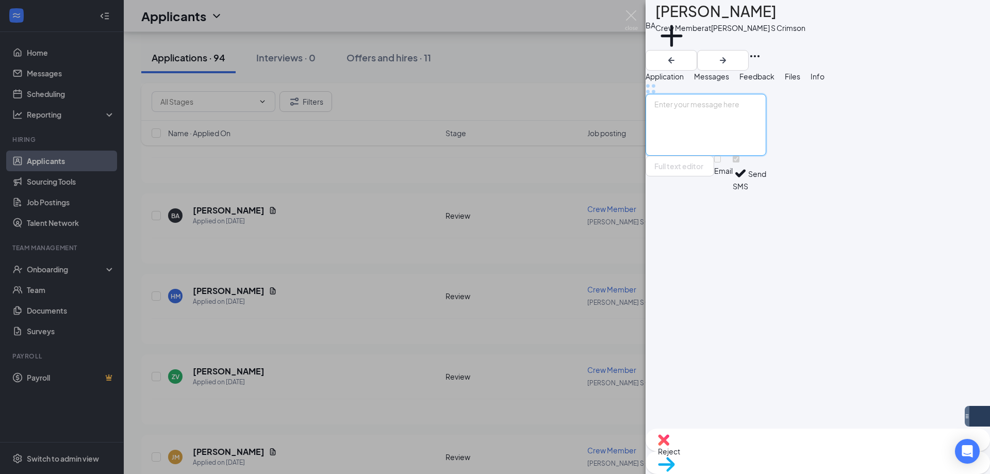
click at [766, 156] on textarea at bounding box center [705, 125] width 121 height 62
paste textarea "Hi [PERSON_NAME], Thank you for applying to Culvers at [GEOGRAPHIC_DATA] and So…"
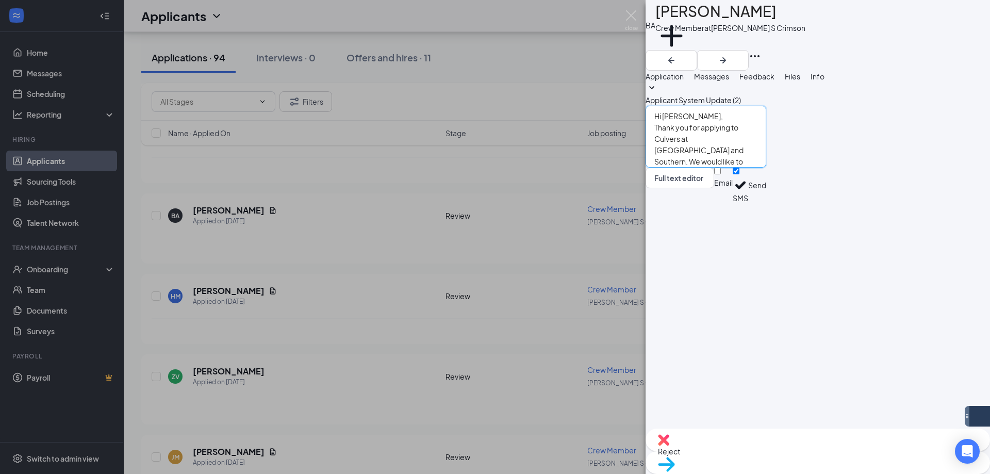
click at [712, 168] on textarea "Hi [PERSON_NAME], Thank you for applying to Culvers at [GEOGRAPHIC_DATA] and So…" at bounding box center [705, 137] width 121 height 62
click at [766, 168] on textarea "Hi [PERSON_NAME], Thank you for applying to Culvers at [GEOGRAPHIC_DATA] and So…" at bounding box center [705, 137] width 121 height 62
type textarea "Hi [PERSON_NAME], Thank you for applying to Culvers at [GEOGRAPHIC_DATA] and So…"
click at [766, 203] on button "Send" at bounding box center [757, 186] width 18 height 36
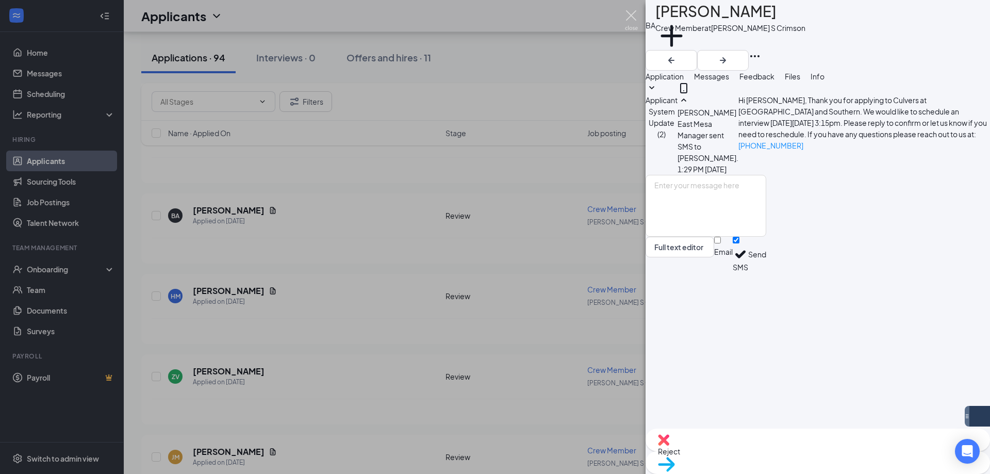
click at [629, 11] on img at bounding box center [631, 20] width 13 height 20
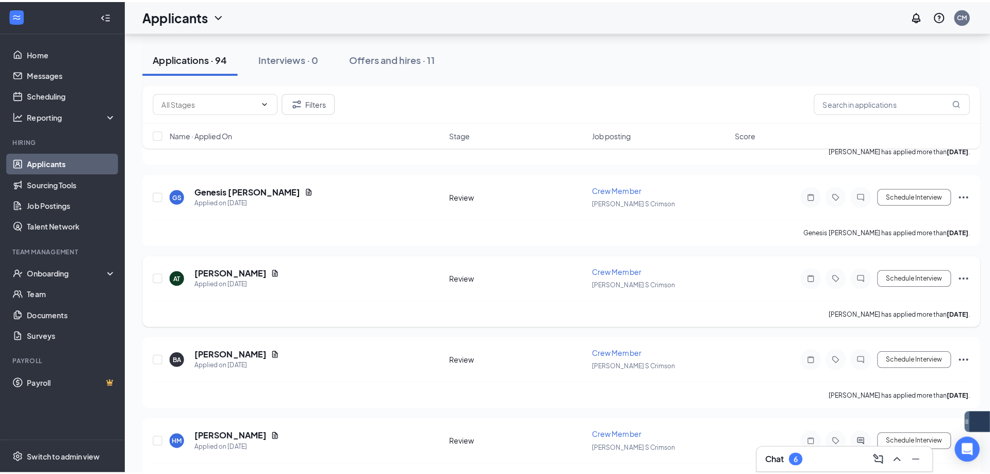
scroll to position [4433, 0]
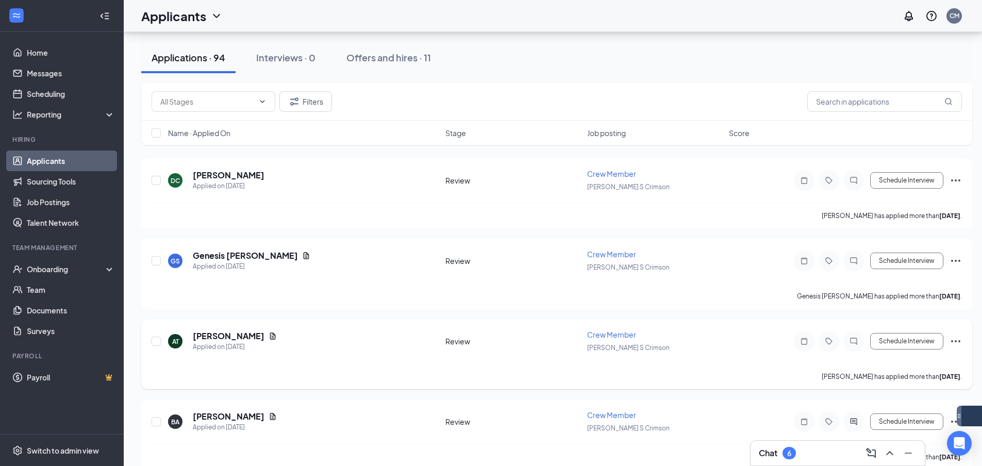
click at [236, 341] on h5 "[PERSON_NAME]" at bounding box center [229, 335] width 72 height 11
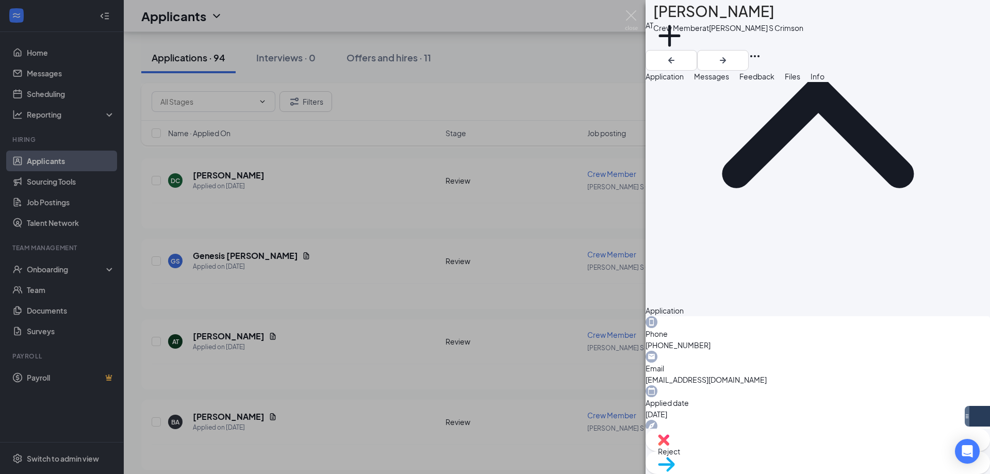
scroll to position [148, 0]
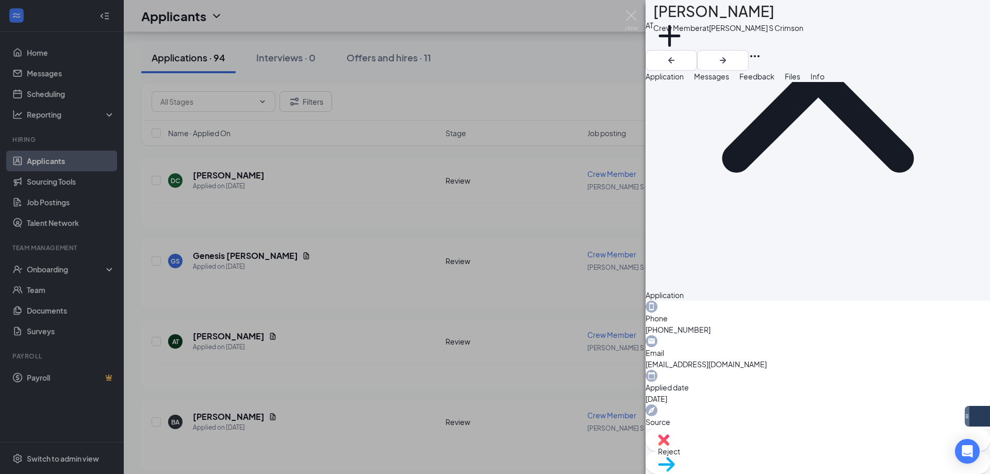
click at [729, 81] on span "Messages" at bounding box center [711, 76] width 35 height 9
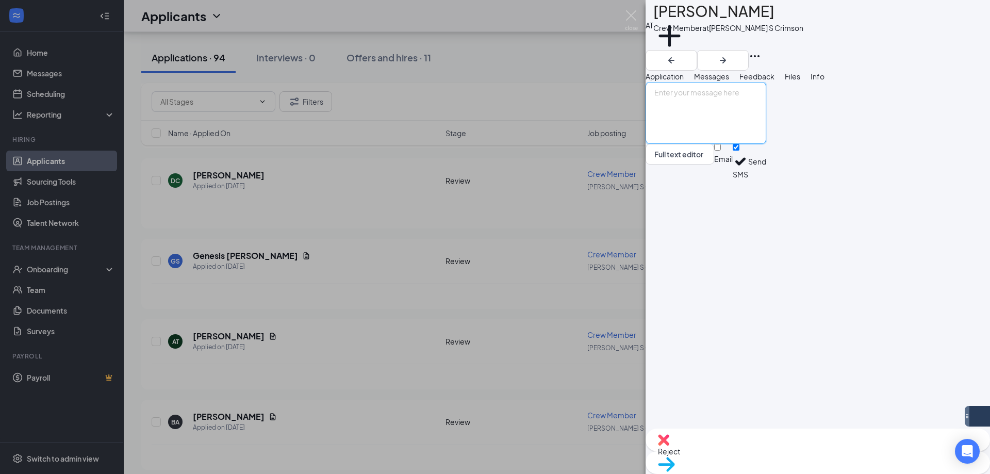
click at [766, 144] on textarea at bounding box center [705, 113] width 121 height 62
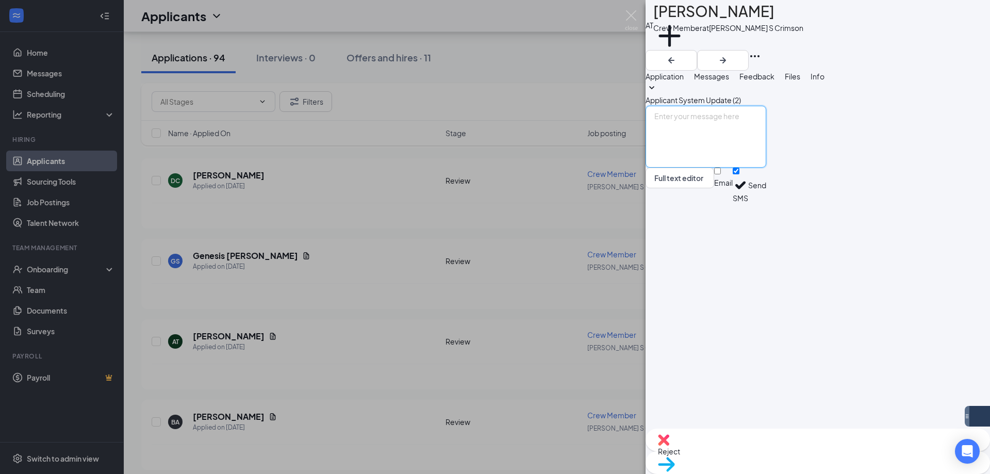
paste textarea "Hi [PERSON_NAME], Thank you for applying to Culvers at [GEOGRAPHIC_DATA] and So…"
click at [707, 168] on textarea "Hi [PERSON_NAME], Thank you for applying to Culvers at [GEOGRAPHIC_DATA] and So…" at bounding box center [705, 137] width 121 height 62
click at [766, 168] on textarea "Hi [PERSON_NAME], Thank you for applying to Culvers at [GEOGRAPHIC_DATA] and So…" at bounding box center [705, 137] width 121 height 62
type textarea "Hi [PERSON_NAME], Thank you for applying to Culvers at [GEOGRAPHIC_DATA] and So…"
click at [766, 203] on button "Send" at bounding box center [757, 186] width 18 height 36
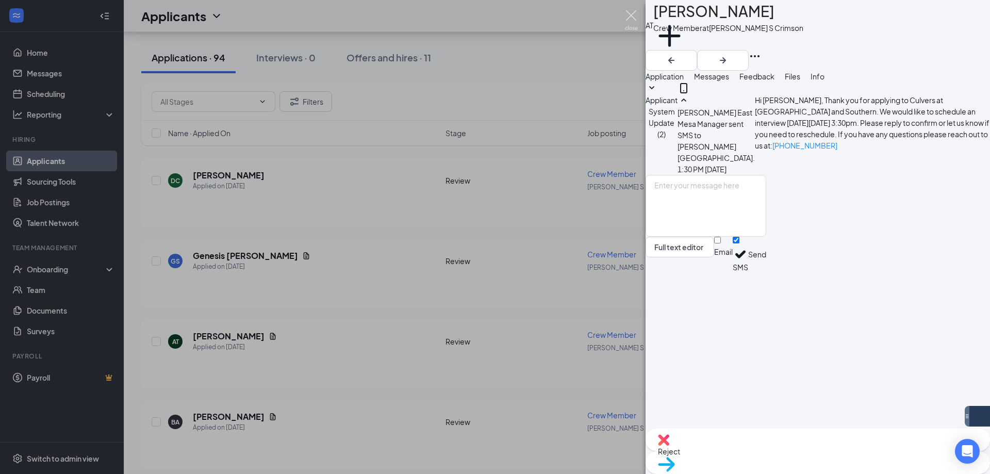
click at [628, 16] on img at bounding box center [631, 20] width 13 height 20
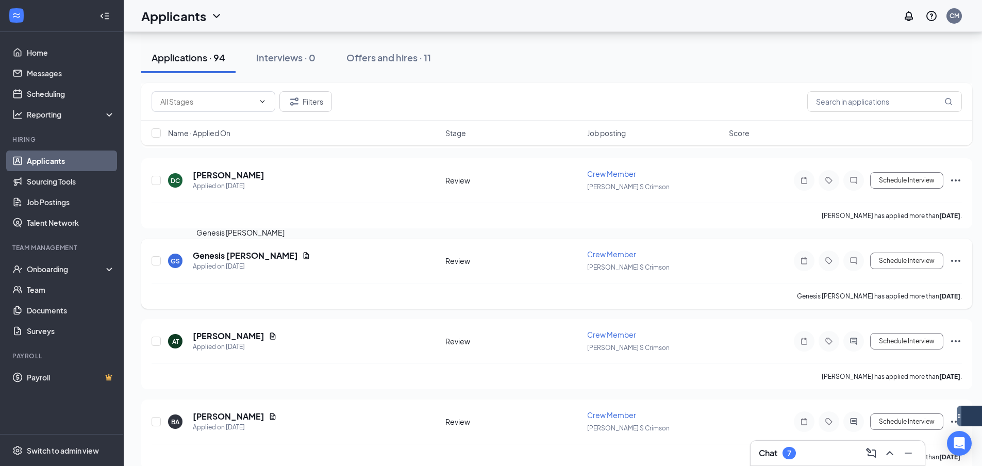
click at [237, 253] on h5 "Genesis [PERSON_NAME]" at bounding box center [245, 255] width 105 height 11
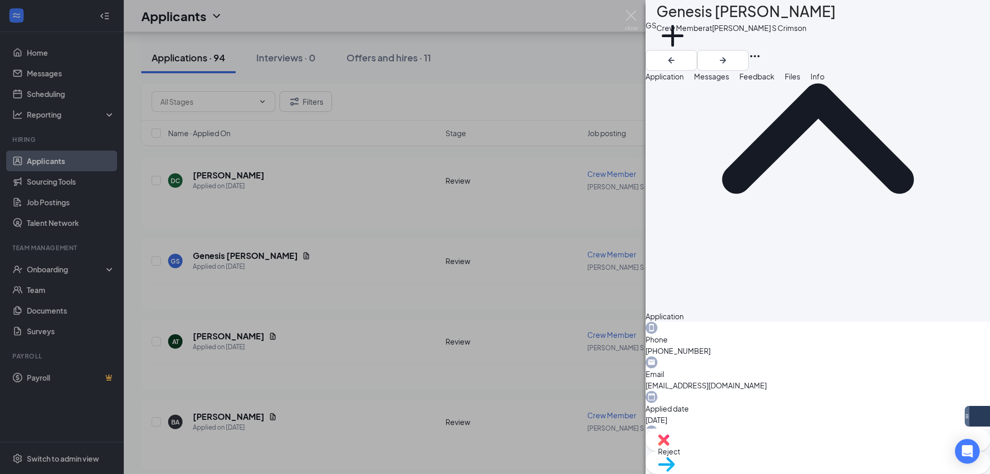
scroll to position [148, 0]
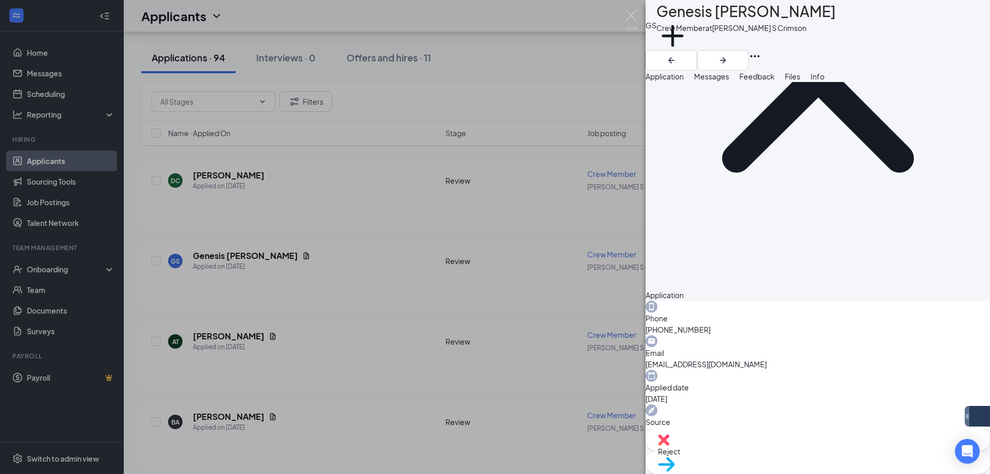
click at [729, 81] on span "Messages" at bounding box center [711, 76] width 35 height 9
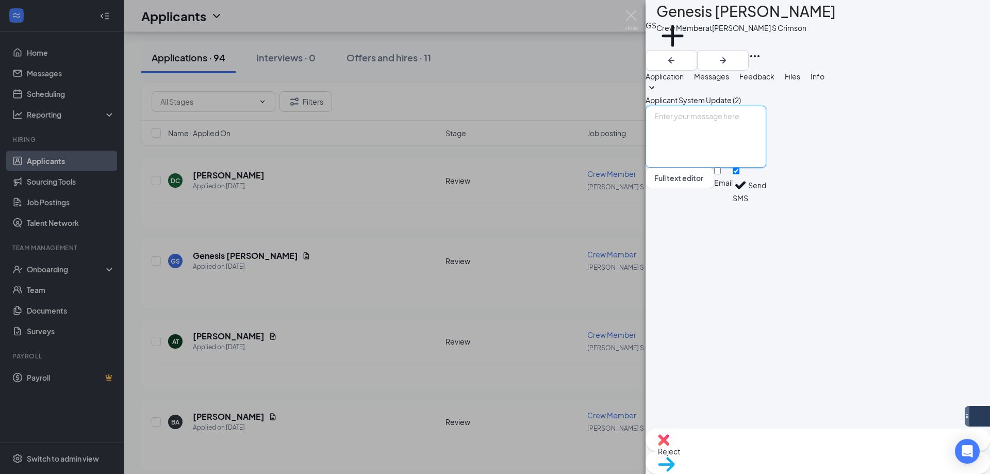
click at [739, 168] on textarea at bounding box center [705, 137] width 121 height 62
paste textarea "Hi [PERSON_NAME], Thank you for applying to Culvers at [GEOGRAPHIC_DATA] and So…"
click at [709, 168] on textarea "Hi [PERSON_NAME], Thank you for applying to Culvers at [GEOGRAPHIC_DATA] and So…" at bounding box center [705, 137] width 121 height 62
click at [766, 168] on textarea "Hi Genesis, Thank you for applying to Culvers at [GEOGRAPHIC_DATA] and Southern…" at bounding box center [705, 137] width 121 height 62
type textarea "Hi Genesis, Thank you for applying to Culvers at [GEOGRAPHIC_DATA] and Southern…"
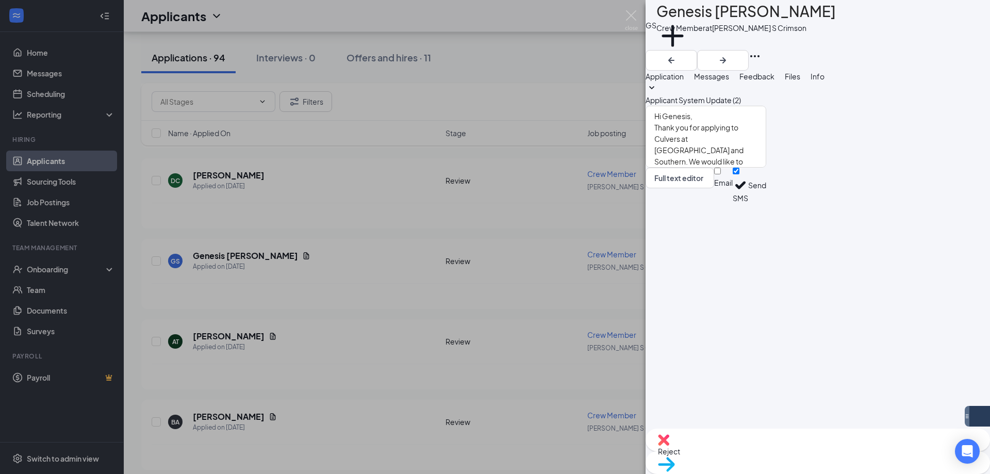
click at [766, 203] on button "Send" at bounding box center [757, 186] width 18 height 36
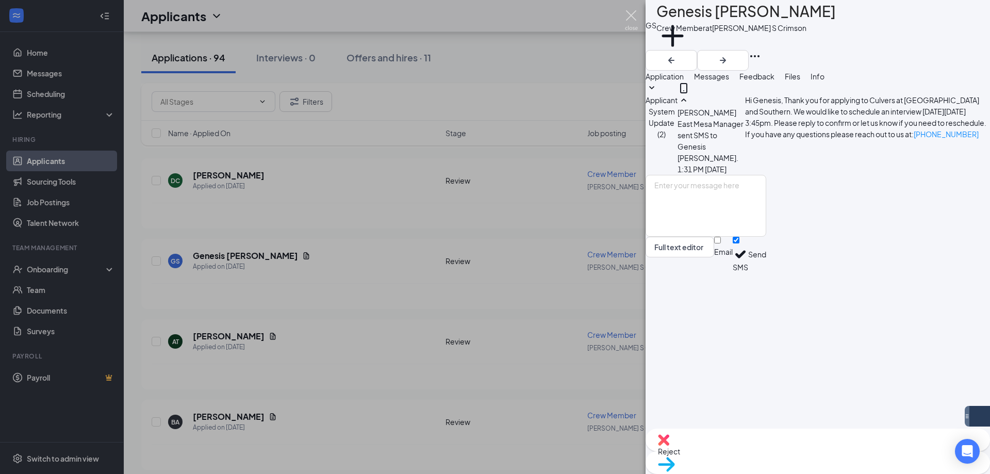
click at [628, 10] on img at bounding box center [631, 20] width 13 height 20
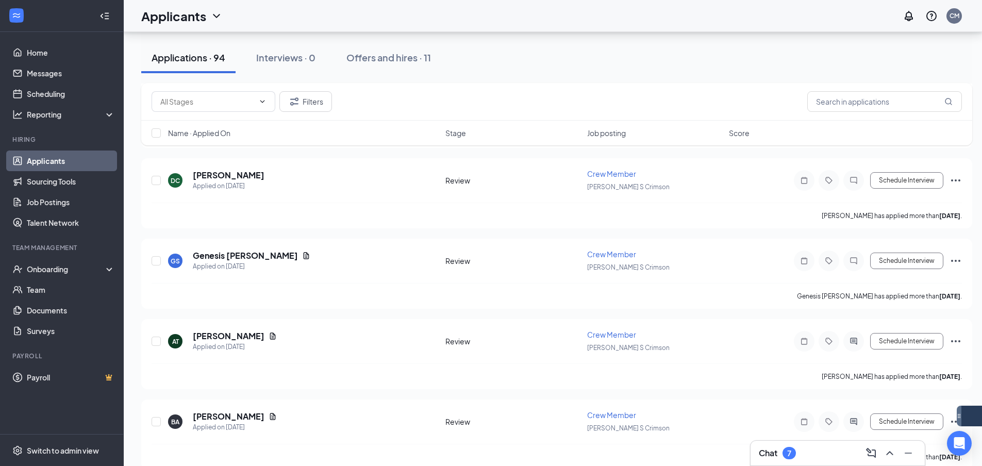
click at [792, 455] on div "7" at bounding box center [789, 453] width 13 height 12
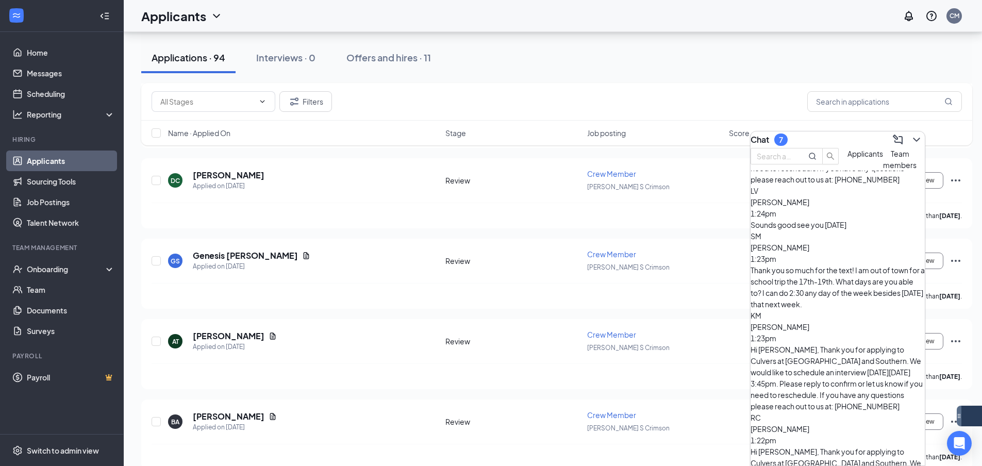
scroll to position [724, 0]
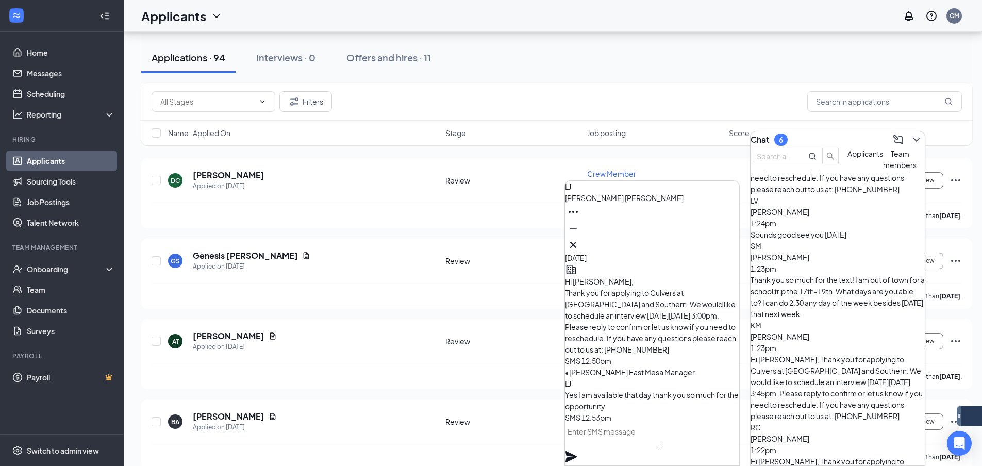
click at [662, 433] on textarea at bounding box center [613, 435] width 97 height 25
click at [662, 448] on textarea "Perfect, we will see you then!" at bounding box center [613, 435] width 97 height 25
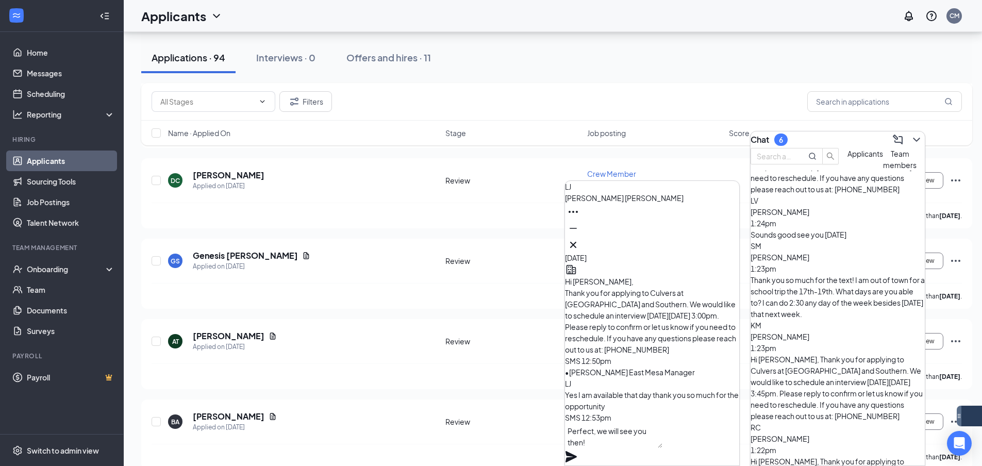
click at [662, 446] on textarea "Perfect, we will see you then!" at bounding box center [613, 435] width 97 height 25
type textarea "Perfect, we will see you then!"
click at [577, 451] on icon "Plane" at bounding box center [570, 456] width 11 height 11
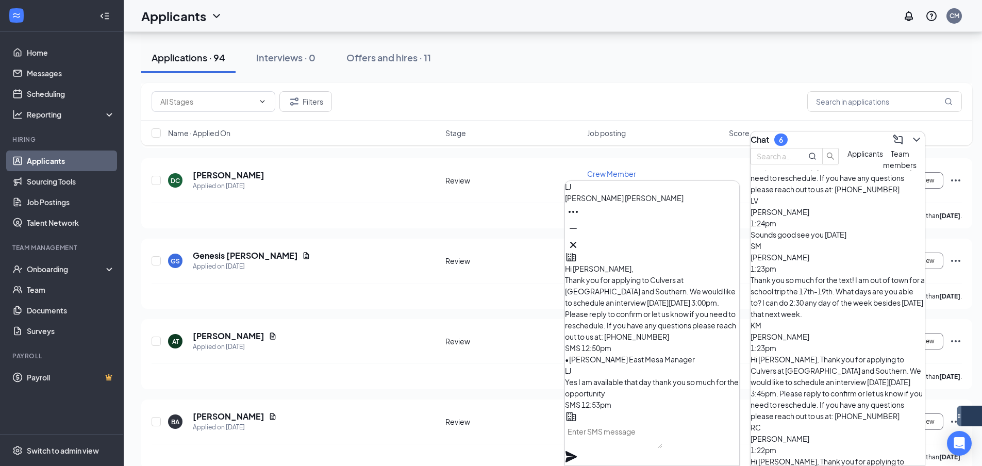
scroll to position [-52, 0]
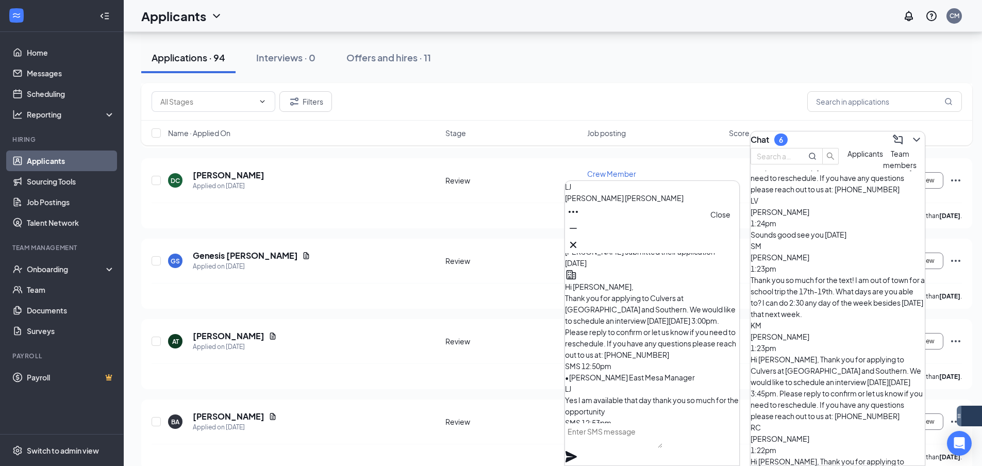
click at [579, 239] on icon "Cross" at bounding box center [573, 245] width 12 height 12
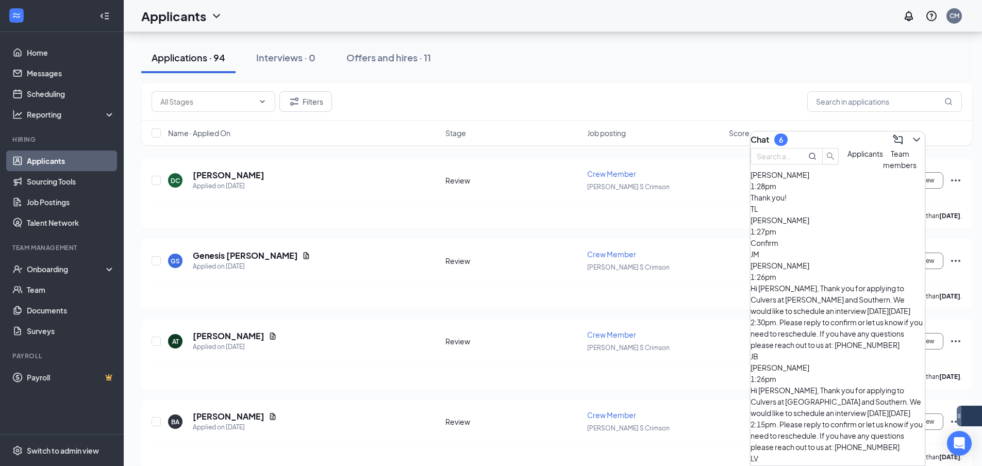
scroll to position [415, 0]
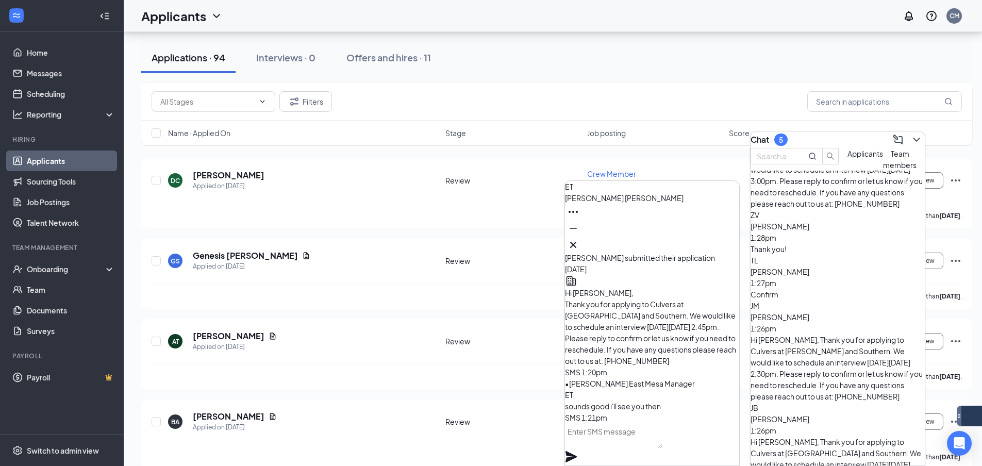
click at [655, 445] on textarea at bounding box center [613, 435] width 97 height 25
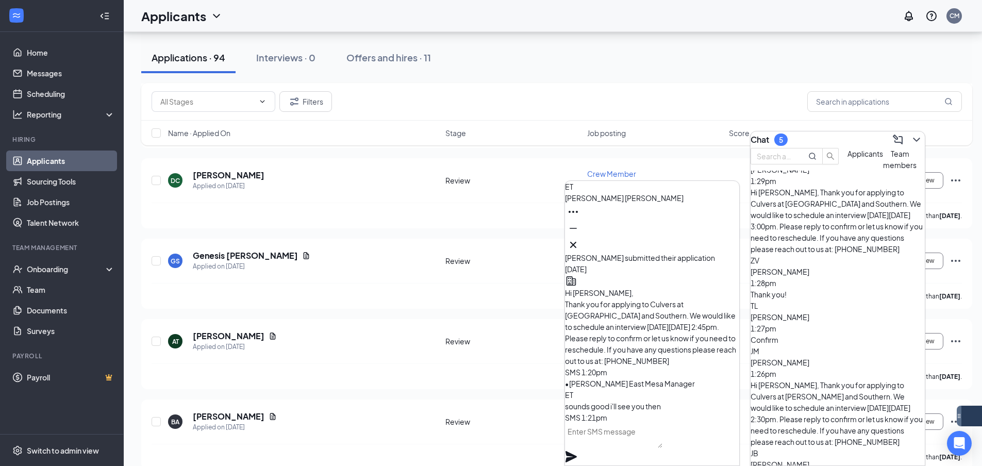
paste textarea "Perfect, we will see you then!"
type textarea "Perfect, we will see you then!"
click at [577, 451] on icon "Plane" at bounding box center [570, 456] width 11 height 11
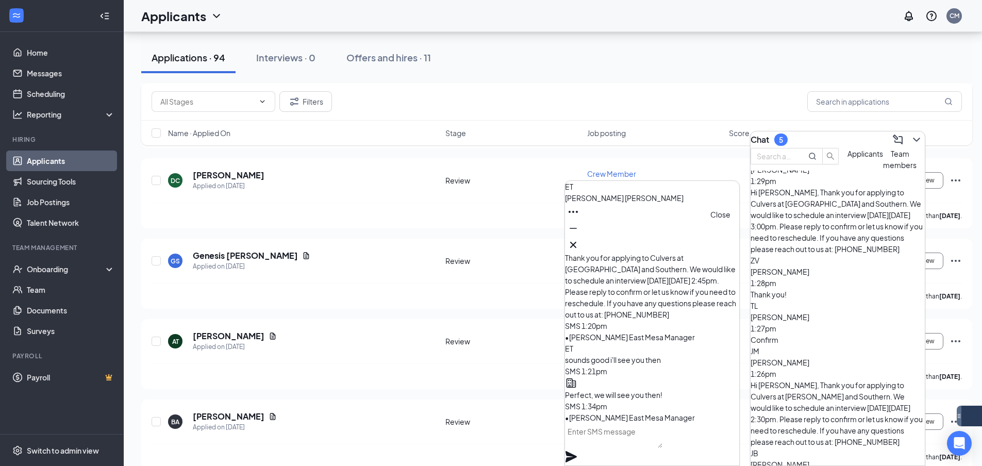
click at [579, 239] on icon "Cross" at bounding box center [573, 245] width 12 height 12
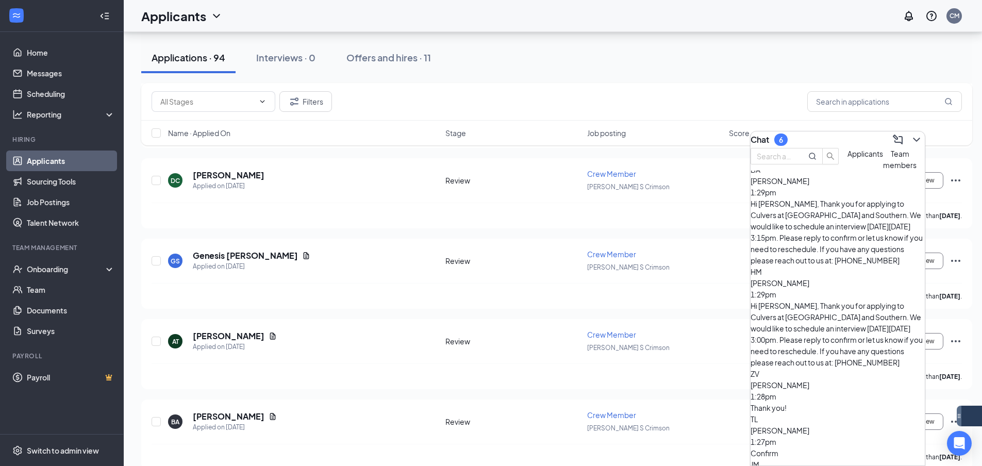
scroll to position [260, 0]
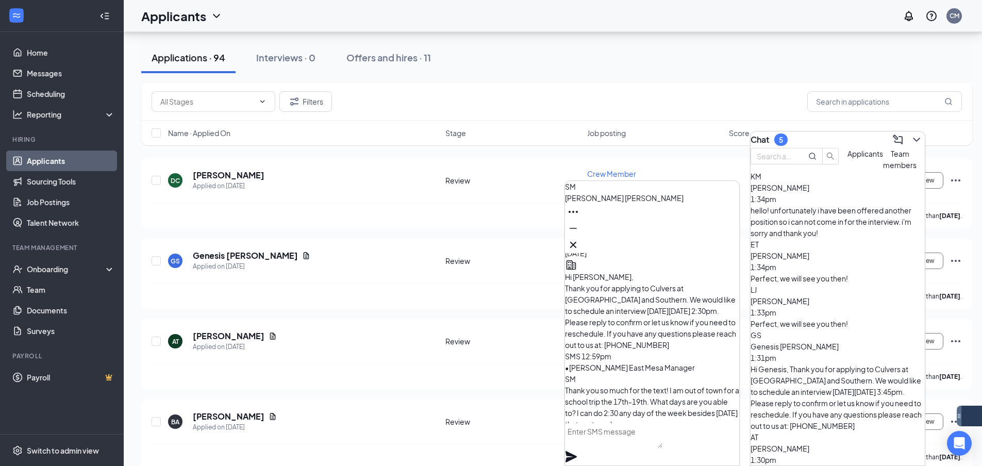
scroll to position [0, 0]
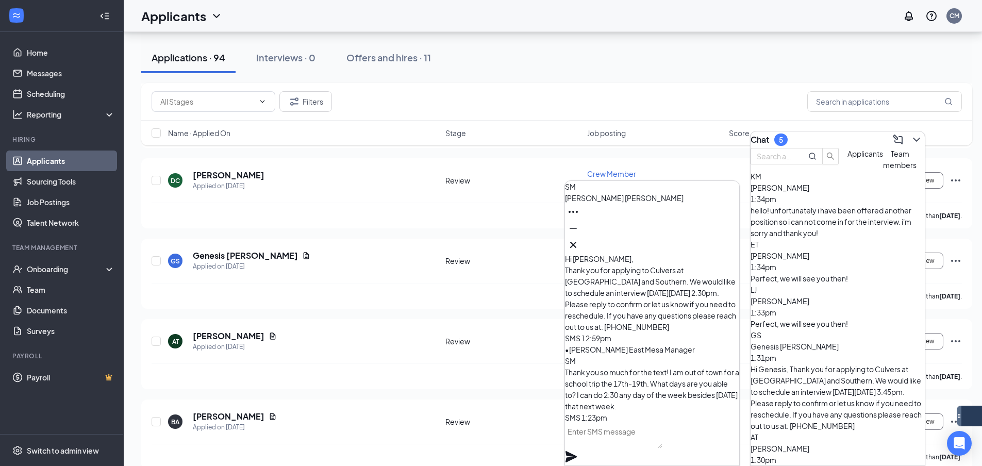
click at [662, 435] on textarea at bounding box center [613, 435] width 97 height 25
click at [809, 192] on span "[PERSON_NAME]" at bounding box center [780, 187] width 59 height 9
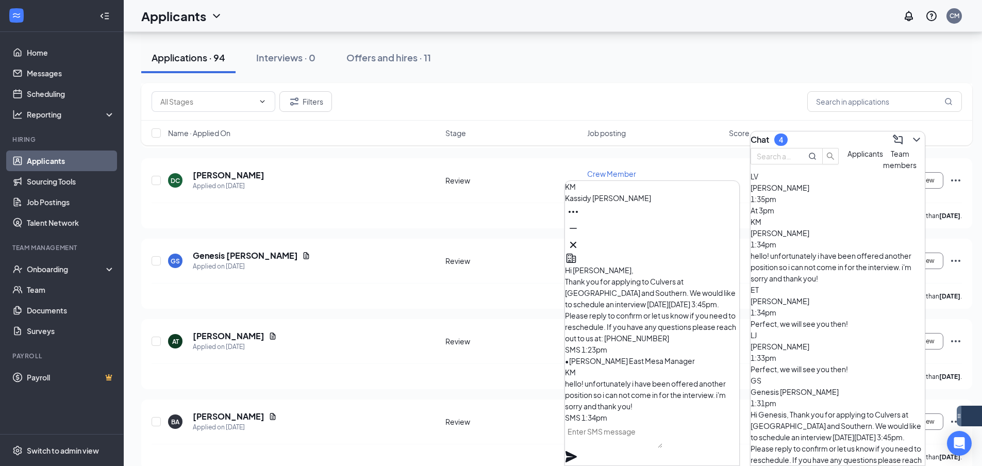
click at [731, 242] on div "KM [PERSON_NAME]" at bounding box center [652, 217] width 174 height 72
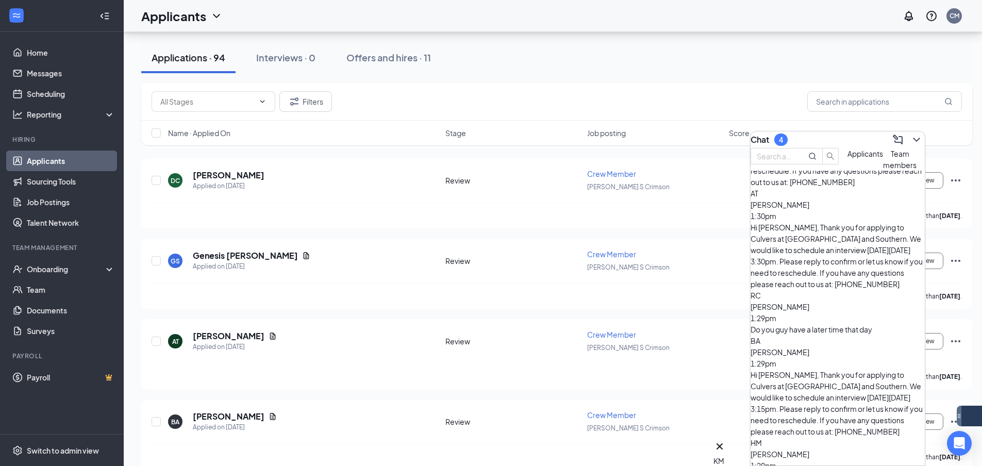
scroll to position [309, 0]
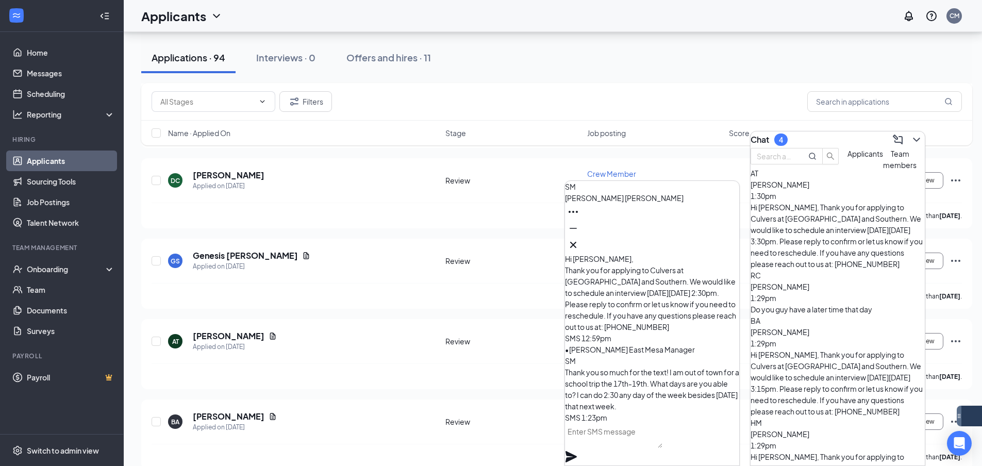
click at [662, 442] on textarea at bounding box center [613, 435] width 97 height 25
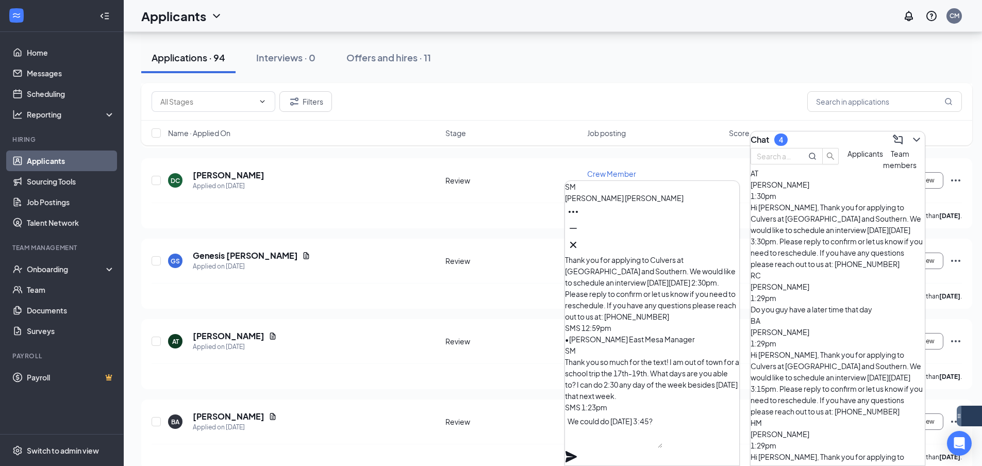
type textarea "We could do [DATE] 3:45?"
click at [577, 451] on icon "Plane" at bounding box center [571, 457] width 12 height 12
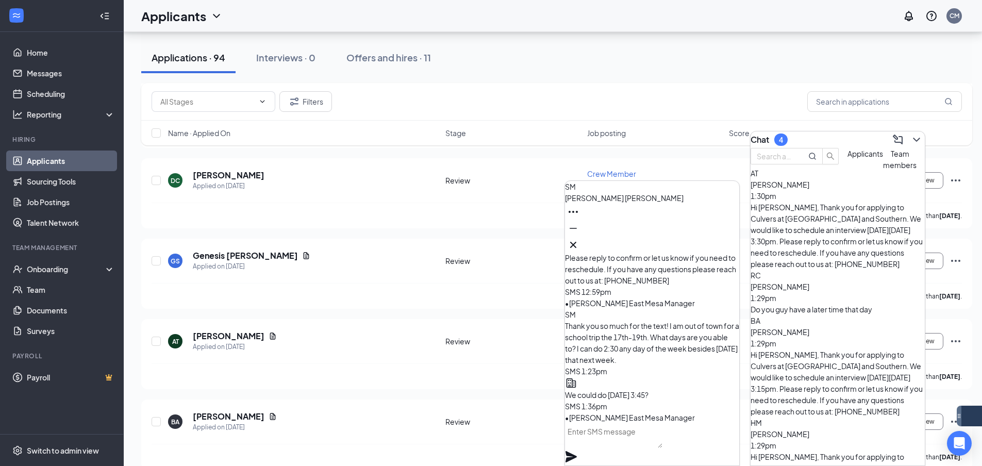
scroll to position [0, 0]
click at [581, 240] on button at bounding box center [573, 245] width 16 height 16
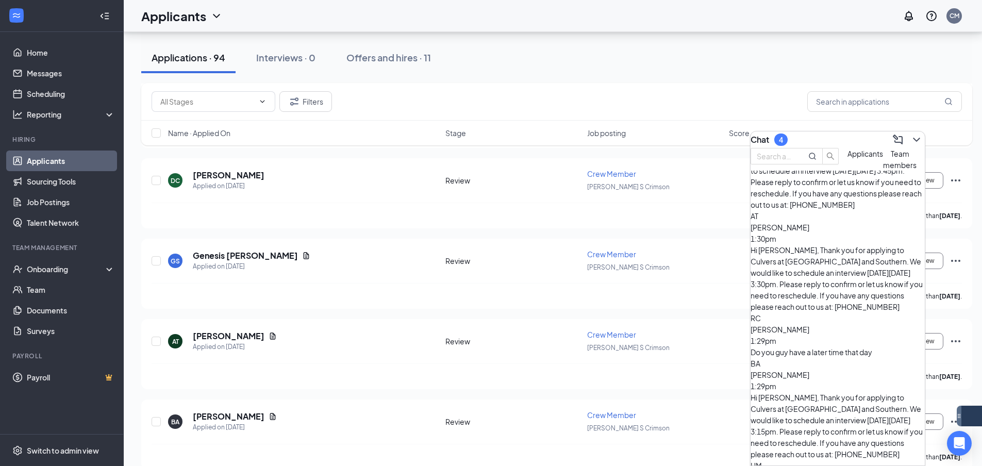
scroll to position [260, 0]
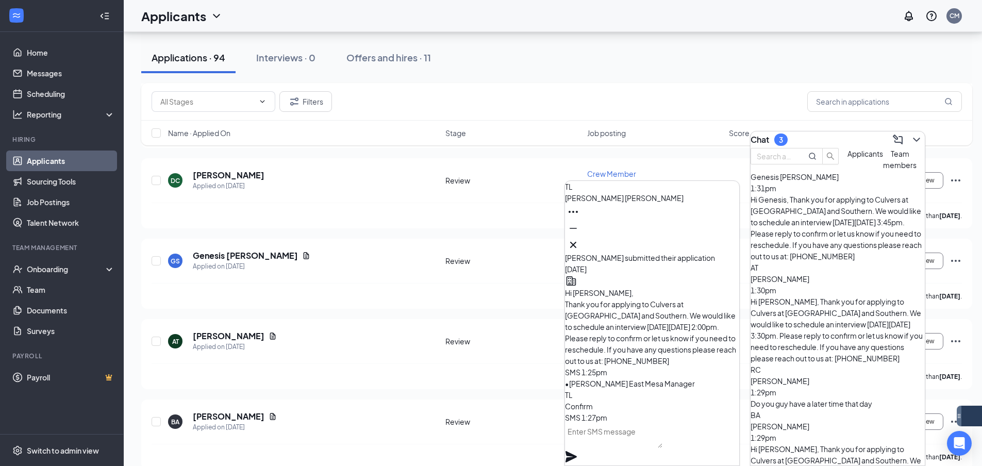
click at [662, 437] on textarea at bounding box center [613, 435] width 97 height 25
paste textarea "Perfect, we will see you then!"
type textarea "Perfect, we will see you then!"
click at [728, 437] on div "Perfect, we will see you then!" at bounding box center [652, 444] width 174 height 42
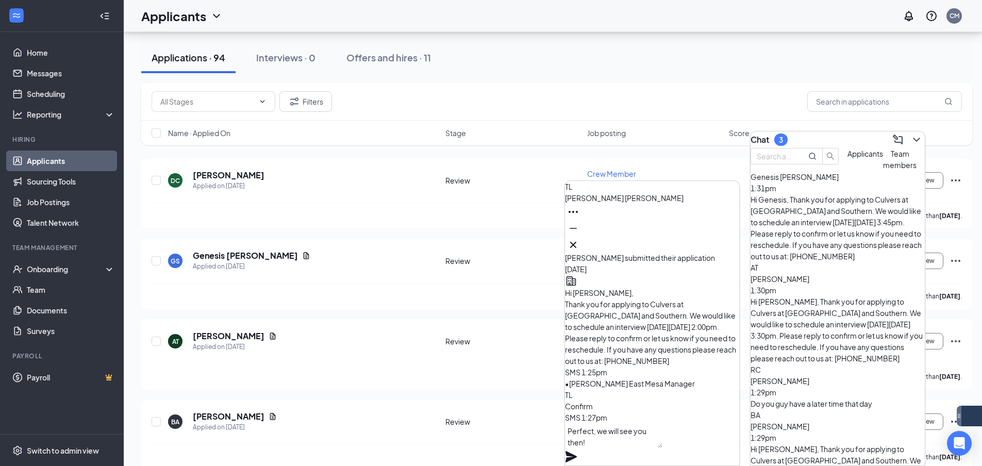
click at [577, 451] on icon "Plane" at bounding box center [571, 457] width 12 height 12
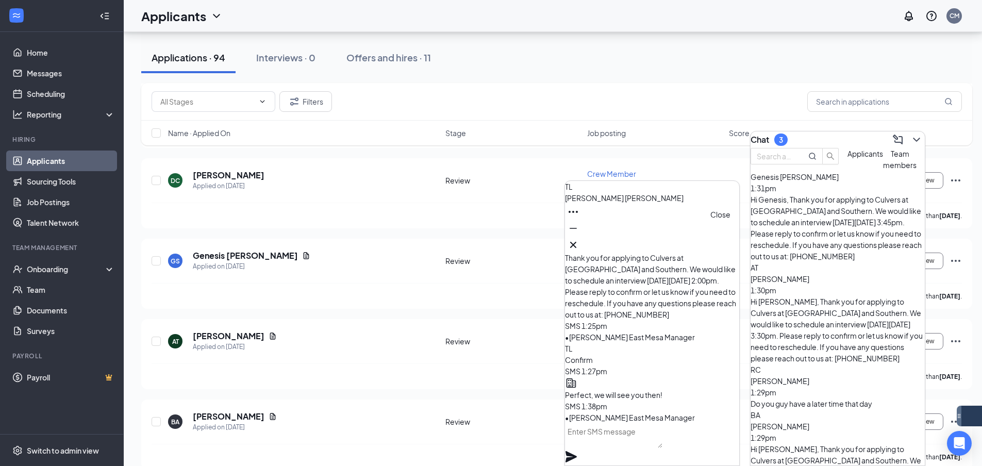
click at [579, 239] on icon "Cross" at bounding box center [573, 245] width 12 height 12
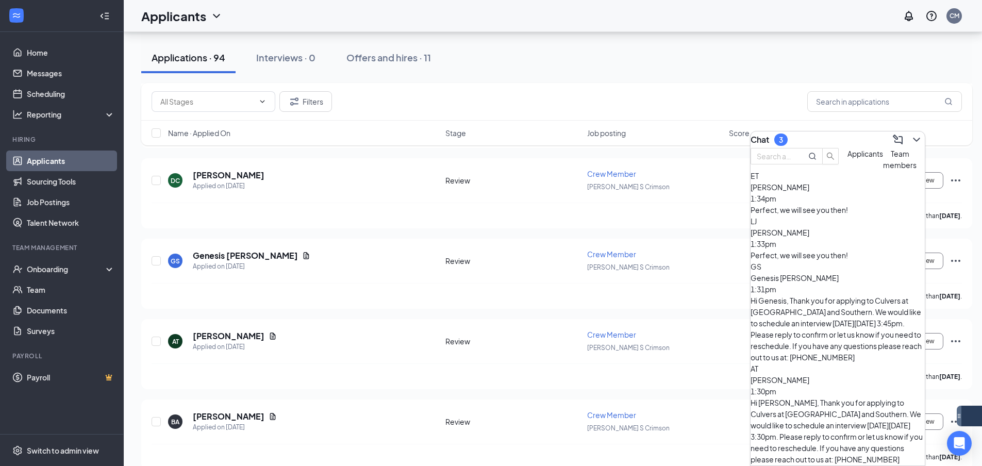
scroll to position [258, 0]
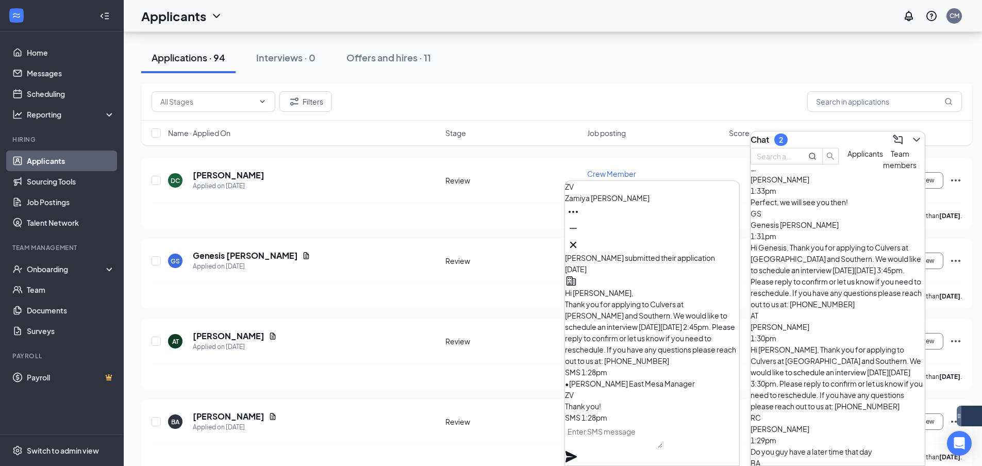
click at [620, 441] on textarea at bounding box center [613, 435] width 97 height 25
paste textarea "Perfect, we will see you then!"
type textarea "Perfect, we will see you then!"
click at [577, 451] on icon "Plane" at bounding box center [570, 456] width 11 height 11
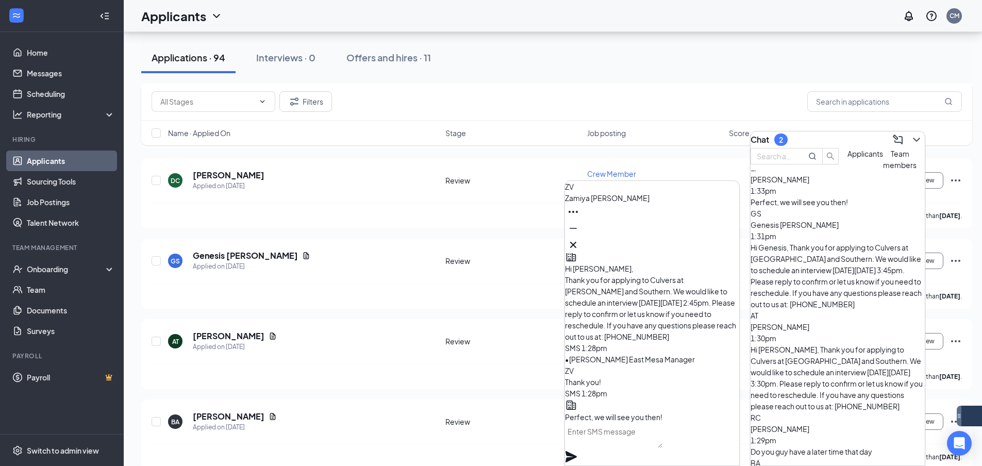
scroll to position [-52, 0]
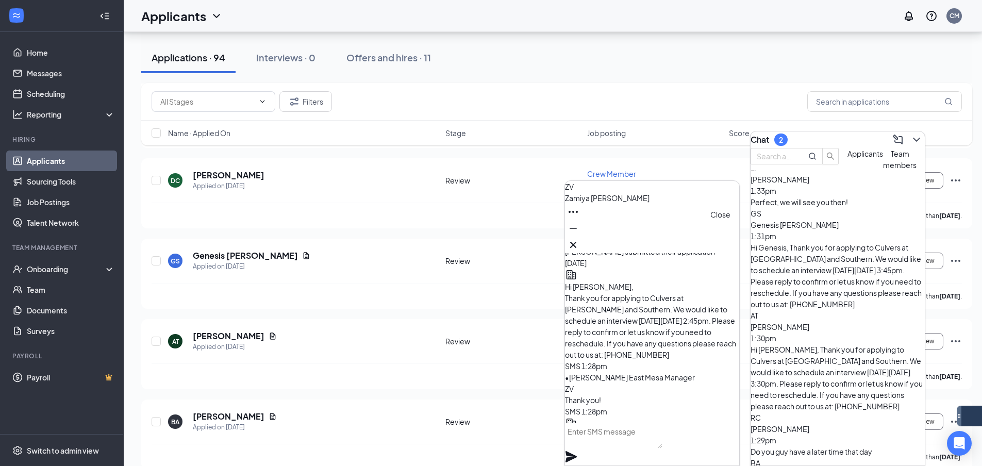
click at [581, 239] on button at bounding box center [573, 245] width 16 height 16
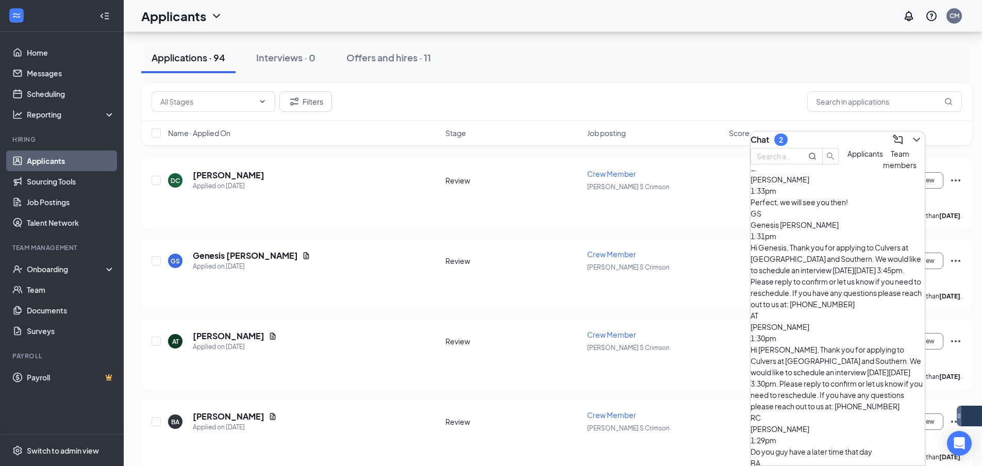
scroll to position [155, 0]
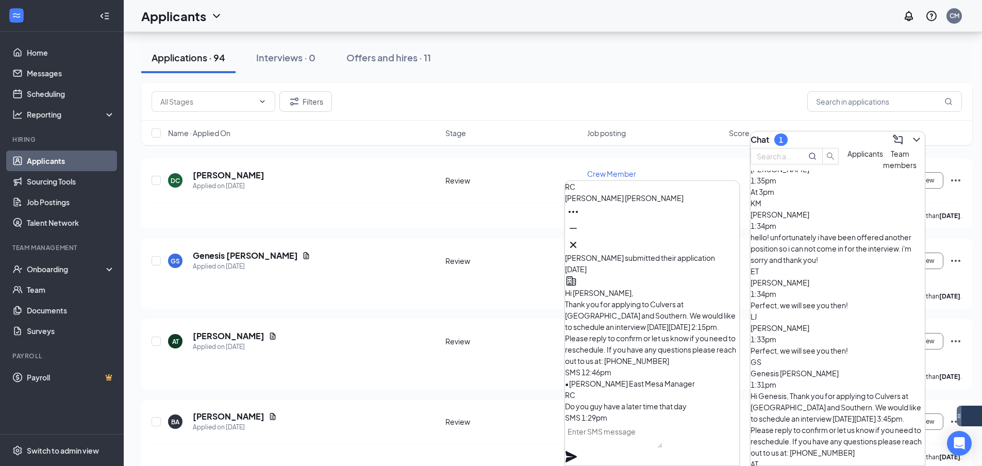
scroll to position [0, 0]
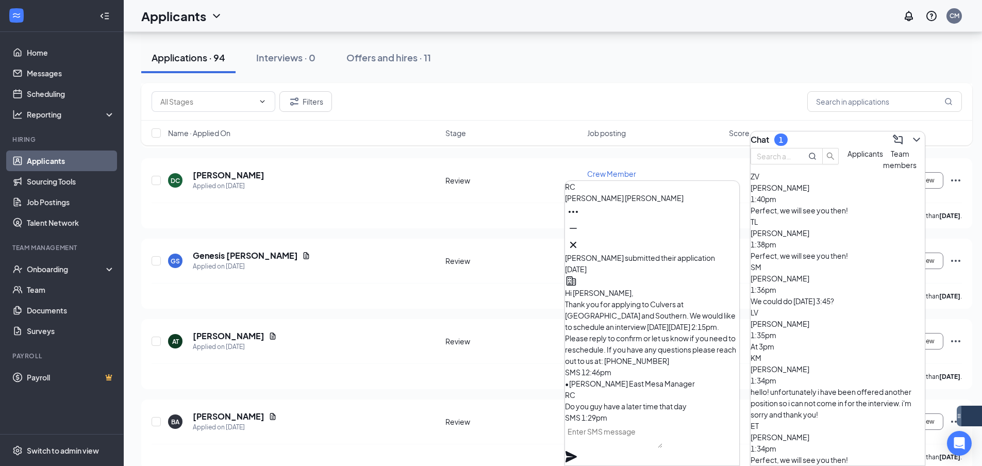
click at [662, 438] on textarea at bounding box center [613, 435] width 97 height 25
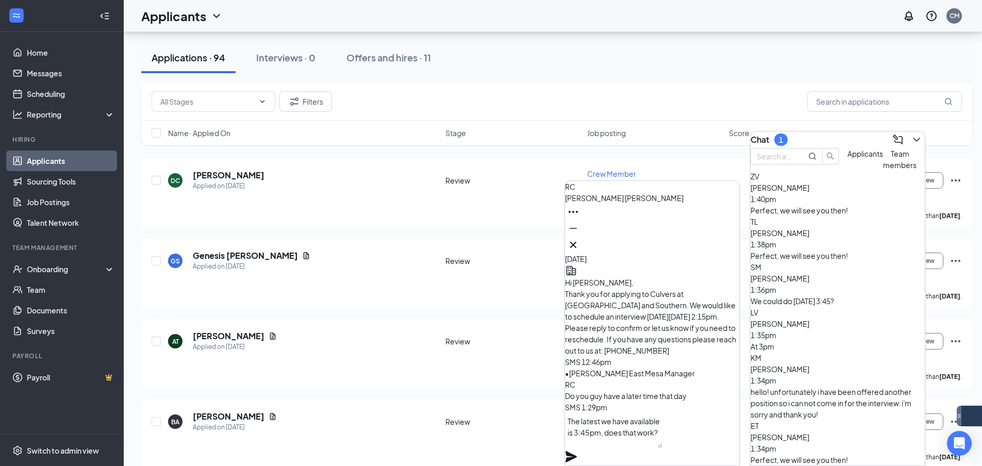
type textarea "The latest we have available is 3:45pm, does that work?"
click at [577, 451] on icon "Plane" at bounding box center [570, 456] width 11 height 11
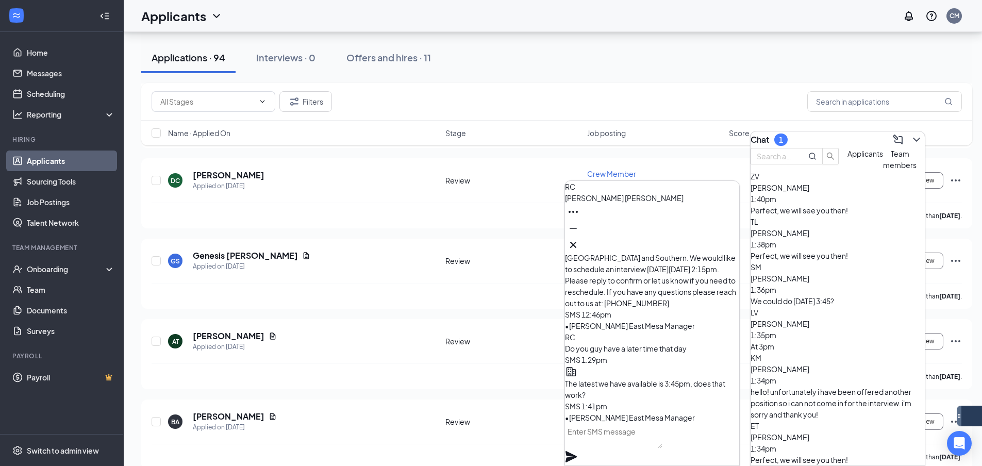
scroll to position [0, 0]
click at [579, 239] on icon "Cross" at bounding box center [573, 245] width 12 height 12
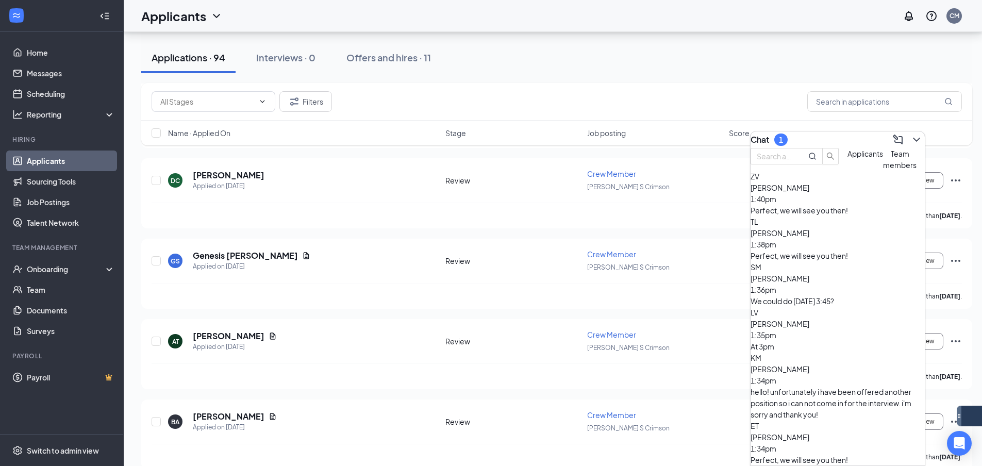
click at [841, 341] on div "At 3pm" at bounding box center [838, 346] width 174 height 11
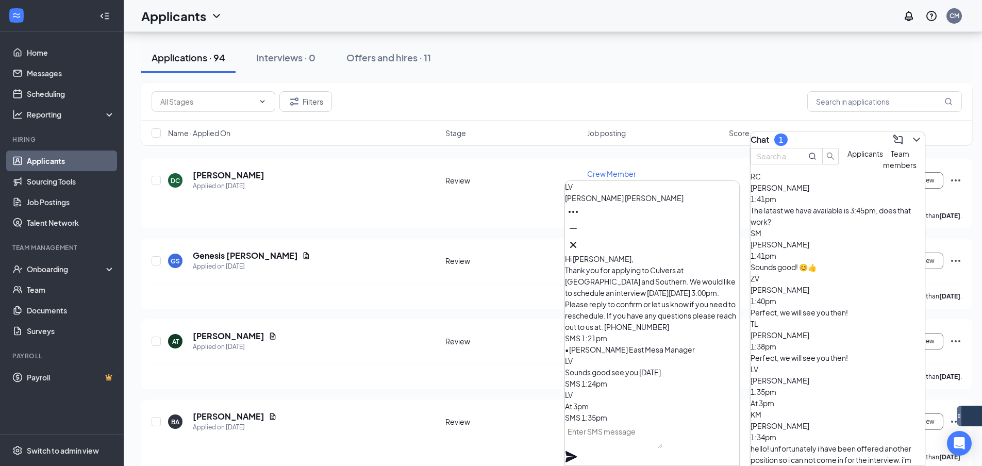
click at [662, 437] on textarea at bounding box center [613, 435] width 97 height 25
paste textarea "Perfect, we will see you then!"
type textarea "Perfect, we will see you then!"
click at [577, 451] on icon "Plane" at bounding box center [571, 457] width 12 height 12
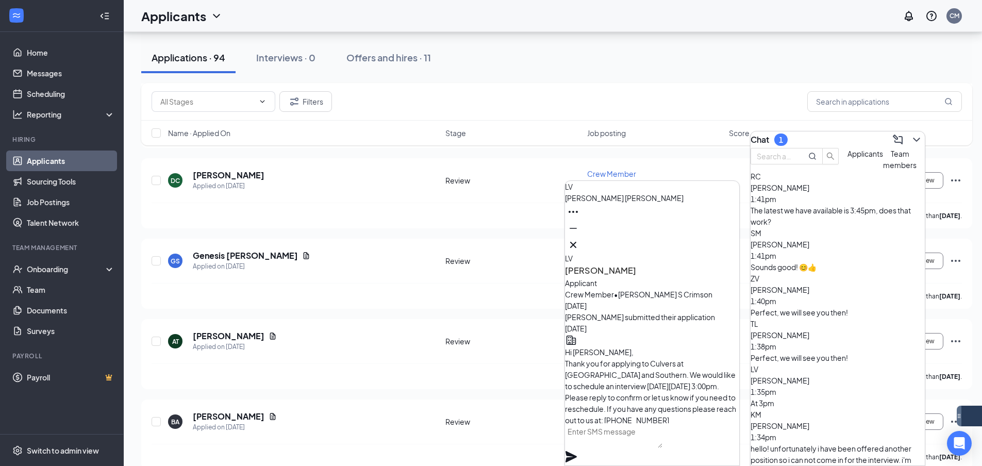
scroll to position [-128, 0]
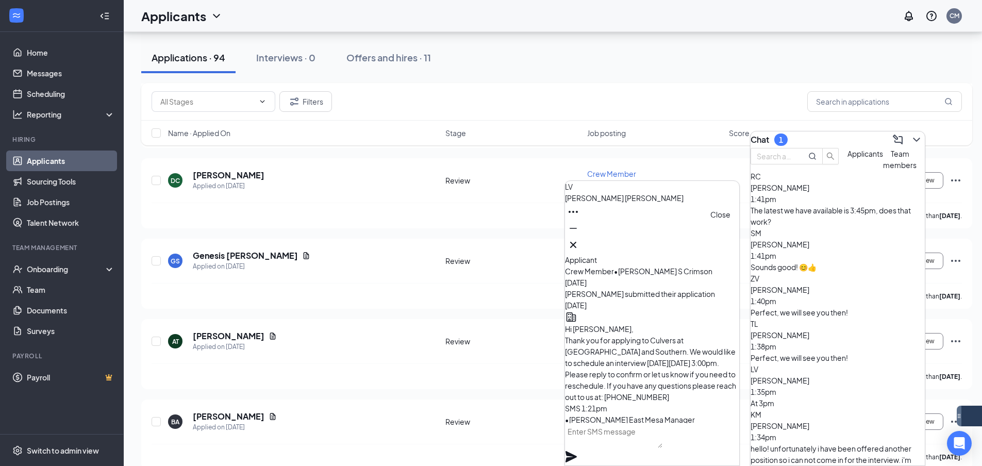
click at [579, 239] on icon "Cross" at bounding box center [573, 245] width 12 height 12
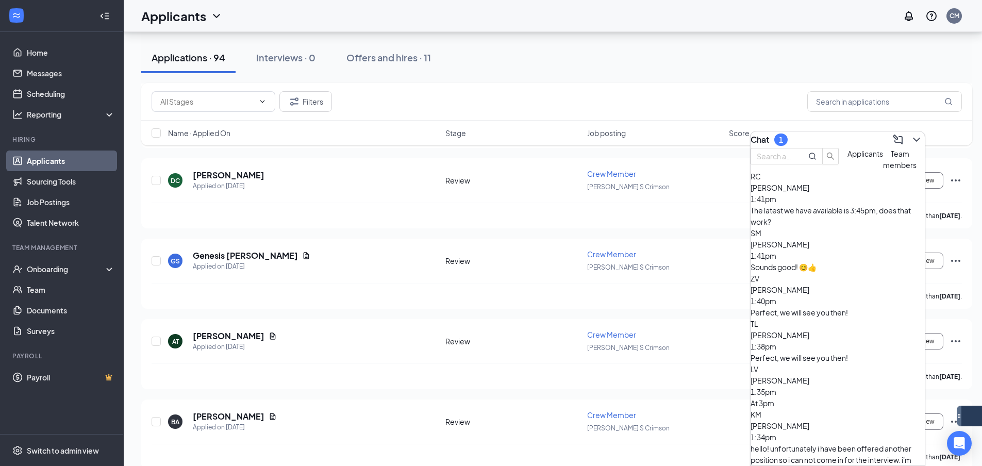
click at [809, 249] on span "[PERSON_NAME]" at bounding box center [780, 244] width 59 height 9
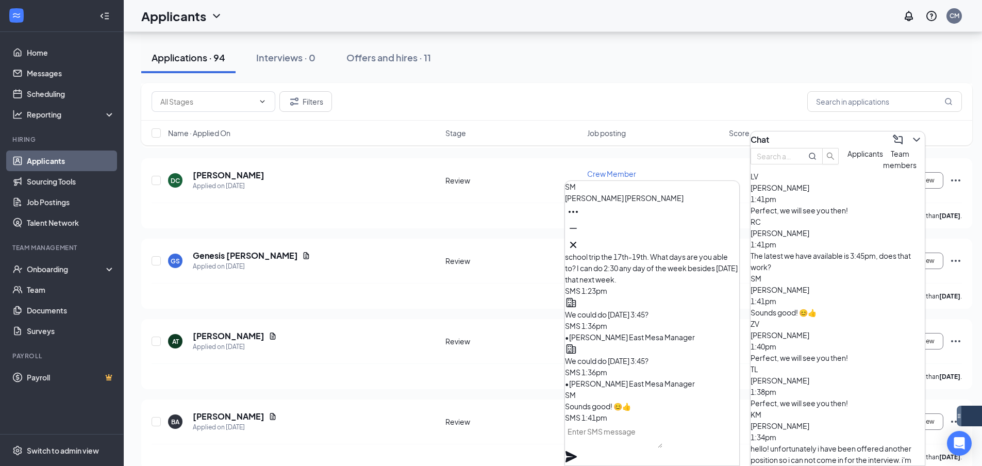
click at [662, 448] on textarea at bounding box center [613, 435] width 97 height 25
paste textarea "Perfect, we will see you then!"
type textarea "Perfect, we will see you then!"
click at [577, 451] on icon "Plane" at bounding box center [570, 456] width 11 height 11
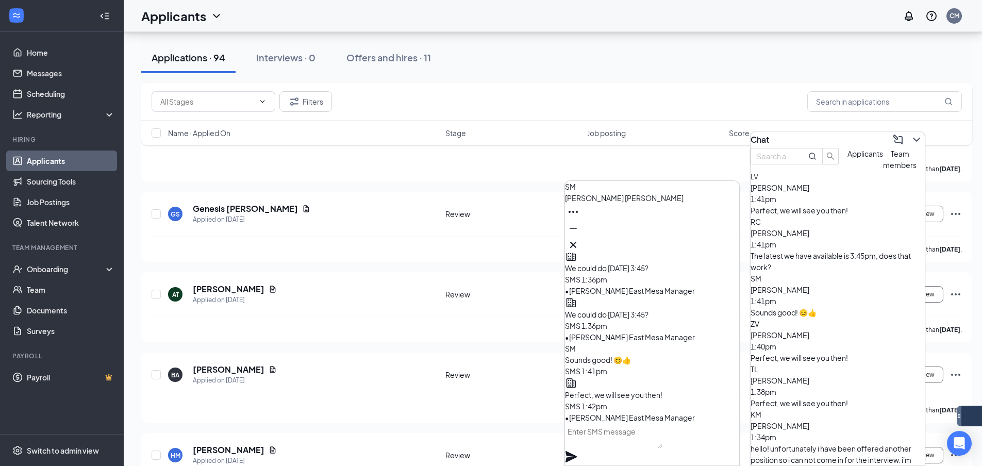
scroll to position [4536, 0]
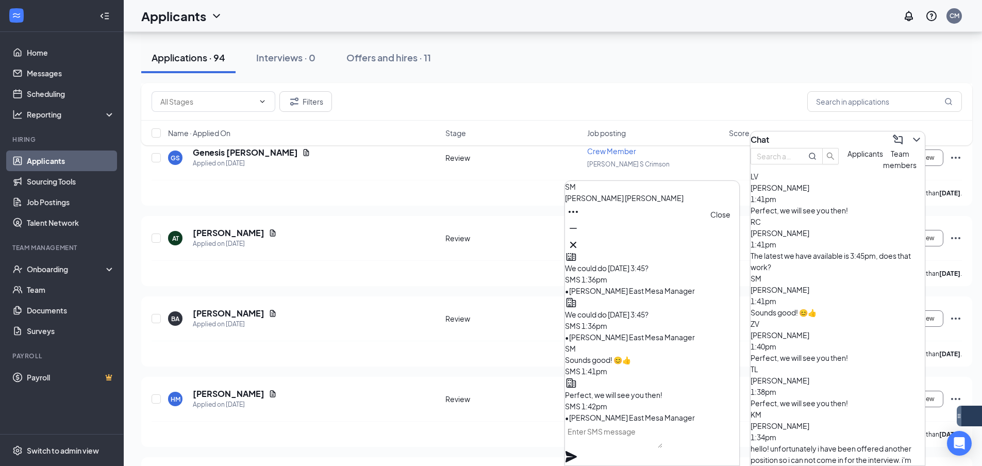
click at [579, 242] on icon "Cross" at bounding box center [573, 245] width 12 height 12
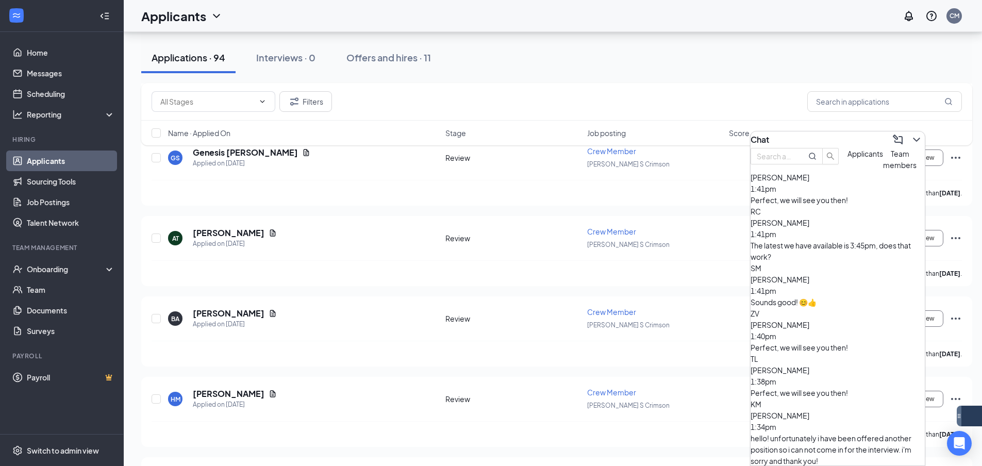
scroll to position [0, 0]
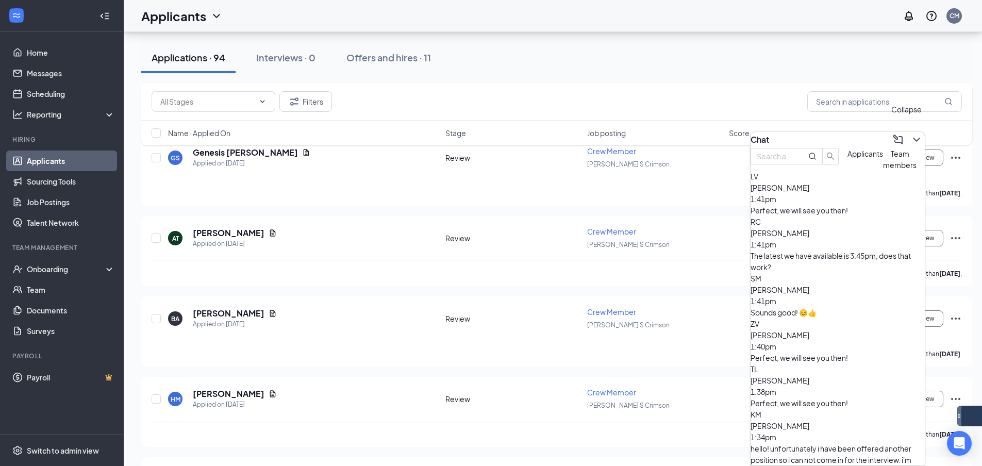
click at [914, 138] on button at bounding box center [916, 139] width 16 height 16
